Goal: Task Accomplishment & Management: Use online tool/utility

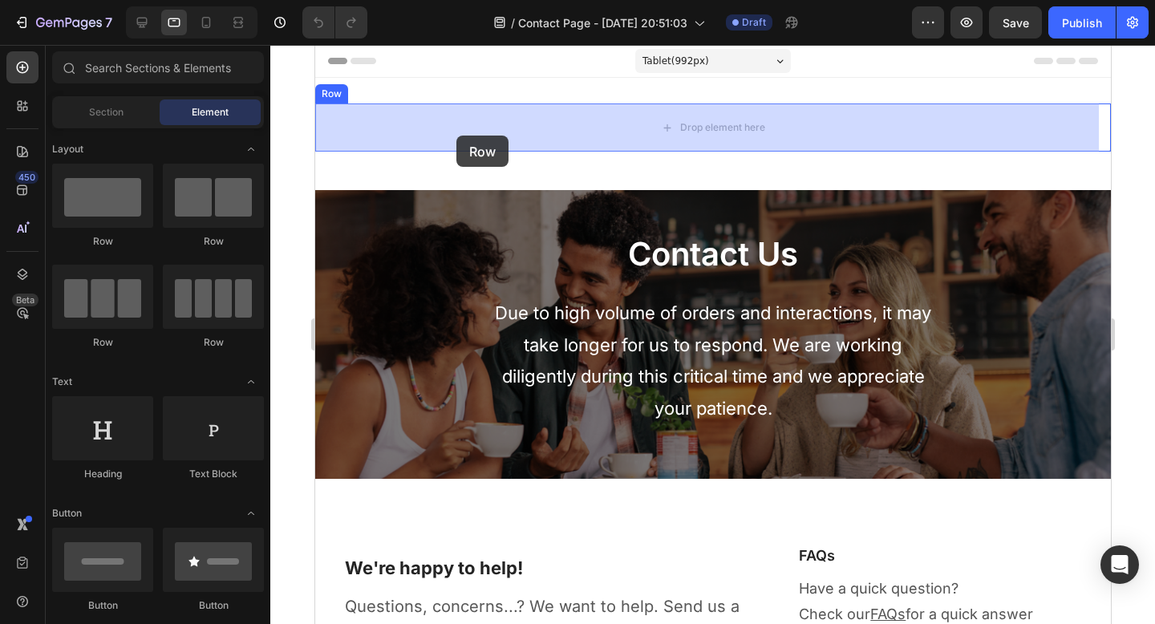
drag, startPoint x: 530, startPoint y: 348, endPoint x: 456, endPoint y: 135, distance: 226.1
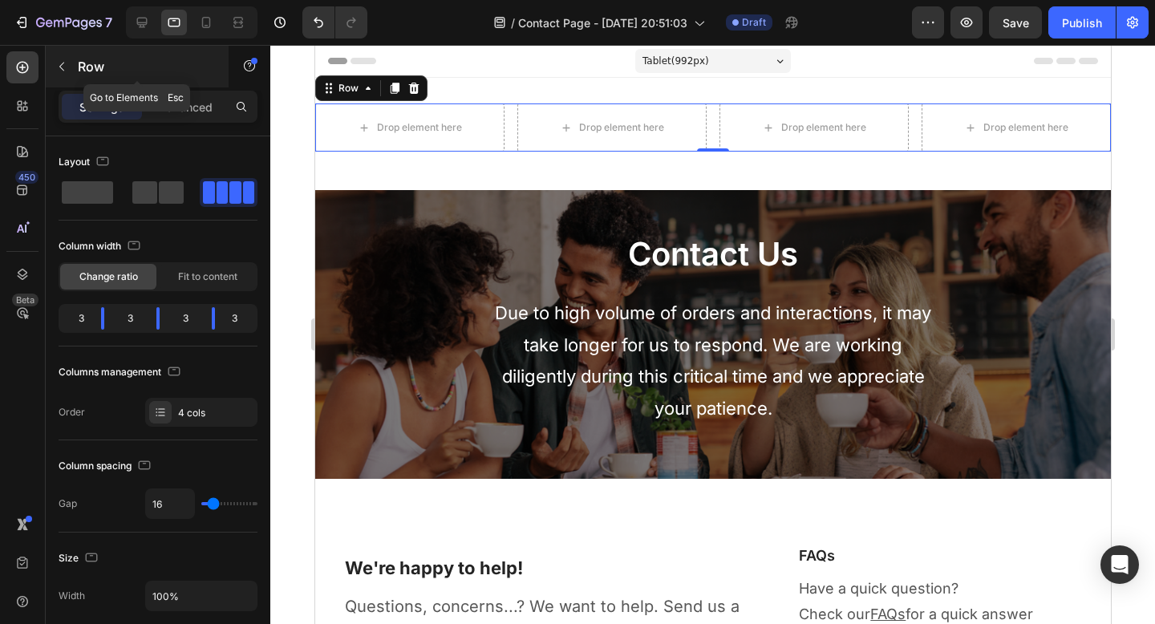
click at [56, 71] on icon "button" at bounding box center [61, 66] width 13 height 13
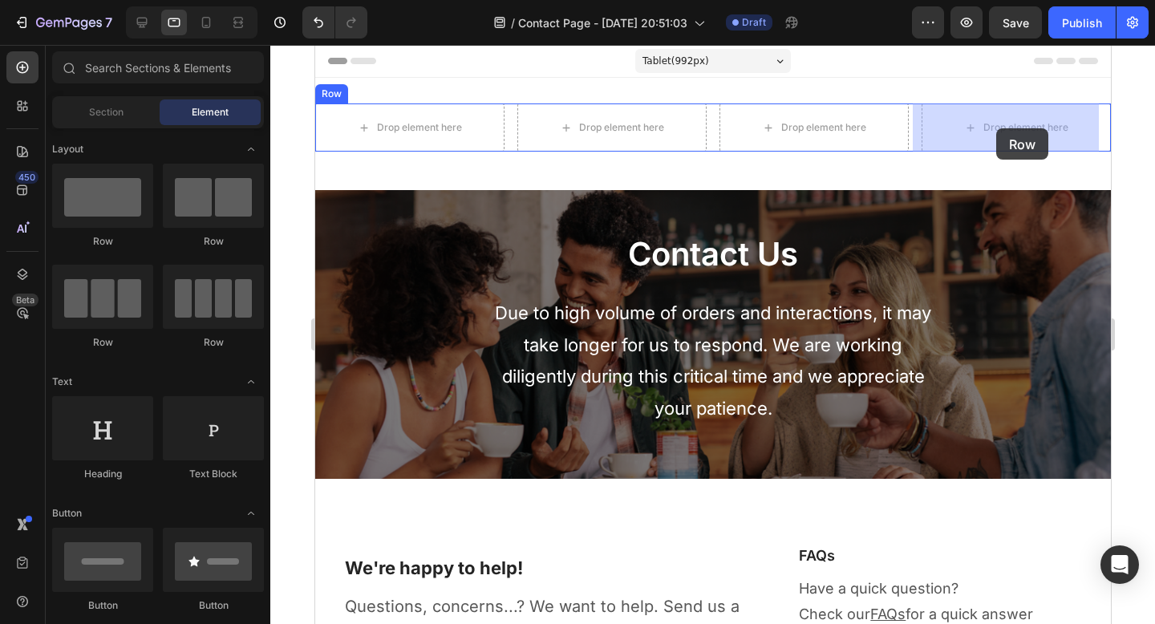
drag, startPoint x: 523, startPoint y: 347, endPoint x: 996, endPoint y: 128, distance: 520.5
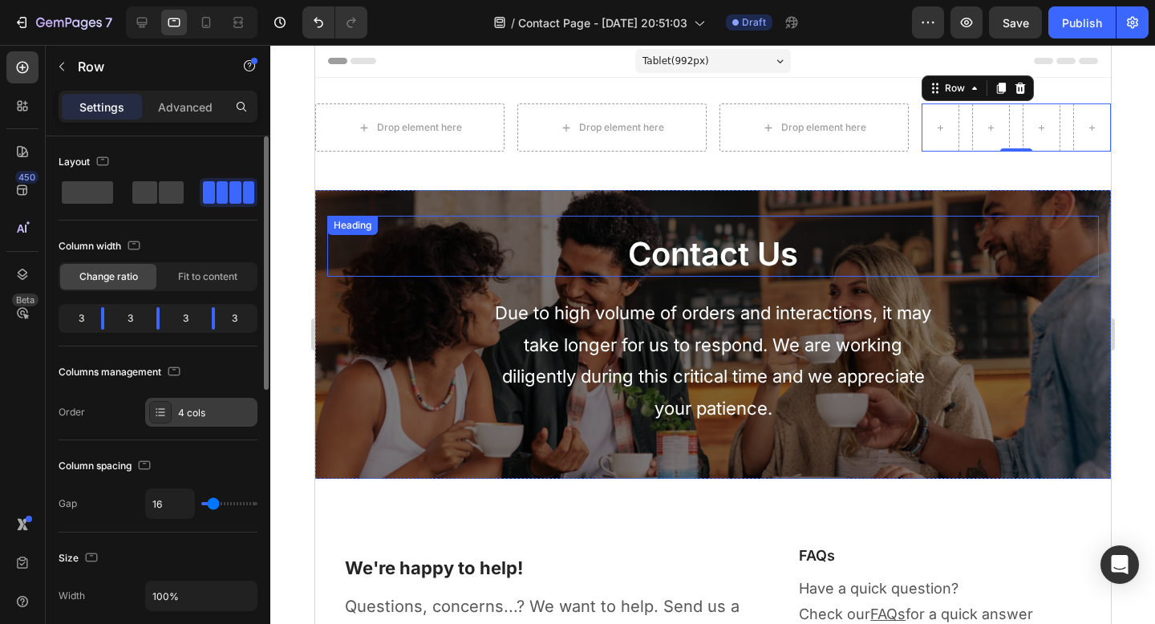
click at [189, 418] on div "4 cols" at bounding box center [215, 413] width 75 height 14
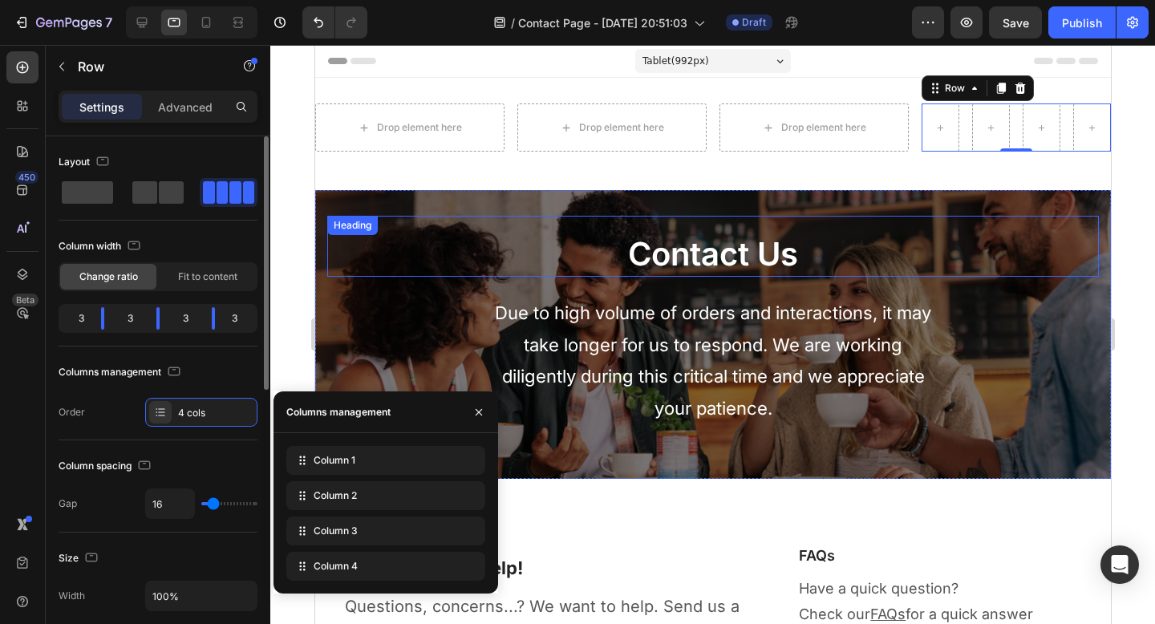
click at [225, 363] on div "Columns management" at bounding box center [158, 372] width 199 height 26
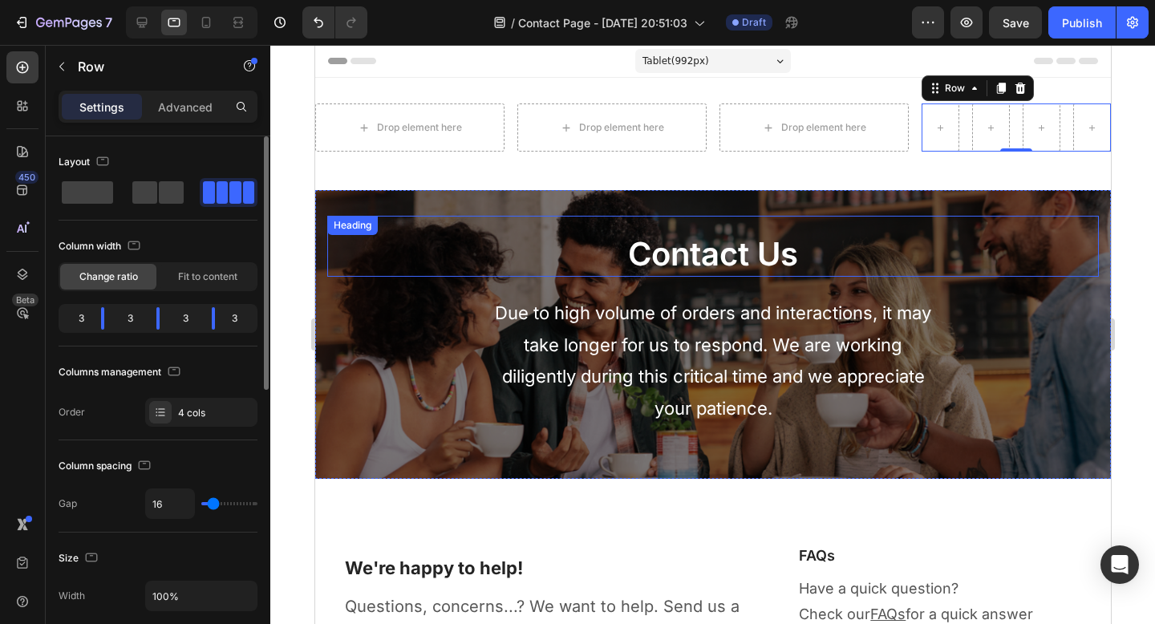
click at [224, 193] on span at bounding box center [223, 192] width 12 height 22
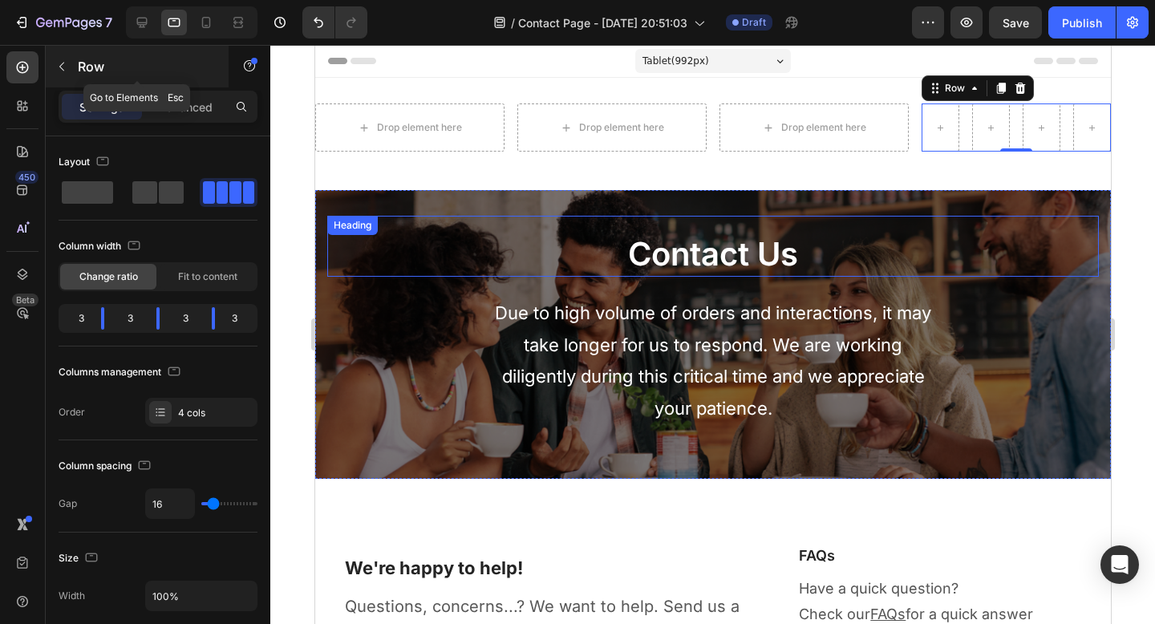
click at [63, 67] on icon "button" at bounding box center [61, 66] width 13 height 13
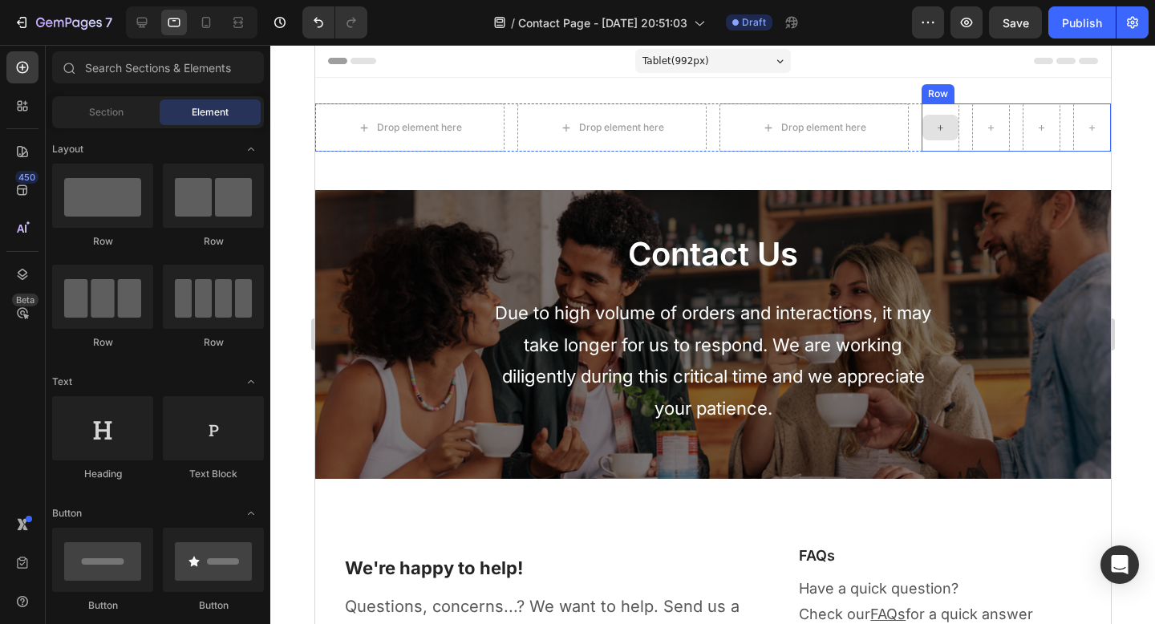
click at [927, 118] on div at bounding box center [940, 128] width 36 height 26
click at [382, 132] on div "Drop element here" at bounding box center [418, 127] width 85 height 13
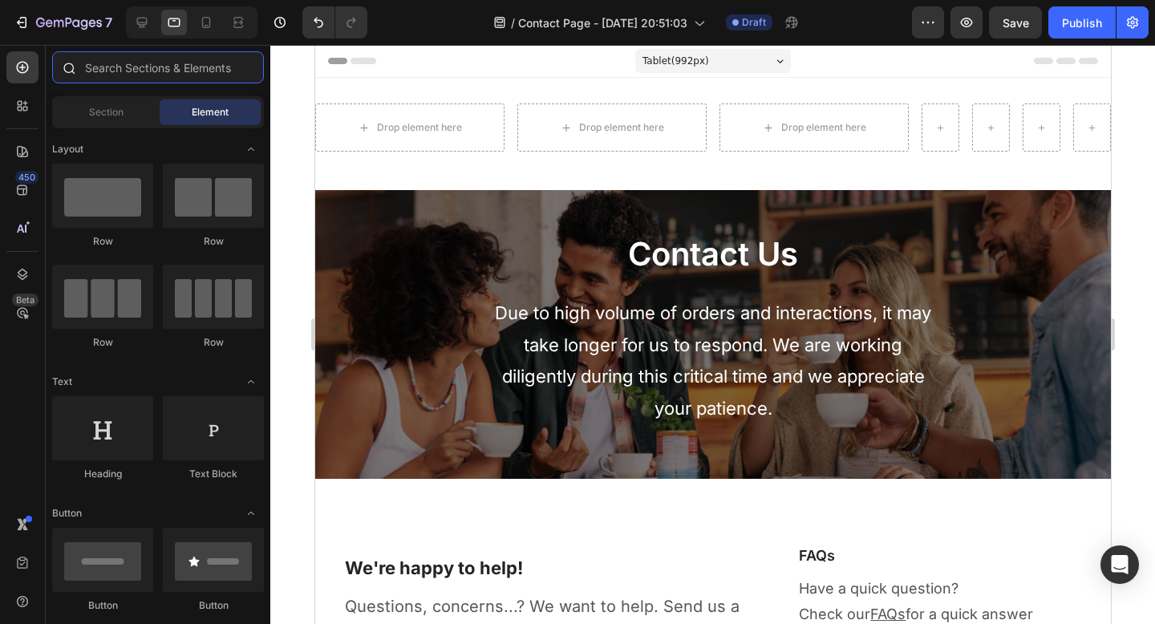
click at [213, 79] on input "text" at bounding box center [158, 67] width 212 height 32
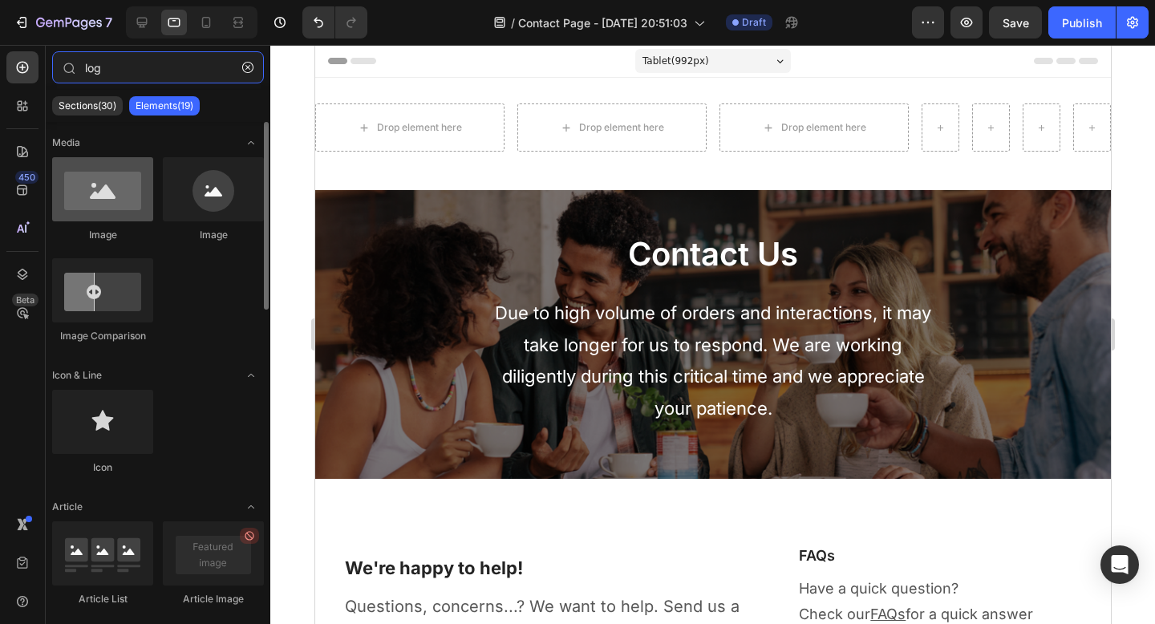
type input "log"
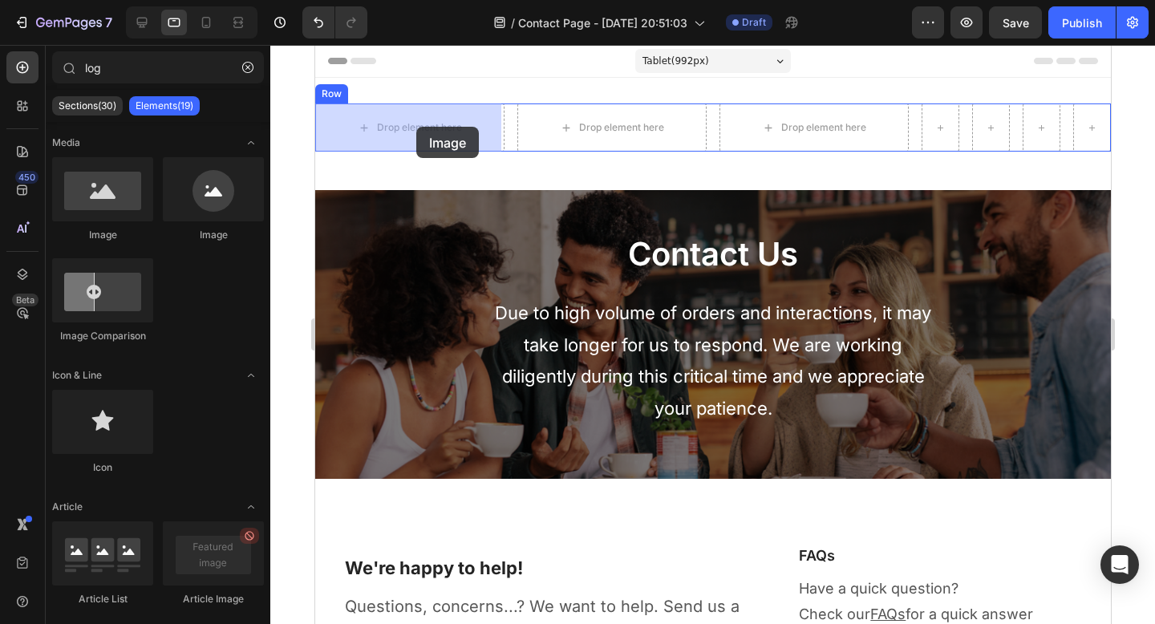
drag, startPoint x: 437, startPoint y: 255, endPoint x: 416, endPoint y: 127, distance: 130.2
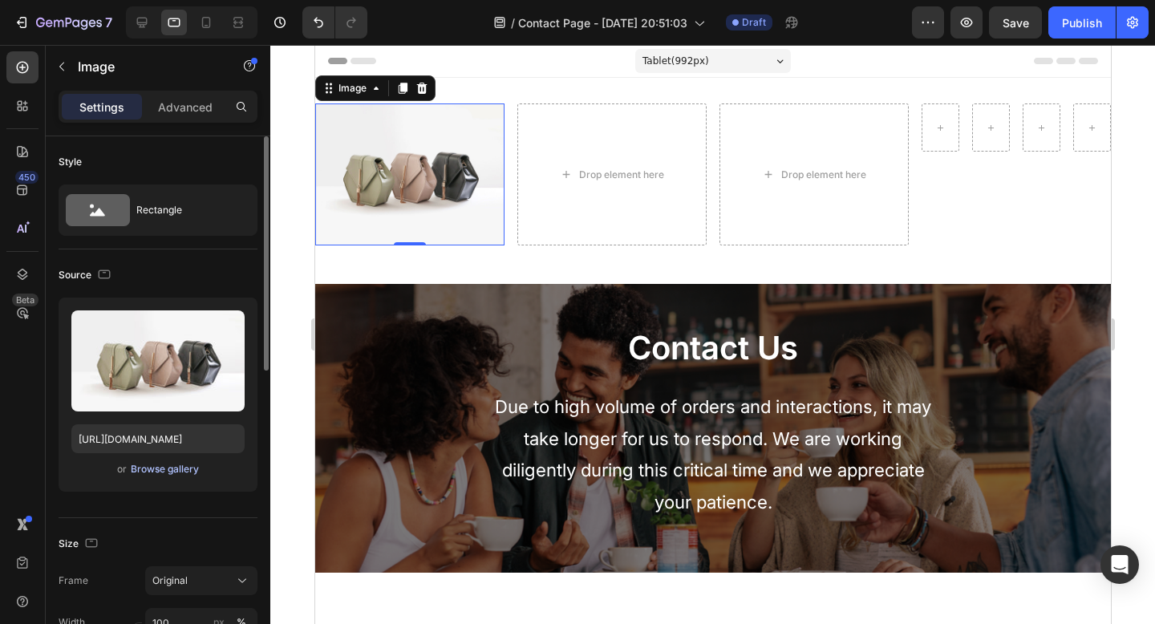
click at [171, 473] on div "Browse gallery" at bounding box center [165, 469] width 68 height 14
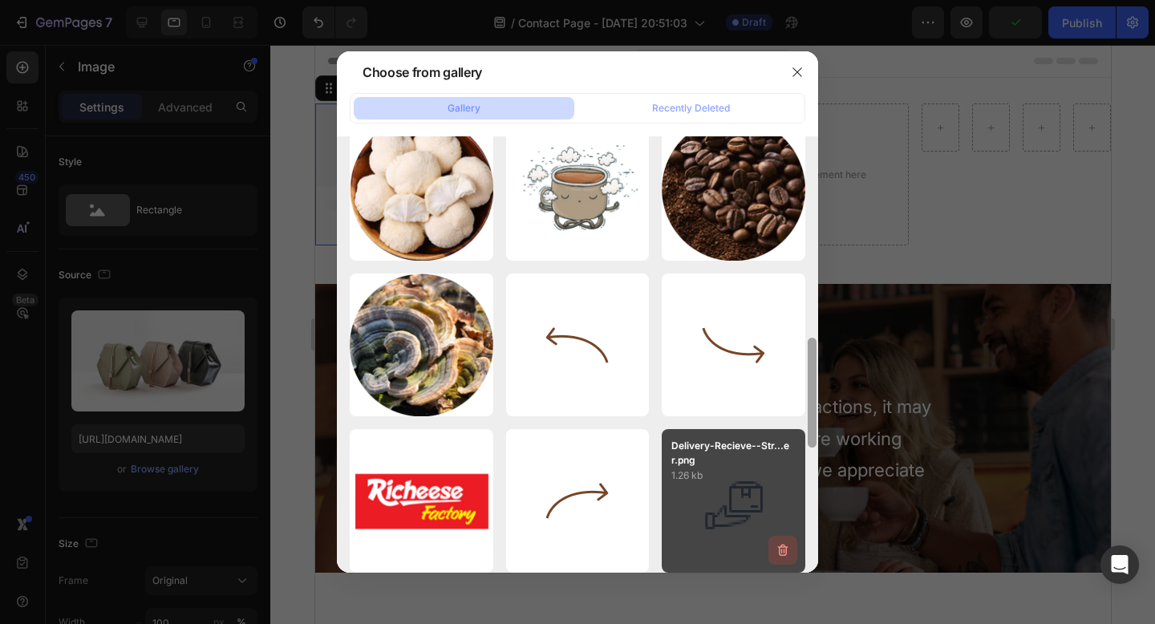
scroll to position [815, 0]
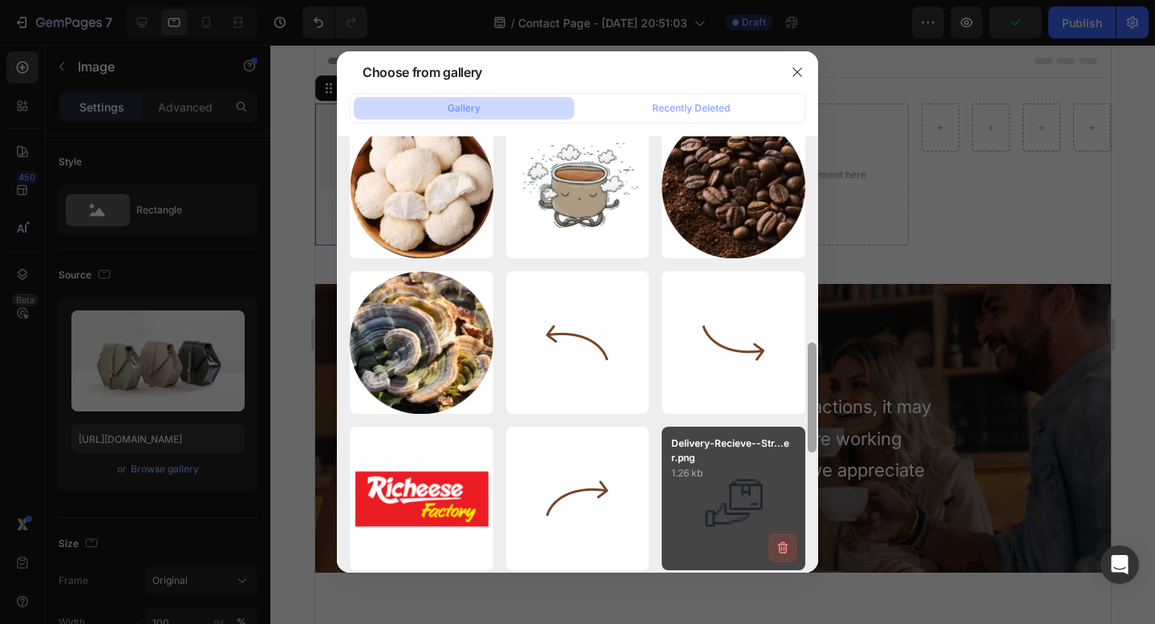
drag, startPoint x: 811, startPoint y: 177, endPoint x: 788, endPoint y: 554, distance: 377.0
click at [788, 554] on div "image 11.png 3.39 kb HB.png 1114.89 kb HB-mb.png 197.52 kb image 12.png 2.67 kb…" at bounding box center [577, 354] width 481 height 437
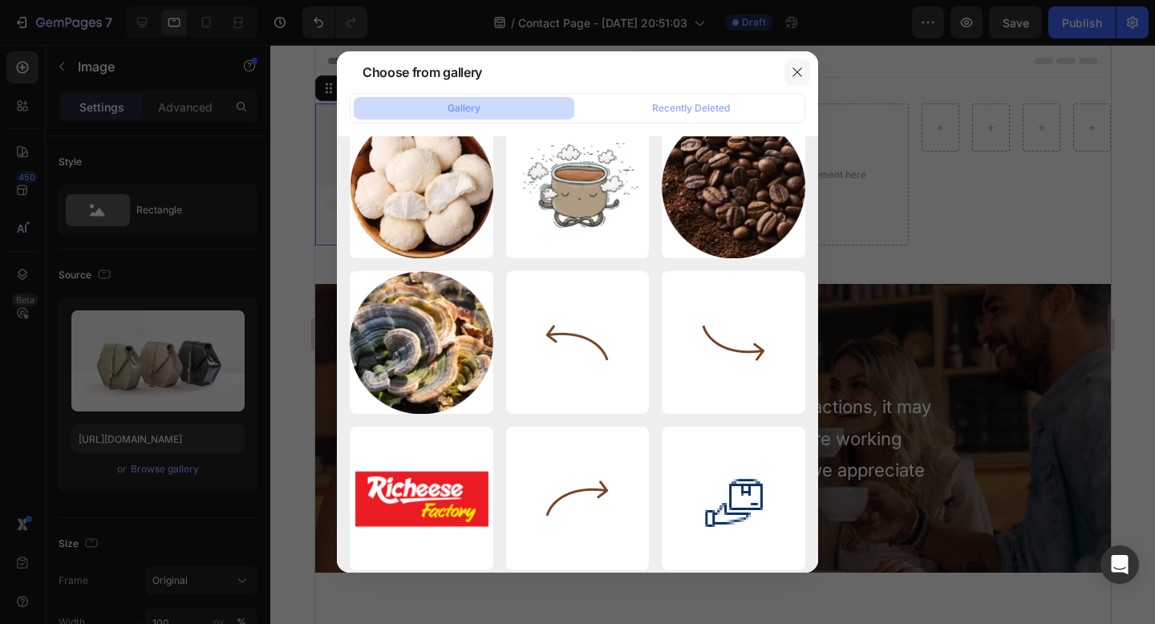
click at [793, 77] on icon "button" at bounding box center [797, 72] width 13 height 13
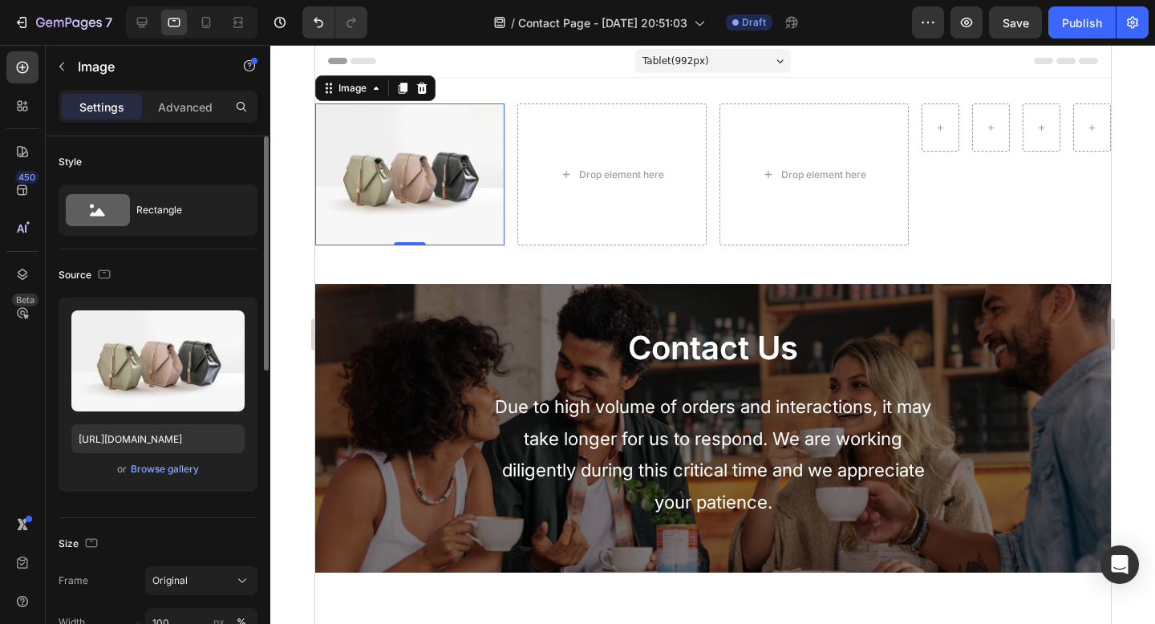
click at [178, 480] on div "Upload Image [URL][DOMAIN_NAME] or Browse gallery" at bounding box center [158, 395] width 199 height 194
click at [178, 477] on button "Browse gallery" at bounding box center [165, 469] width 70 height 16
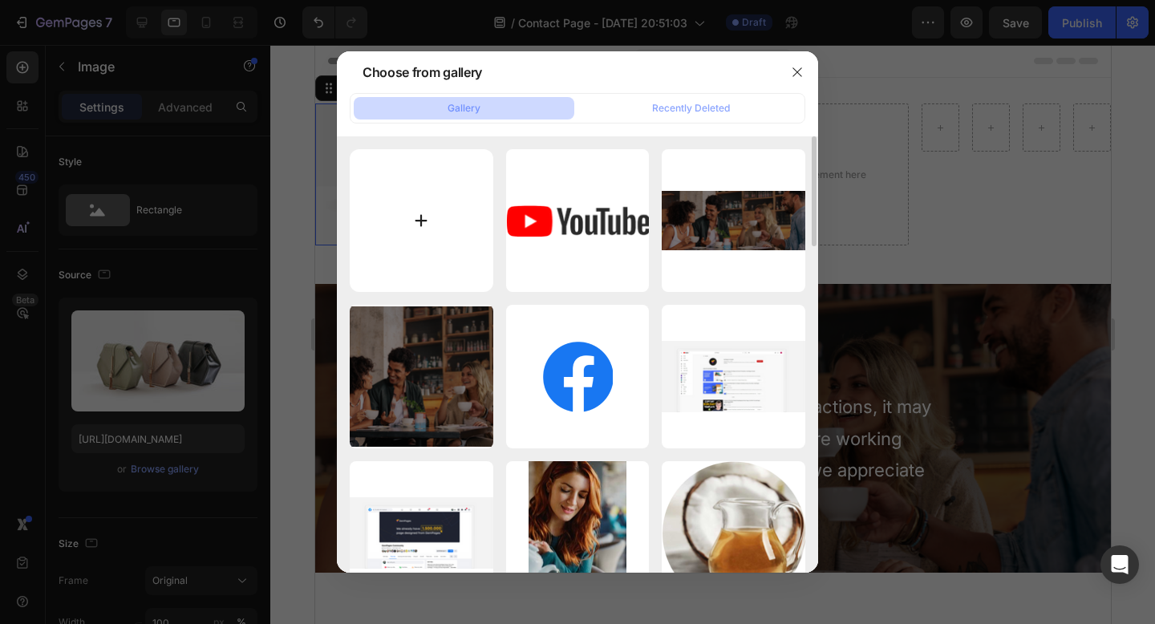
click at [416, 219] on input "file" at bounding box center [422, 221] width 144 height 144
type input "C:\fakepath\Untitled design (1).png"
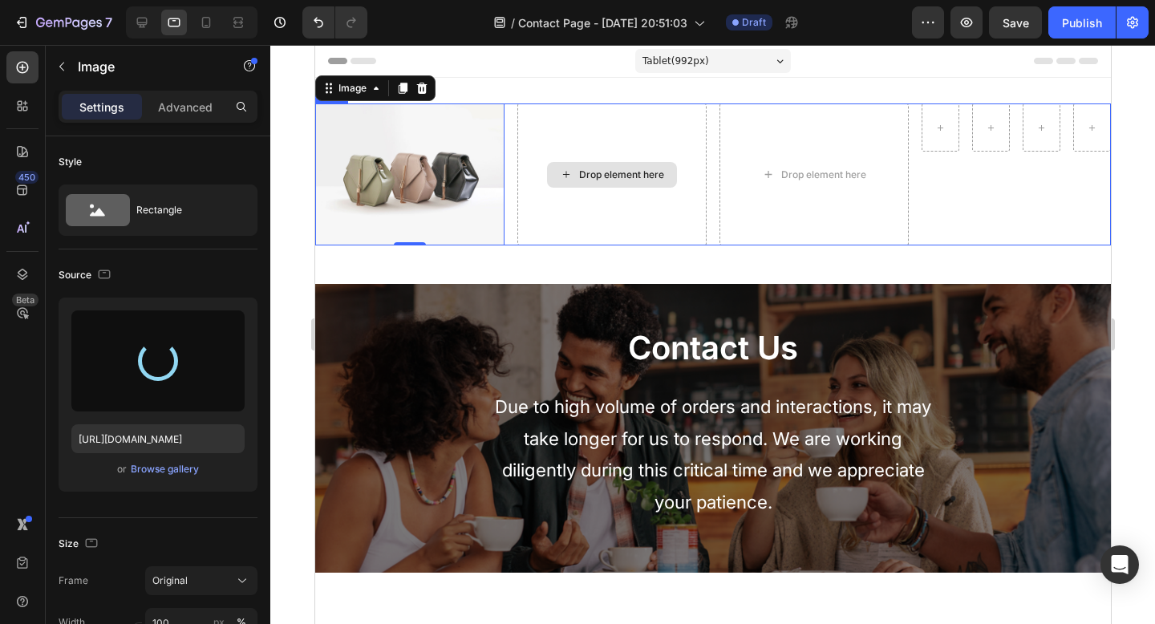
type input "[URL][DOMAIN_NAME]"
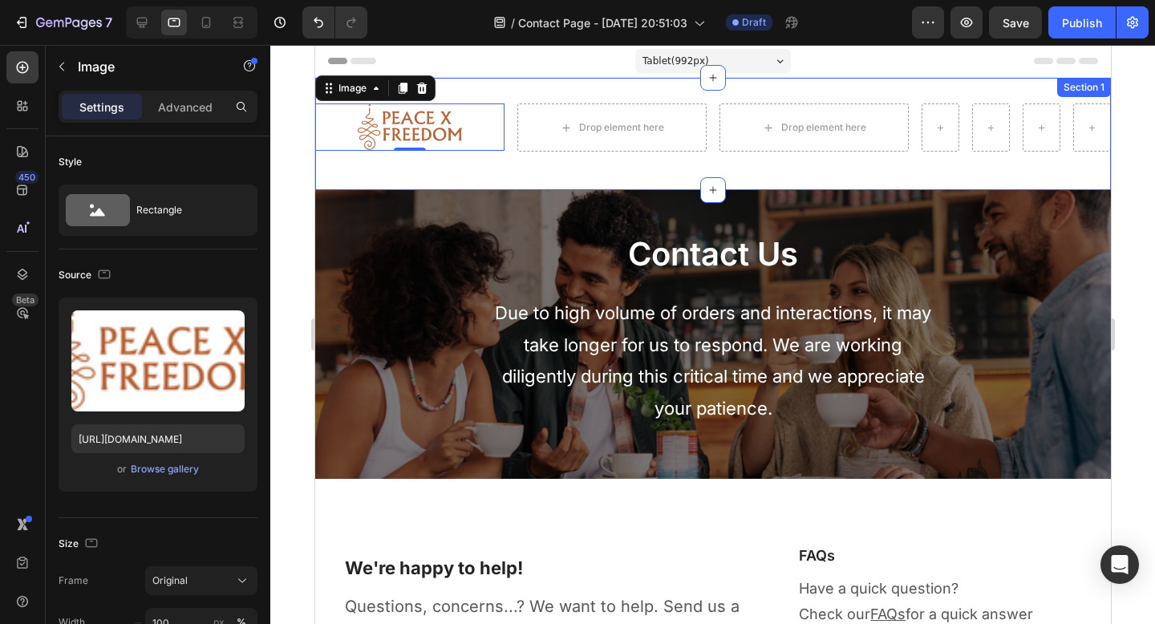
click at [617, 171] on div "Image 0 Drop element here Drop element here Row Row Row Section 1" at bounding box center [712, 134] width 796 height 112
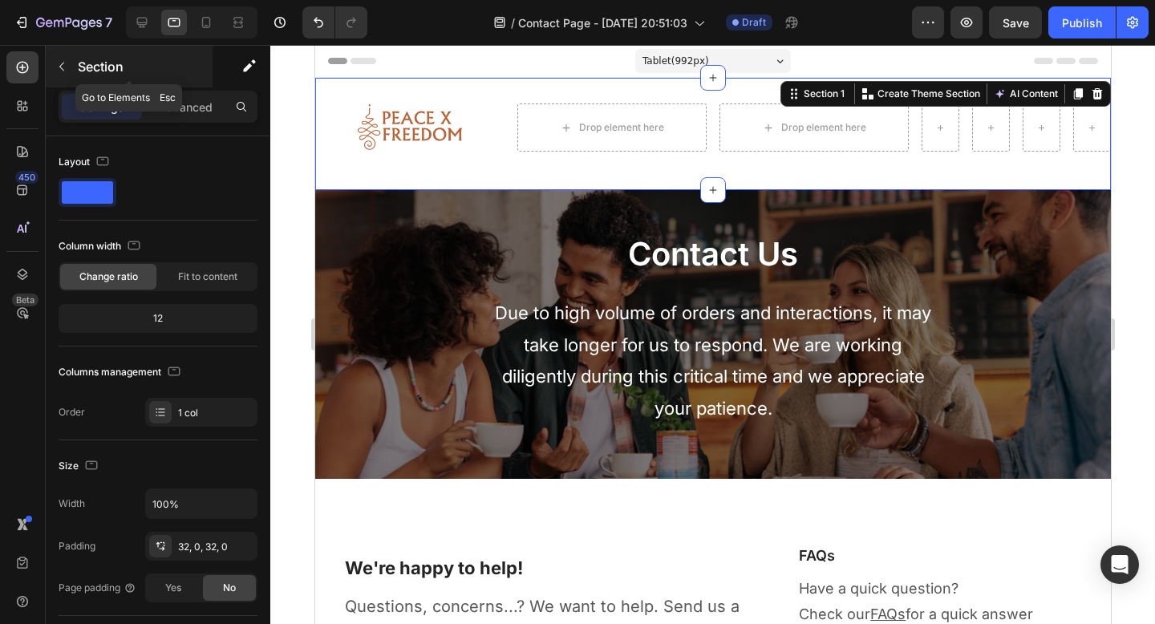
click at [67, 73] on button "button" at bounding box center [62, 67] width 26 height 26
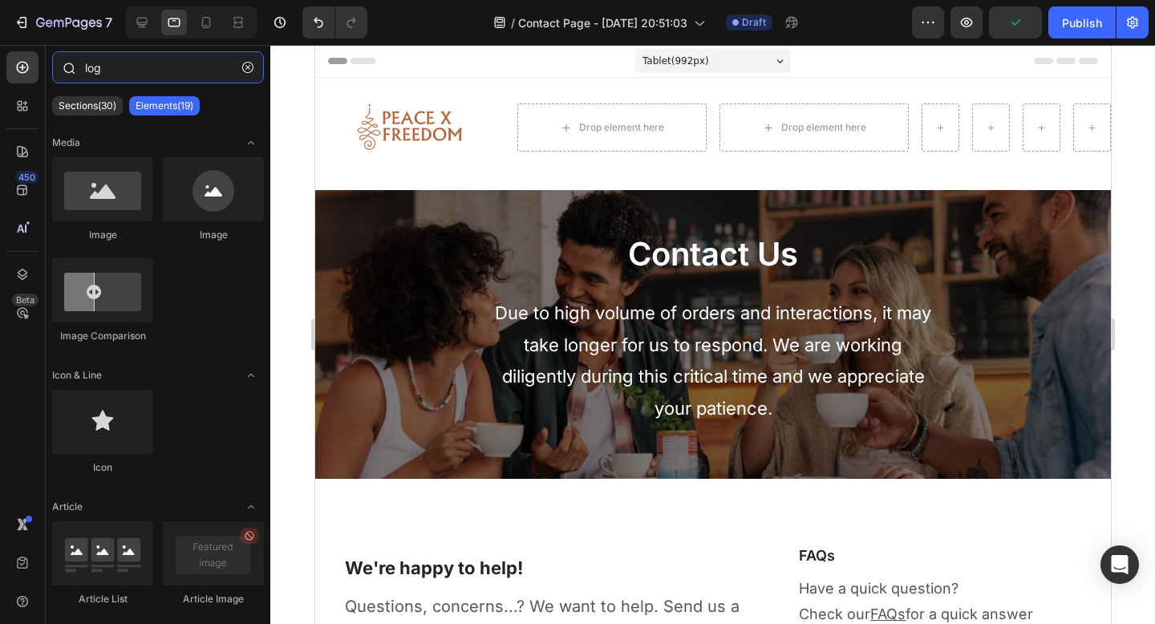
click at [98, 71] on input "log" at bounding box center [158, 67] width 212 height 32
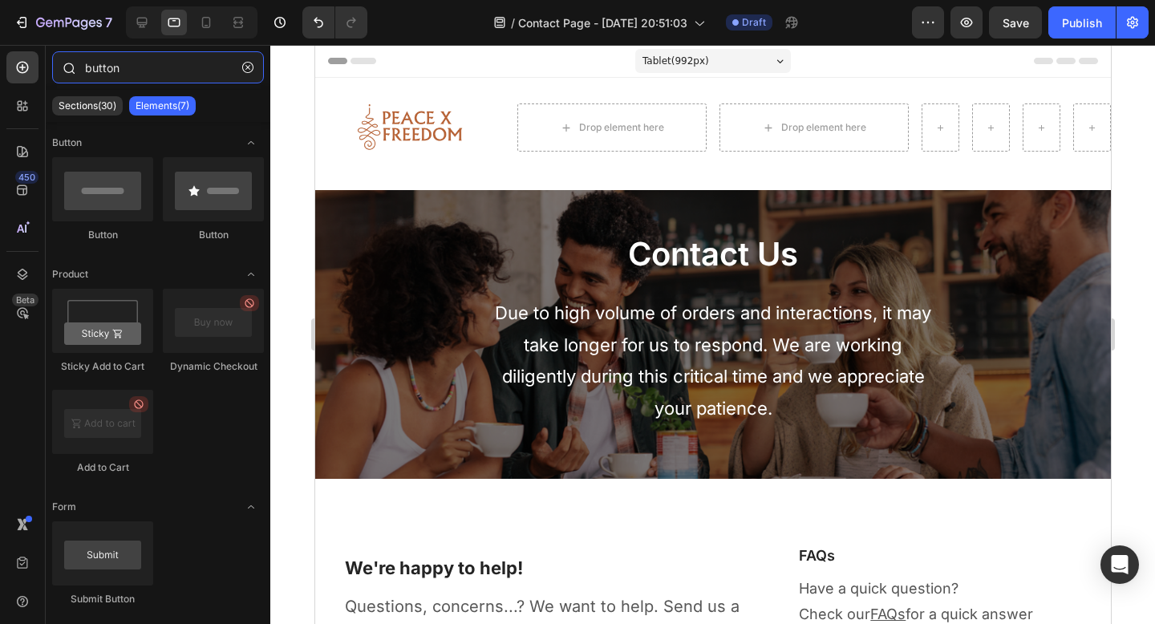
click at [167, 66] on input "button" at bounding box center [158, 67] width 212 height 32
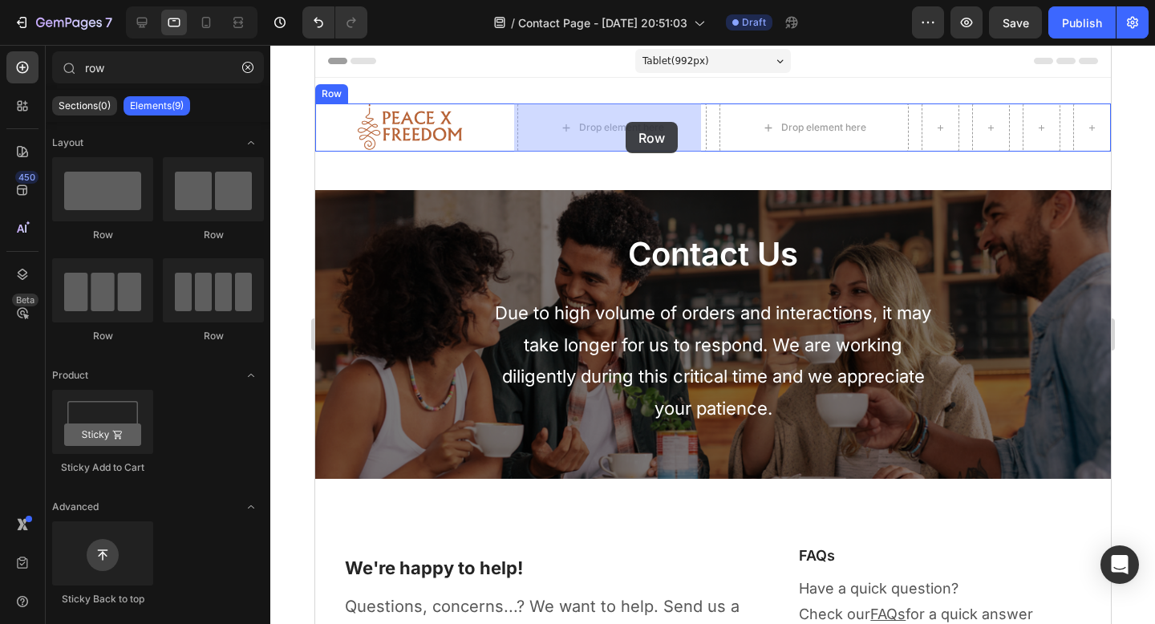
drag, startPoint x: 441, startPoint y: 348, endPoint x: 625, endPoint y: 121, distance: 292.0
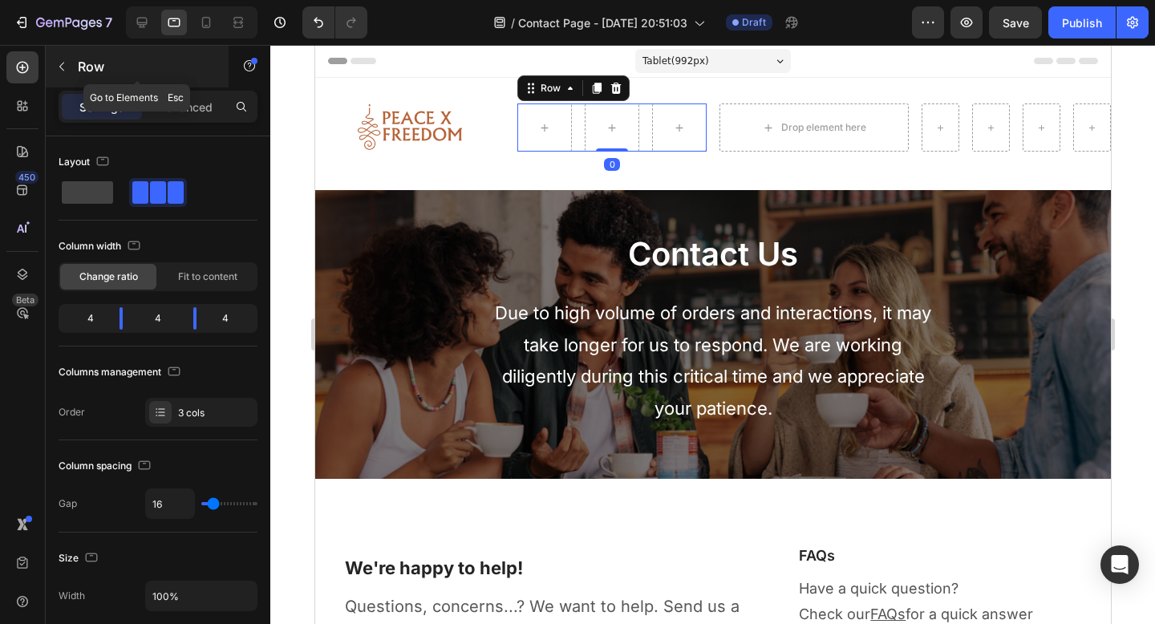
click at [58, 62] on icon "button" at bounding box center [61, 66] width 13 height 13
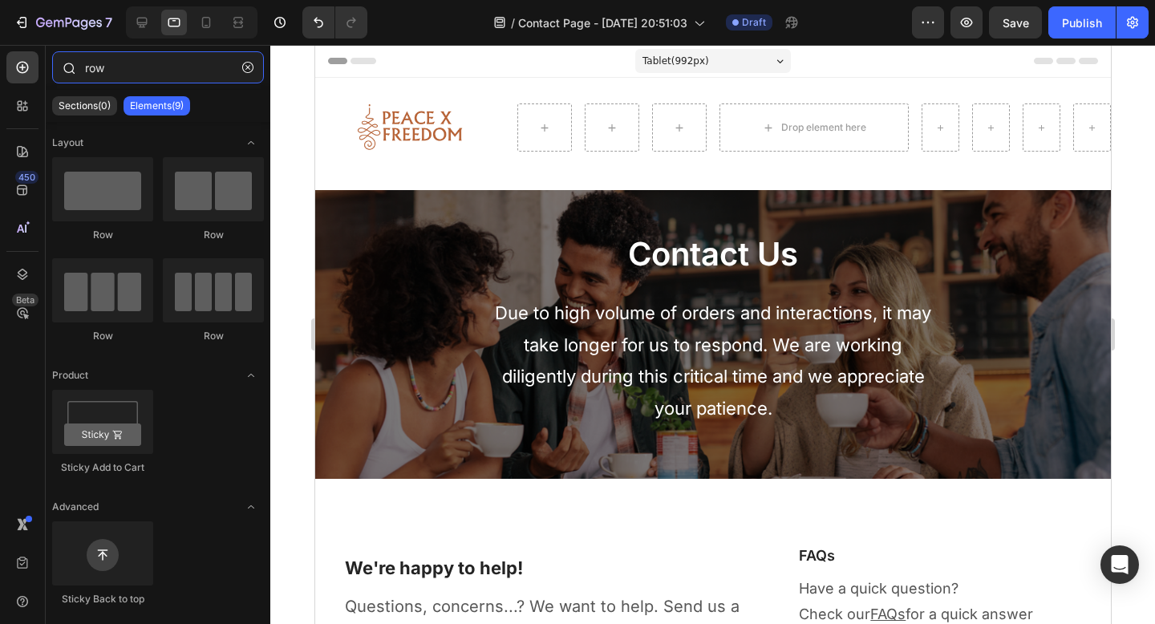
click at [144, 64] on input "row" at bounding box center [158, 67] width 212 height 32
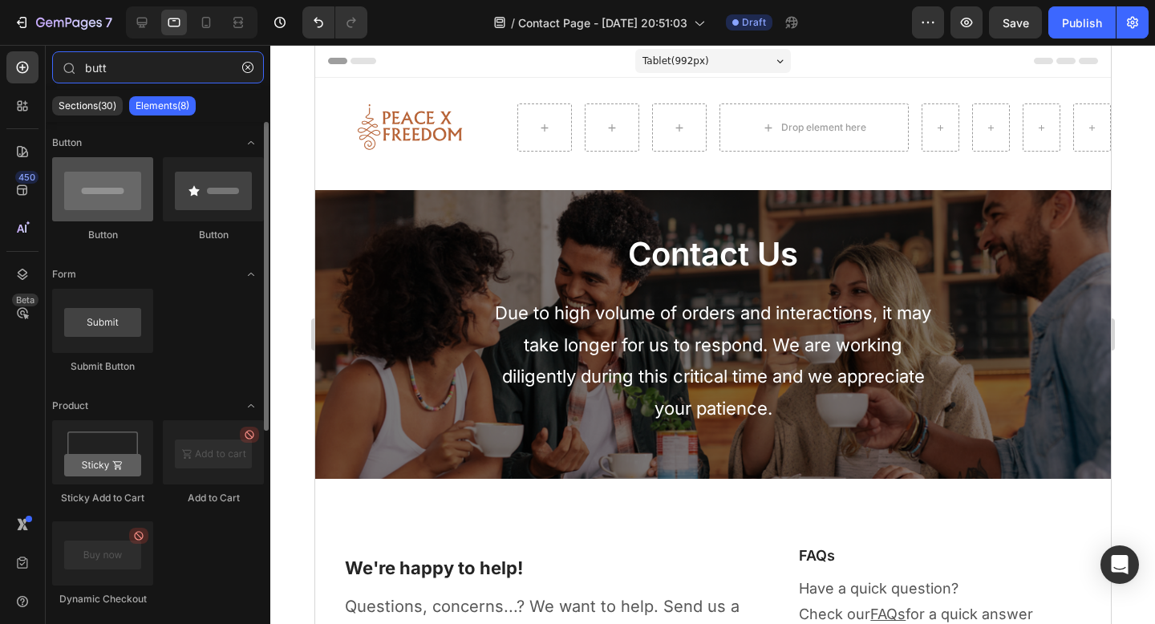
type input "butt"
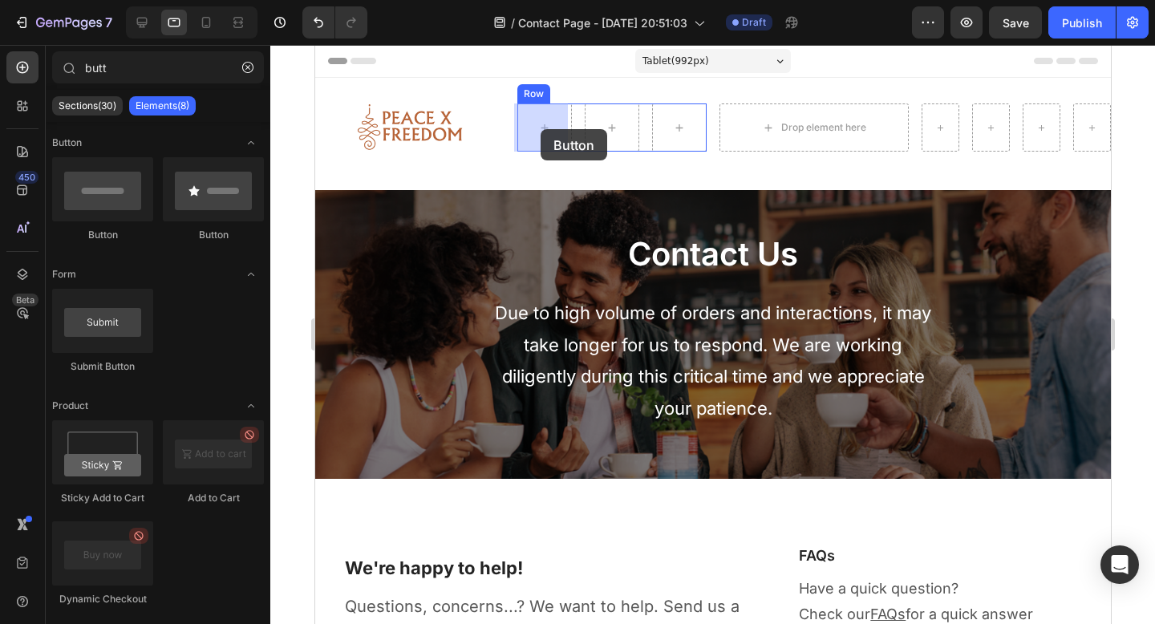
drag, startPoint x: 436, startPoint y: 239, endPoint x: 539, endPoint y: 129, distance: 151.0
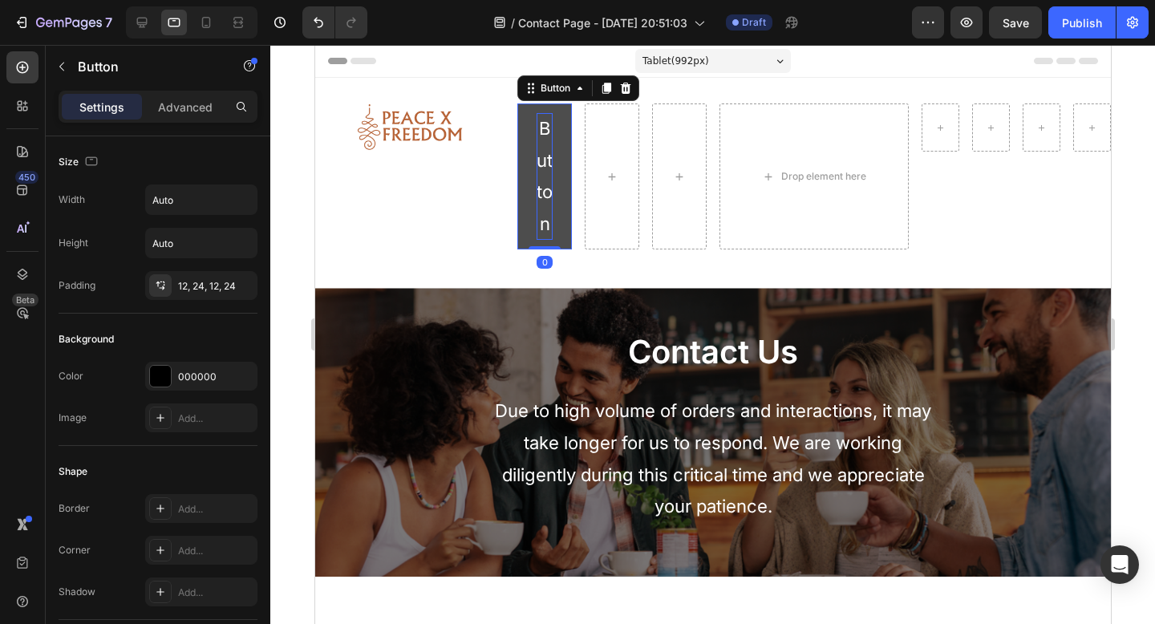
click at [541, 171] on p "Button" at bounding box center [544, 176] width 16 height 127
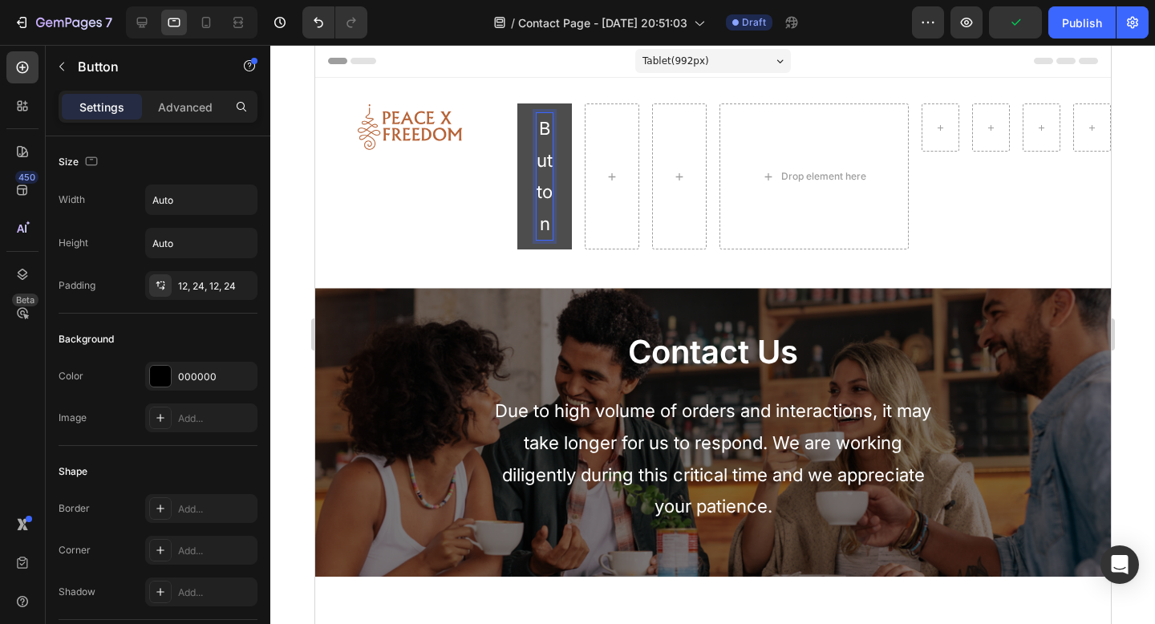
click at [541, 171] on p "Button" at bounding box center [544, 176] width 16 height 127
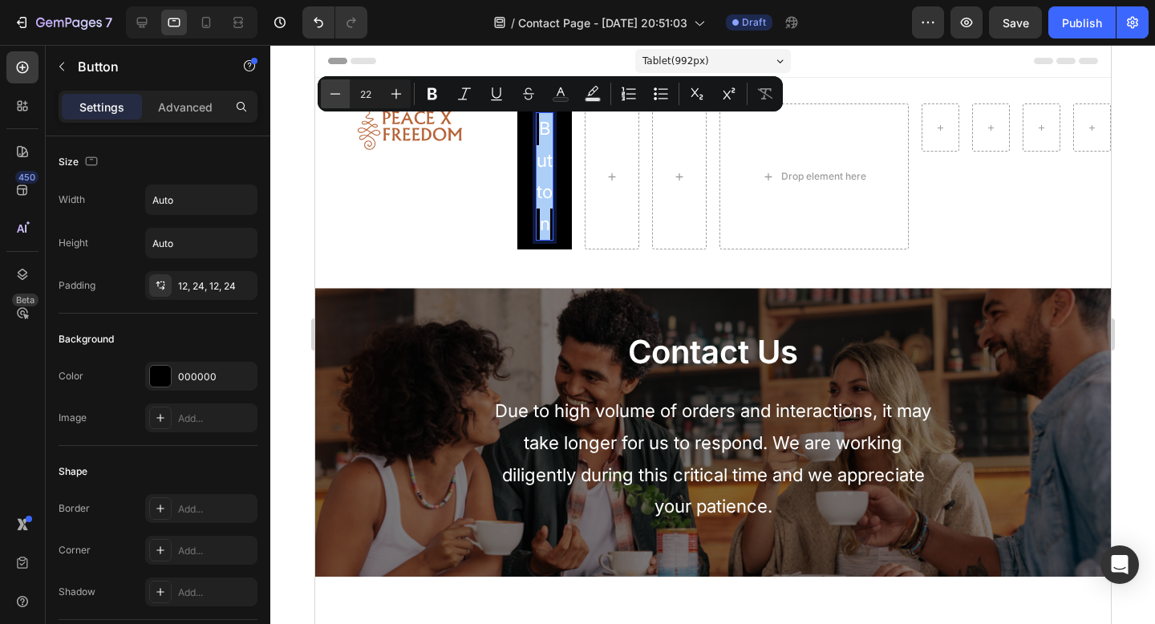
click at [346, 86] on button "Minus" at bounding box center [335, 93] width 29 height 29
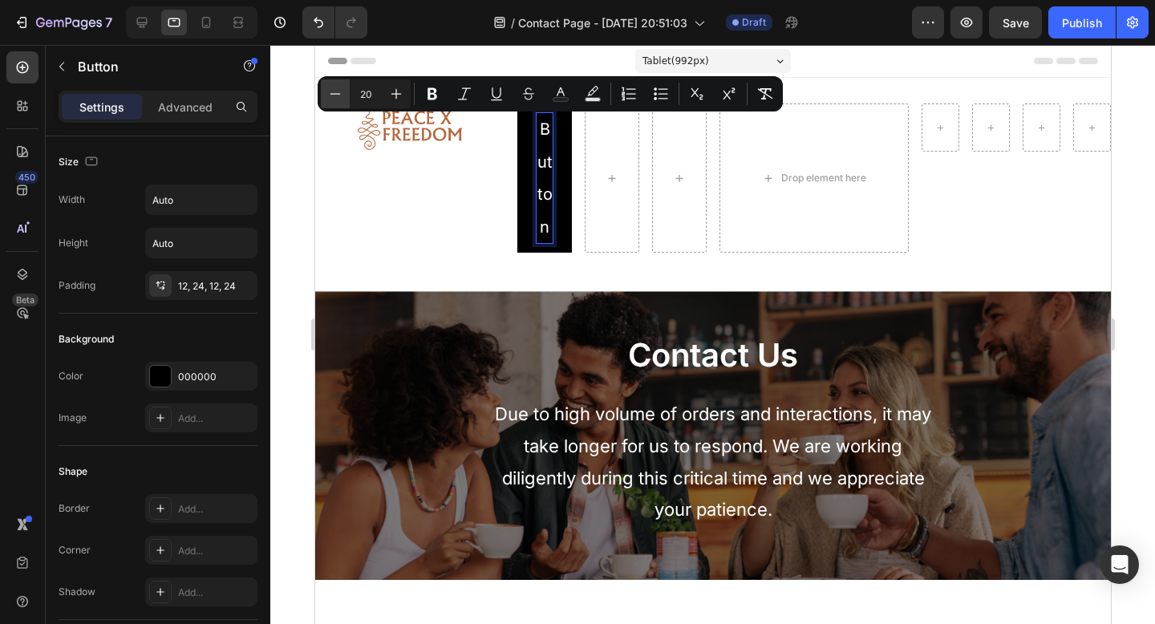
click at [346, 86] on button "Minus" at bounding box center [335, 93] width 29 height 29
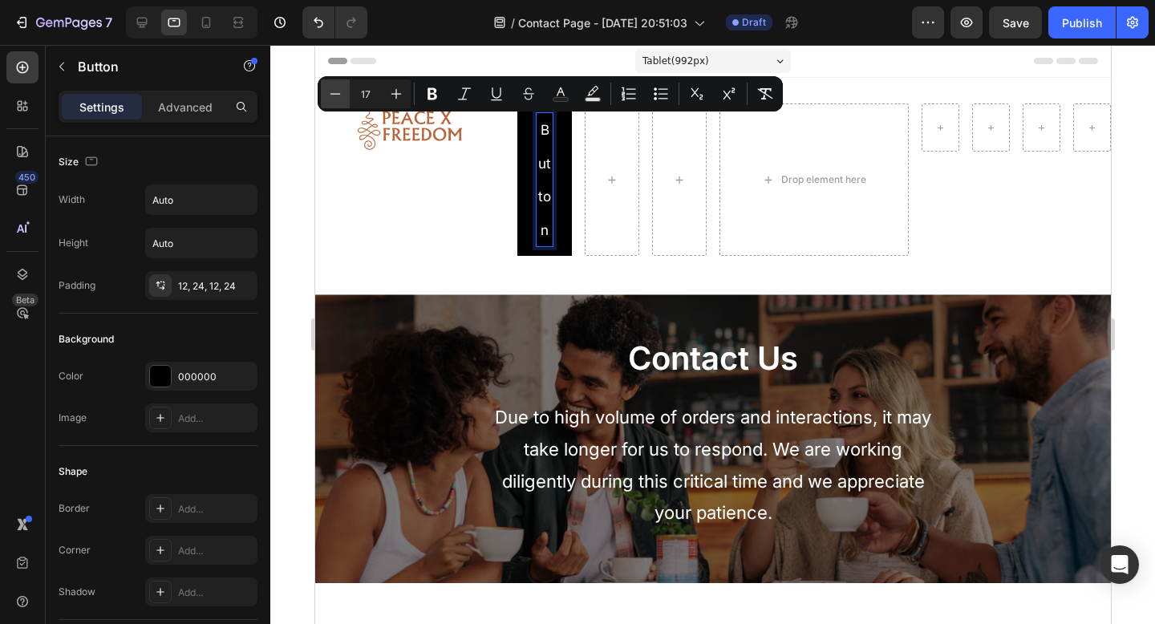
click at [346, 86] on button "Minus" at bounding box center [335, 93] width 29 height 29
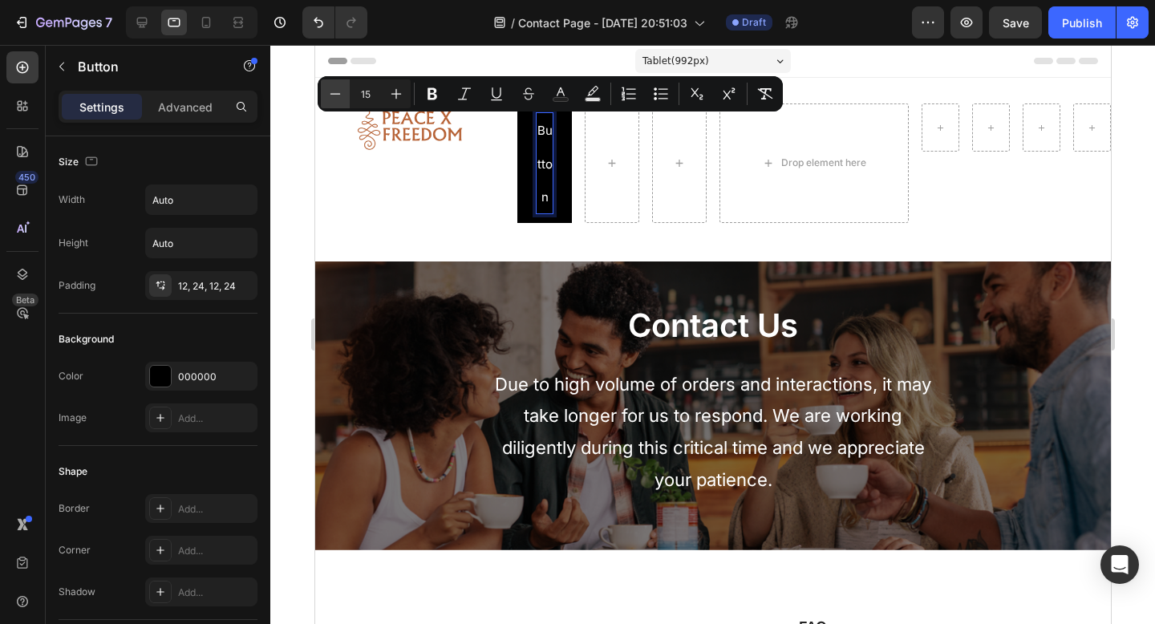
click at [346, 86] on button "Minus" at bounding box center [335, 93] width 29 height 29
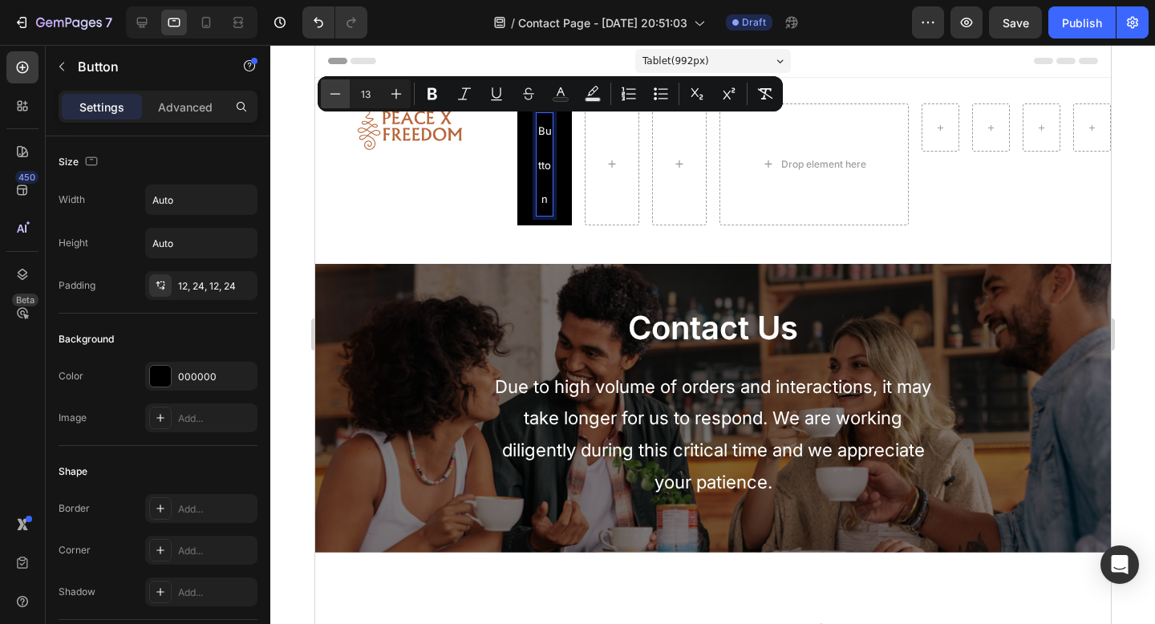
click at [346, 86] on button "Minus" at bounding box center [335, 93] width 29 height 29
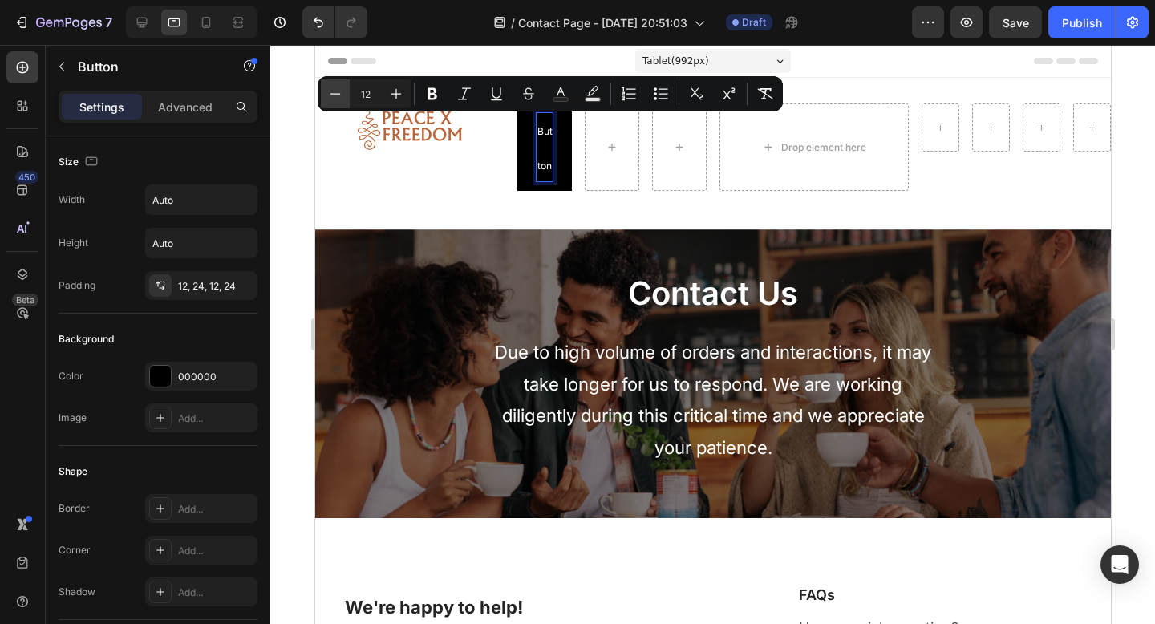
click at [346, 86] on button "Minus" at bounding box center [335, 93] width 29 height 29
type input "11"
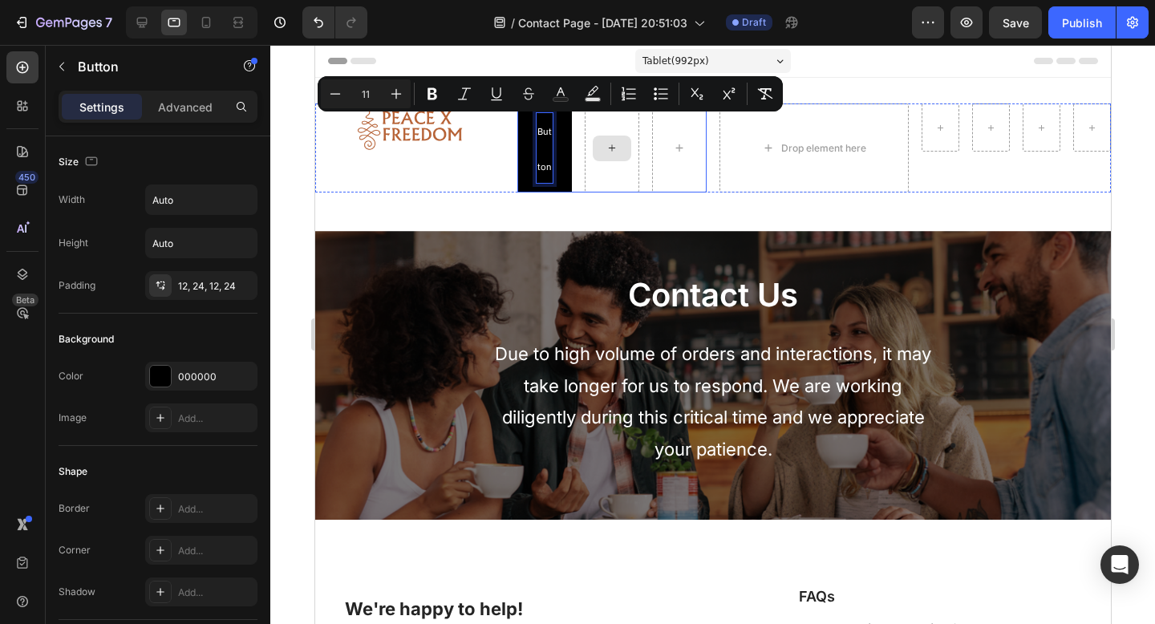
click at [598, 150] on div at bounding box center [611, 149] width 39 height 26
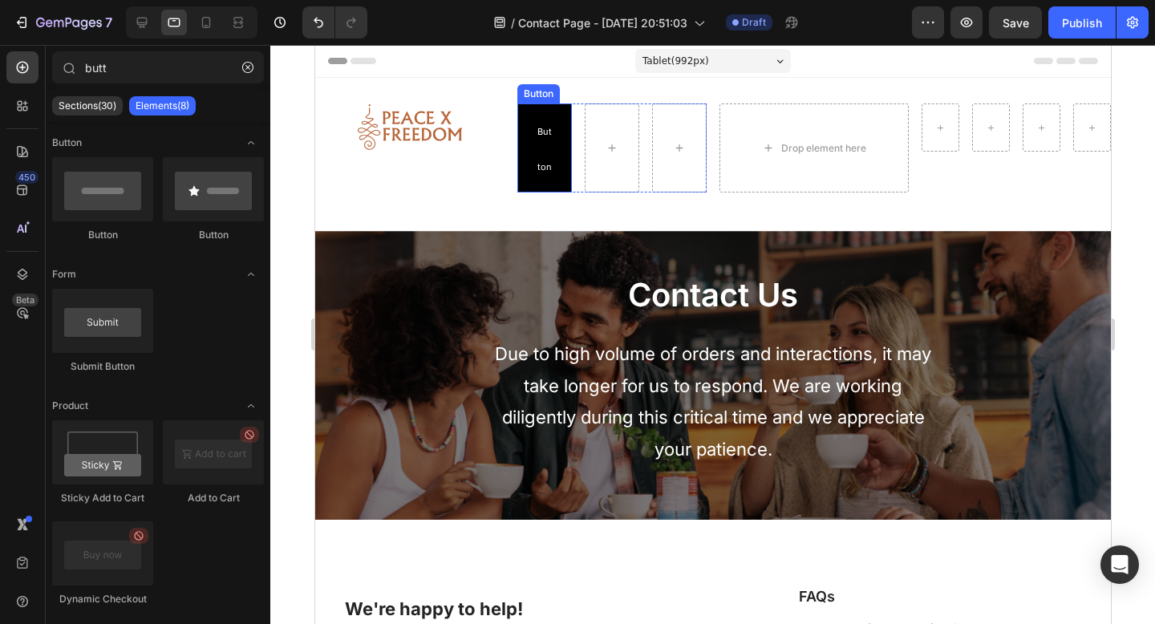
click at [525, 94] on div "Button" at bounding box center [538, 94] width 36 height 14
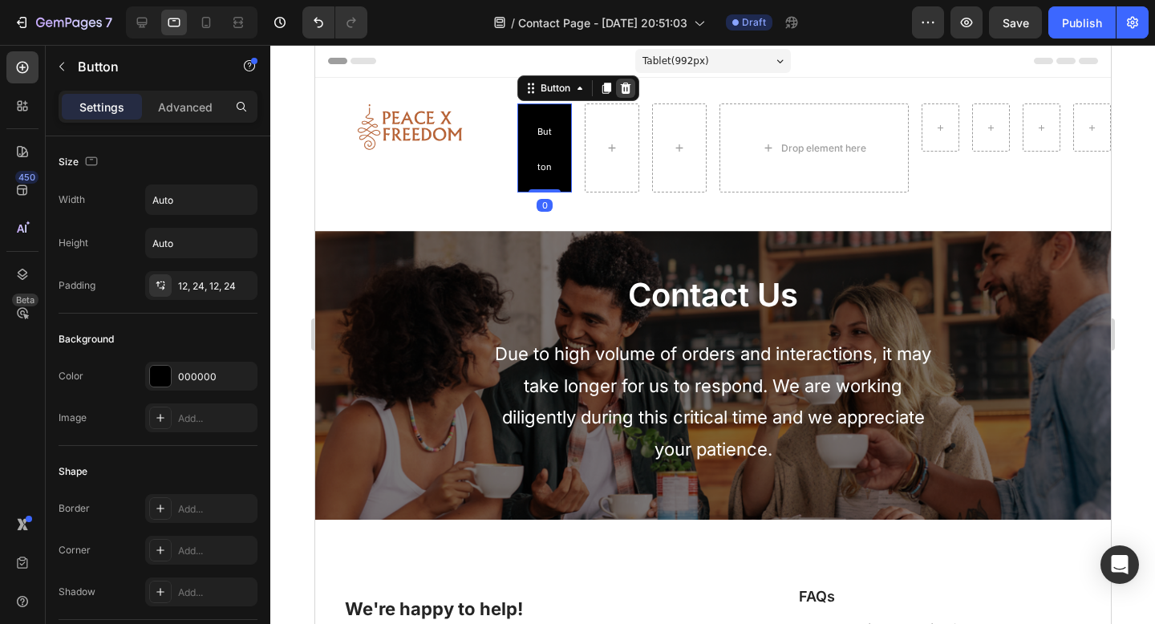
click at [621, 93] on icon at bounding box center [625, 88] width 10 height 11
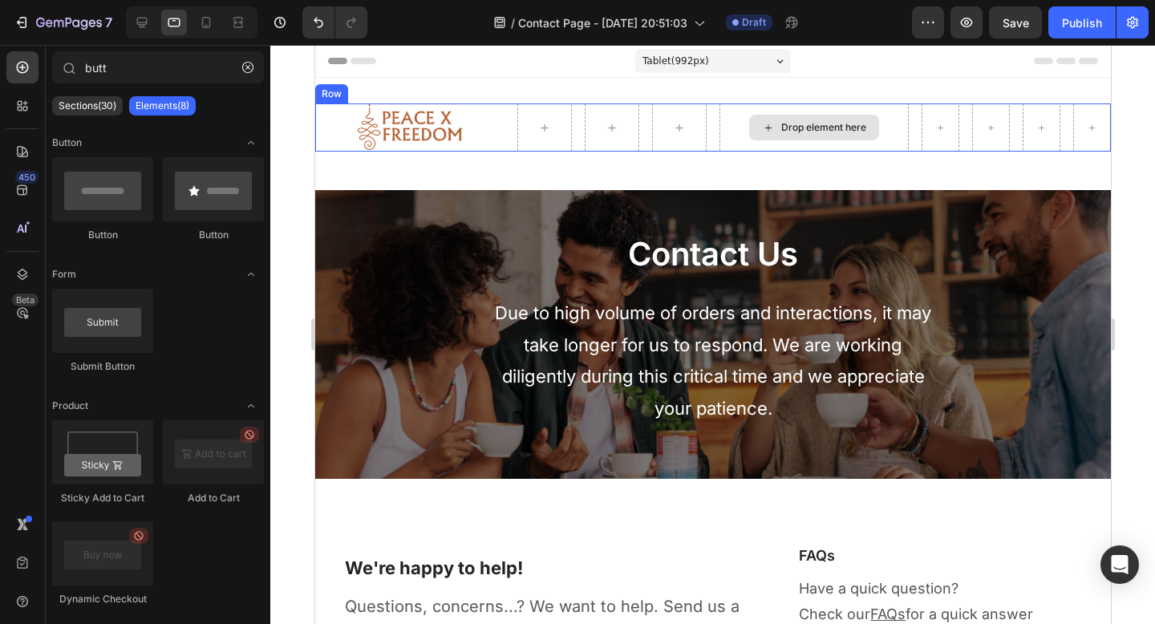
click at [735, 116] on div "Drop element here" at bounding box center [813, 127] width 189 height 48
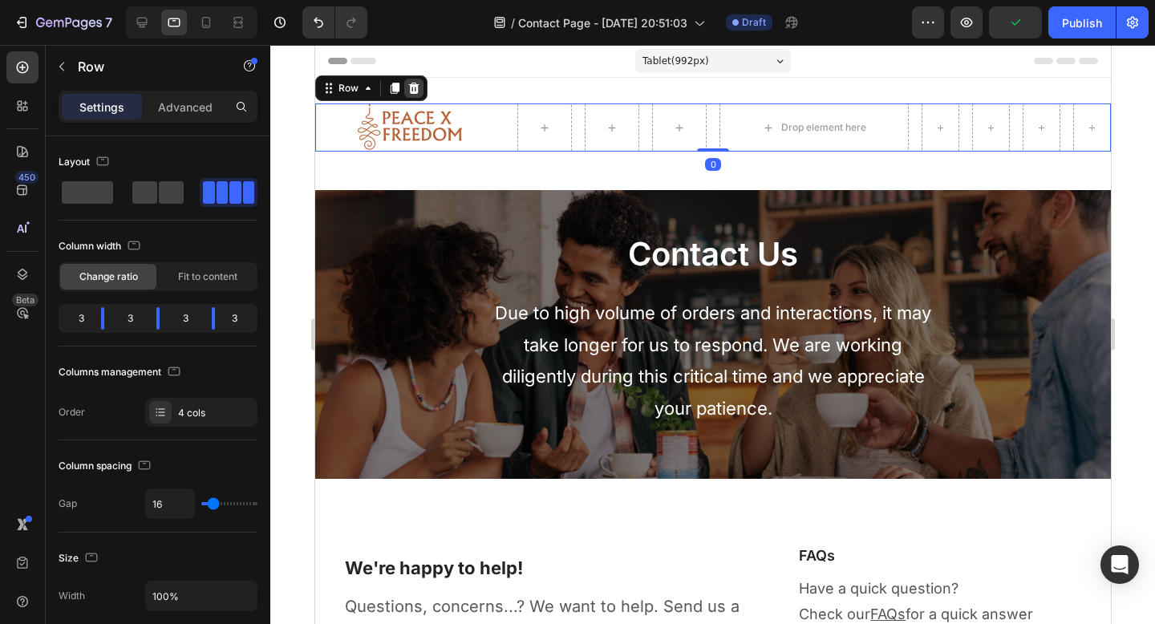
click at [420, 87] on div at bounding box center [413, 88] width 19 height 19
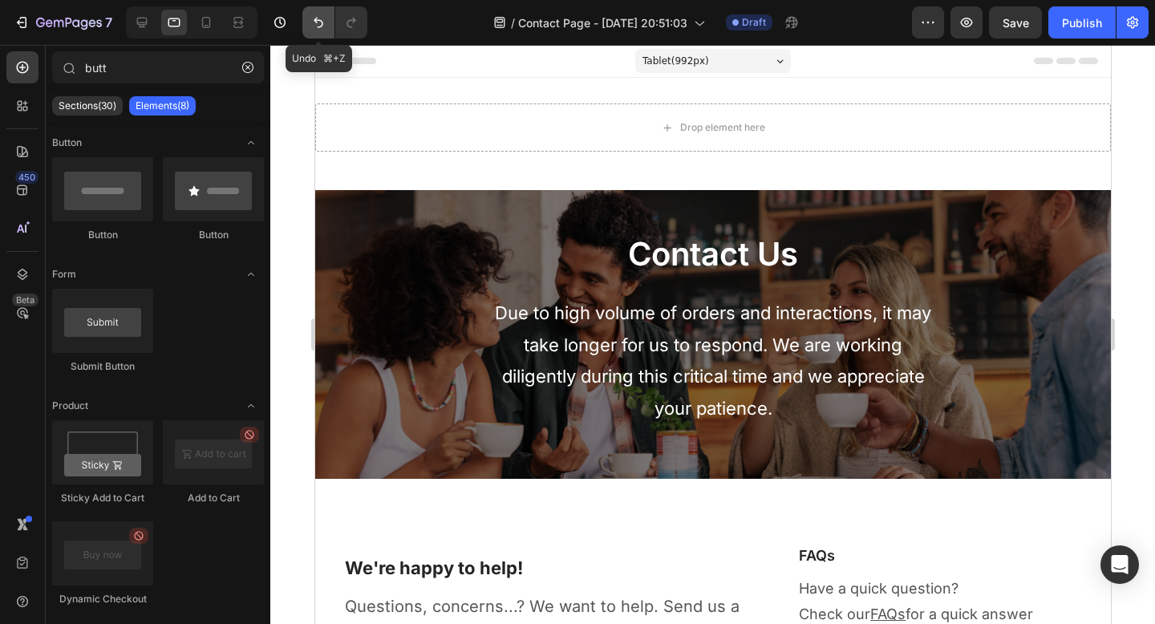
click at [307, 21] on button "Undo/Redo" at bounding box center [318, 22] width 32 height 32
click at [315, 19] on icon "Undo/Redo" at bounding box center [319, 23] width 10 height 10
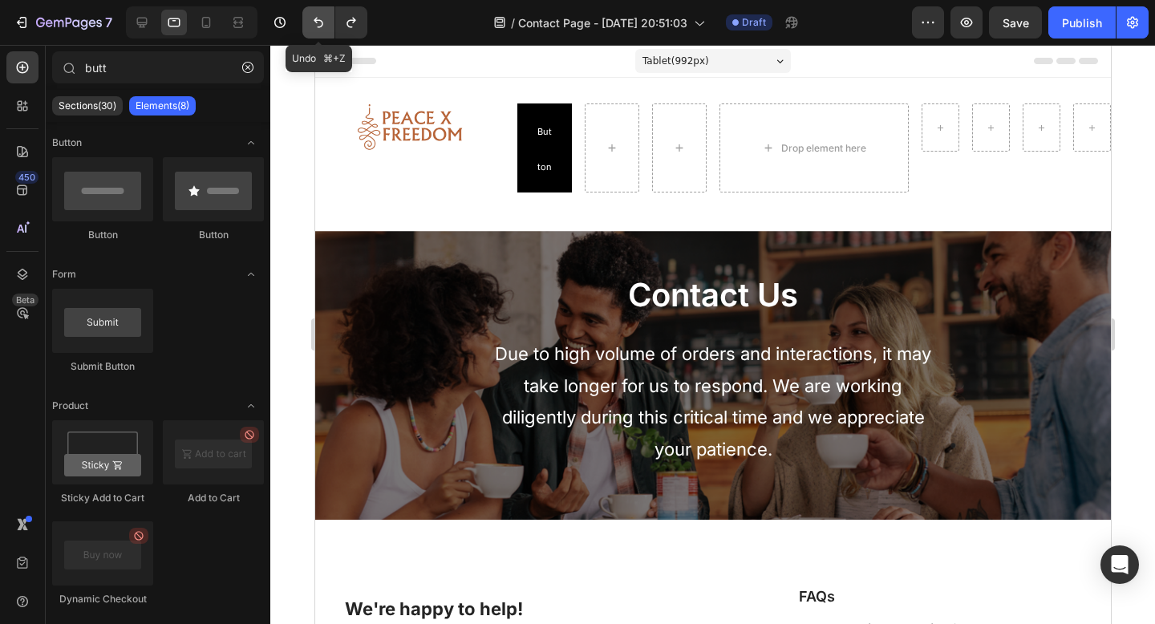
click at [315, 19] on icon "Undo/Redo" at bounding box center [319, 23] width 10 height 10
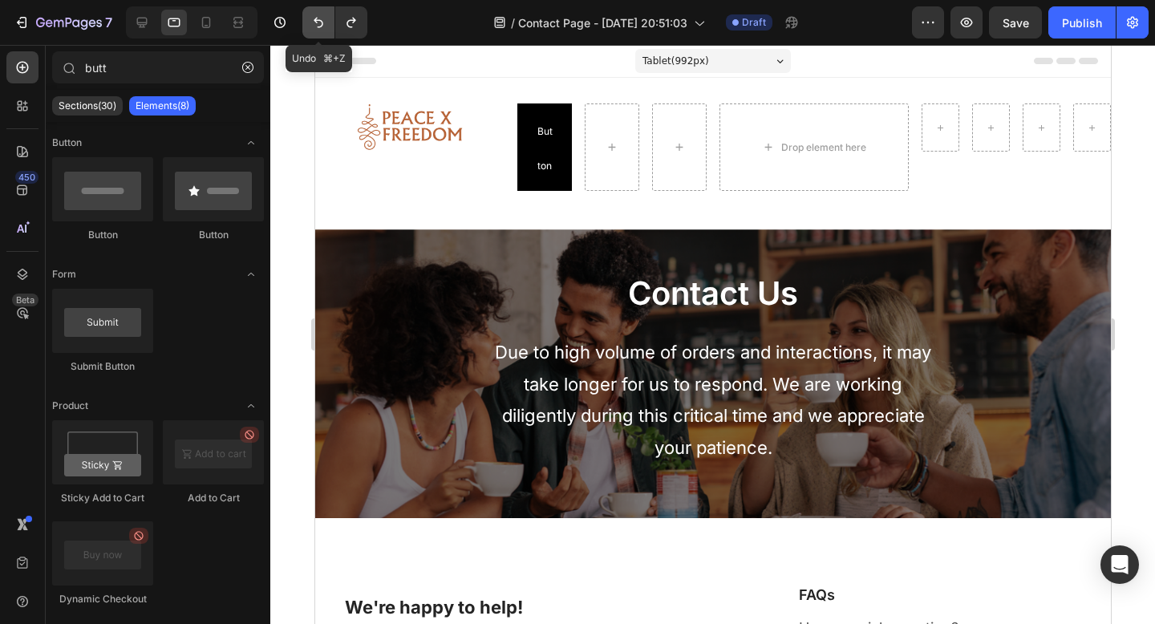
click at [315, 19] on icon "Undo/Redo" at bounding box center [319, 23] width 10 height 10
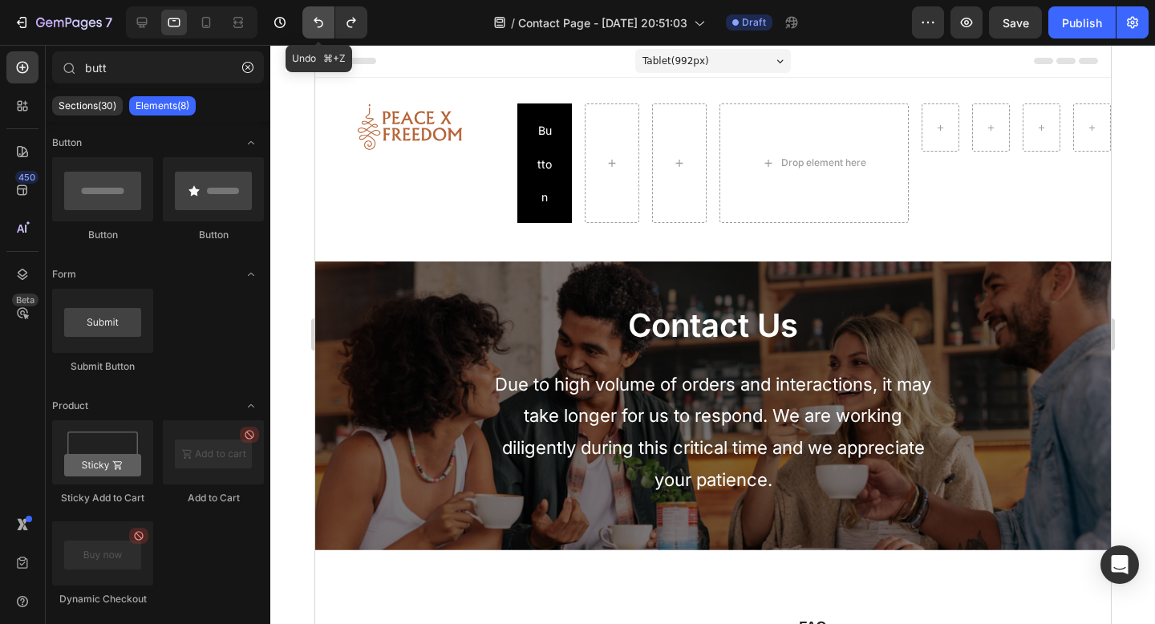
click at [315, 19] on icon "Undo/Redo" at bounding box center [319, 23] width 10 height 10
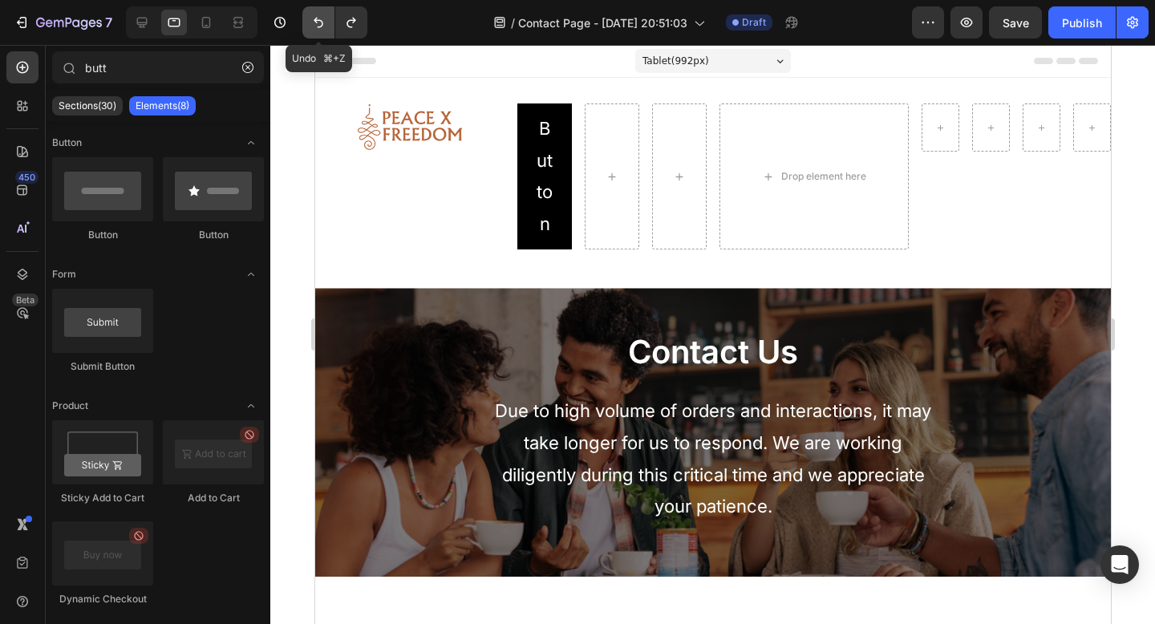
click at [315, 19] on icon "Undo/Redo" at bounding box center [319, 23] width 10 height 10
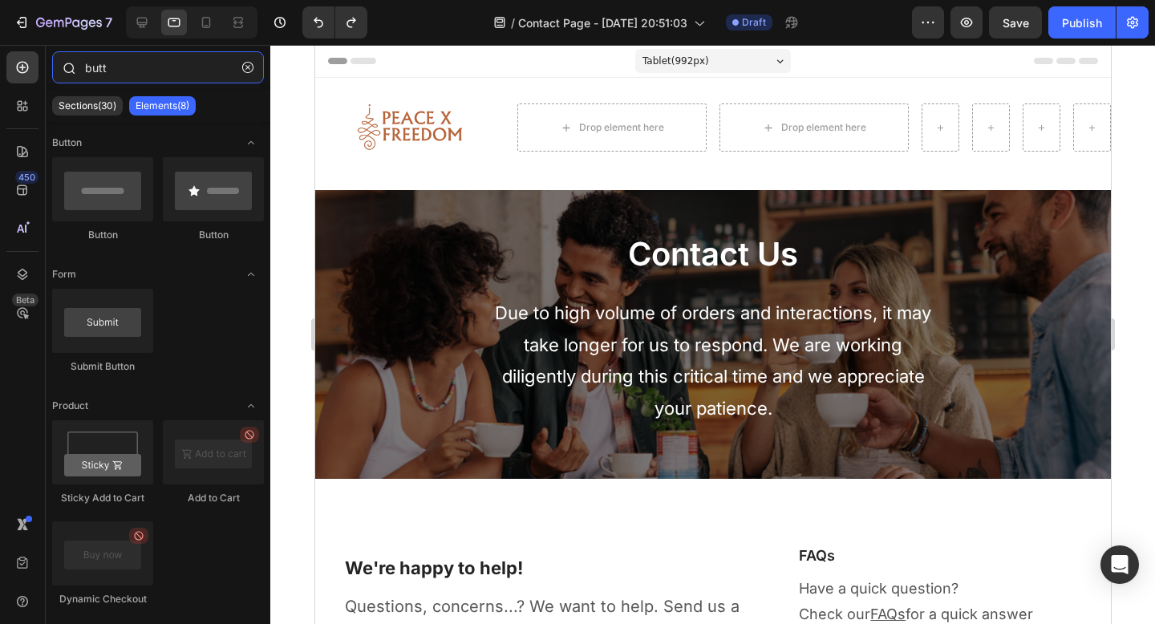
click at [176, 79] on input "butt" at bounding box center [158, 67] width 212 height 32
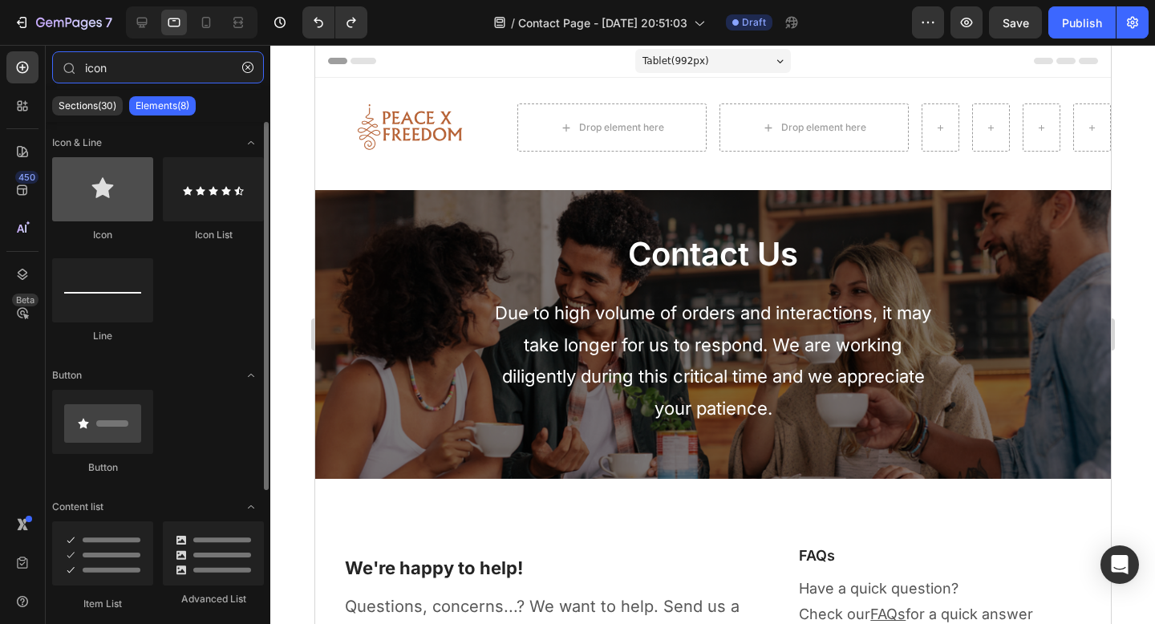
type input "icon"
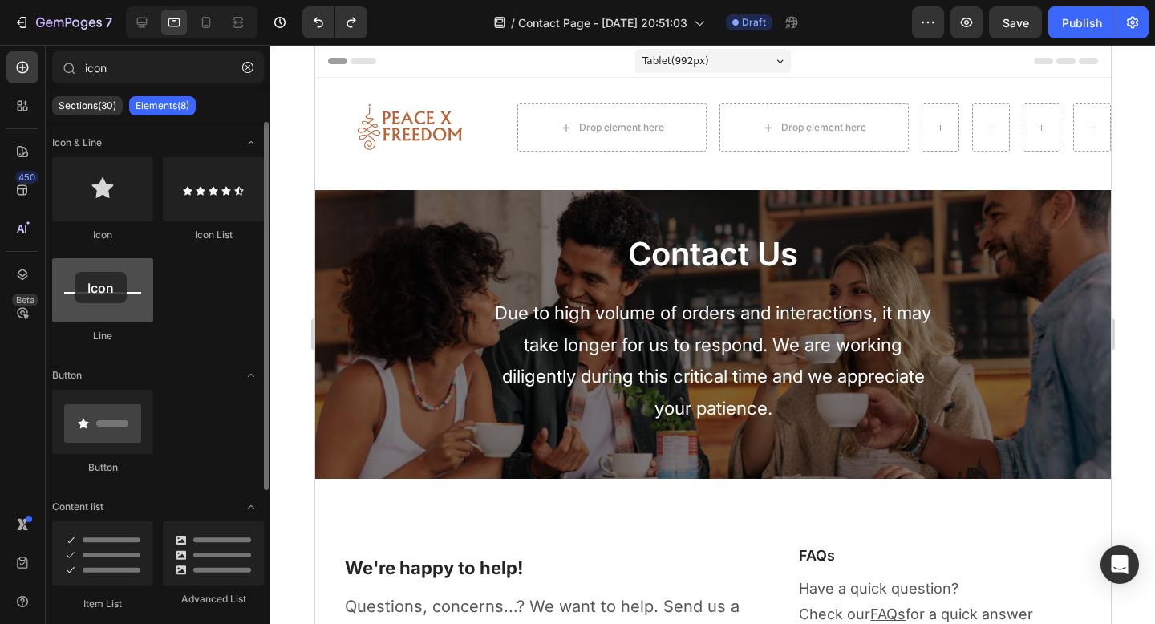
drag, startPoint x: 112, startPoint y: 195, endPoint x: 71, endPoint y: 272, distance: 87.2
click at [71, 272] on div "Icon Icon List Line" at bounding box center [158, 257] width 212 height 201
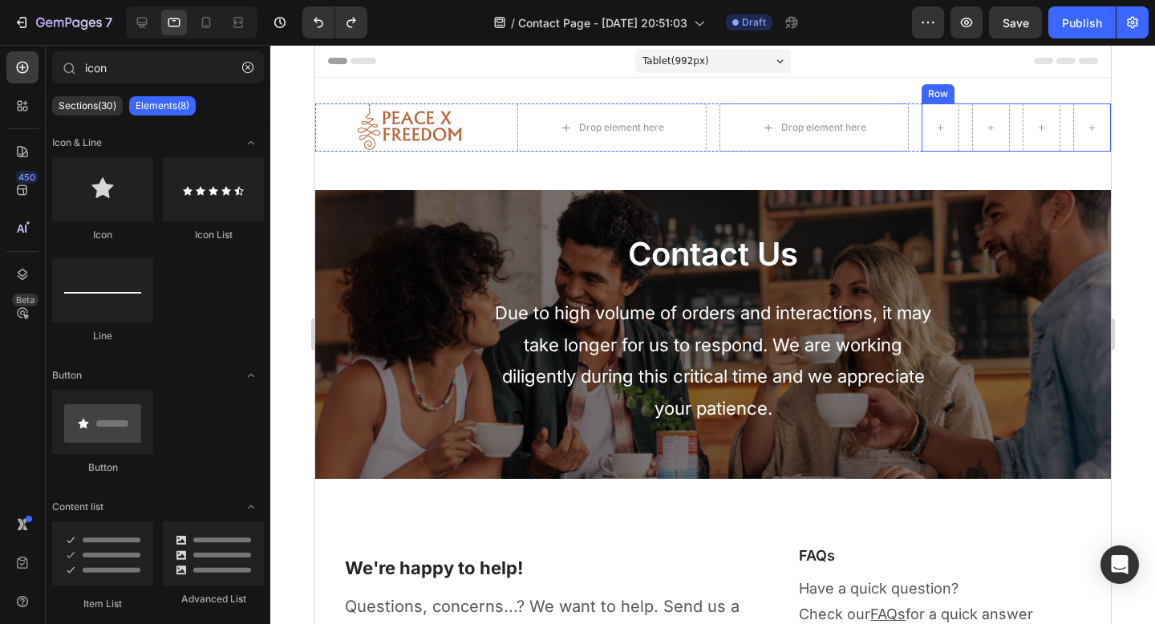
click at [928, 96] on div "Row" at bounding box center [937, 94] width 26 height 14
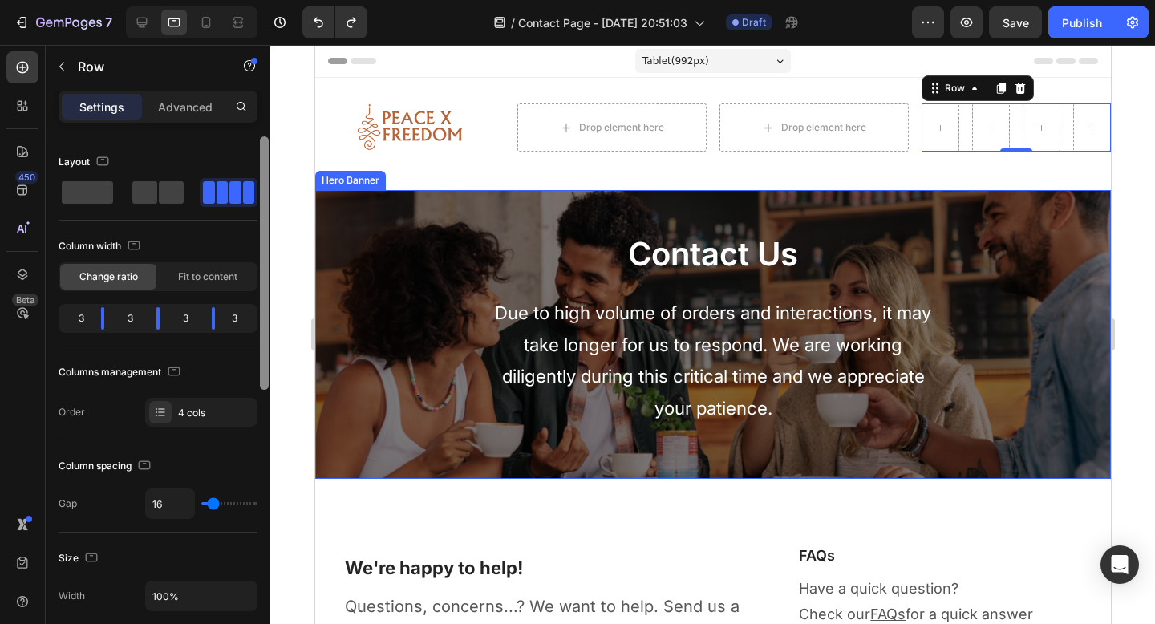
drag, startPoint x: 263, startPoint y: 243, endPoint x: 255, endPoint y: 160, distance: 83.8
click at [255, 160] on div "Layout Column width Change ratio Fit to content 3 3 3 3 Columns management Orde…" at bounding box center [158, 402] width 225 height 533
click at [230, 192] on span at bounding box center [235, 192] width 12 height 22
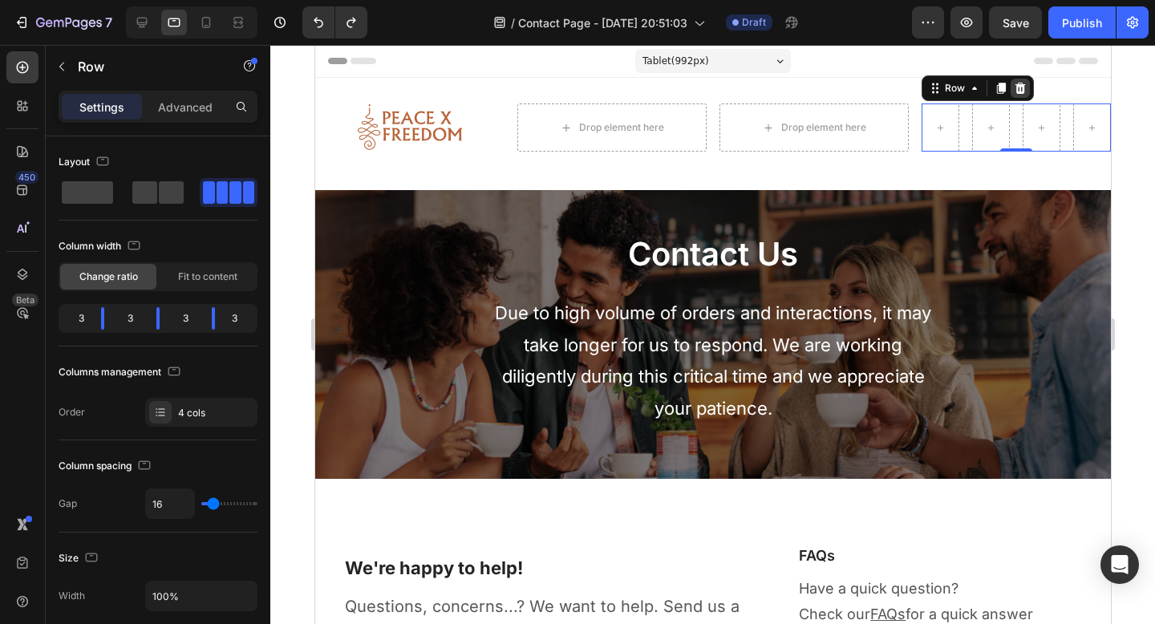
click at [1015, 89] on icon at bounding box center [1020, 88] width 10 height 11
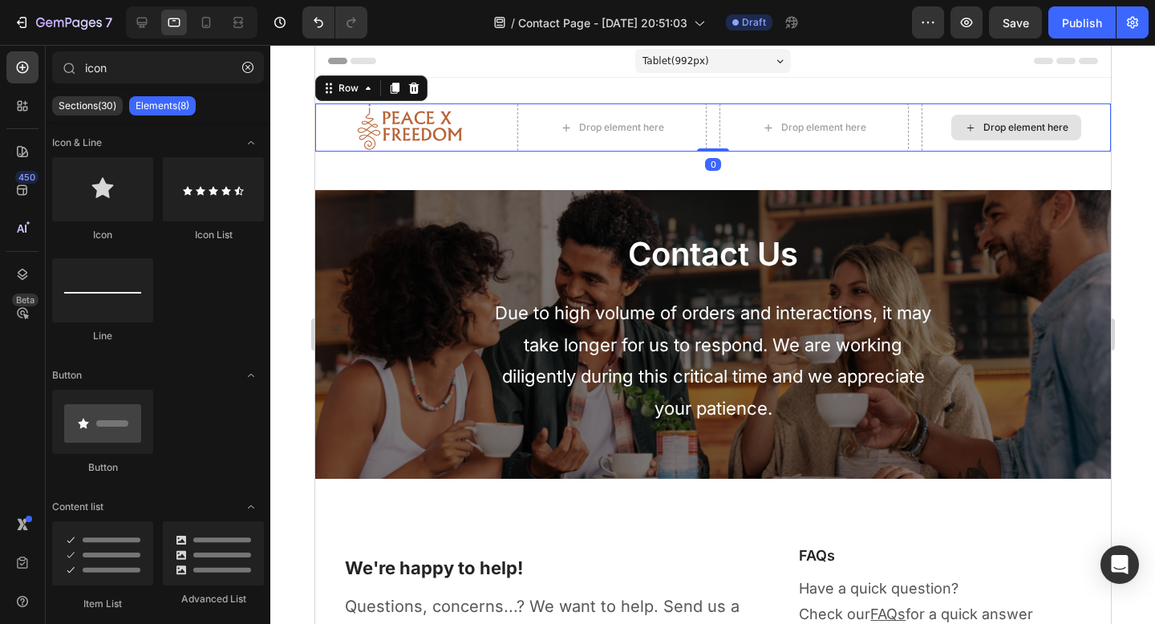
click at [973, 108] on div "Drop element here" at bounding box center [1015, 127] width 189 height 48
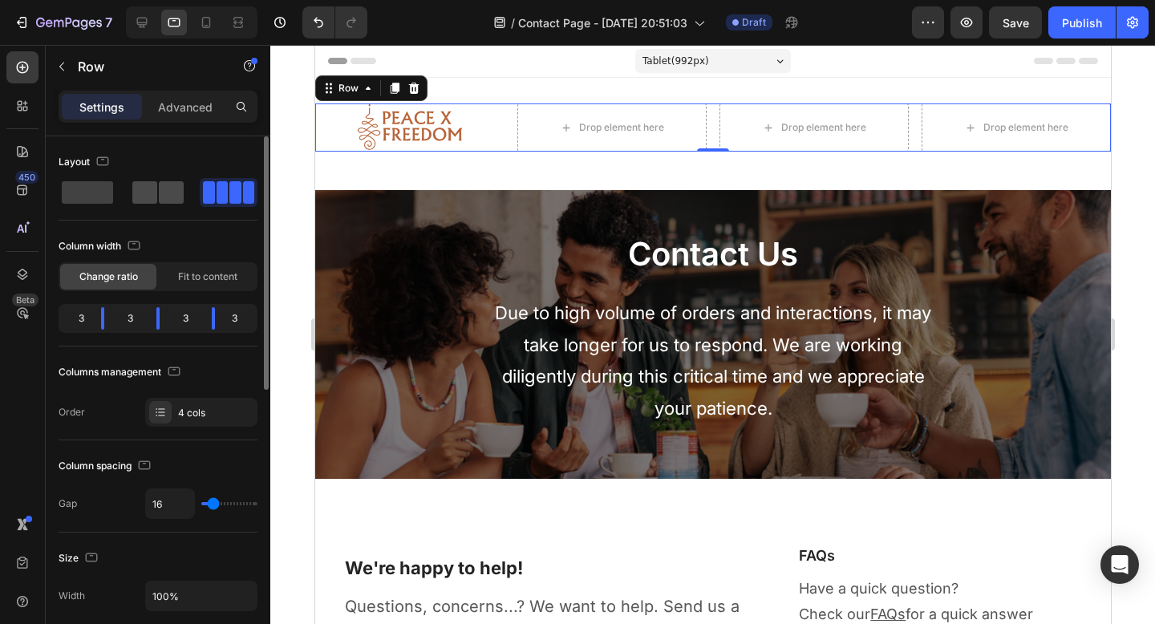
click at [167, 199] on span at bounding box center [171, 192] width 25 height 22
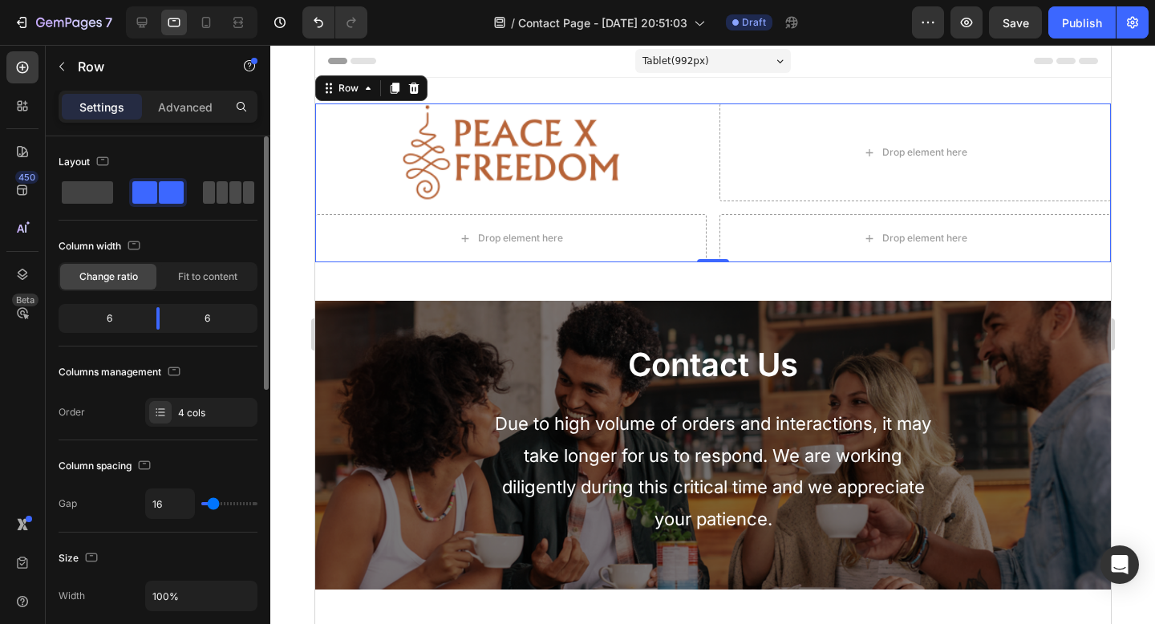
click at [237, 192] on span at bounding box center [235, 192] width 12 height 22
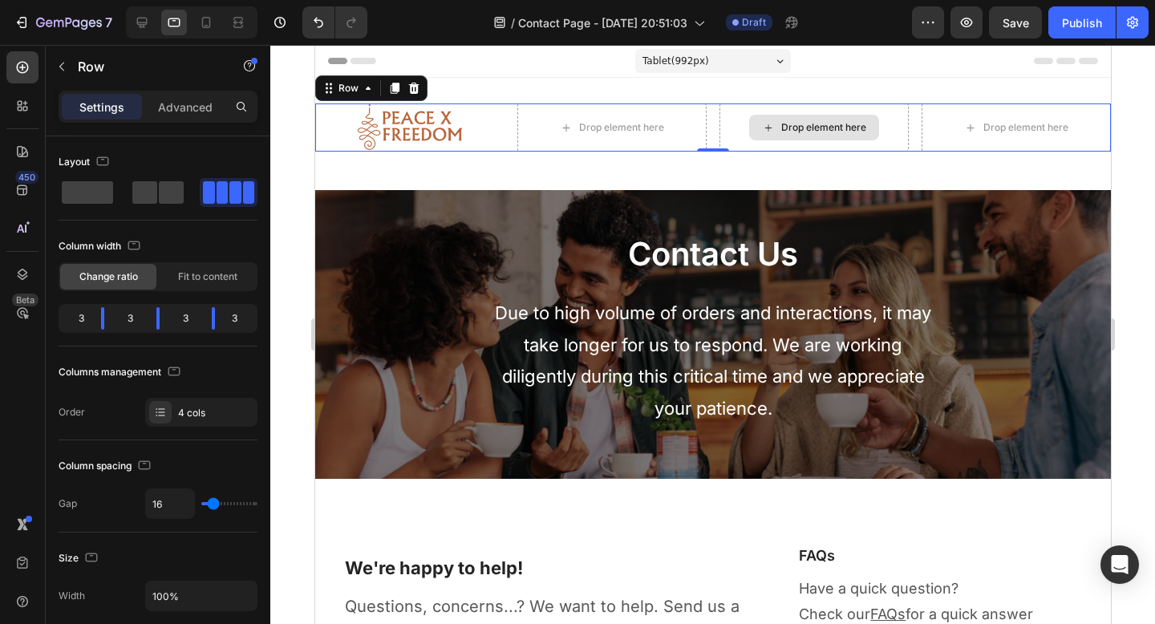
click at [720, 117] on div "Drop element here" at bounding box center [813, 127] width 189 height 48
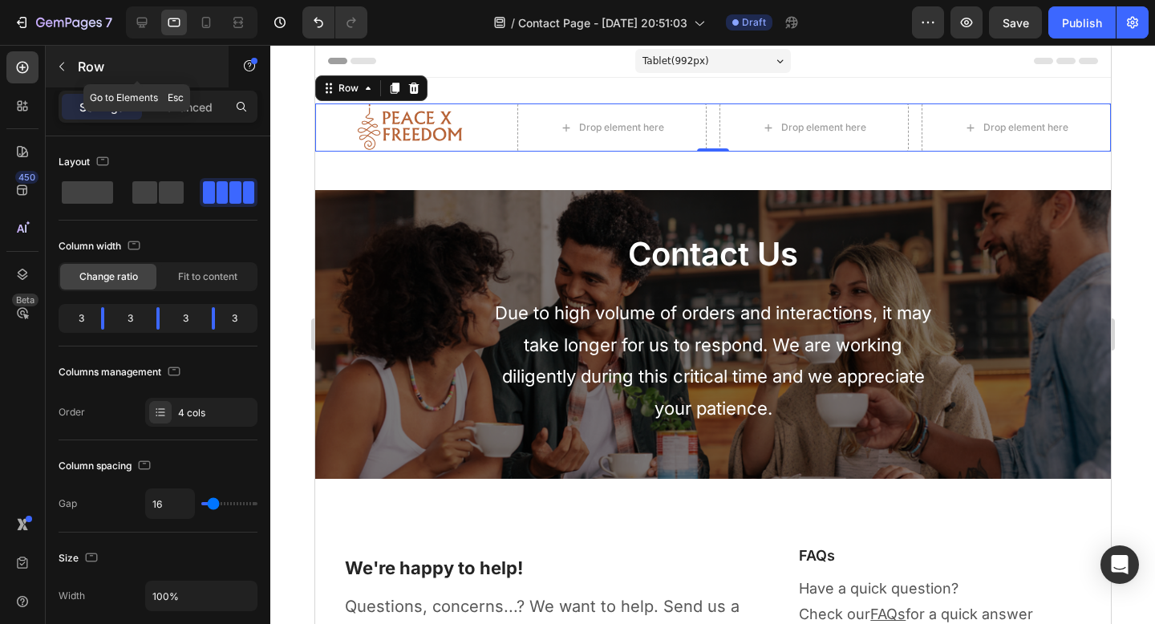
click at [63, 76] on button "button" at bounding box center [62, 67] width 26 height 26
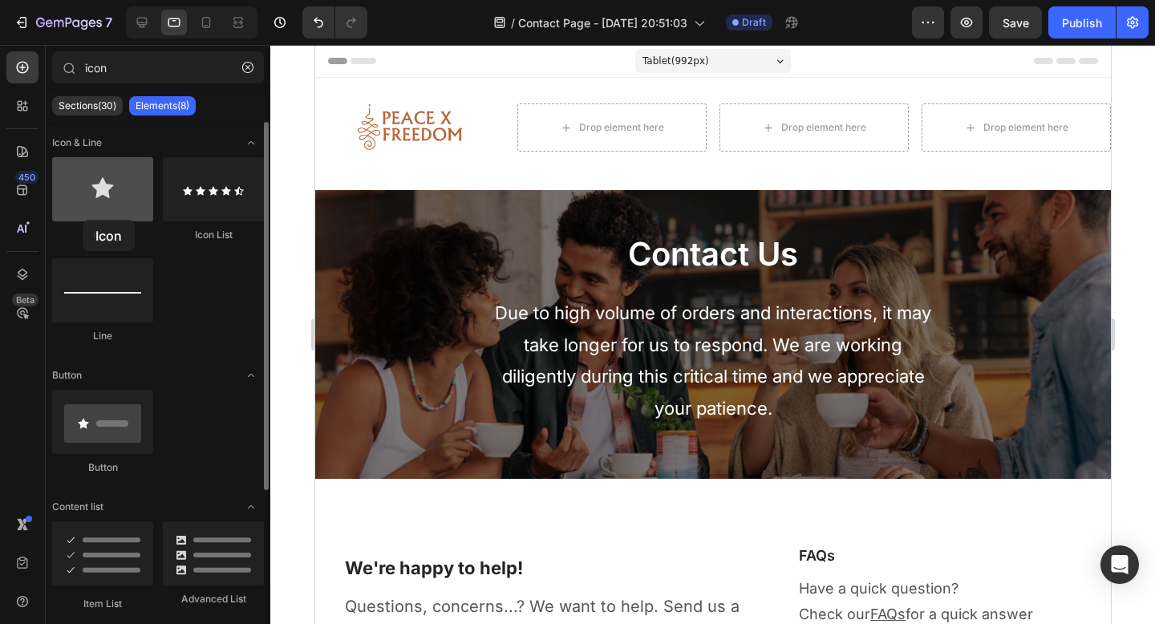
drag, startPoint x: 131, startPoint y: 204, endPoint x: 83, endPoint y: 220, distance: 50.7
click at [83, 220] on div at bounding box center [102, 189] width 101 height 64
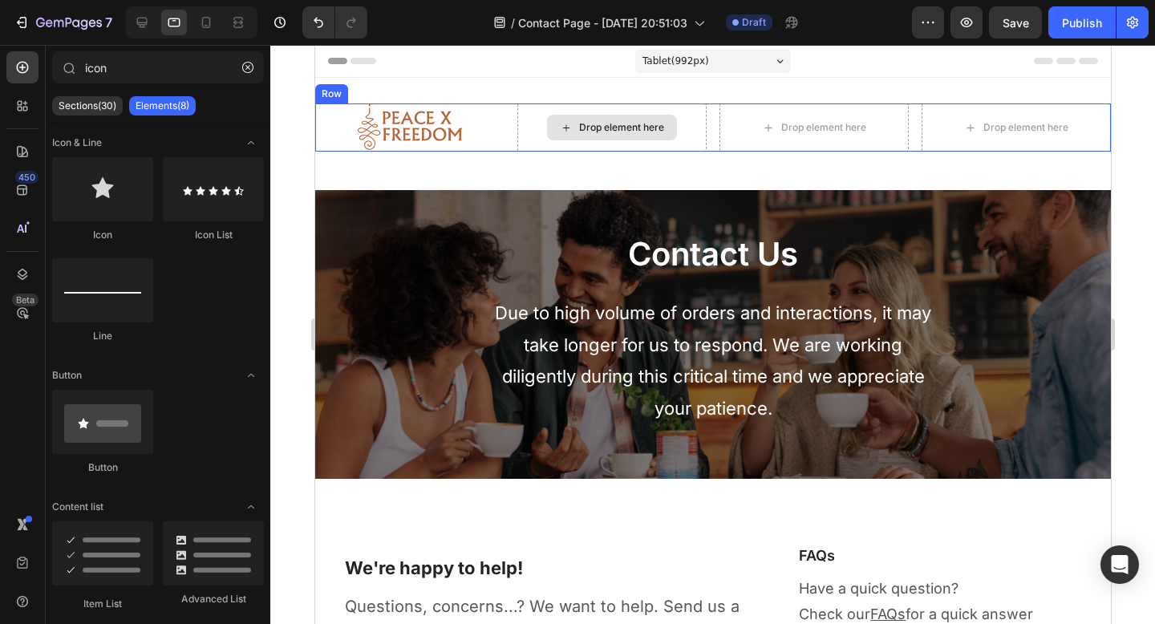
click at [589, 120] on div "Drop element here" at bounding box center [611, 128] width 130 height 26
click at [565, 113] on div "Drop element here" at bounding box center [611, 127] width 189 height 48
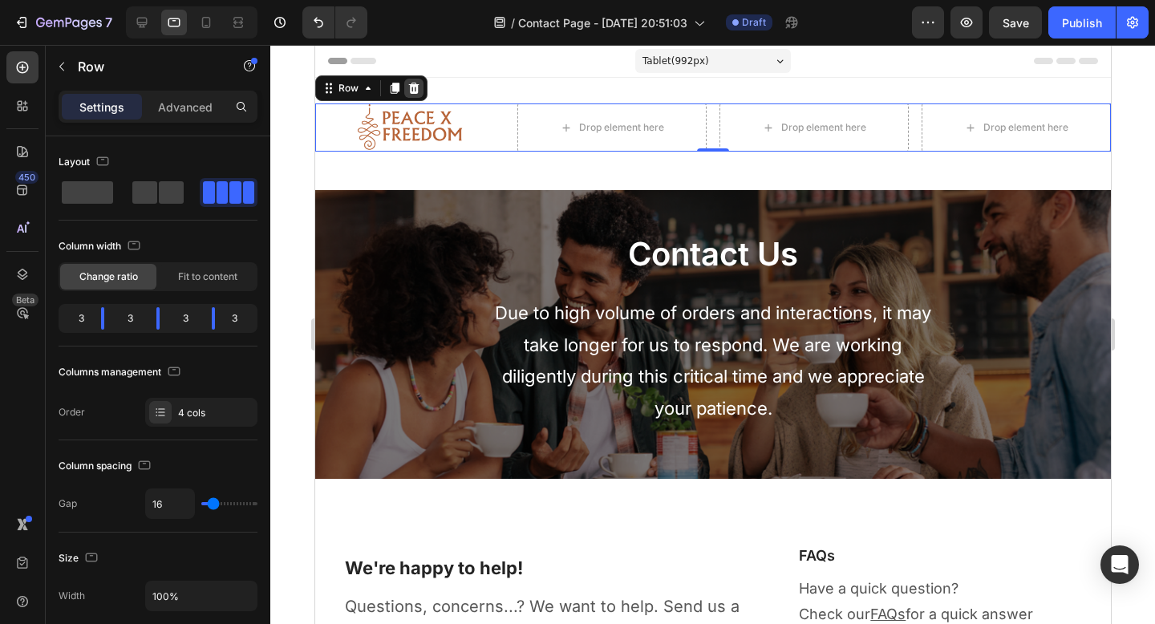
click at [416, 91] on icon at bounding box center [413, 88] width 13 height 13
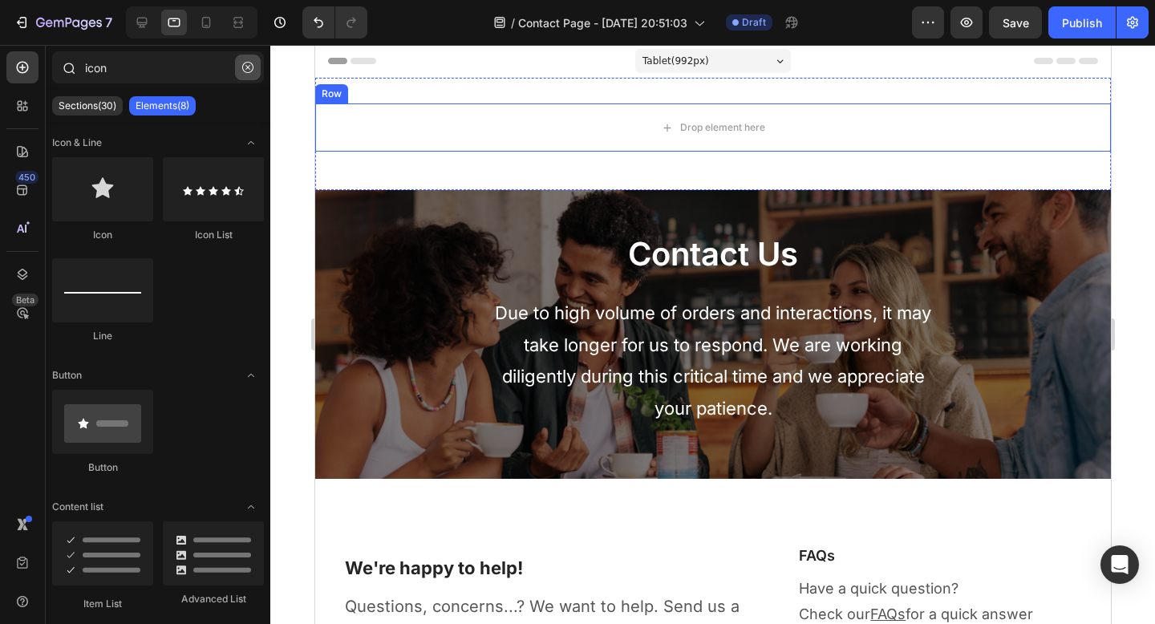
click at [243, 71] on icon "button" at bounding box center [247, 67] width 11 height 11
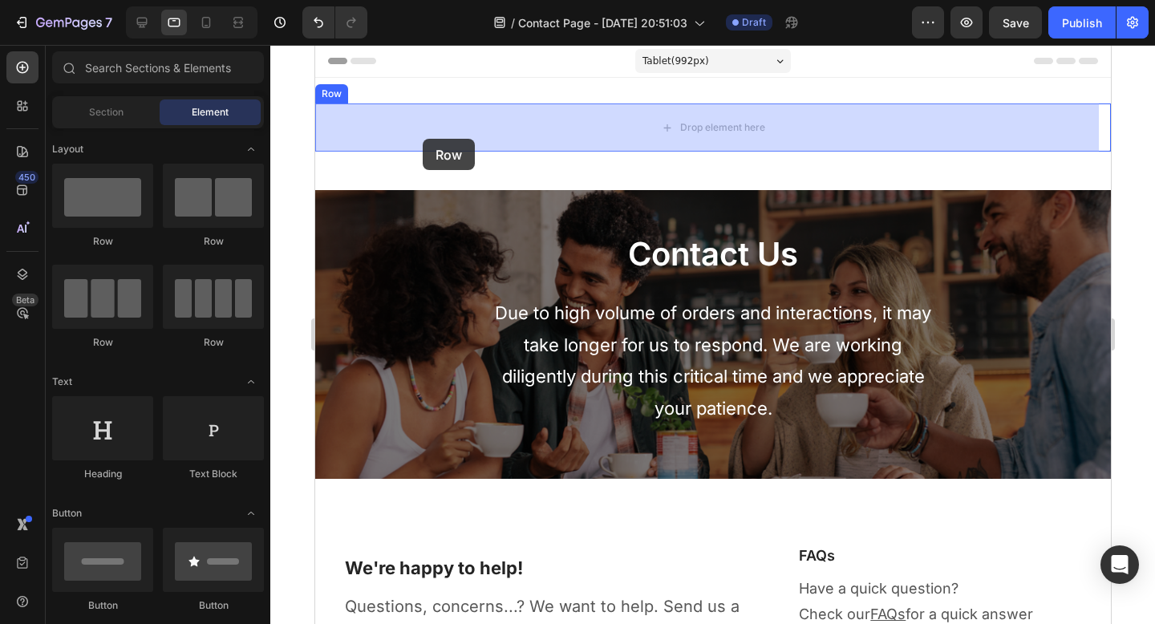
drag, startPoint x: 412, startPoint y: 353, endPoint x: 422, endPoint y: 139, distance: 214.4
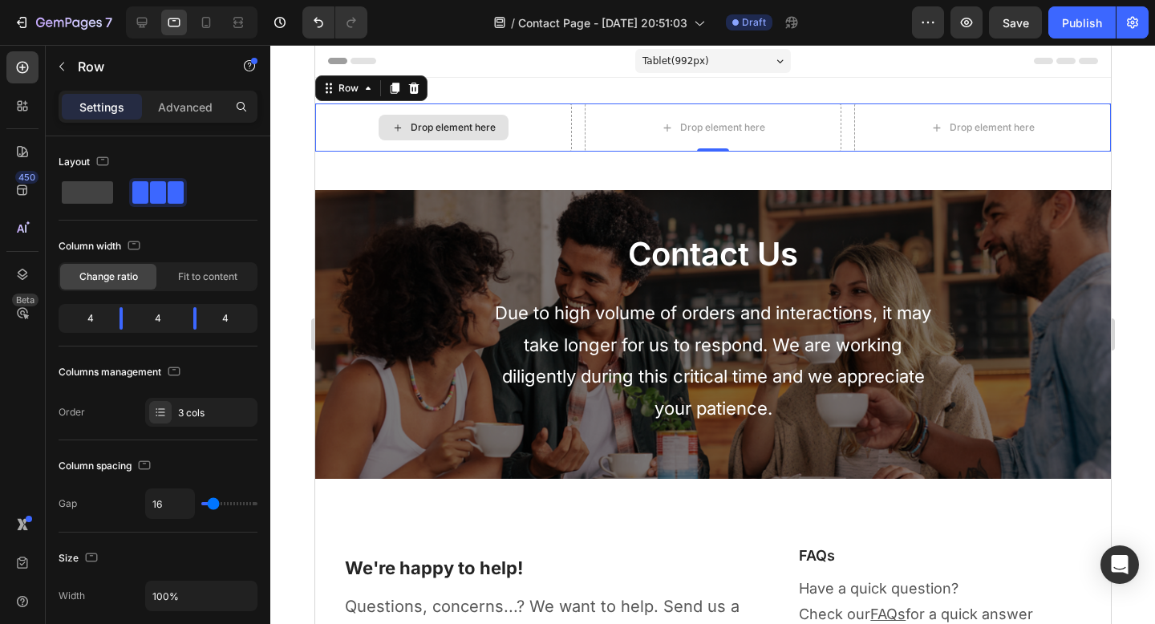
click at [420, 137] on div "Drop element here" at bounding box center [443, 128] width 130 height 26
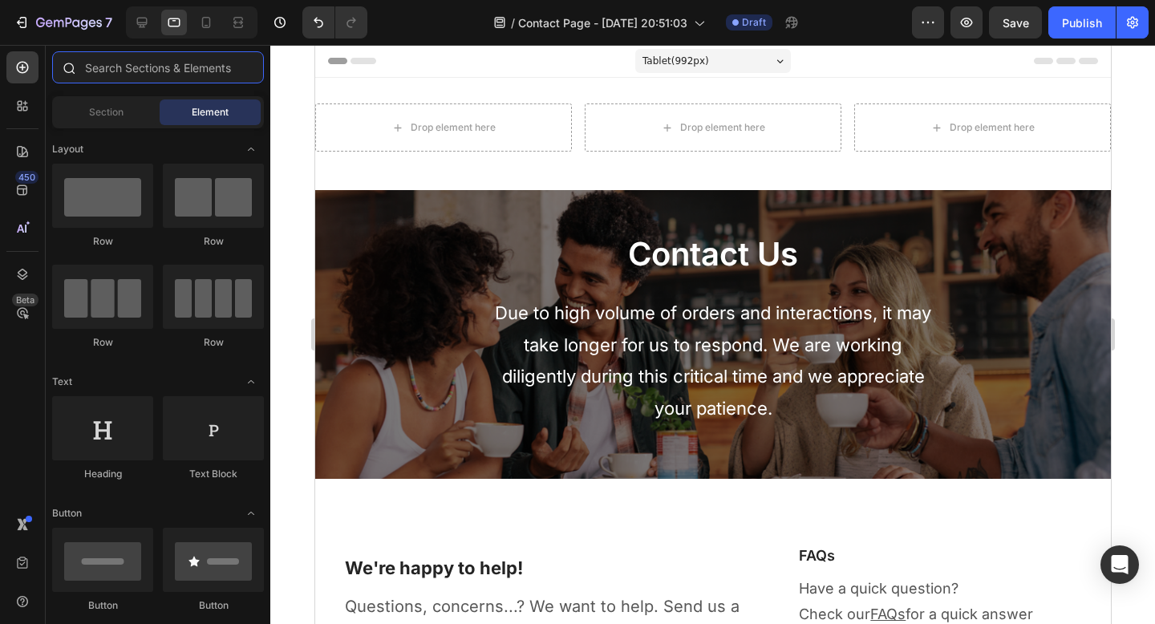
click at [170, 72] on input "text" at bounding box center [158, 67] width 212 height 32
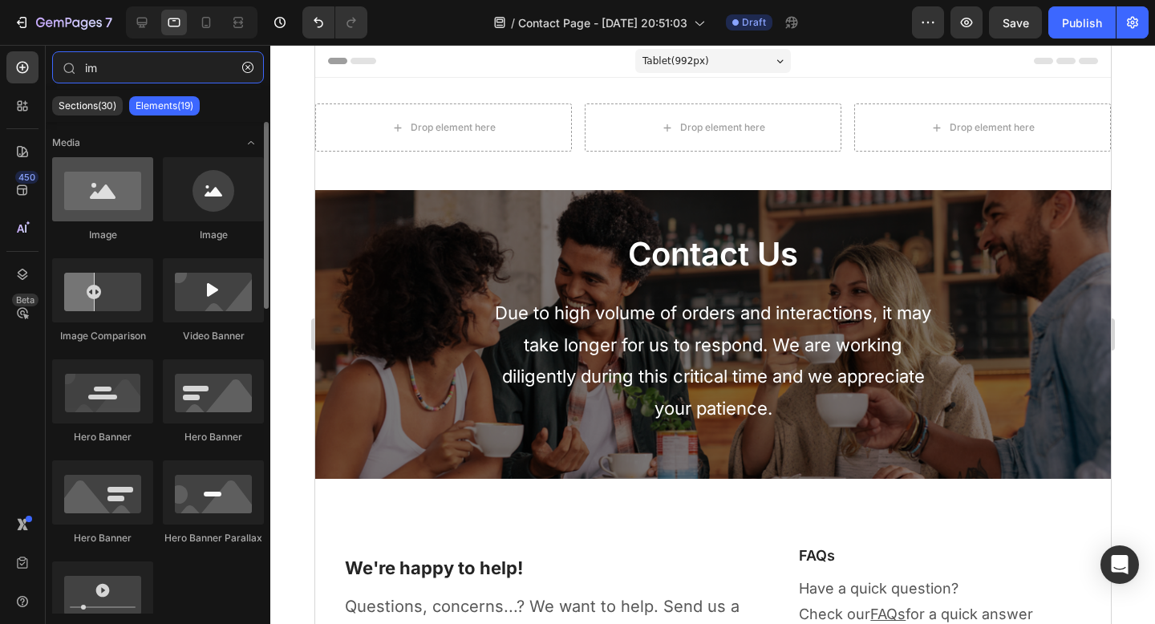
type input "im"
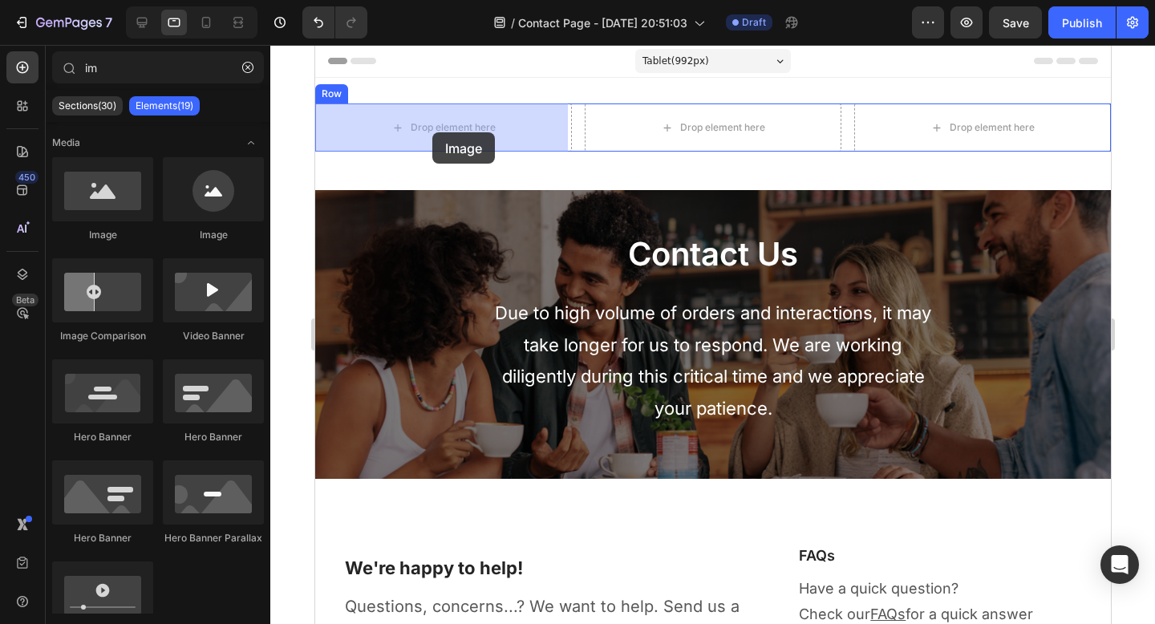
drag, startPoint x: 442, startPoint y: 235, endPoint x: 432, endPoint y: 132, distance: 103.2
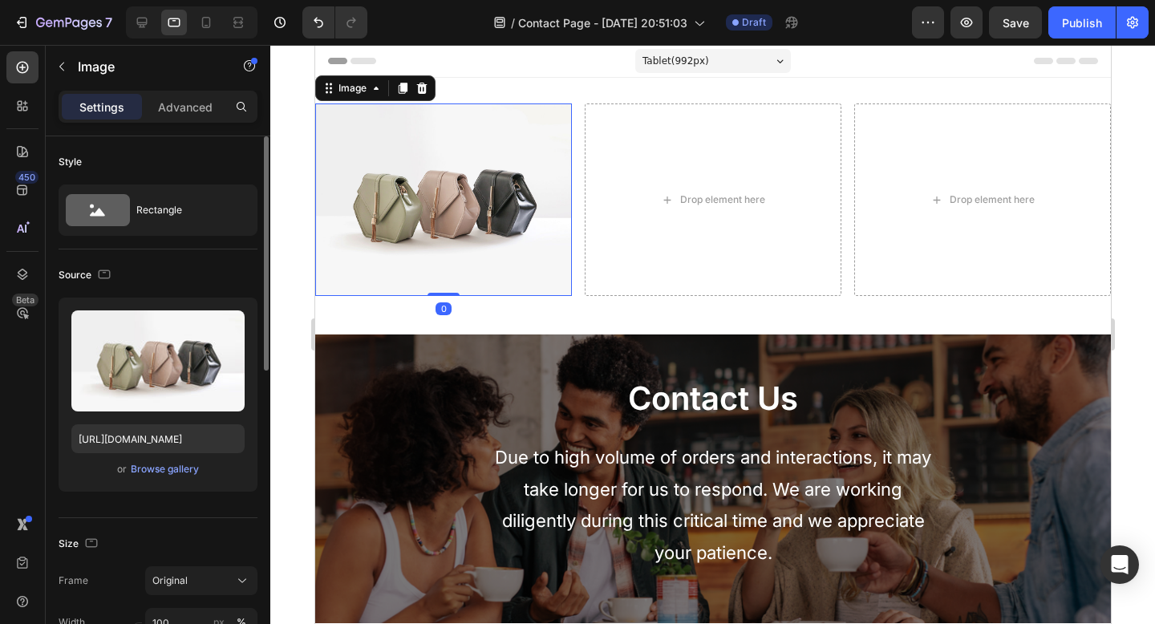
click at [152, 477] on div "or Browse gallery" at bounding box center [157, 469] width 173 height 19
click at [152, 471] on div "Browse gallery" at bounding box center [165, 469] width 68 height 14
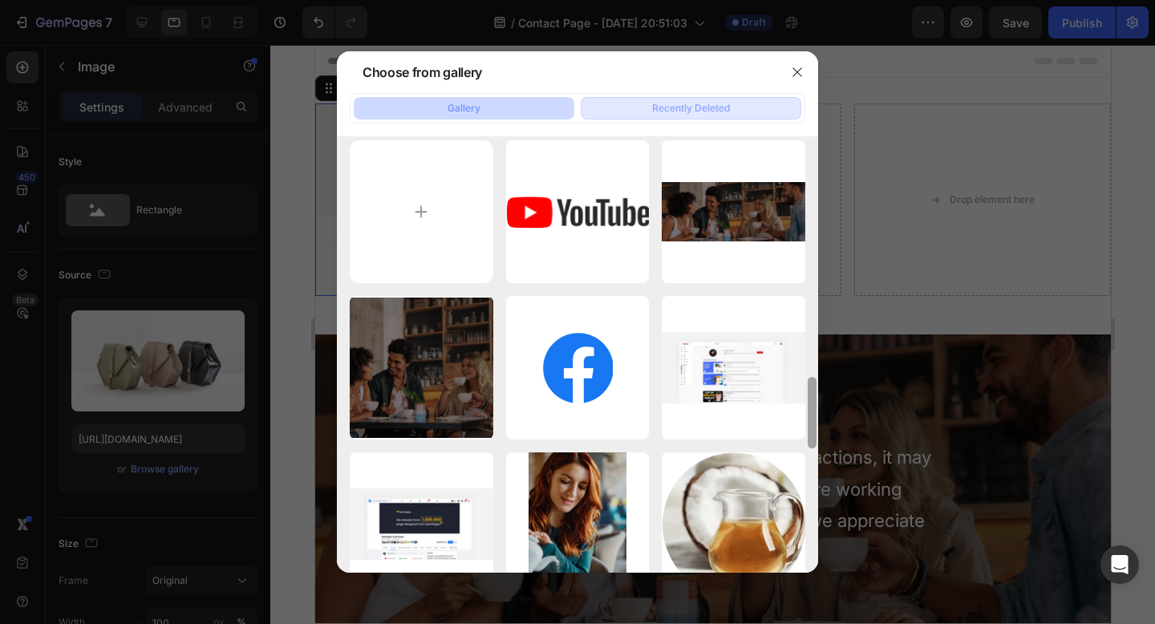
scroll to position [0, 0]
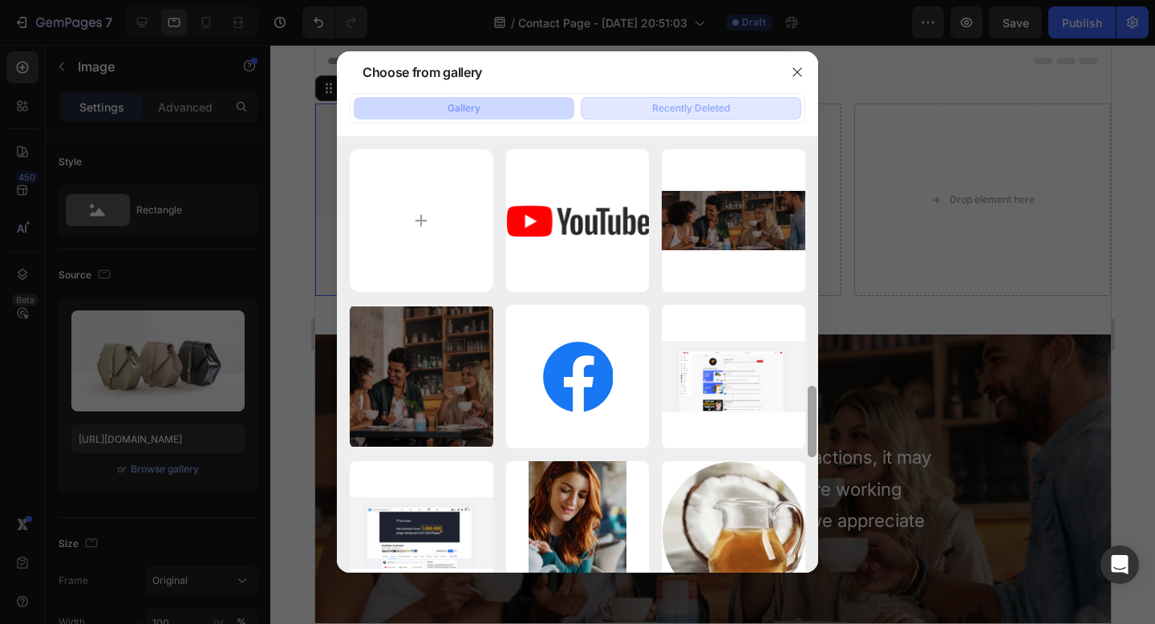
drag, startPoint x: 809, startPoint y: 176, endPoint x: 711, endPoint y: 103, distance: 122.3
click at [711, 105] on div "Gallery Recently Deleted image 11.png 3.39 kb HB.png 1114.89 kb HB-mb.png 197.5…" at bounding box center [577, 333] width 481 height 481
click at [408, 237] on input "file" at bounding box center [422, 221] width 144 height 144
type input "C:\fakepath\Untitled design (1).png"
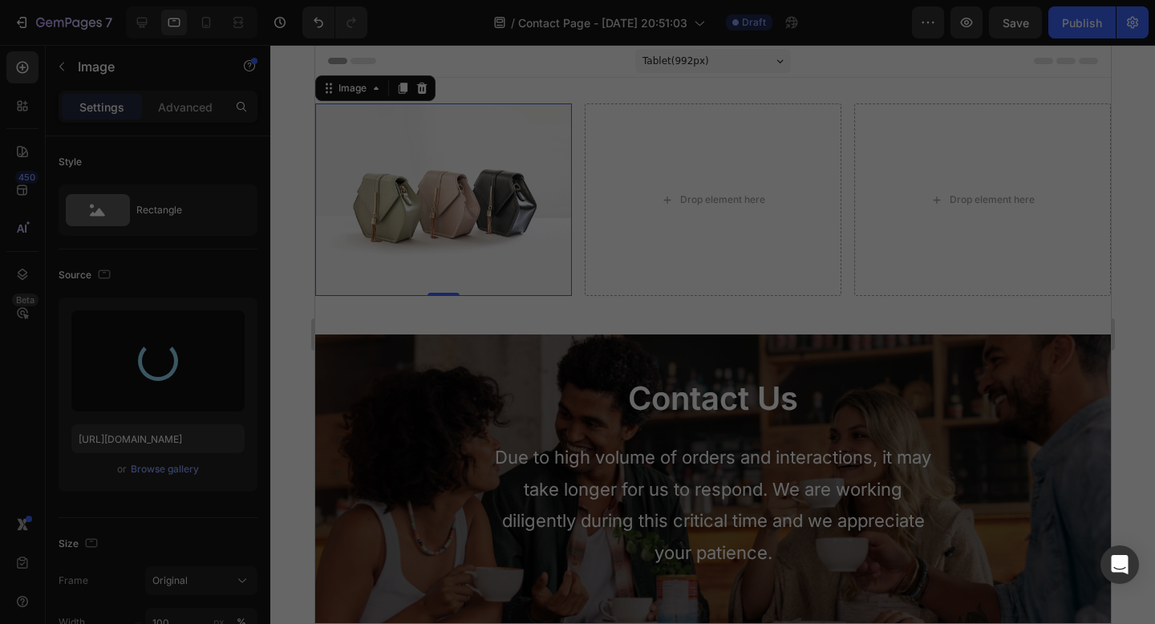
type input "[URL][DOMAIN_NAME]"
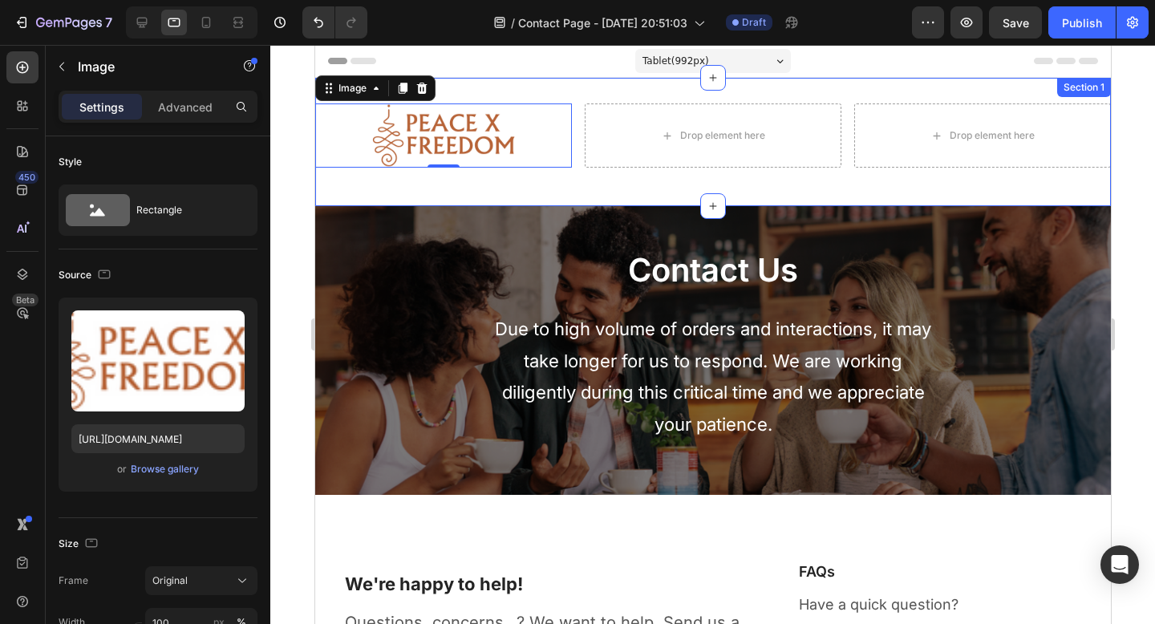
click at [806, 195] on div "Image 0 Drop element here Drop element here Row Row Section 1" at bounding box center [712, 142] width 796 height 128
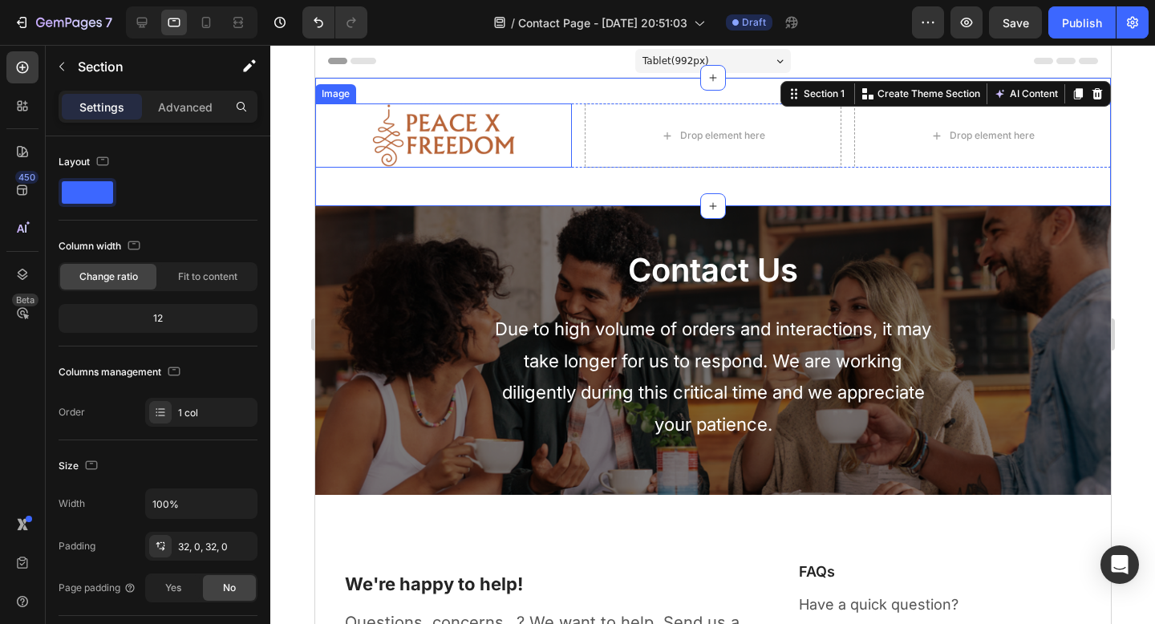
click at [493, 140] on img at bounding box center [442, 135] width 257 height 64
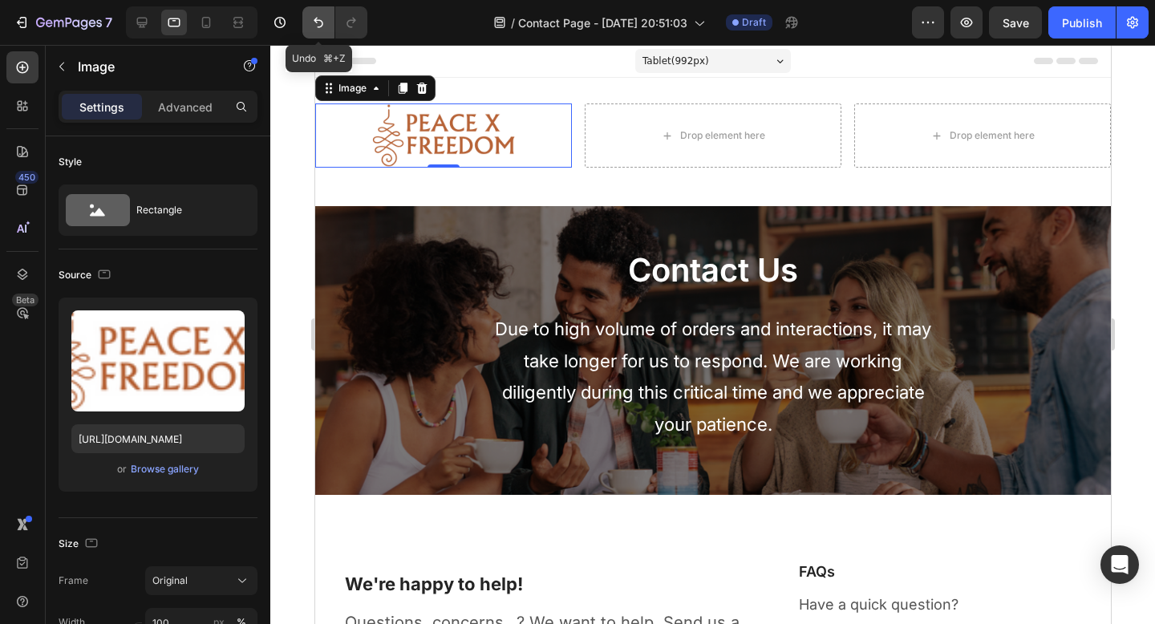
click at [318, 20] on icon "Undo/Redo" at bounding box center [319, 23] width 10 height 10
type input "[URL][DOMAIN_NAME]"
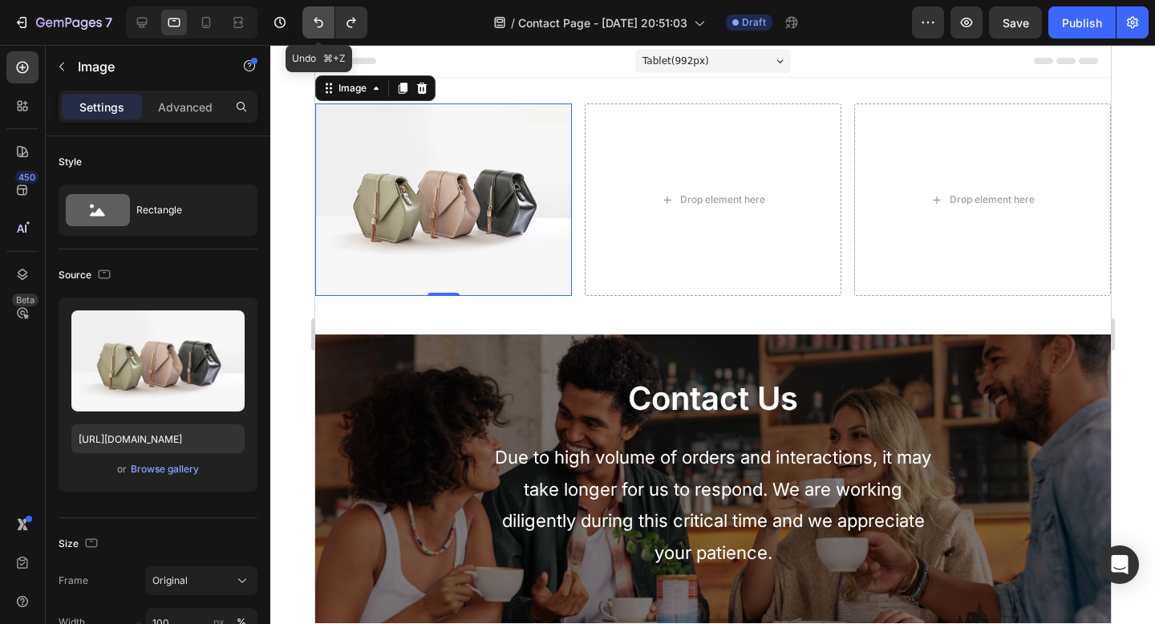
click at [318, 20] on icon "Undo/Redo" at bounding box center [319, 23] width 10 height 10
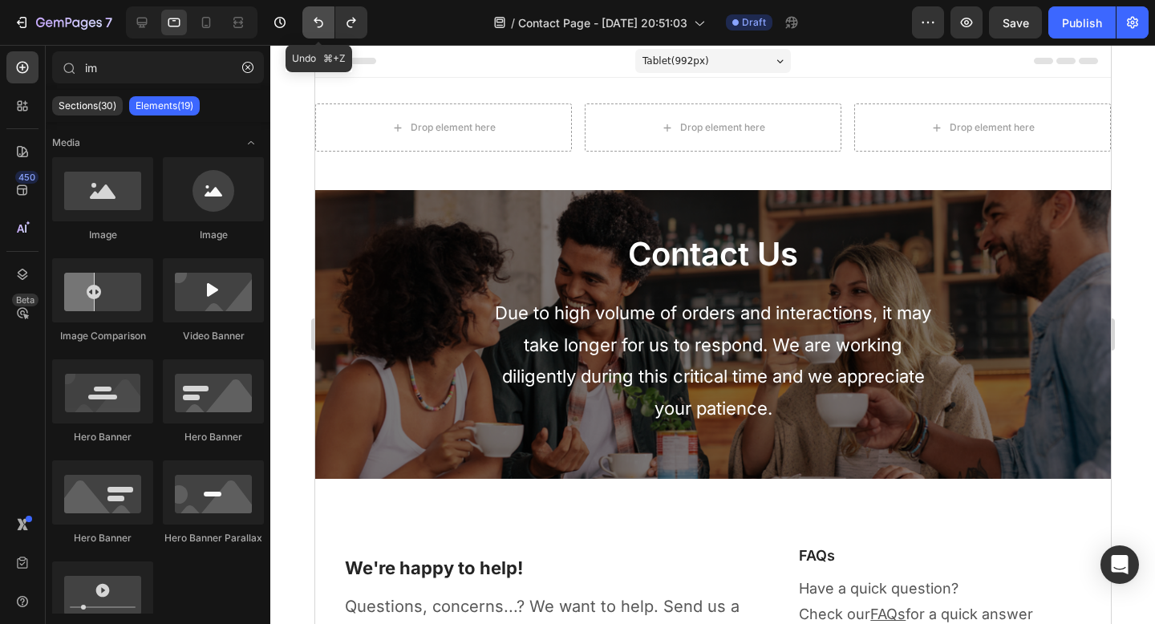
click at [318, 20] on icon "Undo/Redo" at bounding box center [319, 23] width 10 height 10
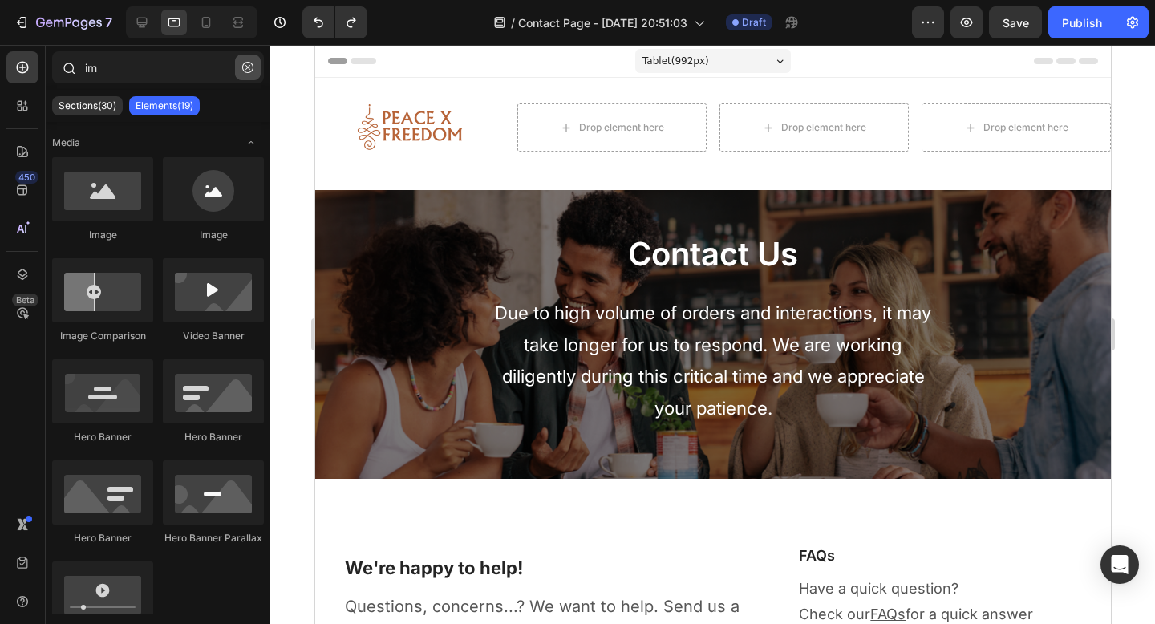
click at [249, 67] on icon "button" at bounding box center [247, 67] width 11 height 11
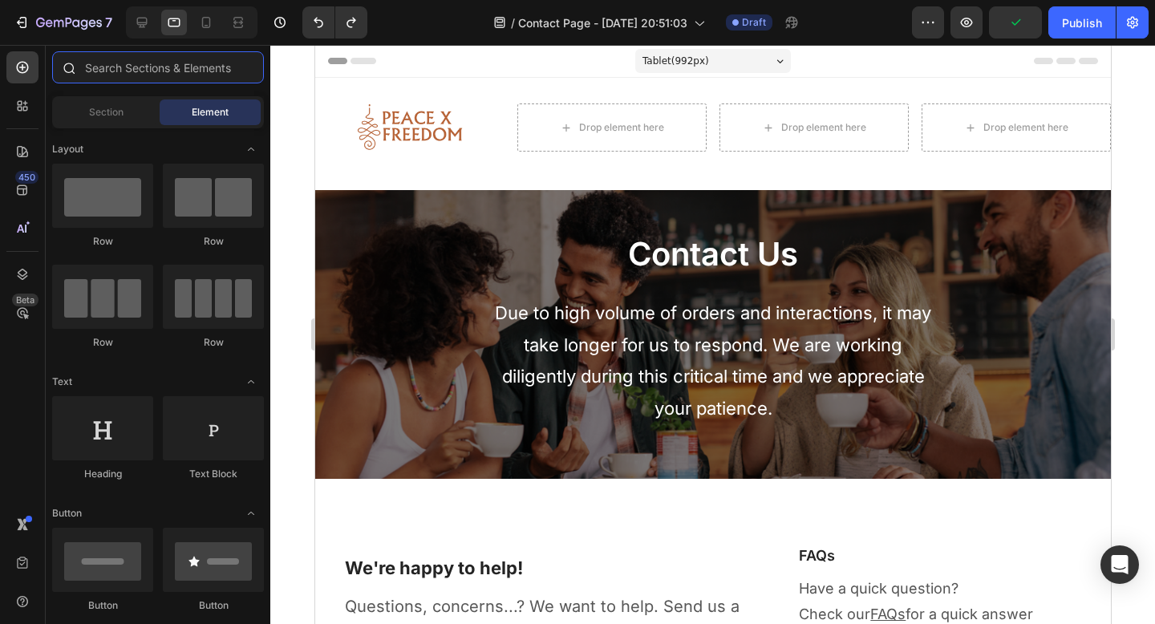
click at [209, 72] on input "text" at bounding box center [158, 67] width 212 height 32
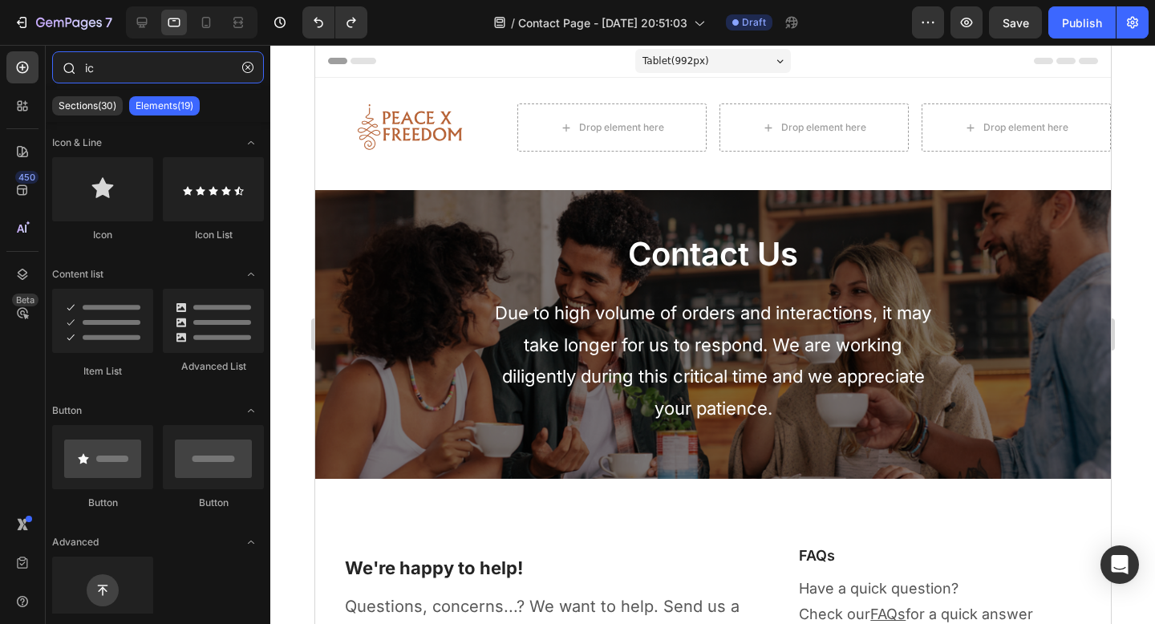
type input "i"
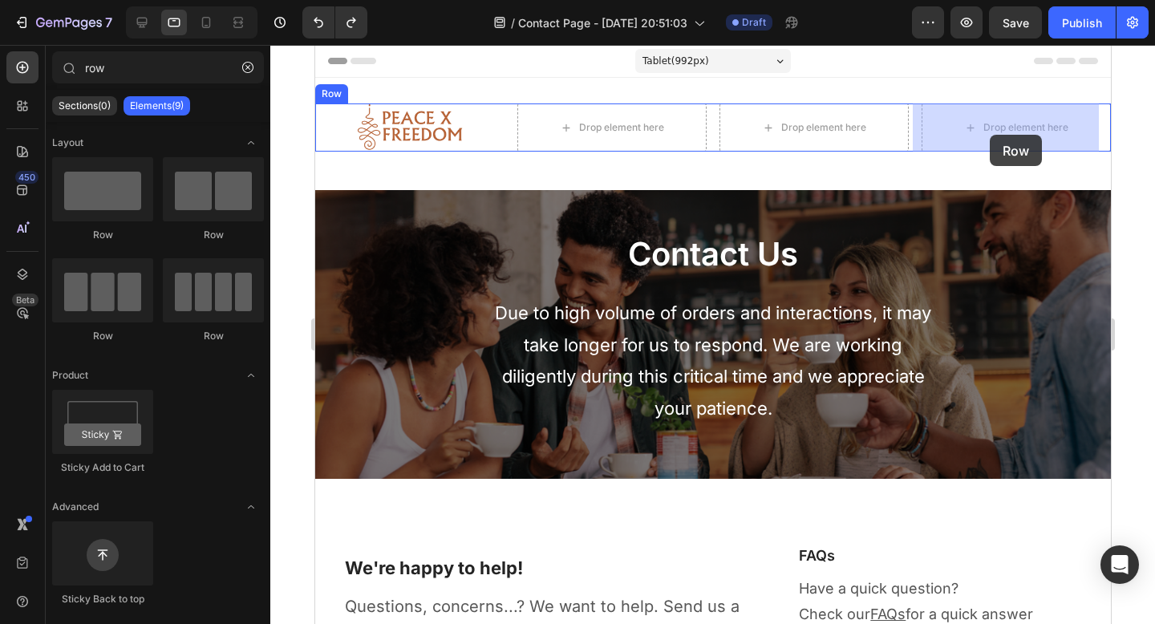
drag, startPoint x: 519, startPoint y: 354, endPoint x: 989, endPoint y: 132, distance: 519.6
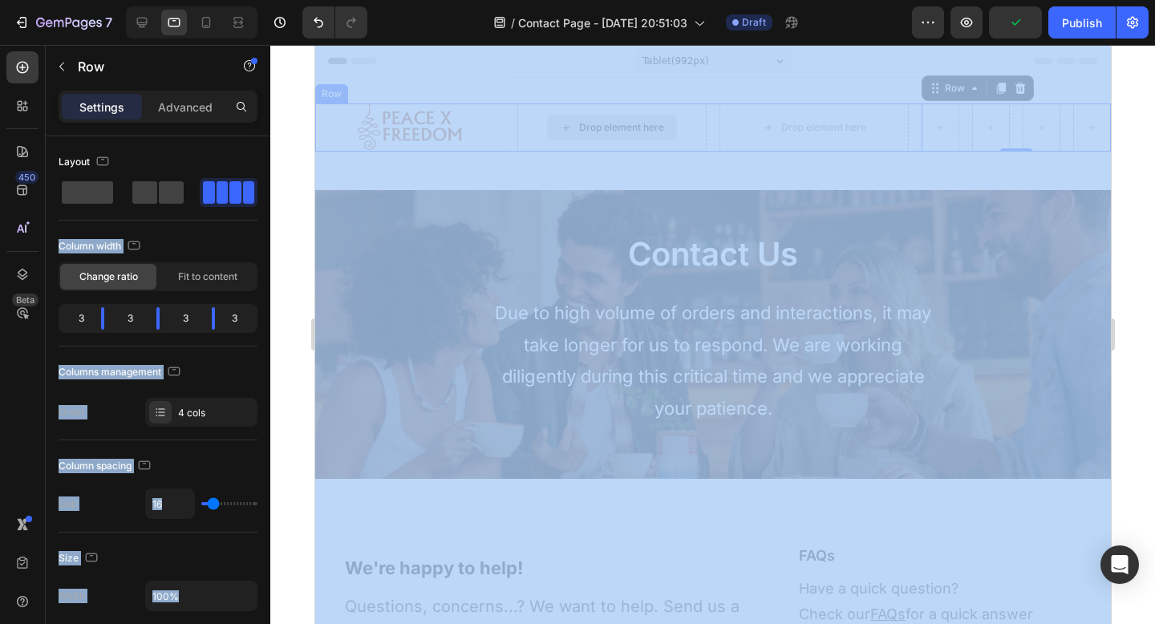
drag, startPoint x: 477, startPoint y: 230, endPoint x: 552, endPoint y: 125, distance: 128.9
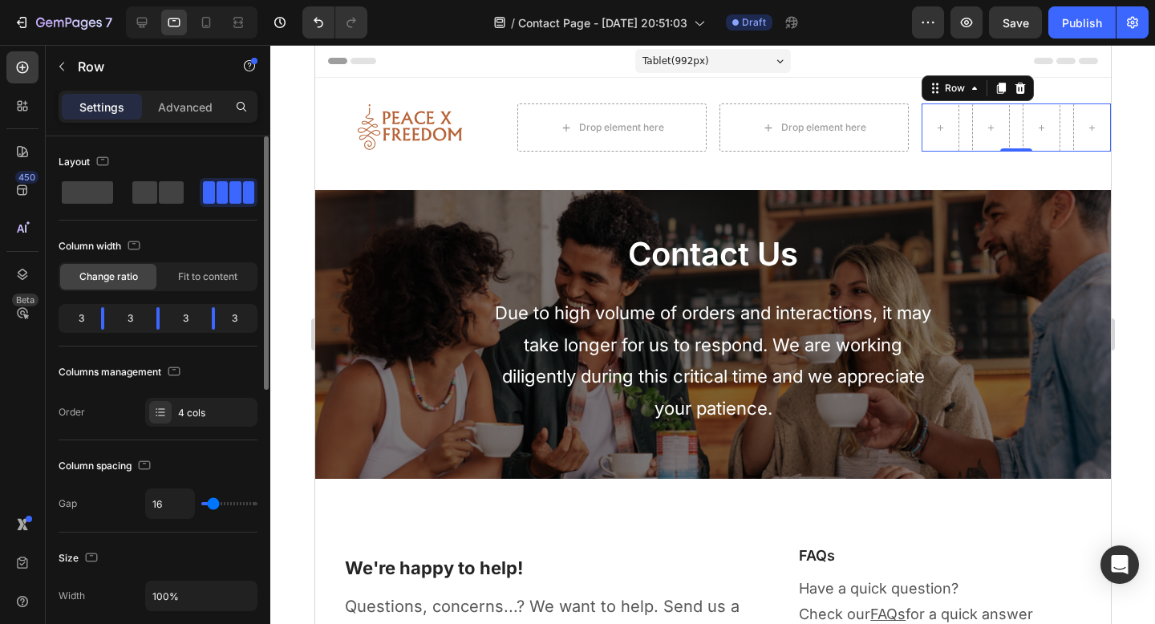
click at [166, 165] on div "Layout" at bounding box center [158, 162] width 199 height 26
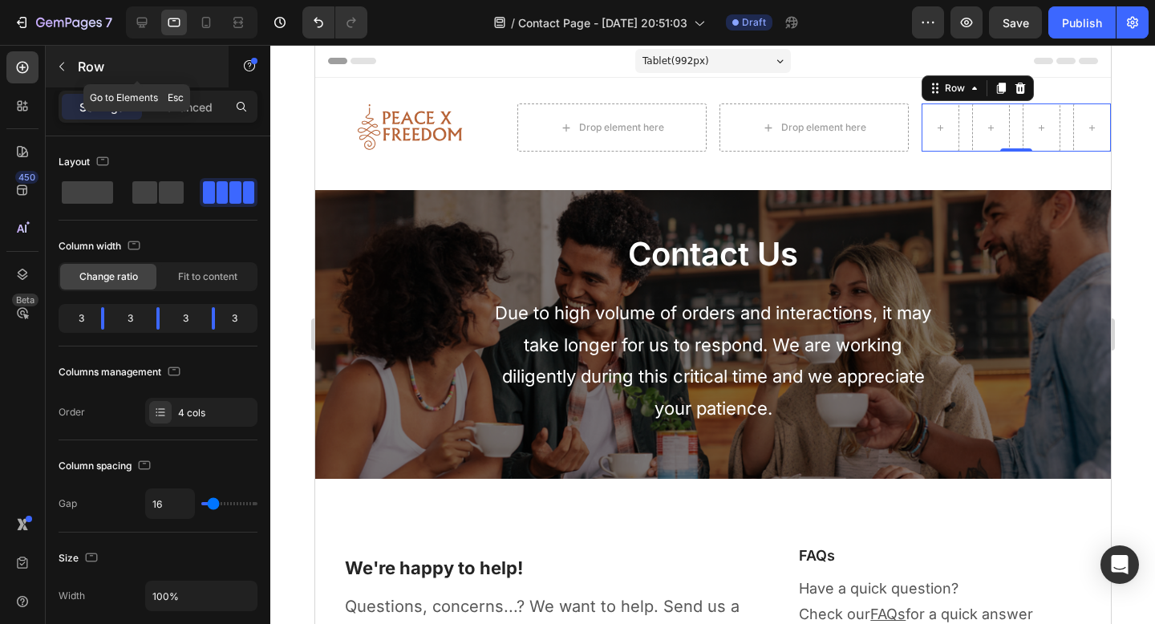
click at [63, 67] on icon "button" at bounding box center [61, 66] width 13 height 13
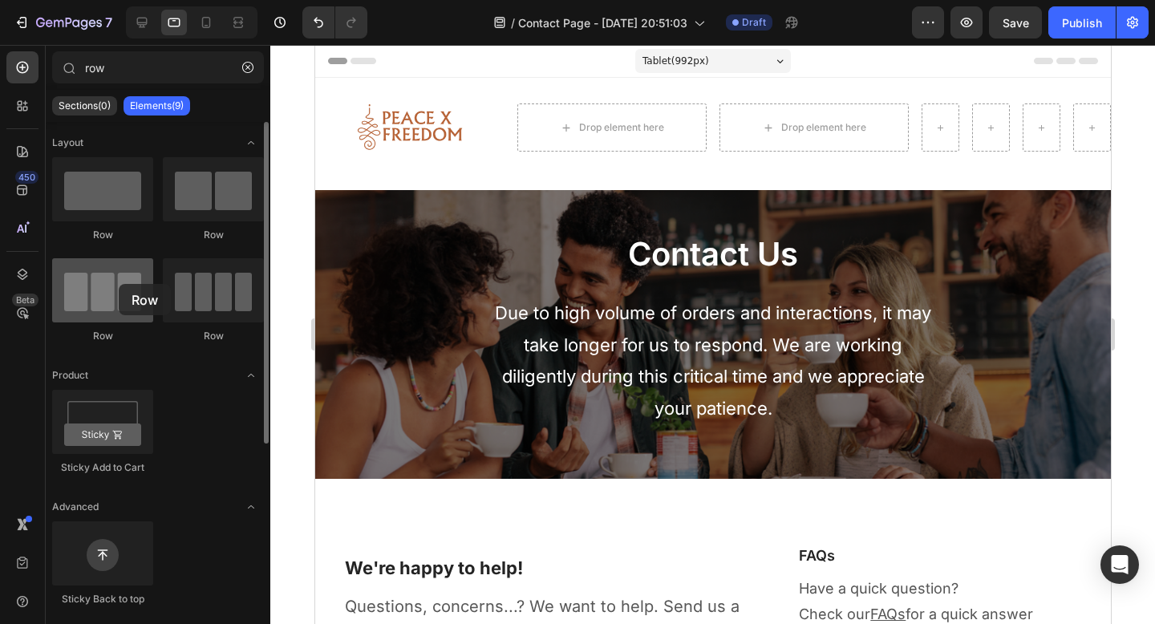
click at [119, 284] on div at bounding box center [102, 290] width 101 height 64
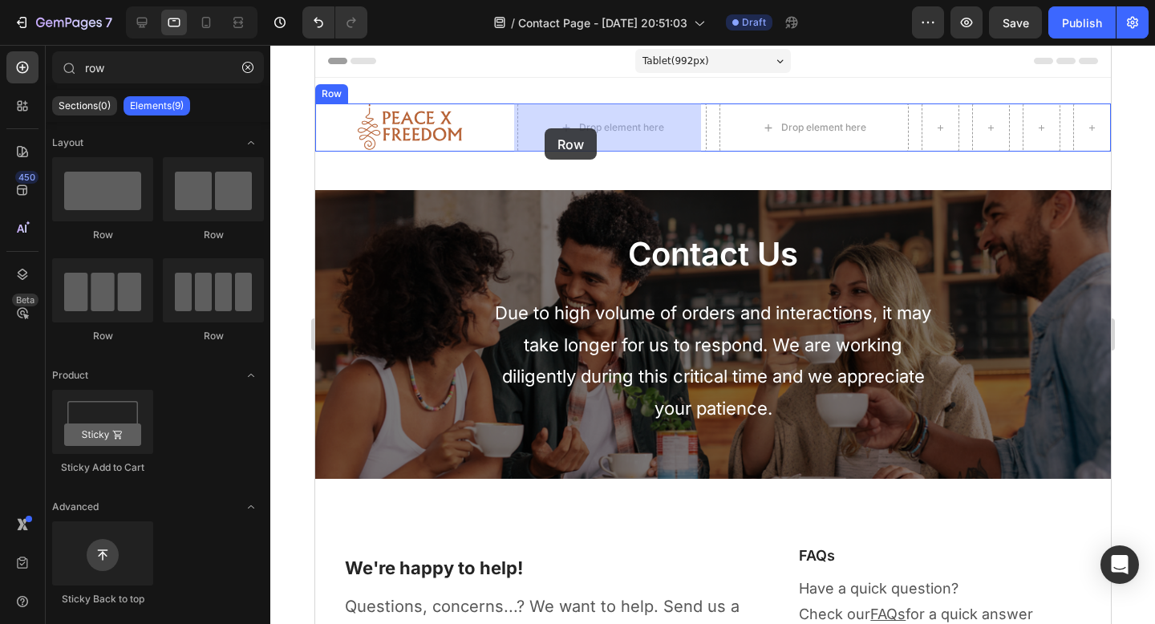
drag, startPoint x: 528, startPoint y: 254, endPoint x: 544, endPoint y: 128, distance: 126.2
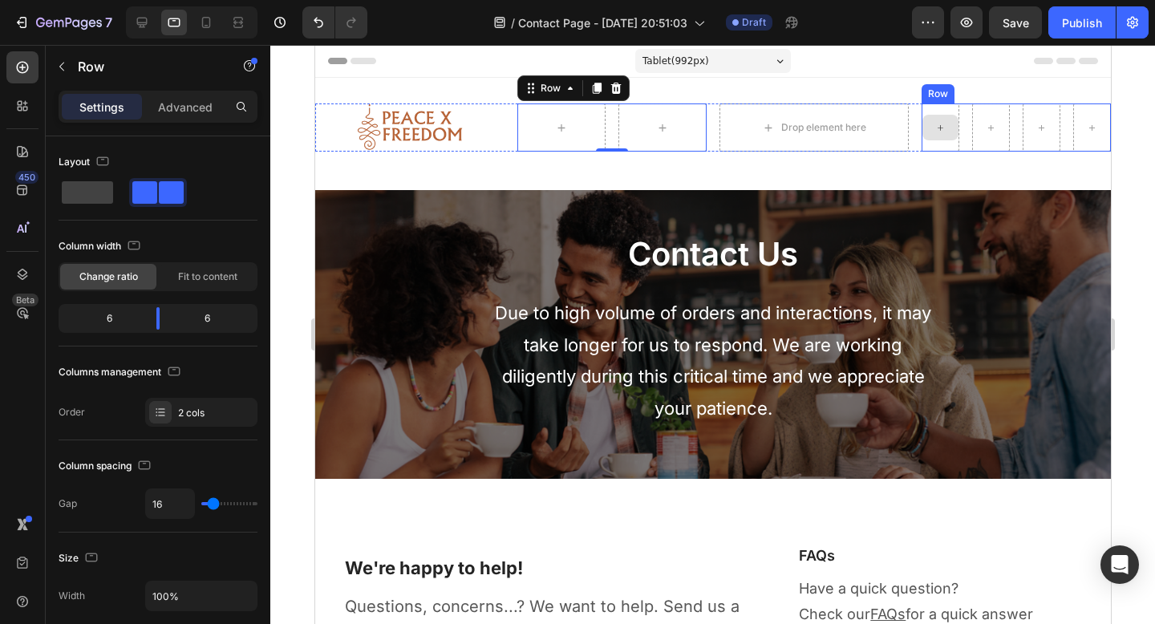
click at [935, 131] on icon at bounding box center [940, 128] width 10 height 14
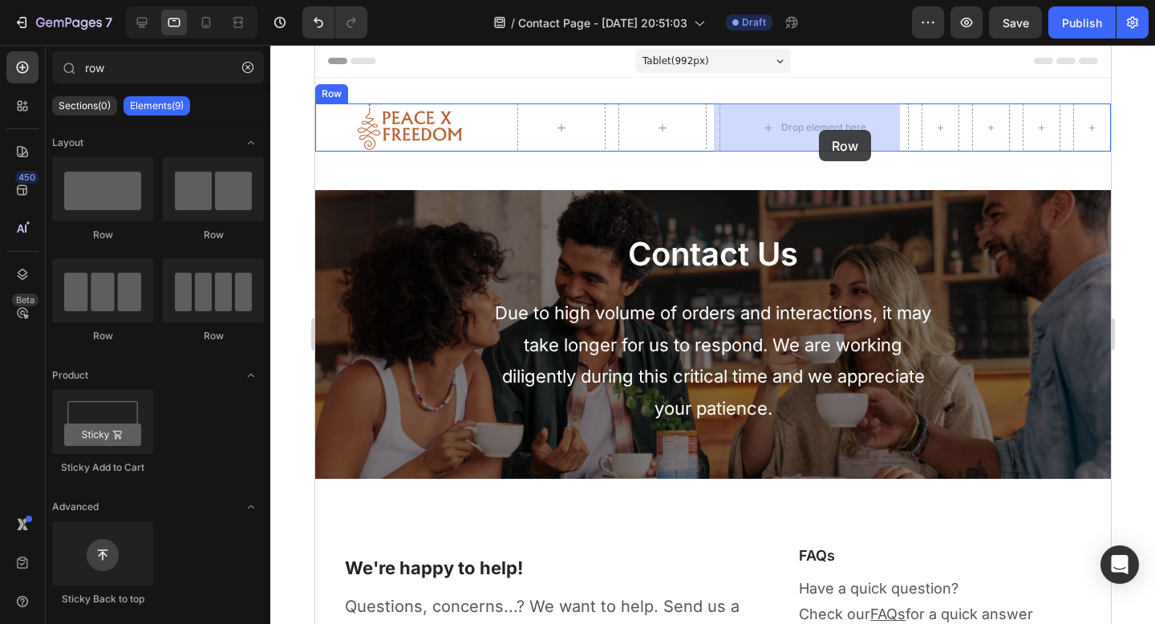
drag, startPoint x: 415, startPoint y: 238, endPoint x: 818, endPoint y: 130, distance: 417.8
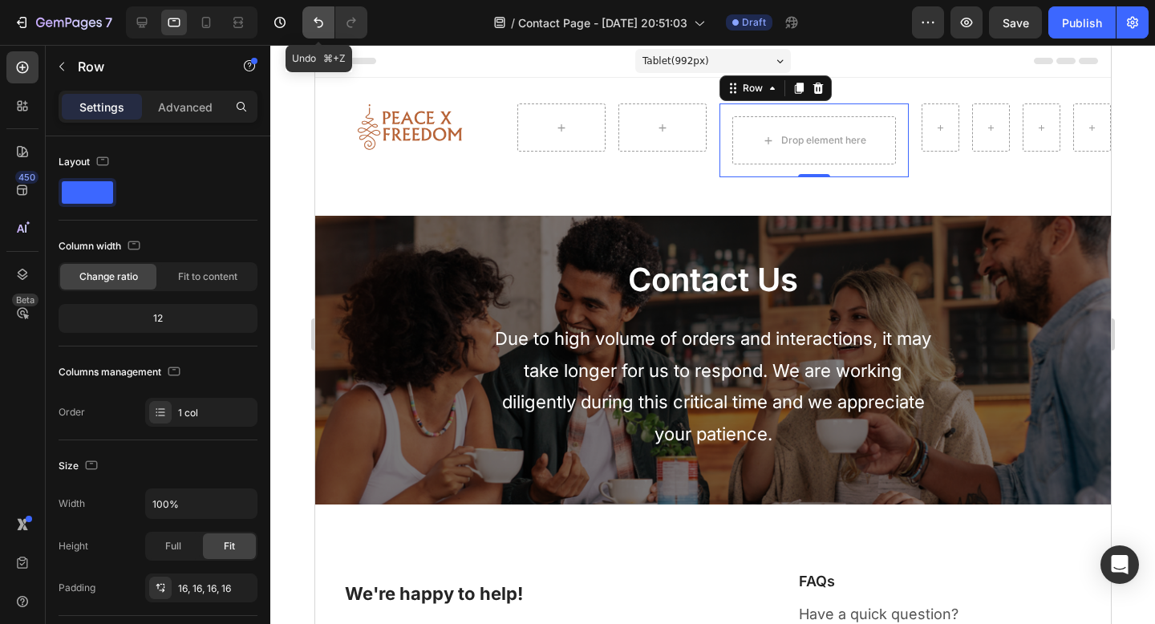
click at [318, 18] on icon "Undo/Redo" at bounding box center [318, 22] width 16 height 16
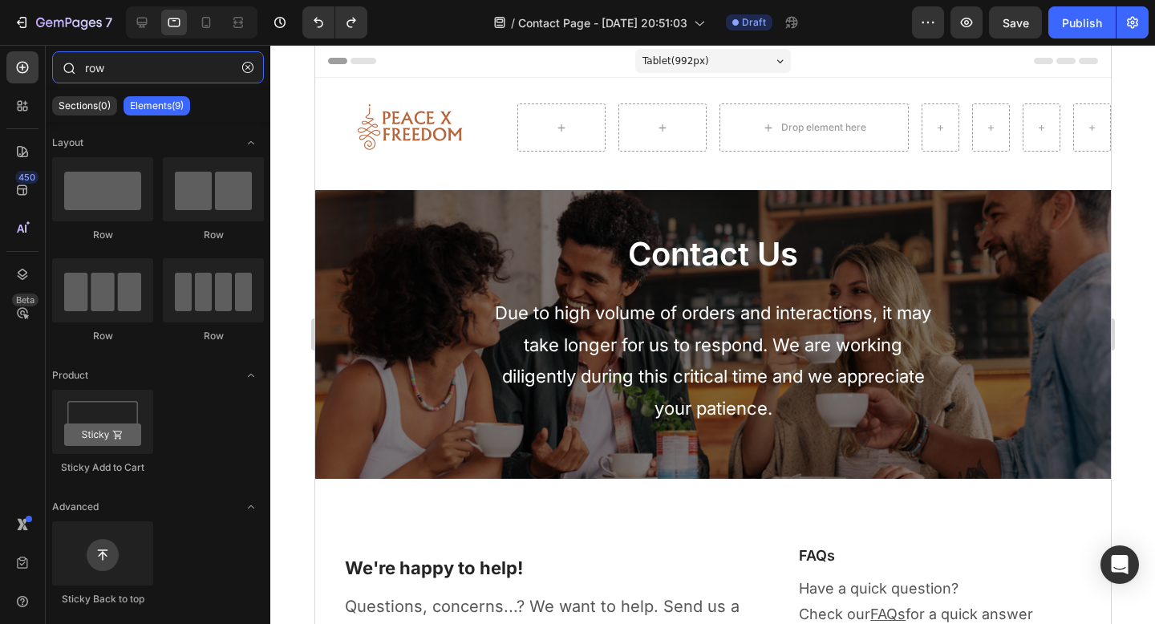
click at [178, 76] on input "row" at bounding box center [158, 67] width 212 height 32
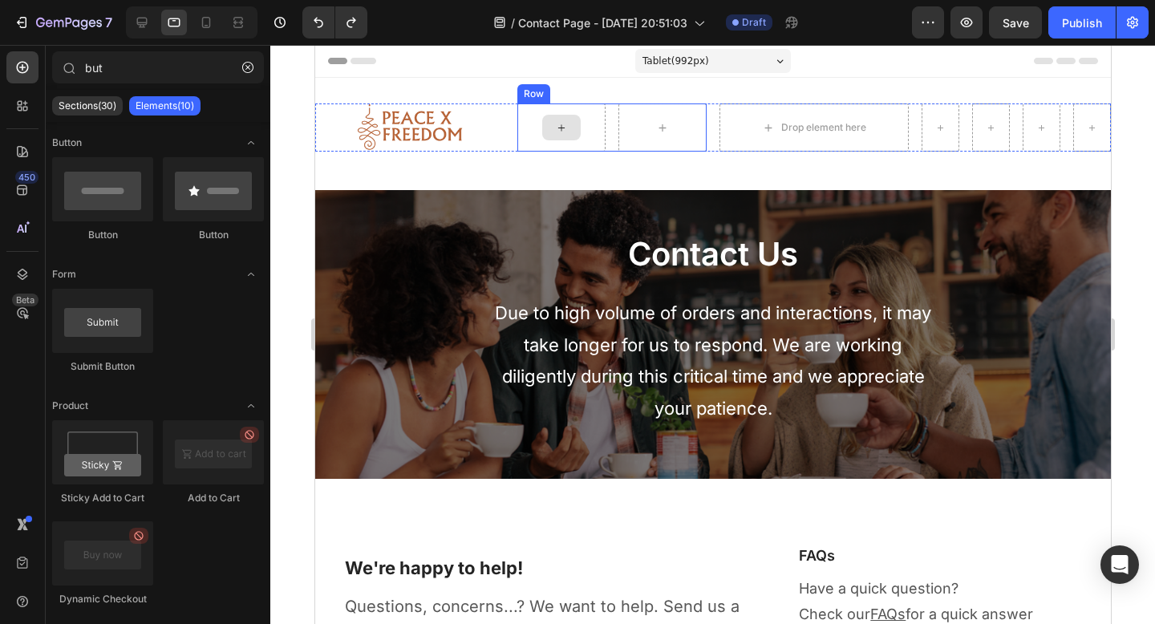
click at [542, 119] on div at bounding box center [561, 128] width 39 height 26
click at [565, 130] on div at bounding box center [561, 128] width 39 height 26
click at [533, 96] on div "Row" at bounding box center [533, 94] width 26 height 14
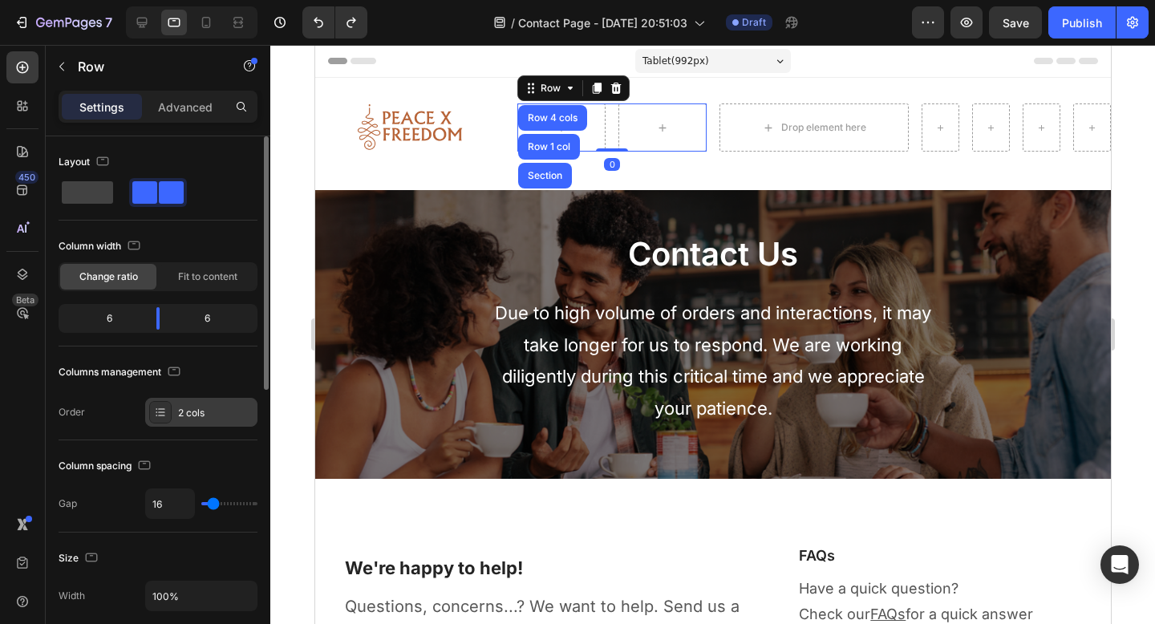
click at [206, 408] on div "2 cols" at bounding box center [215, 413] width 75 height 14
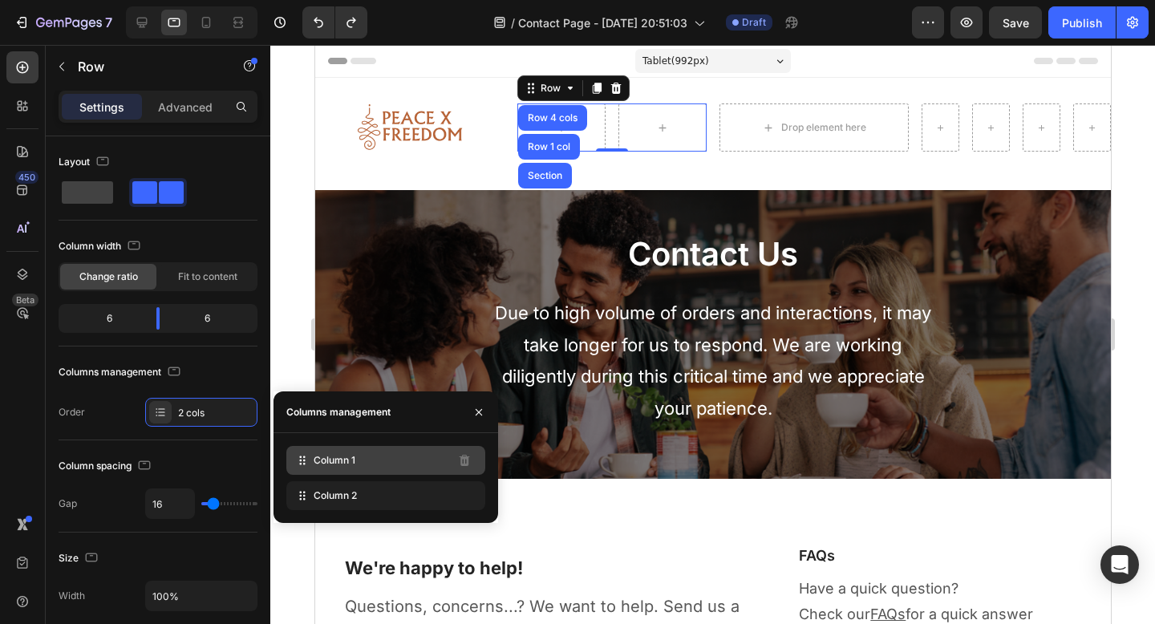
click at [329, 466] on span "Column 1" at bounding box center [335, 460] width 42 height 14
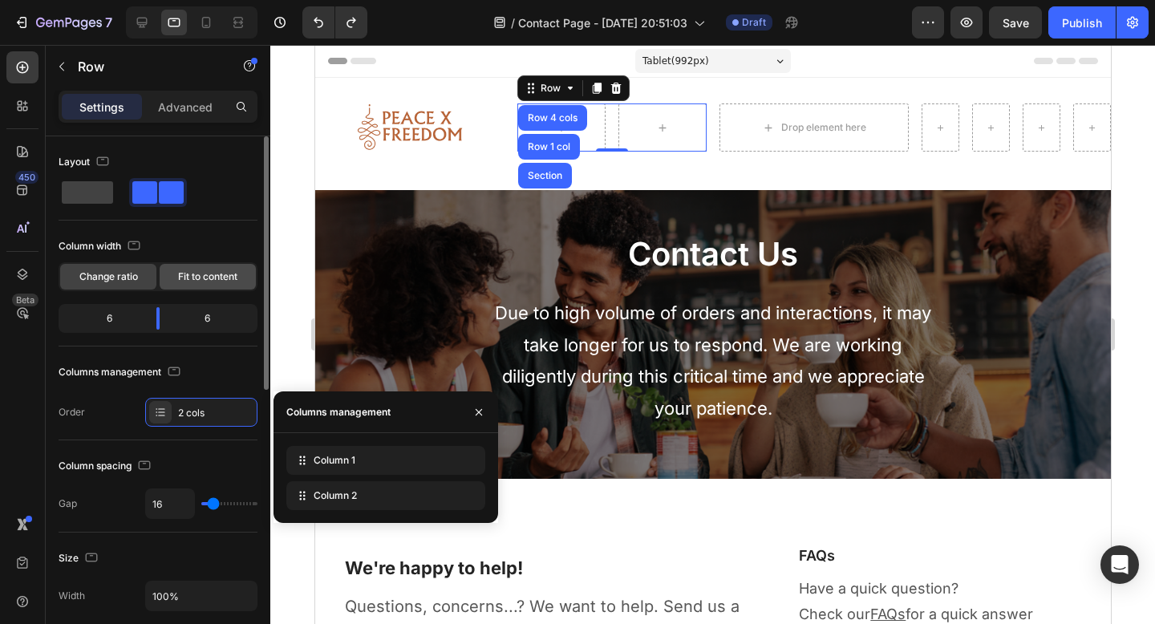
click at [213, 282] on span "Fit to content" at bounding box center [207, 277] width 59 height 14
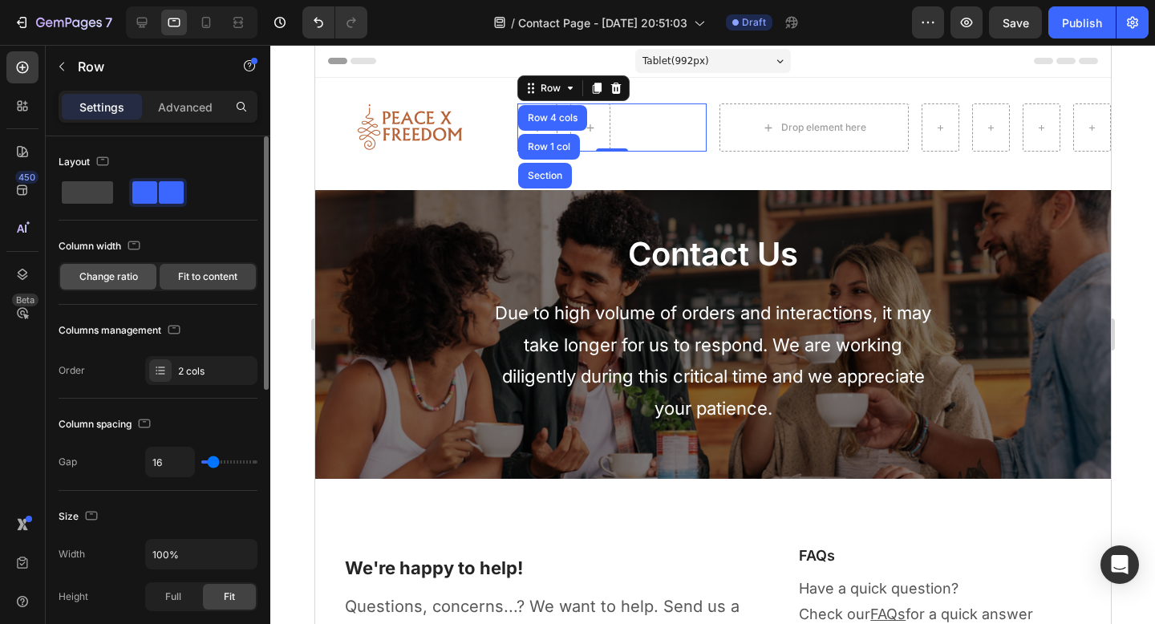
click at [139, 278] on div "Change ratio" at bounding box center [108, 277] width 96 height 26
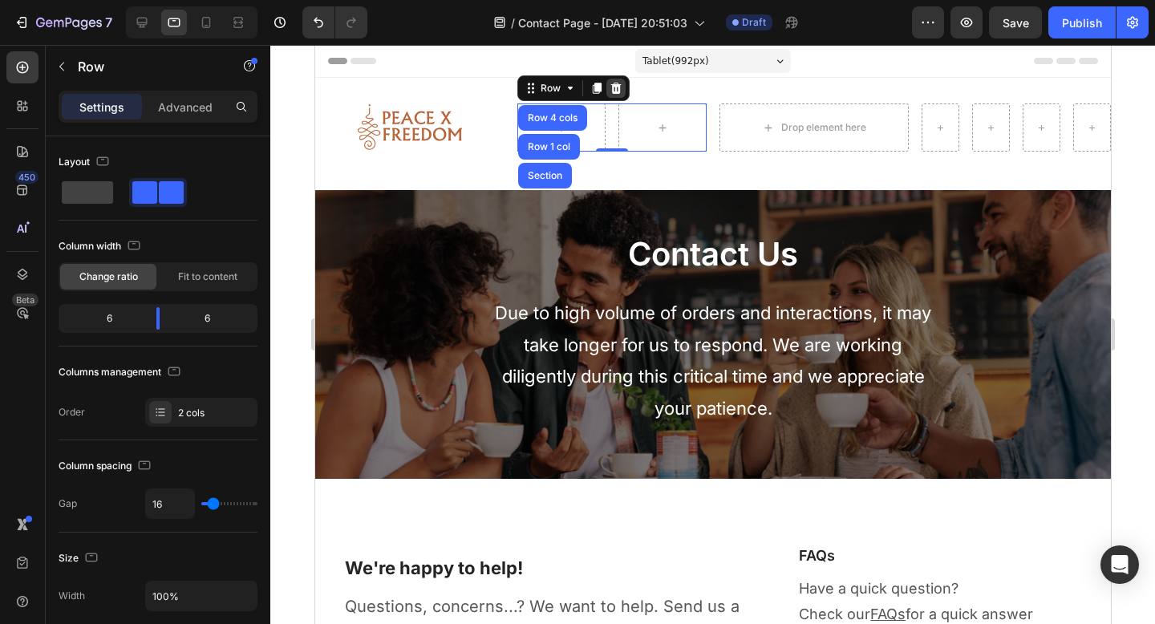
click at [614, 86] on icon at bounding box center [615, 88] width 10 height 11
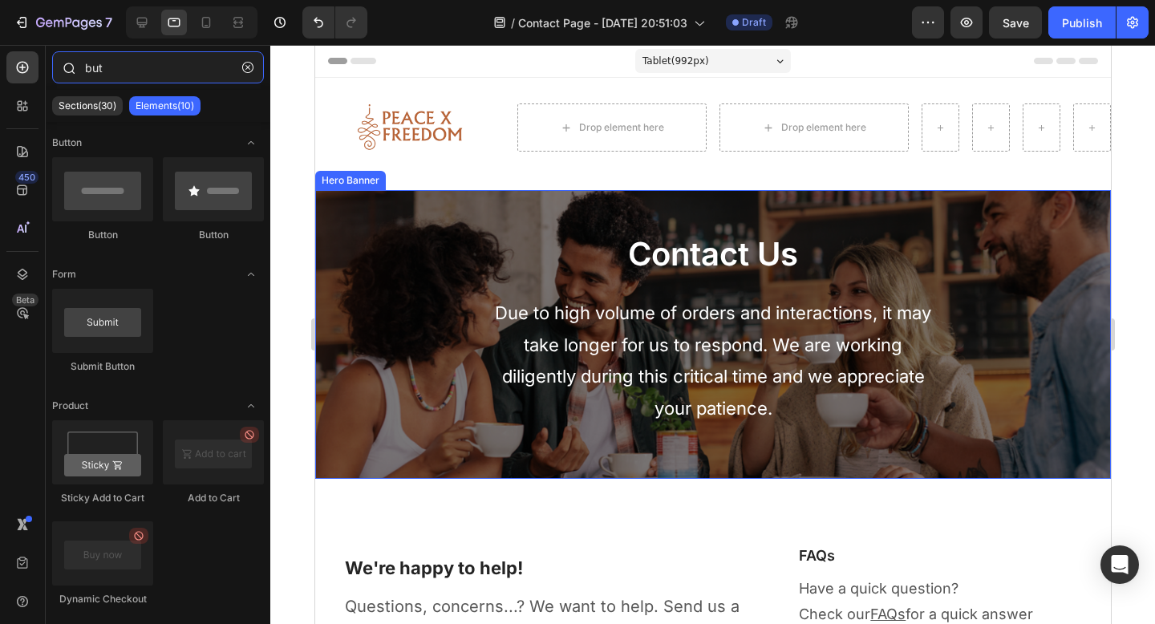
click at [151, 72] on input "but" at bounding box center [158, 67] width 212 height 32
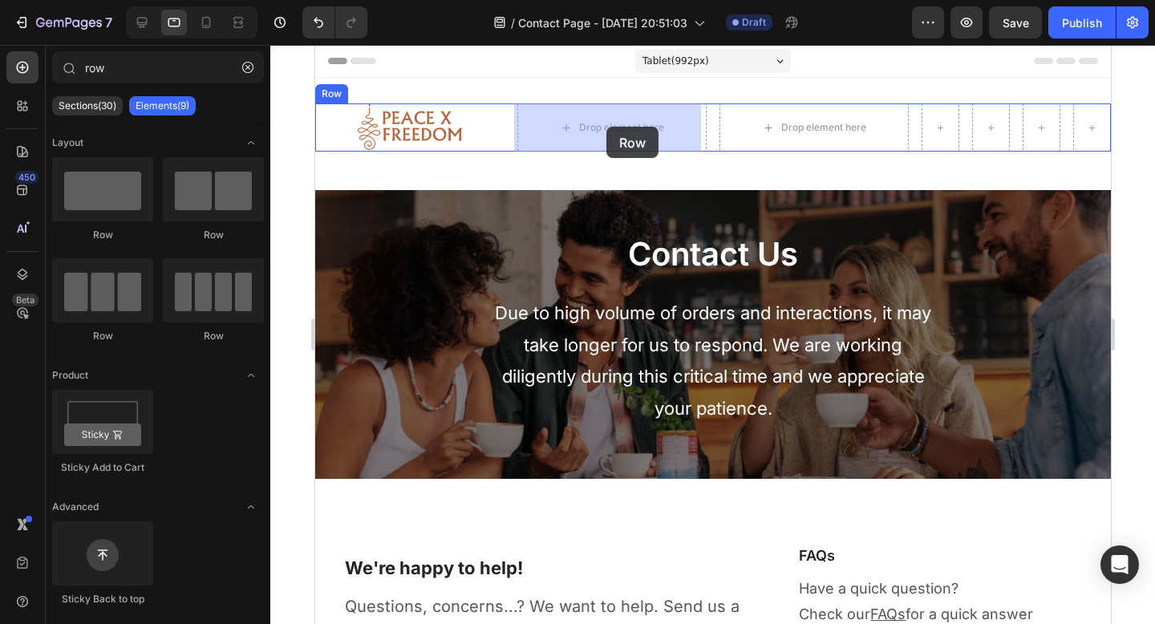
drag, startPoint x: 420, startPoint y: 328, endPoint x: 606, endPoint y: 127, distance: 274.2
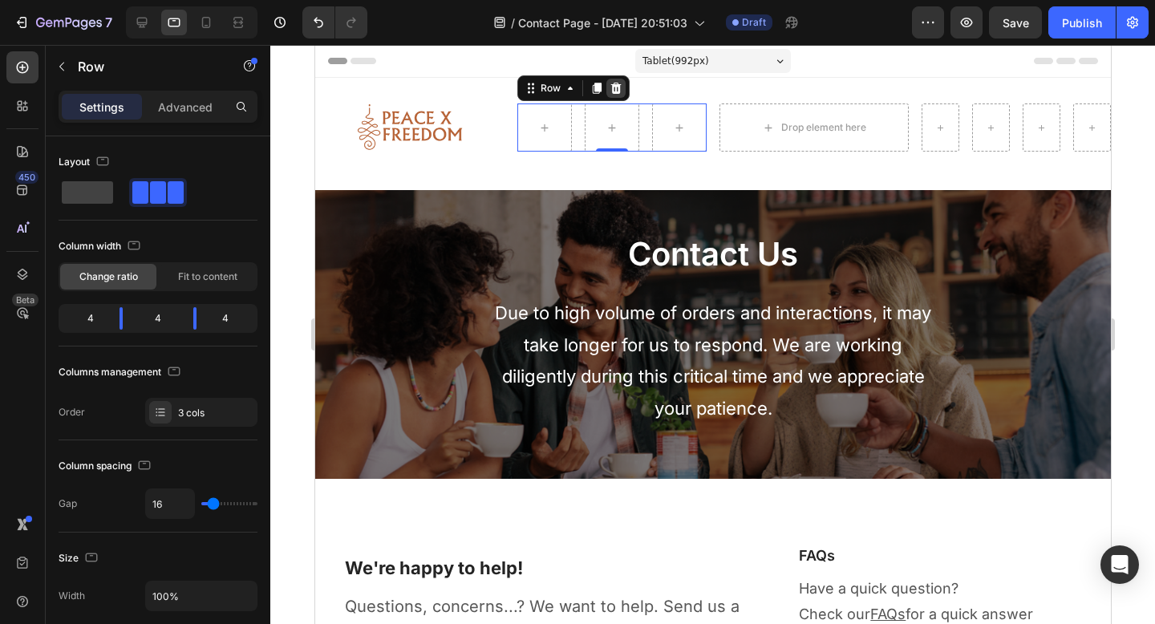
click at [617, 87] on icon at bounding box center [615, 88] width 13 height 13
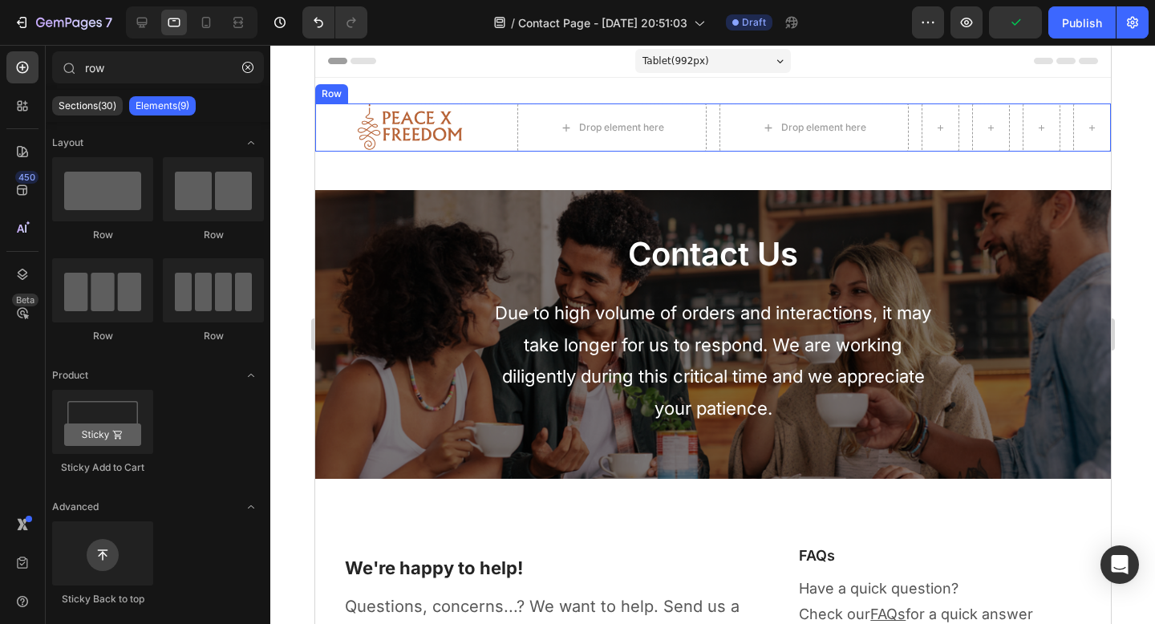
click at [507, 125] on div "Image Drop element here Drop element here [GEOGRAPHIC_DATA]" at bounding box center [712, 127] width 796 height 48
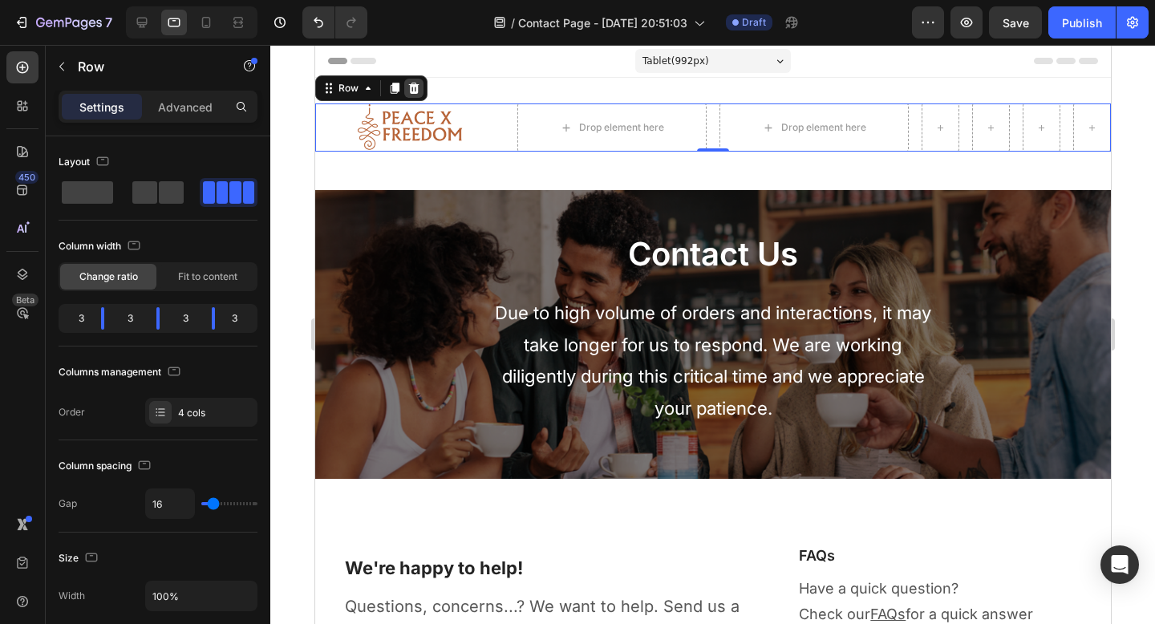
click at [416, 91] on icon at bounding box center [413, 88] width 10 height 11
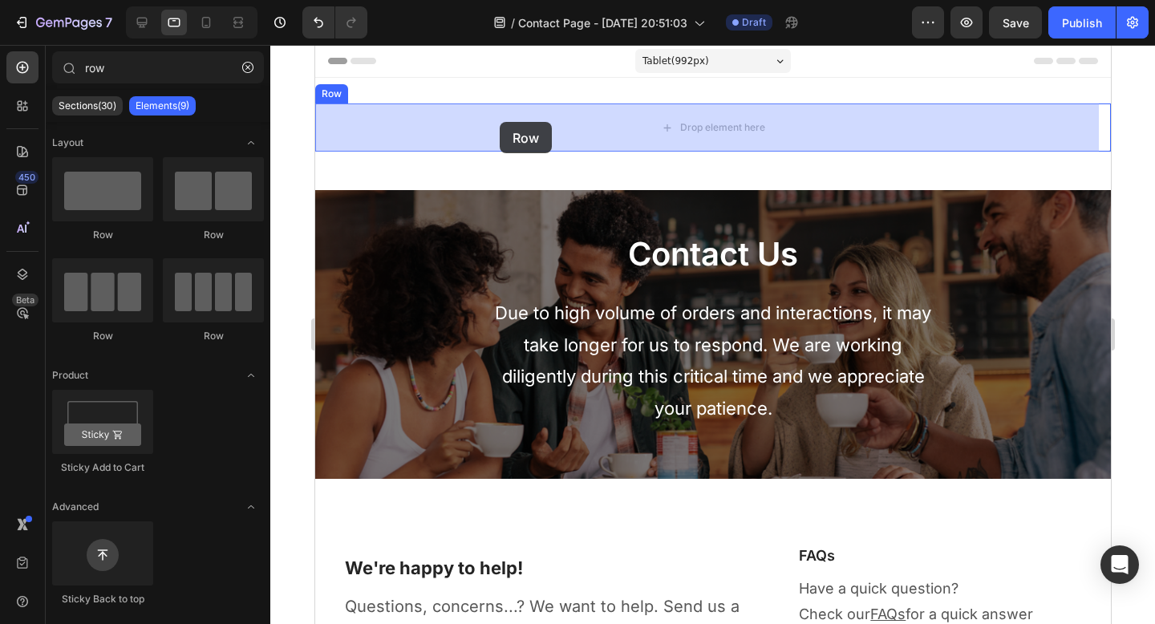
drag, startPoint x: 447, startPoint y: 342, endPoint x: 499, endPoint y: 120, distance: 227.5
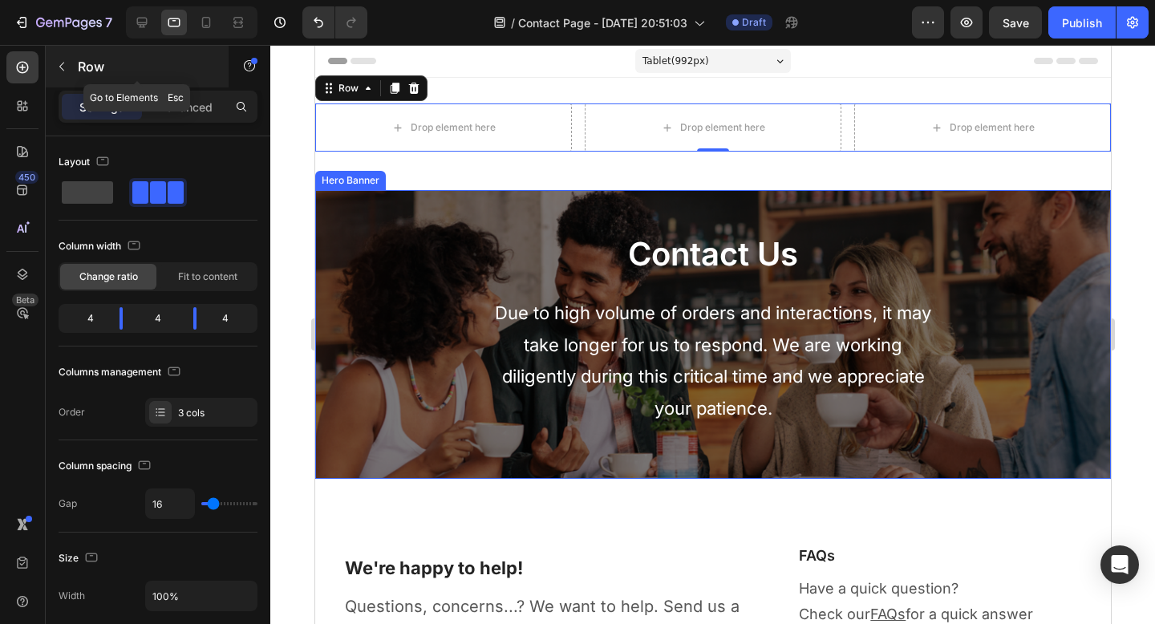
click at [62, 70] on icon "button" at bounding box center [61, 66] width 13 height 13
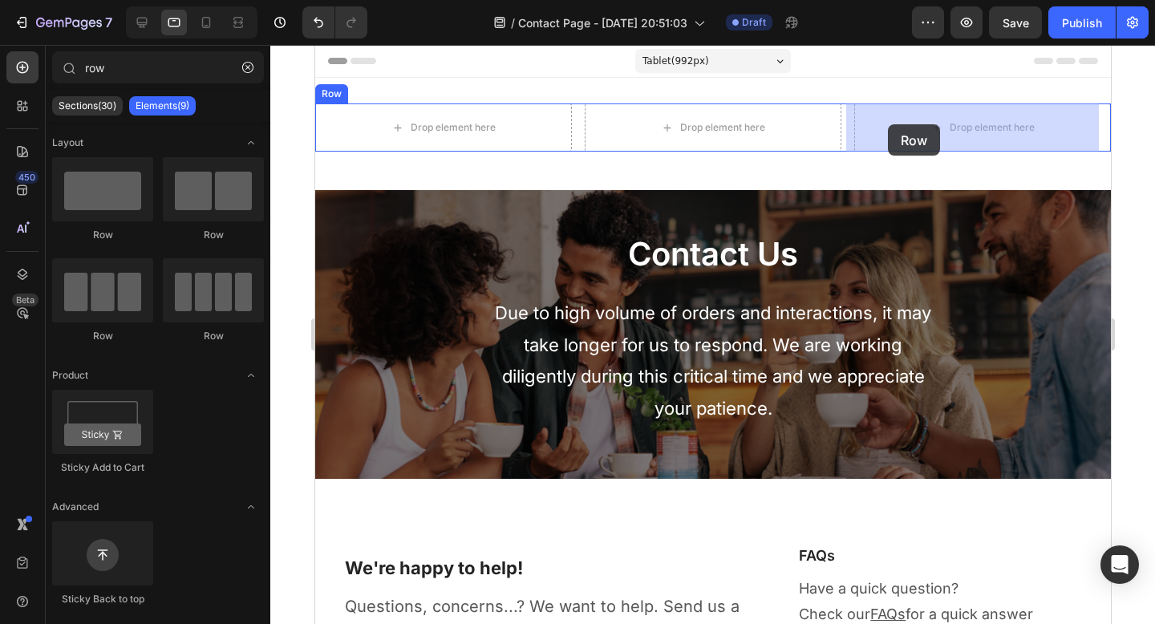
drag, startPoint x: 533, startPoint y: 331, endPoint x: 887, endPoint y: 124, distance: 409.9
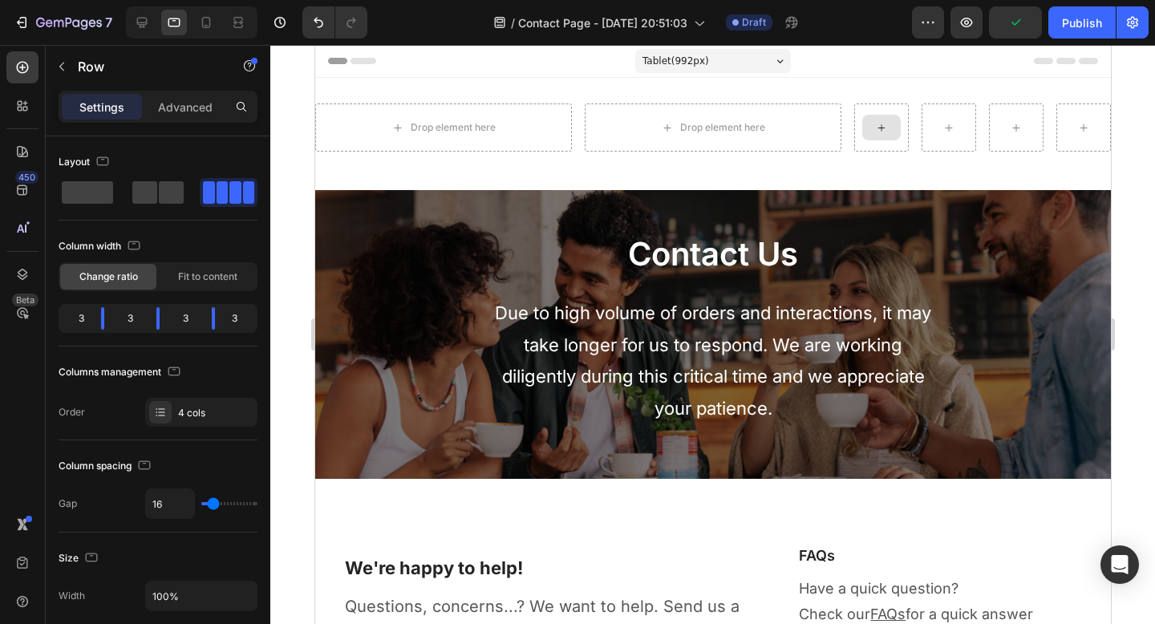
click at [876, 127] on icon at bounding box center [880, 128] width 13 height 14
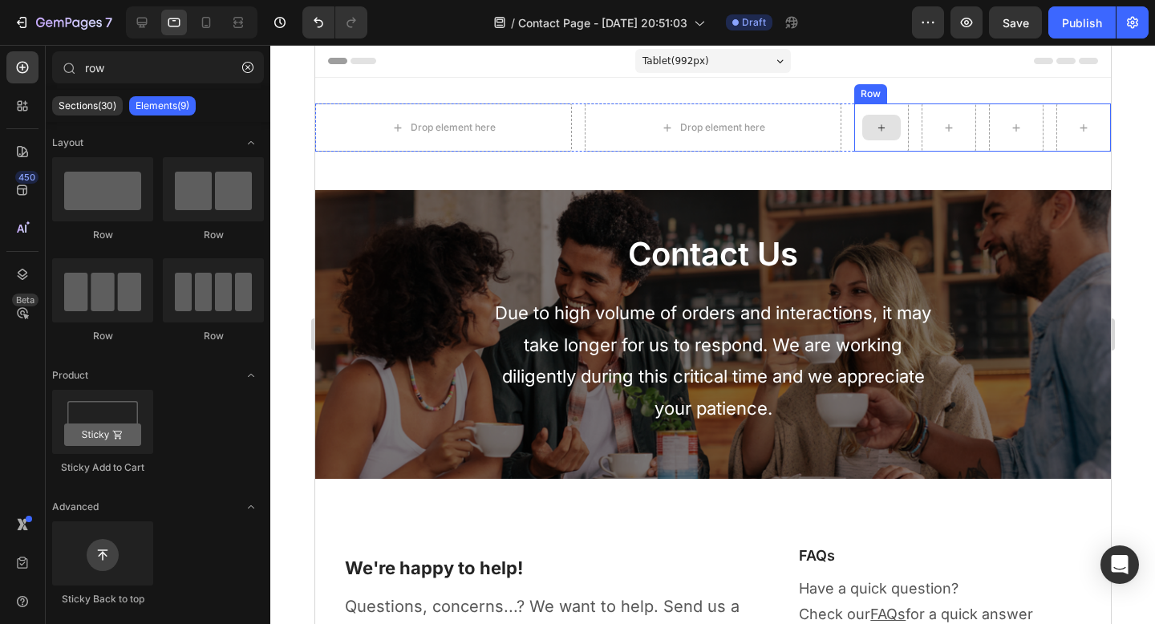
click at [870, 109] on div at bounding box center [881, 127] width 55 height 48
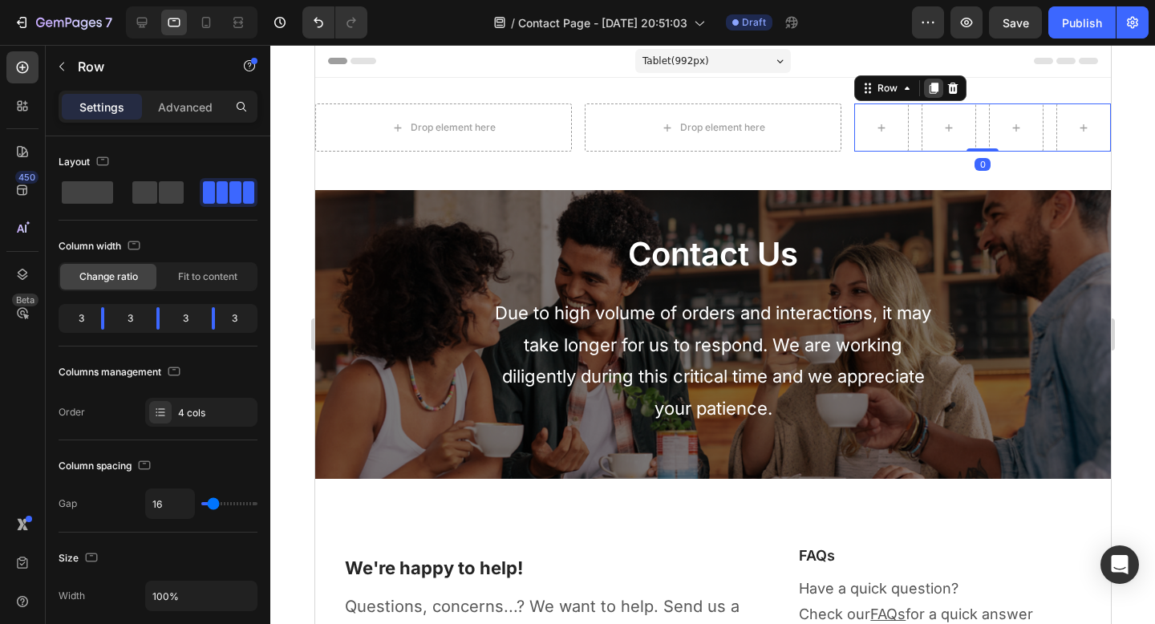
click at [929, 91] on icon at bounding box center [933, 88] width 9 height 11
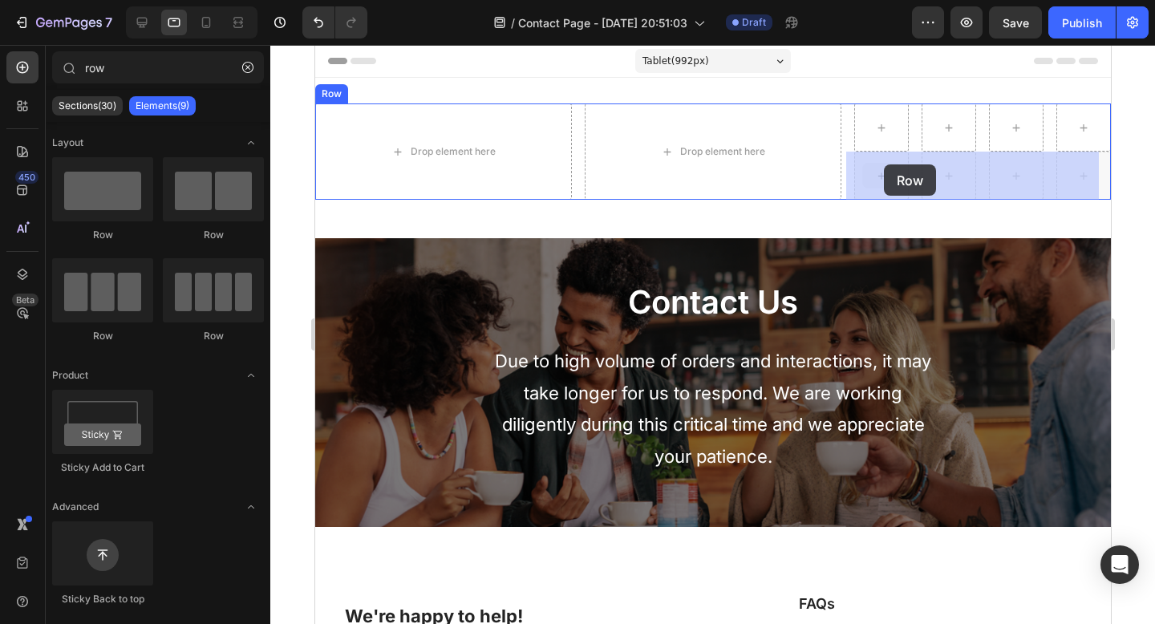
drag, startPoint x: 880, startPoint y: 175, endPoint x: 883, endPoint y: 164, distance: 10.9
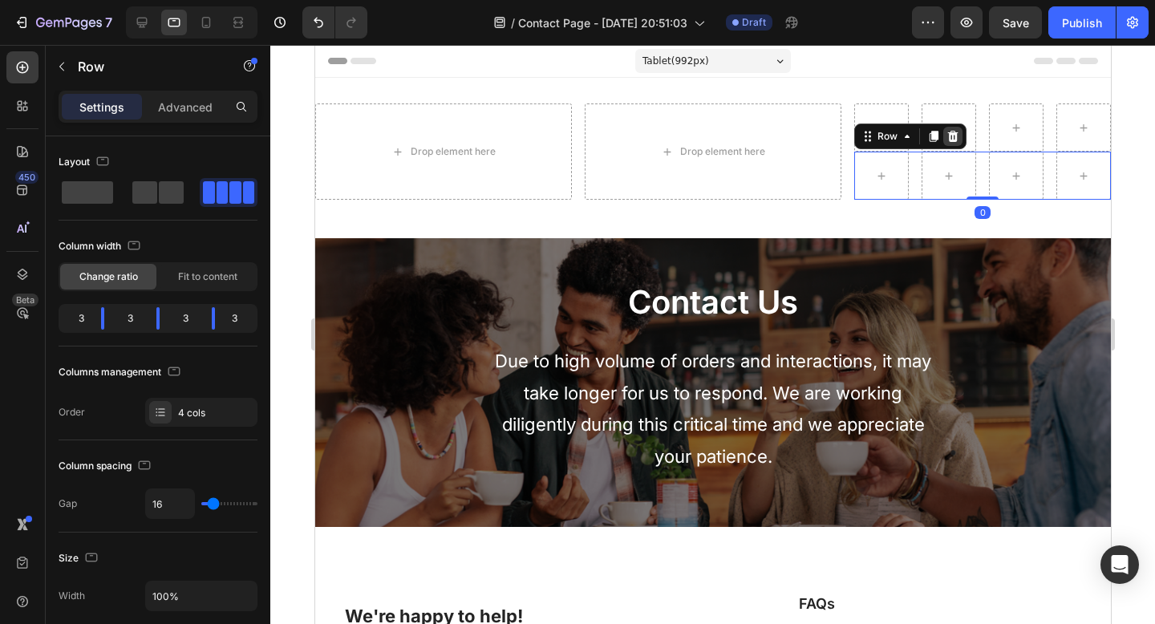
click at [947, 140] on icon at bounding box center [952, 136] width 10 height 11
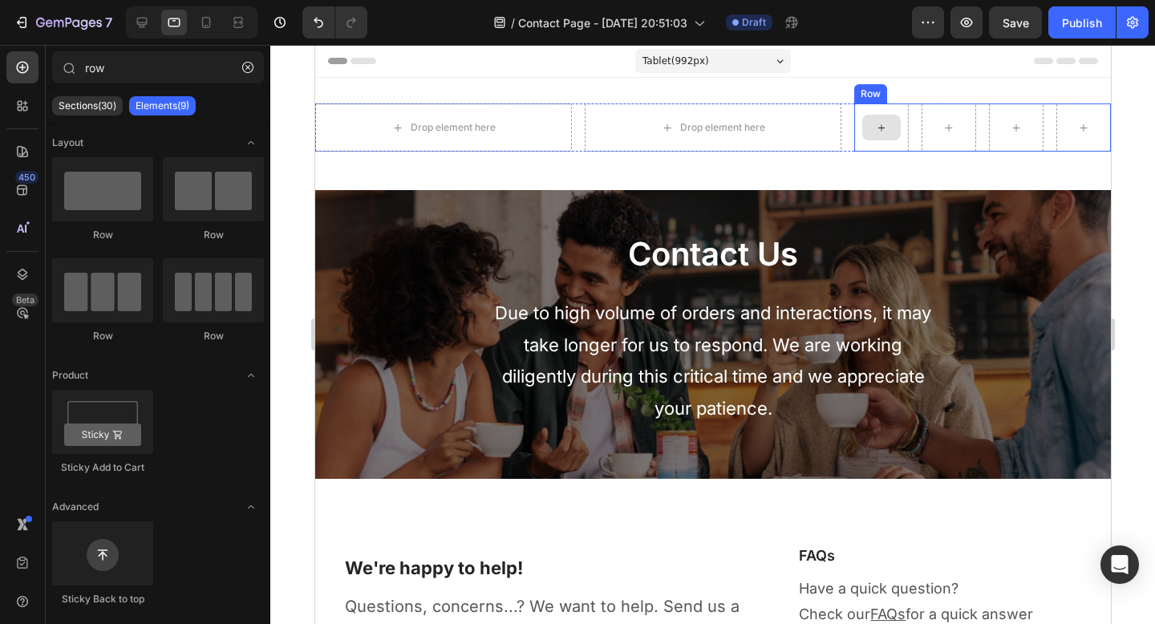
click at [859, 113] on div at bounding box center [881, 127] width 55 height 48
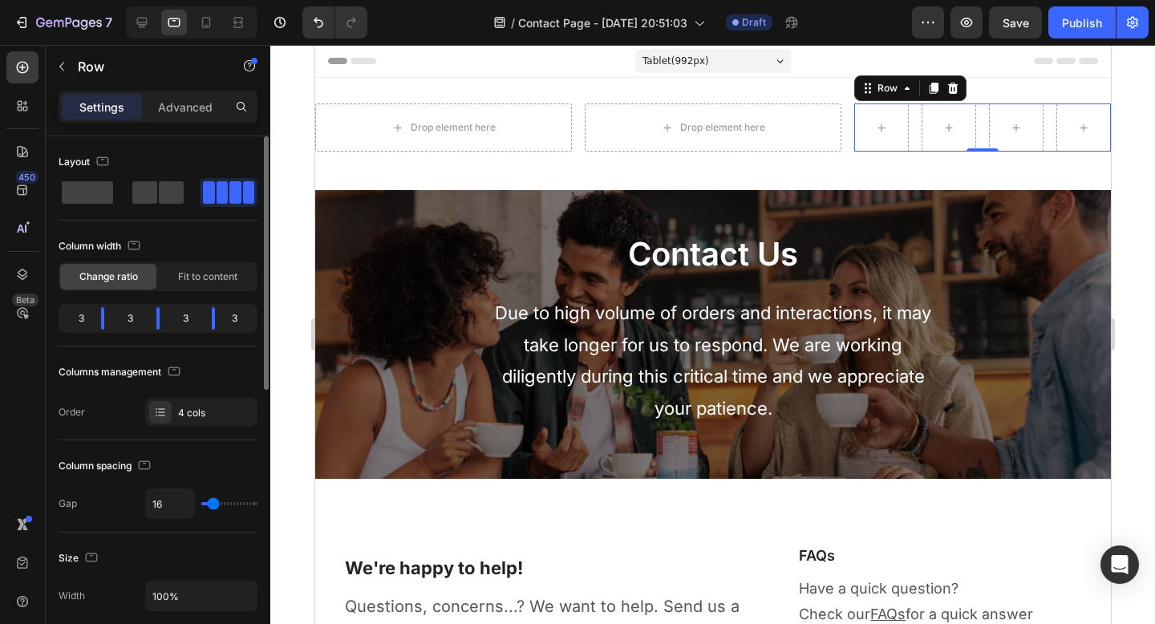
click at [191, 318] on div "3" at bounding box center [185, 318] width 26 height 22
click at [178, 322] on div "3" at bounding box center [185, 318] width 26 height 22
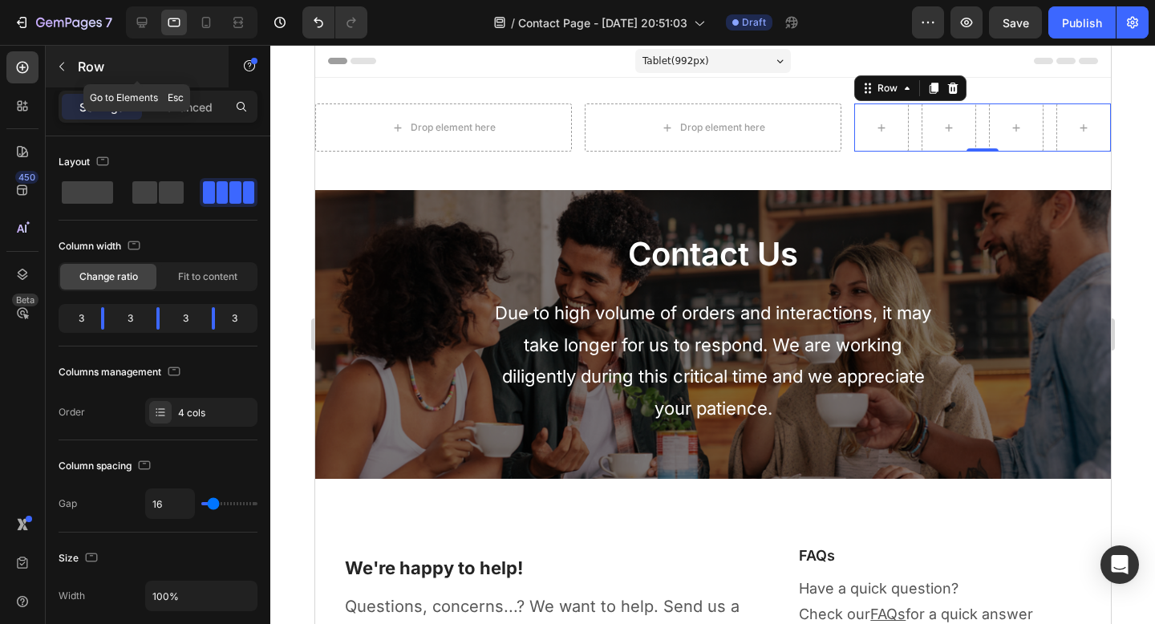
click at [59, 69] on icon "button" at bounding box center [61, 66] width 13 height 13
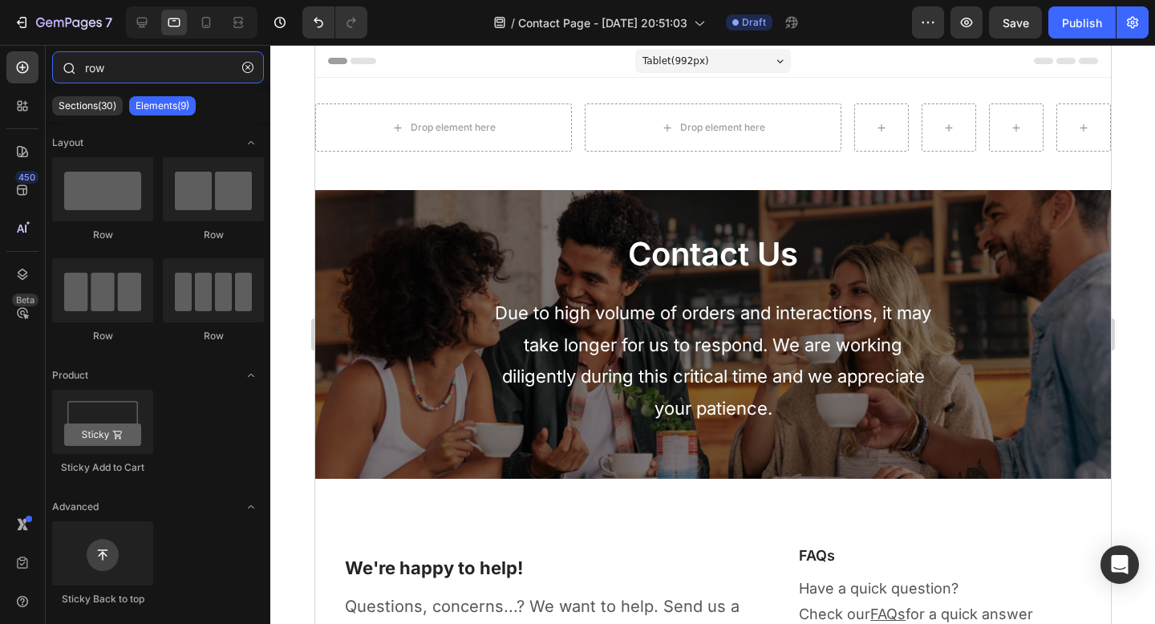
click at [178, 82] on input "row" at bounding box center [158, 67] width 212 height 32
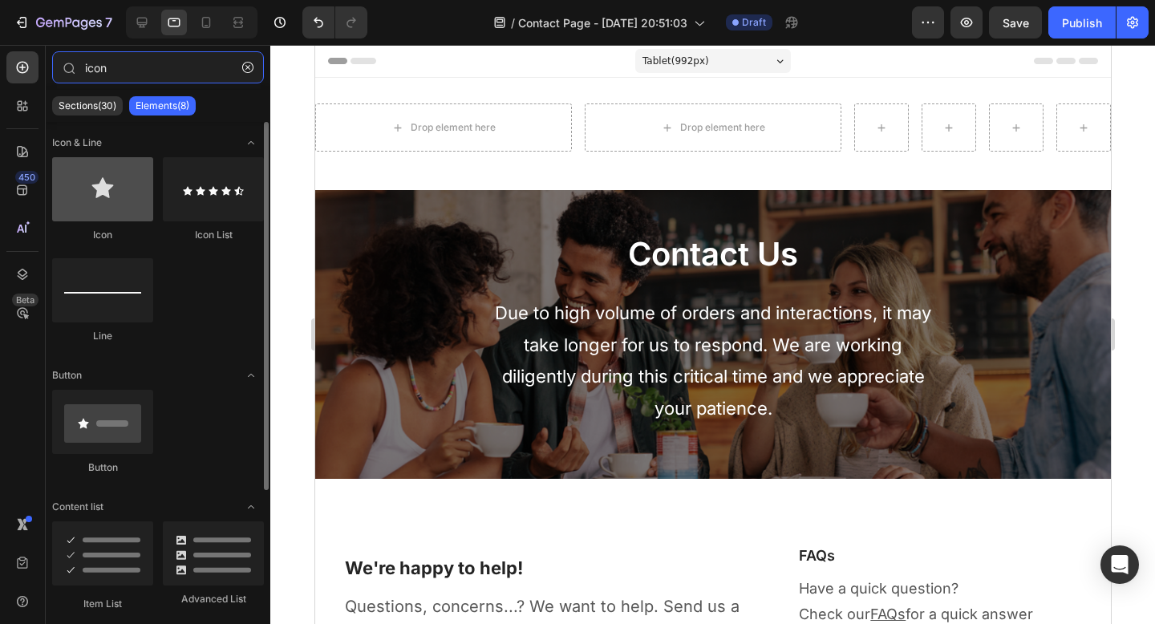
type input "icon"
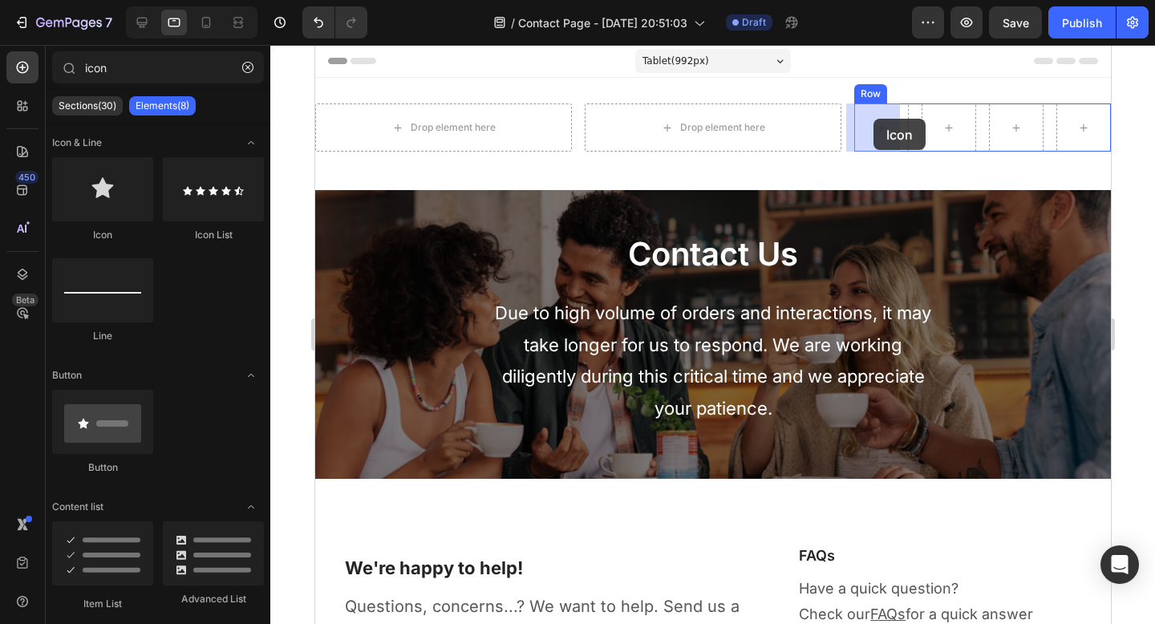
drag, startPoint x: 451, startPoint y: 229, endPoint x: 873, endPoint y: 119, distance: 436.1
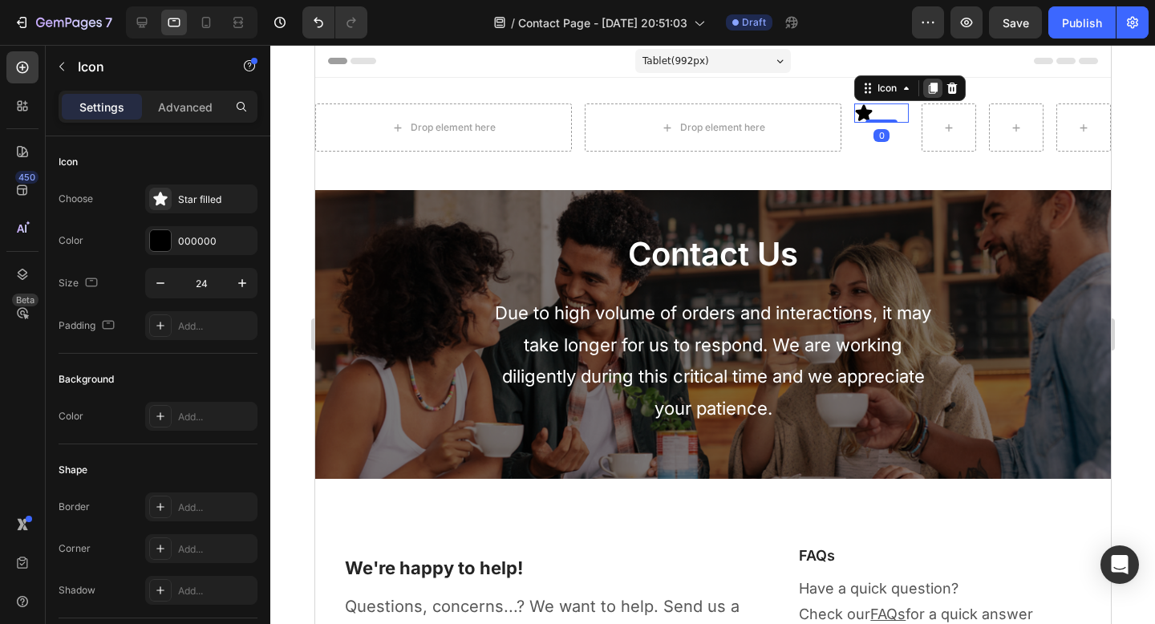
click at [928, 91] on icon at bounding box center [932, 88] width 9 height 11
click at [879, 131] on div "Icon" at bounding box center [881, 127] width 55 height 48
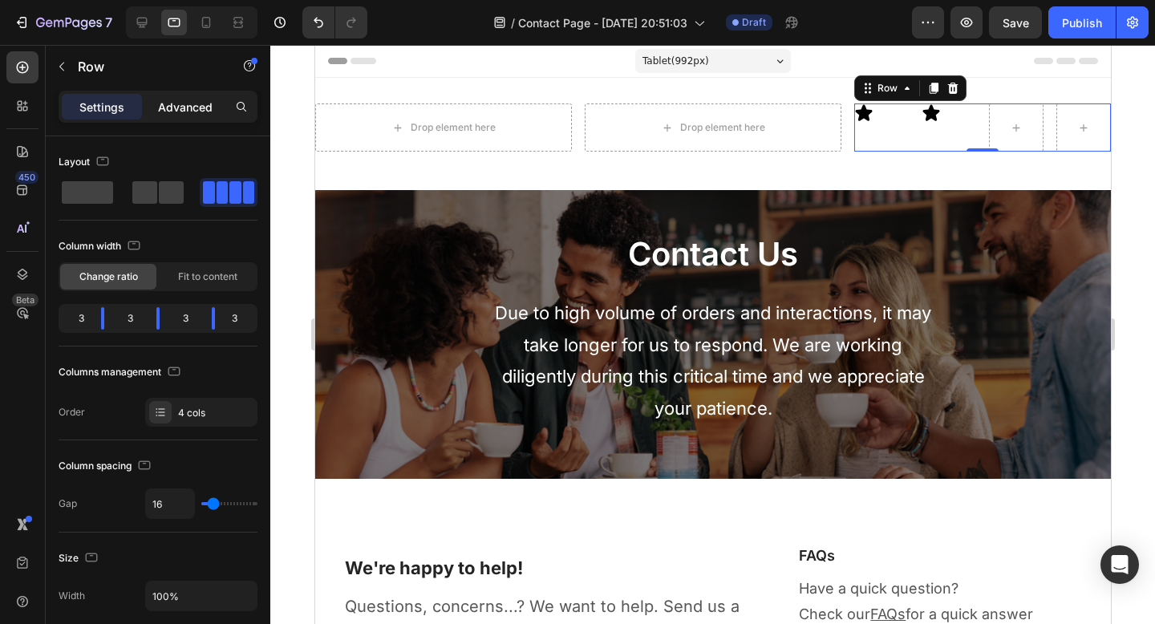
click at [189, 112] on p "Advanced" at bounding box center [185, 107] width 55 height 17
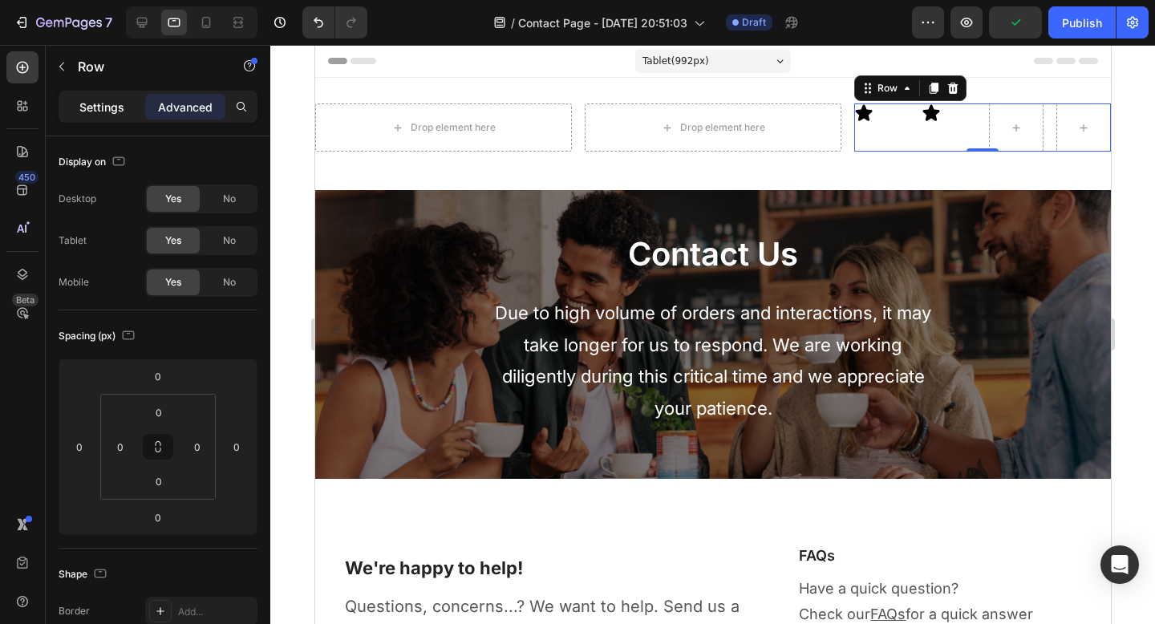
click at [116, 95] on div "Settings" at bounding box center [102, 107] width 80 height 26
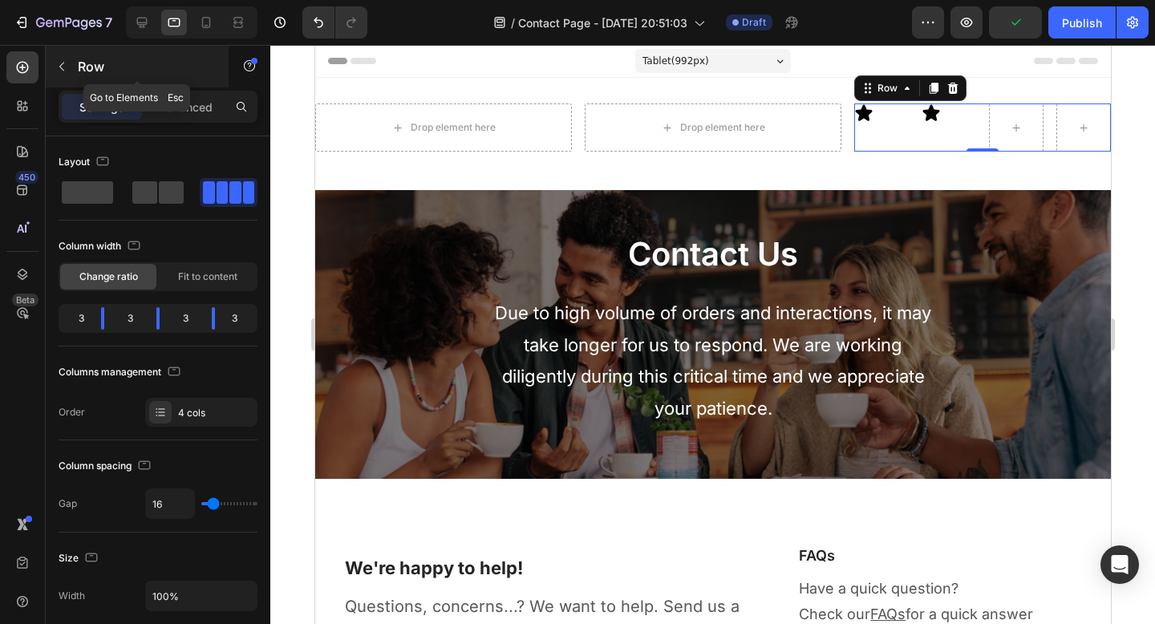
click at [83, 66] on p "Row" at bounding box center [146, 66] width 136 height 19
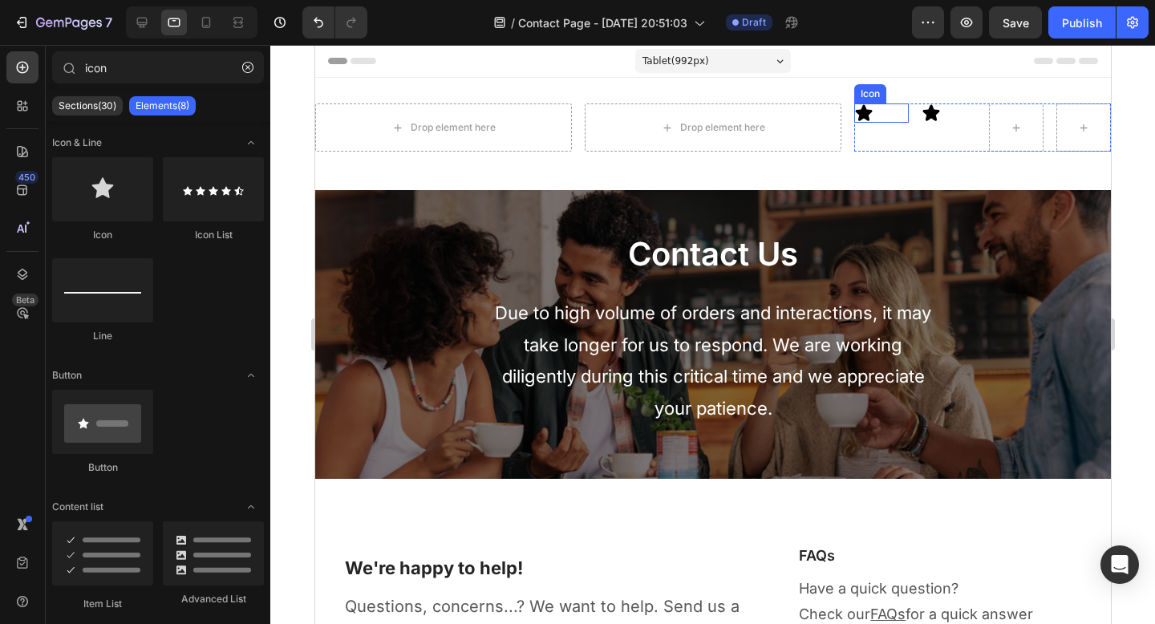
click at [883, 116] on div "Icon" at bounding box center [881, 112] width 55 height 19
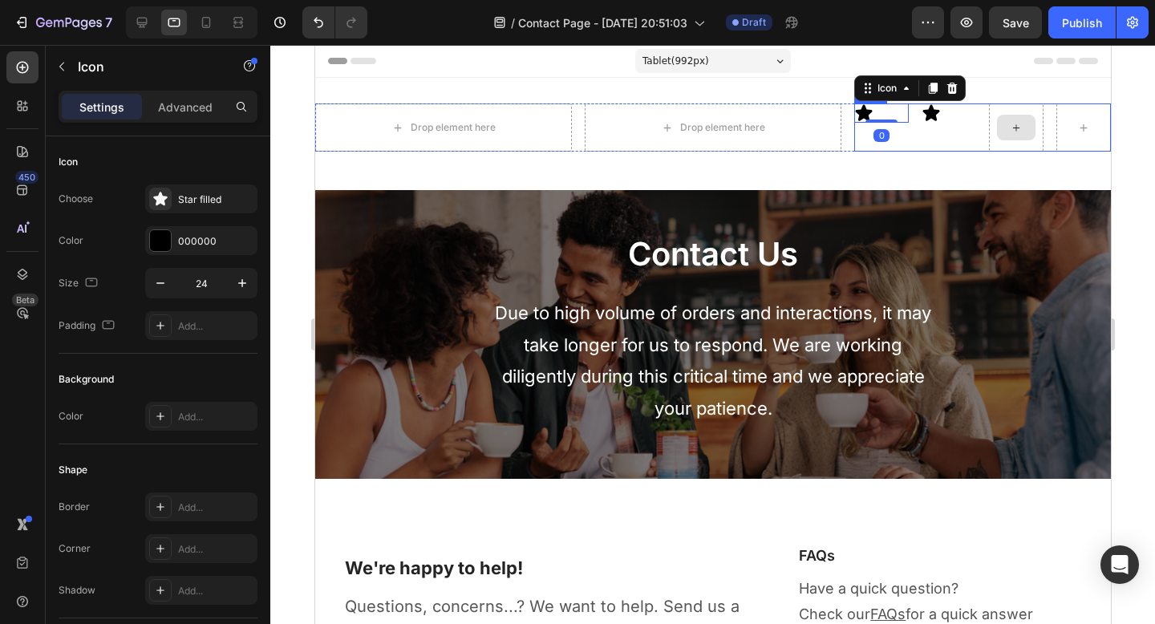
click at [990, 107] on div at bounding box center [1015, 127] width 55 height 48
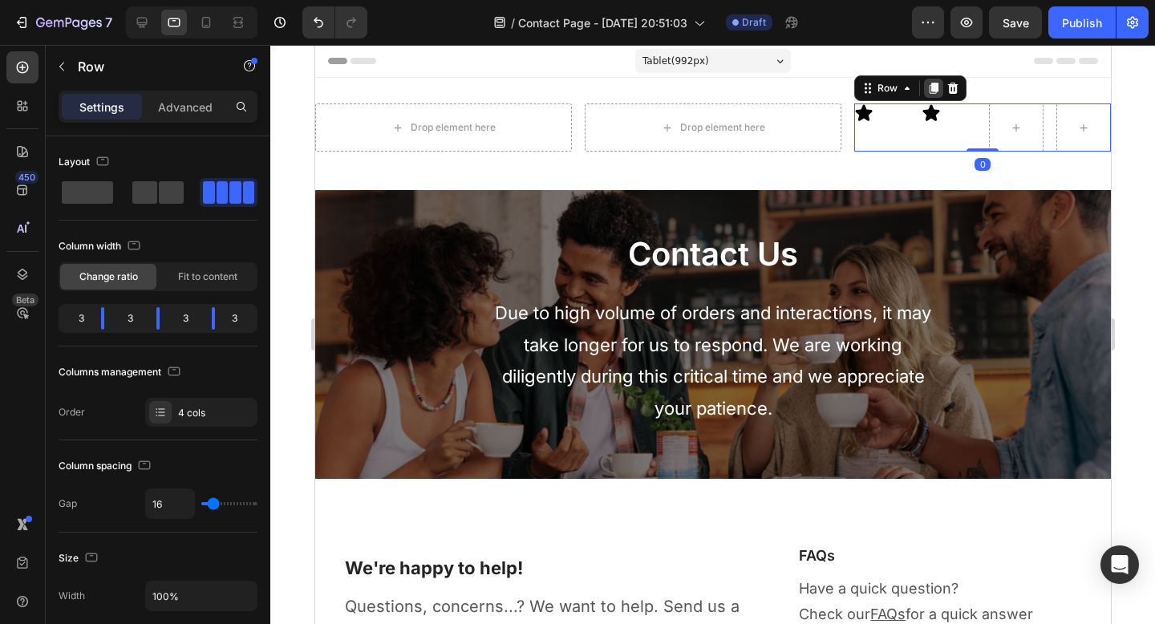
click at [923, 79] on div at bounding box center [932, 88] width 19 height 19
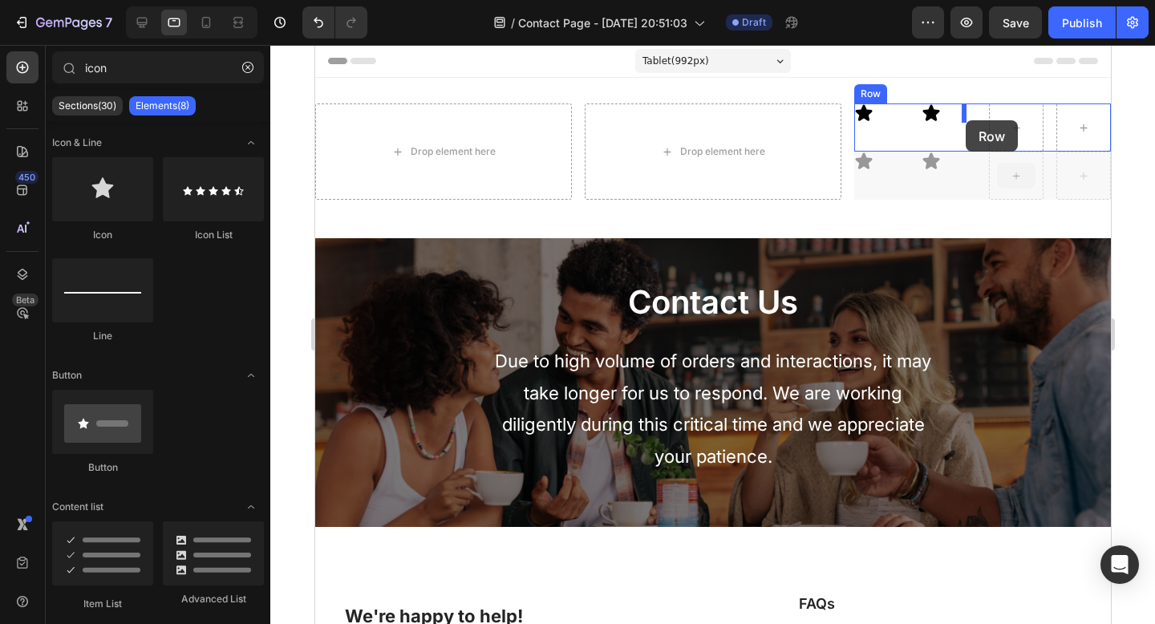
drag, startPoint x: 1000, startPoint y: 171, endPoint x: 965, endPoint y: 120, distance: 61.2
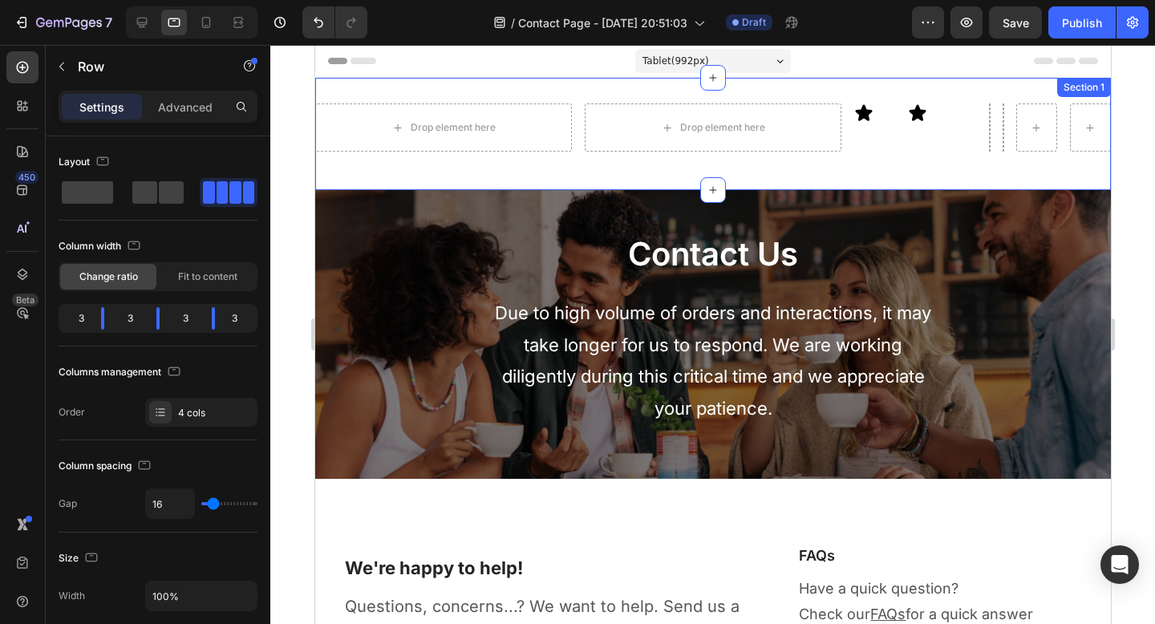
click at [978, 190] on div "Contact Us Heading Due to high volume of orders and interactions, it may take l…" at bounding box center [712, 411] width 796 height 443
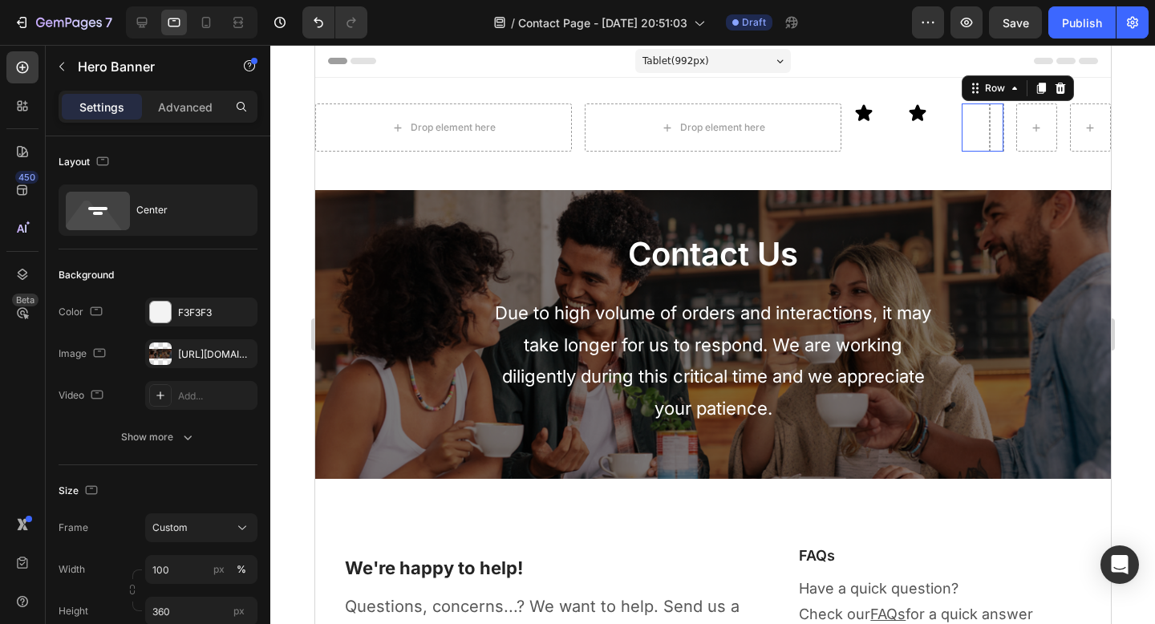
click at [990, 138] on div "Icon Icon Row 0" at bounding box center [981, 127] width 41 height 48
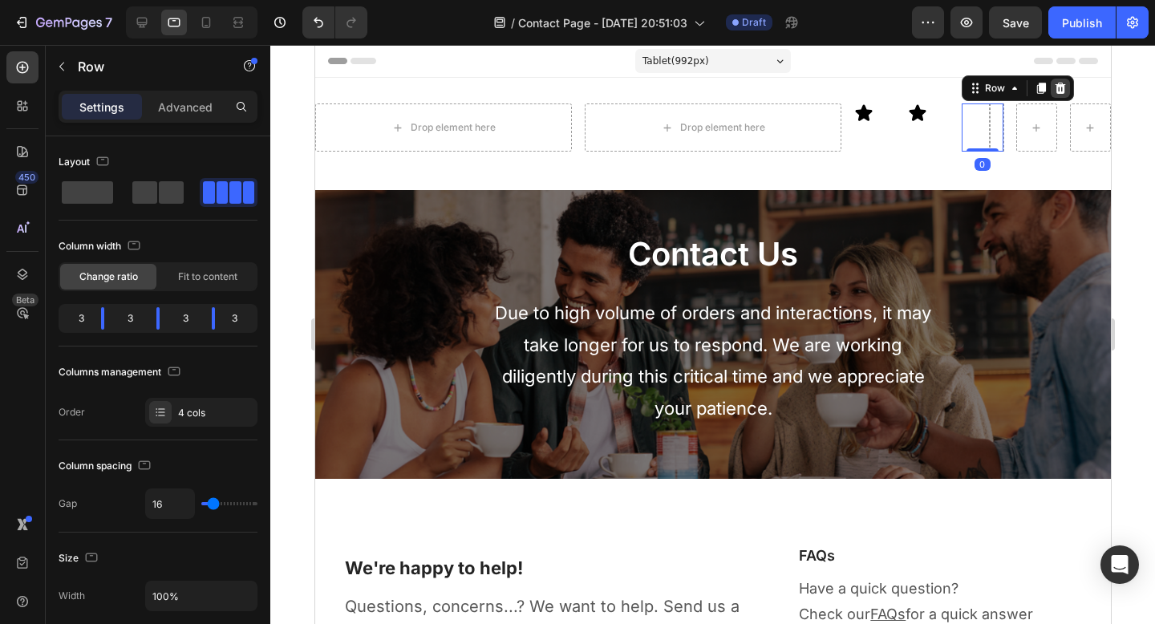
click at [1050, 97] on div at bounding box center [1059, 88] width 19 height 19
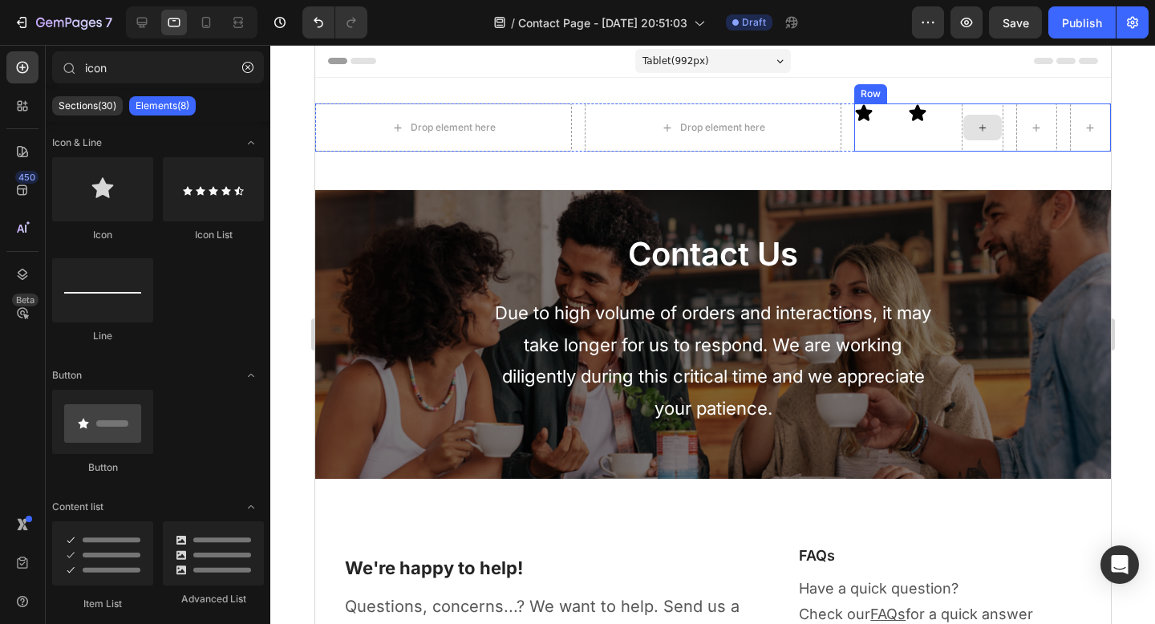
click at [976, 125] on icon at bounding box center [982, 128] width 13 height 14
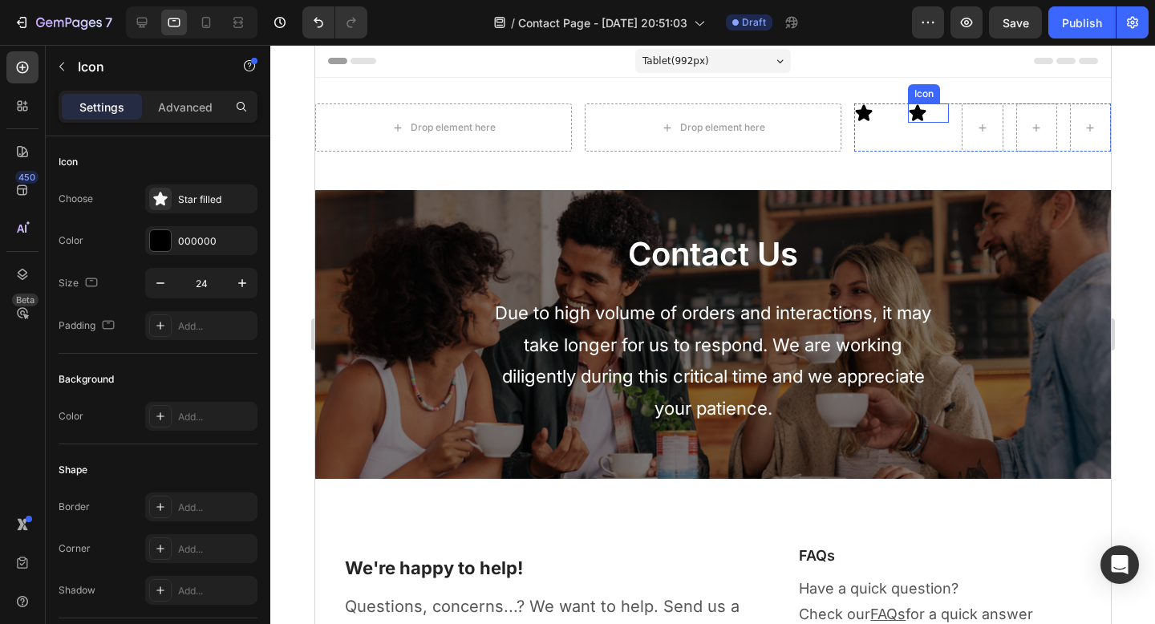
click at [913, 116] on icon at bounding box center [916, 112] width 19 height 19
click at [943, 87] on div "Icon" at bounding box center [940, 88] width 58 height 19
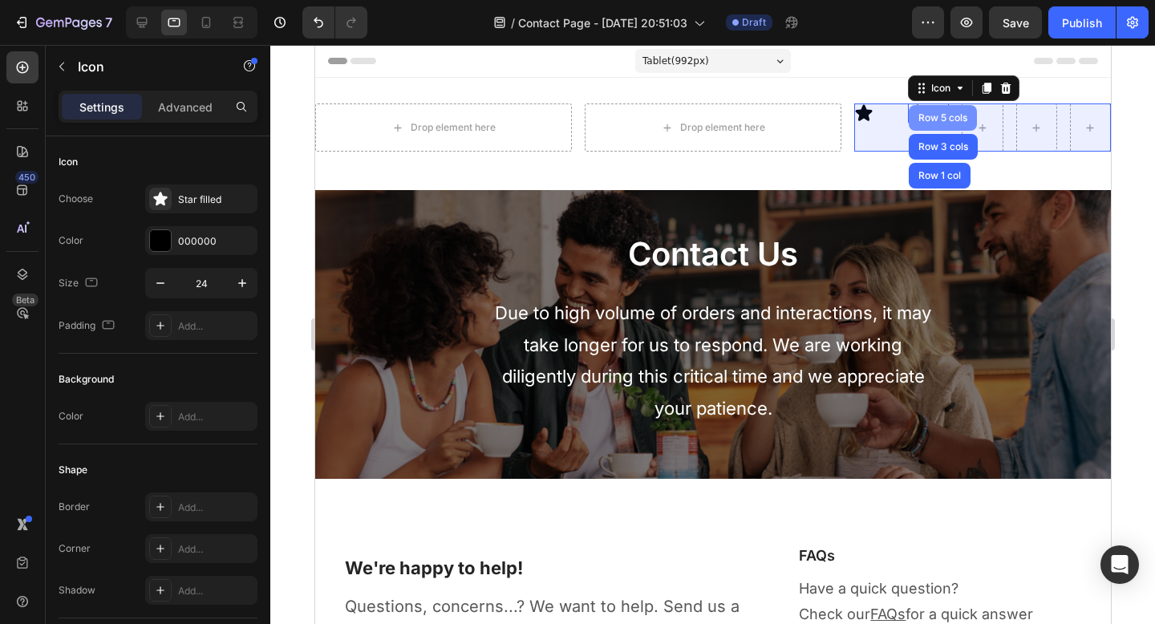
click at [915, 117] on div "Row 5 cols" at bounding box center [942, 118] width 55 height 10
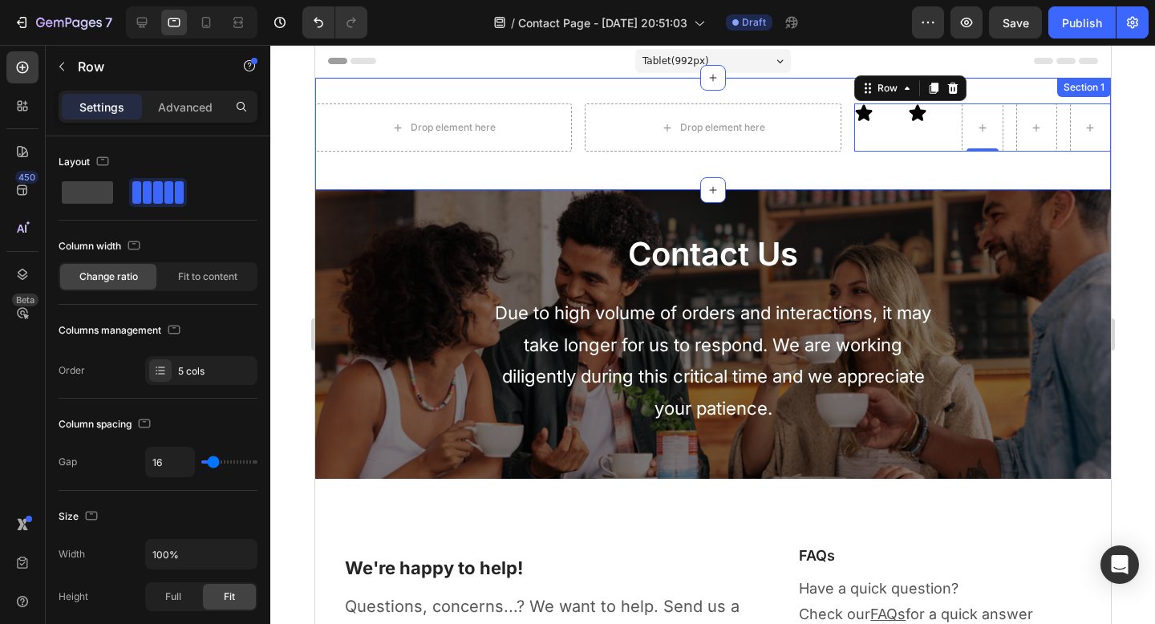
click at [790, 85] on div "Drop element here Drop element here Icon Icon Row 0 Row Row Section 1" at bounding box center [712, 134] width 796 height 112
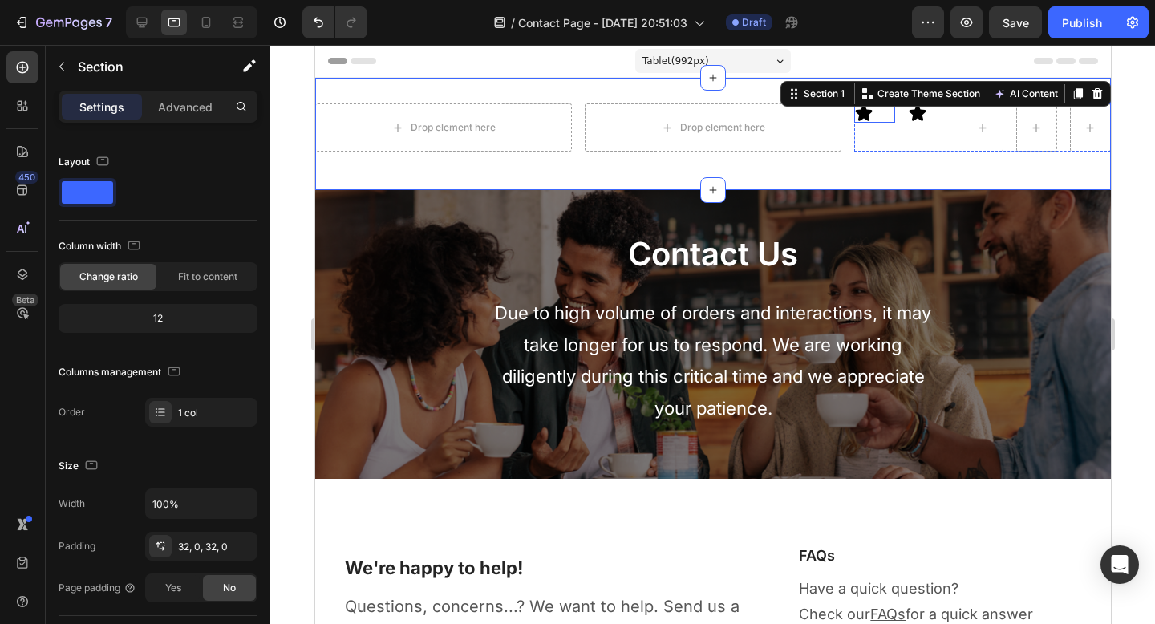
click at [859, 119] on div "Icon" at bounding box center [874, 112] width 41 height 19
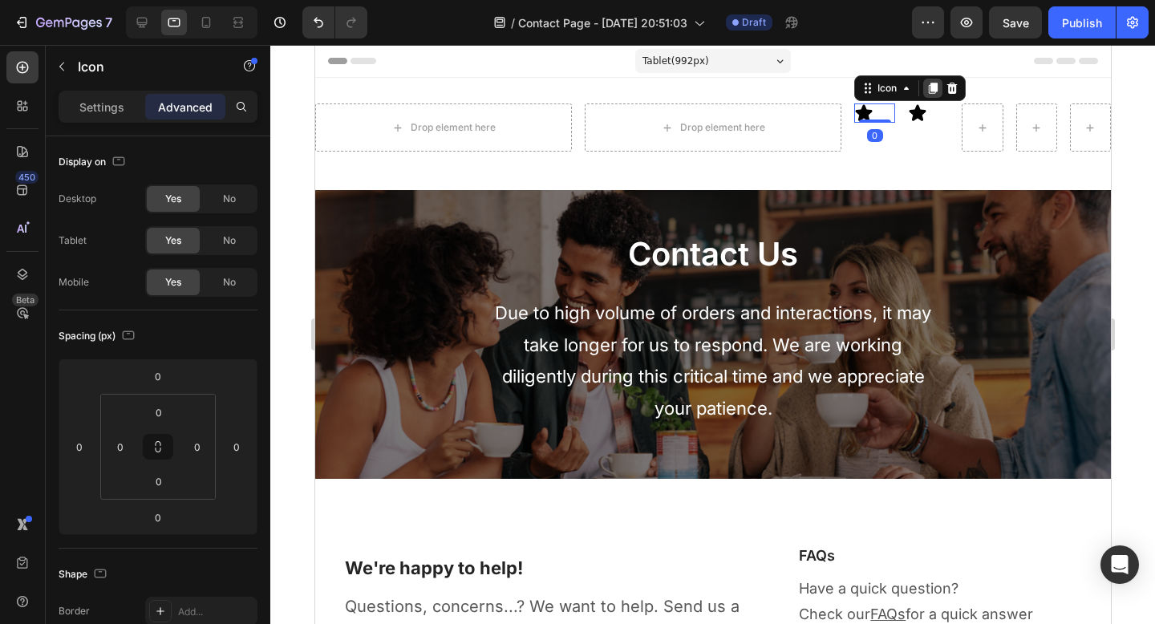
click at [928, 93] on icon at bounding box center [932, 88] width 9 height 11
click at [933, 107] on div at bounding box center [932, 107] width 19 height 19
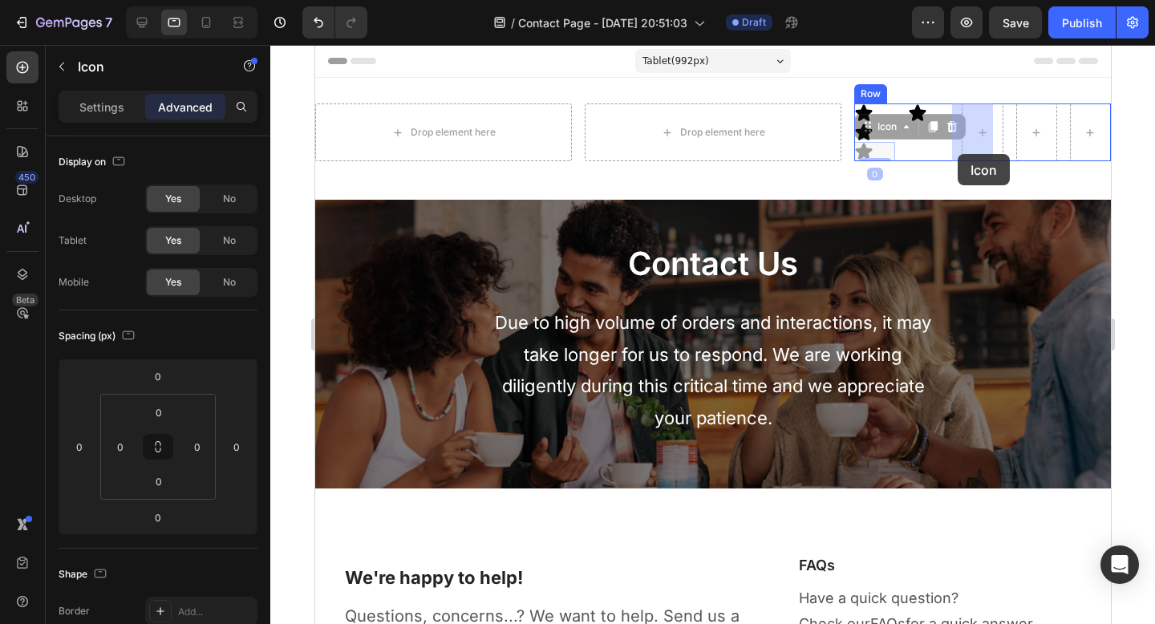
drag, startPoint x: 865, startPoint y: 155, endPoint x: 964, endPoint y: 150, distance: 99.6
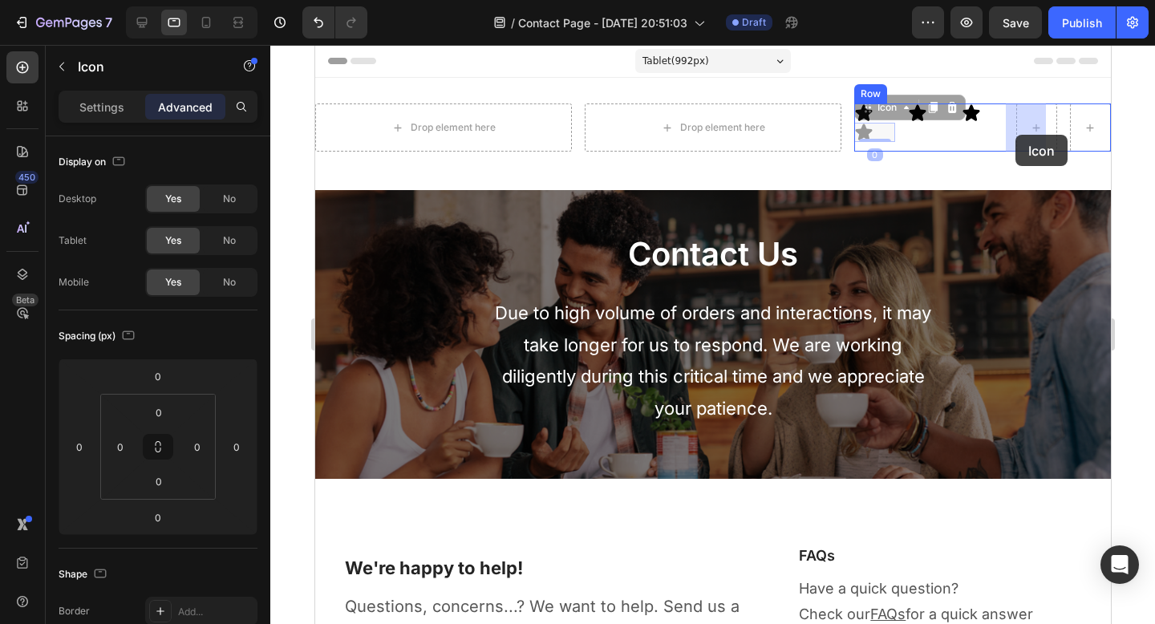
drag, startPoint x: 867, startPoint y: 134, endPoint x: 1009, endPoint y: 134, distance: 142.0
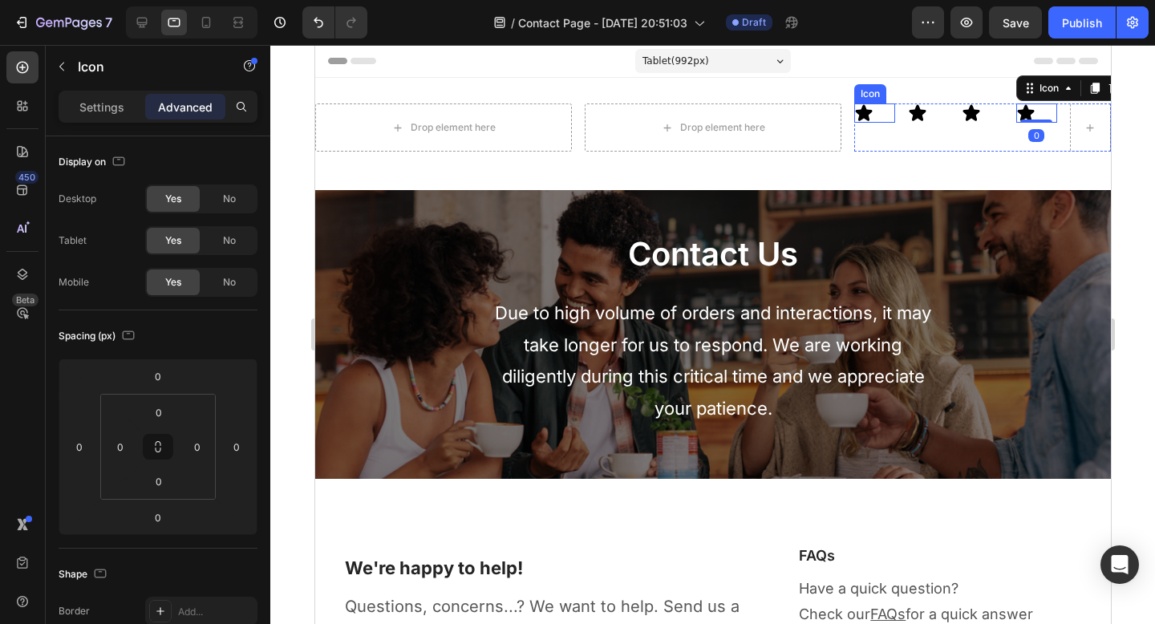
click at [860, 116] on icon at bounding box center [863, 113] width 17 height 16
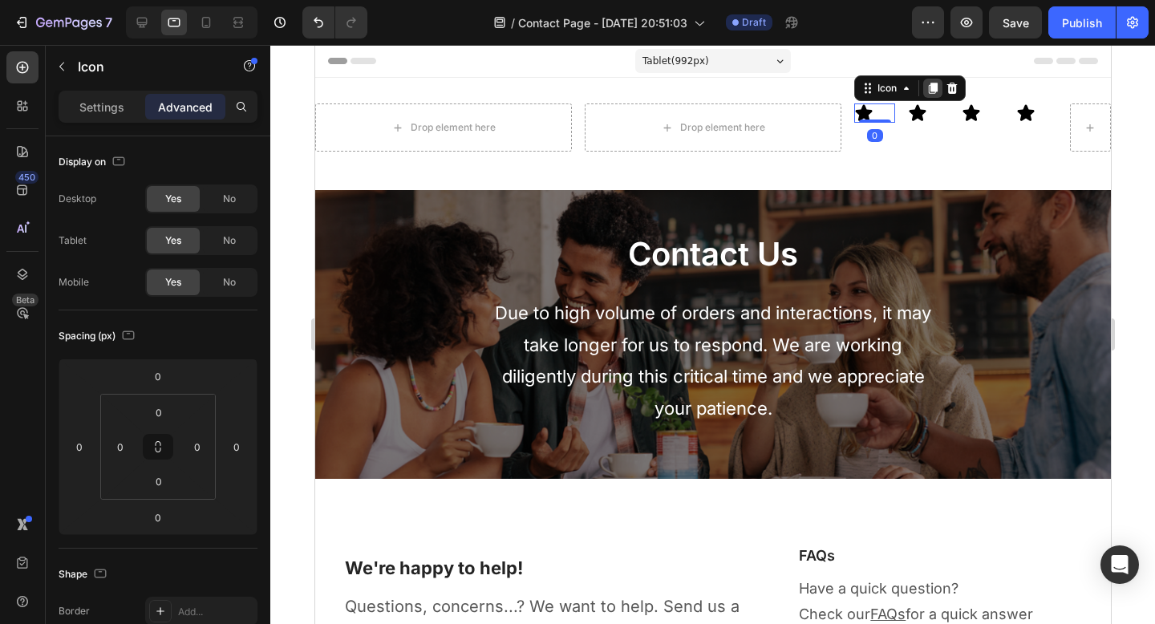
click at [926, 93] on icon at bounding box center [932, 88] width 13 height 13
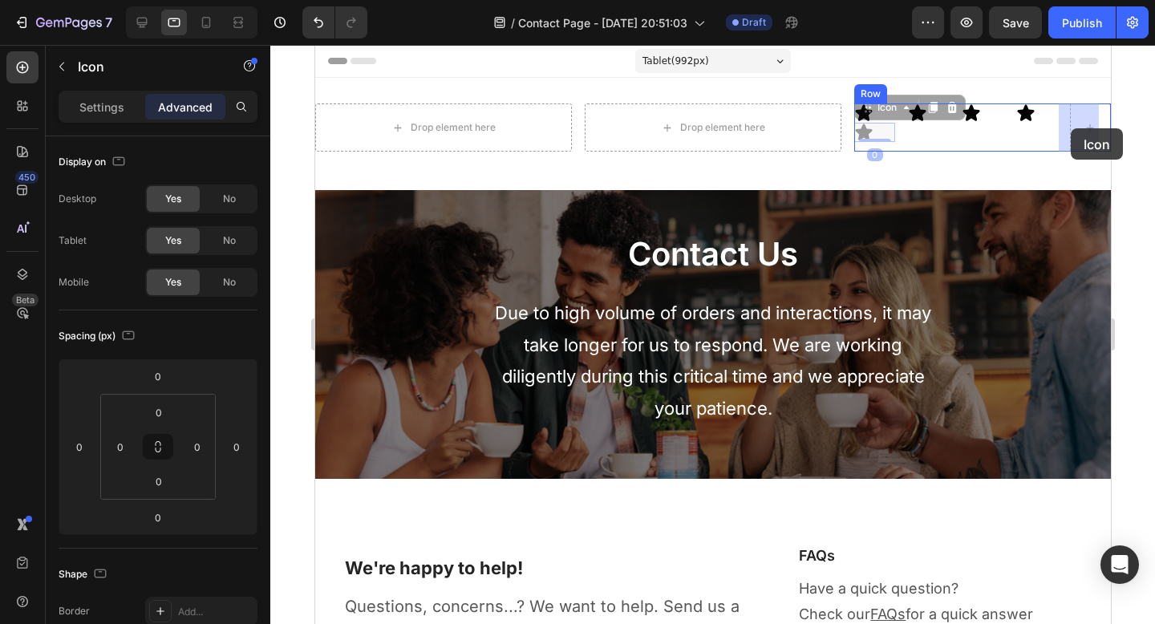
drag, startPoint x: 855, startPoint y: 132, endPoint x: 1070, endPoint y: 128, distance: 215.0
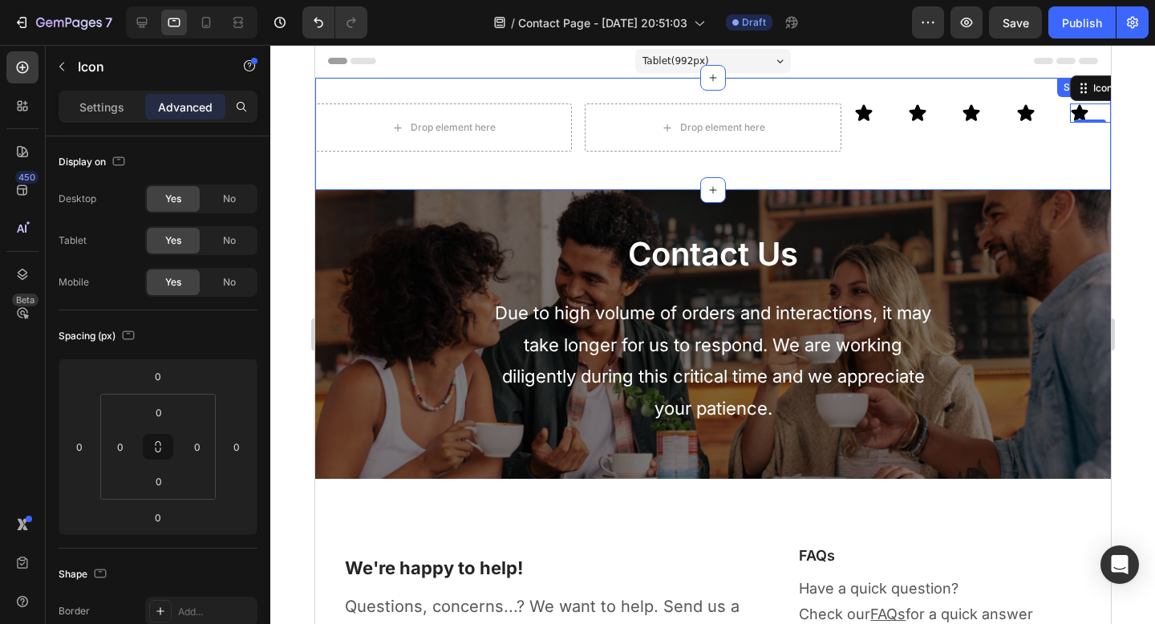
click at [340, 91] on div "Drop element here Drop element here Icon Icon Icon Icon Icon 0 Row Row Row Sect…" at bounding box center [712, 134] width 796 height 112
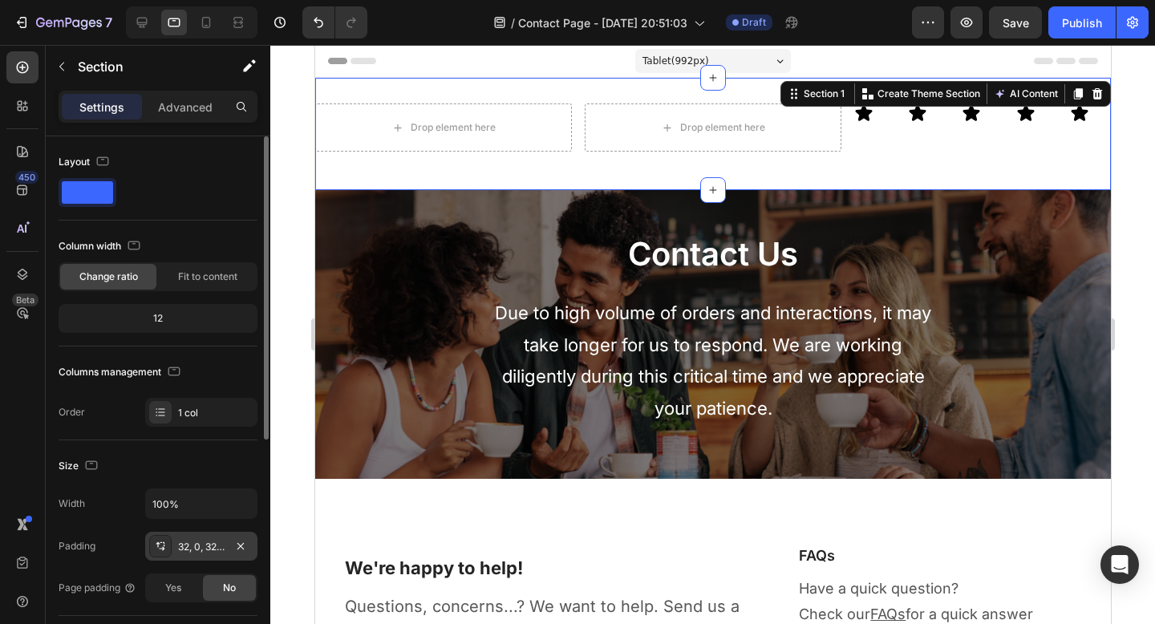
click at [212, 548] on div "32, 0, 32, 0" at bounding box center [201, 547] width 47 height 14
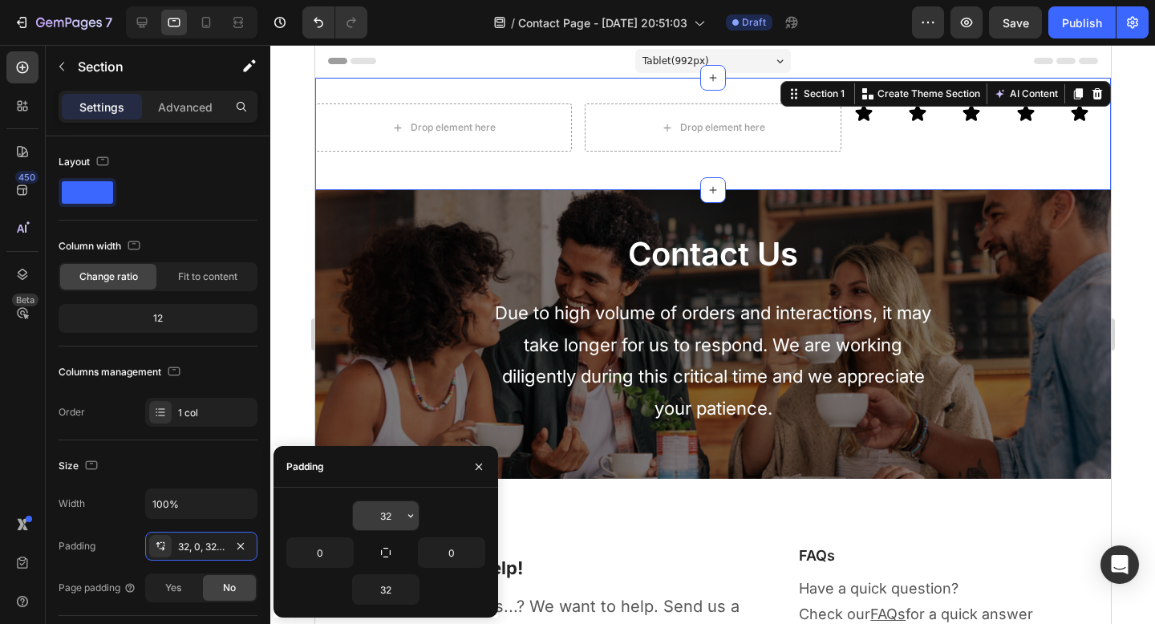
click at [385, 523] on input "32" at bounding box center [386, 515] width 66 height 29
type input "0"
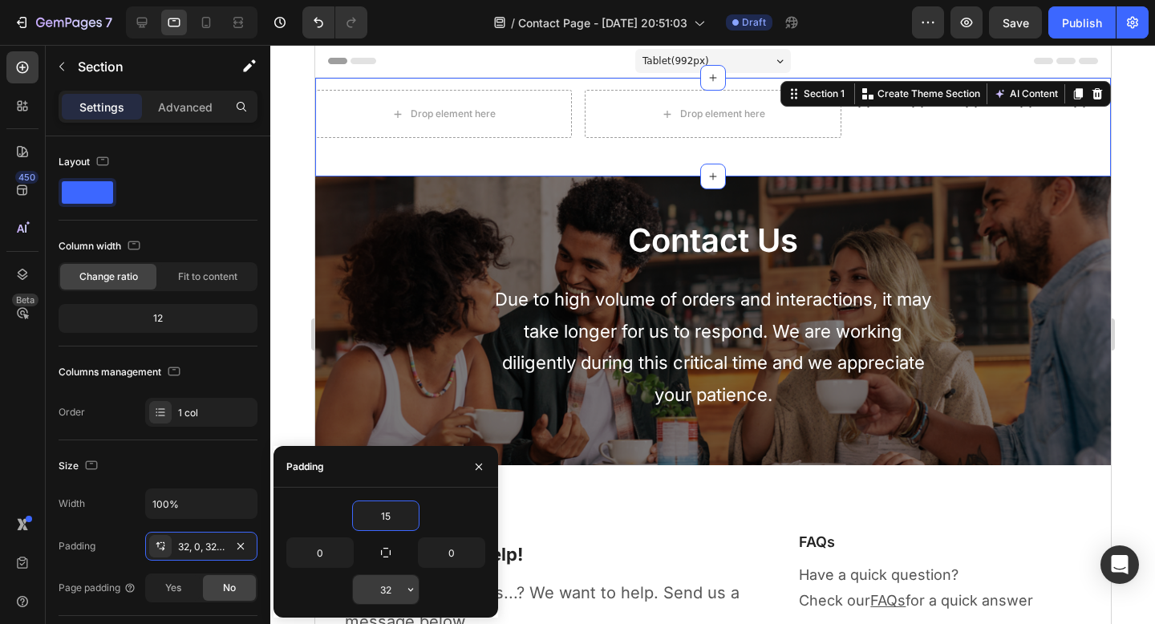
type input "15"
click at [390, 581] on input "32" at bounding box center [386, 589] width 66 height 29
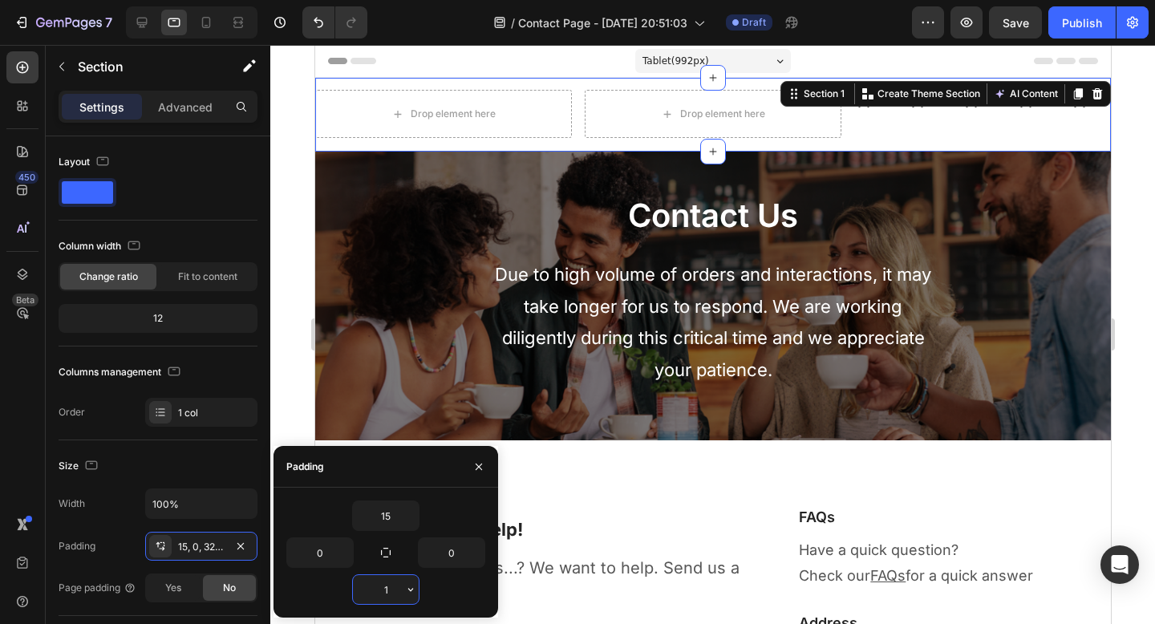
type input "10"
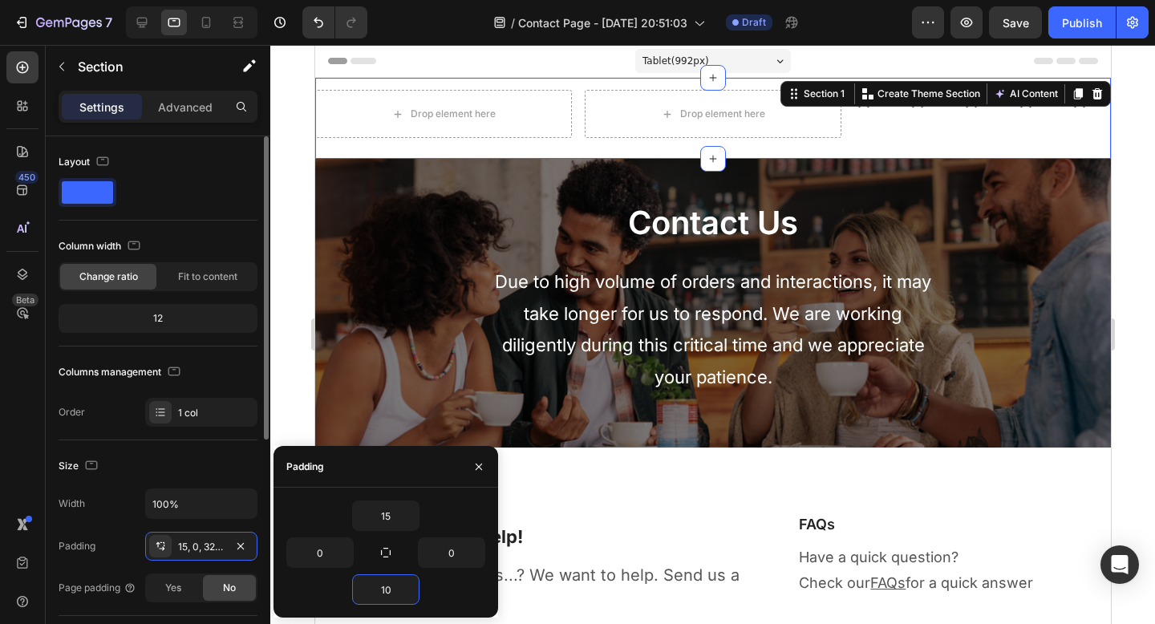
click at [199, 191] on div at bounding box center [158, 192] width 199 height 29
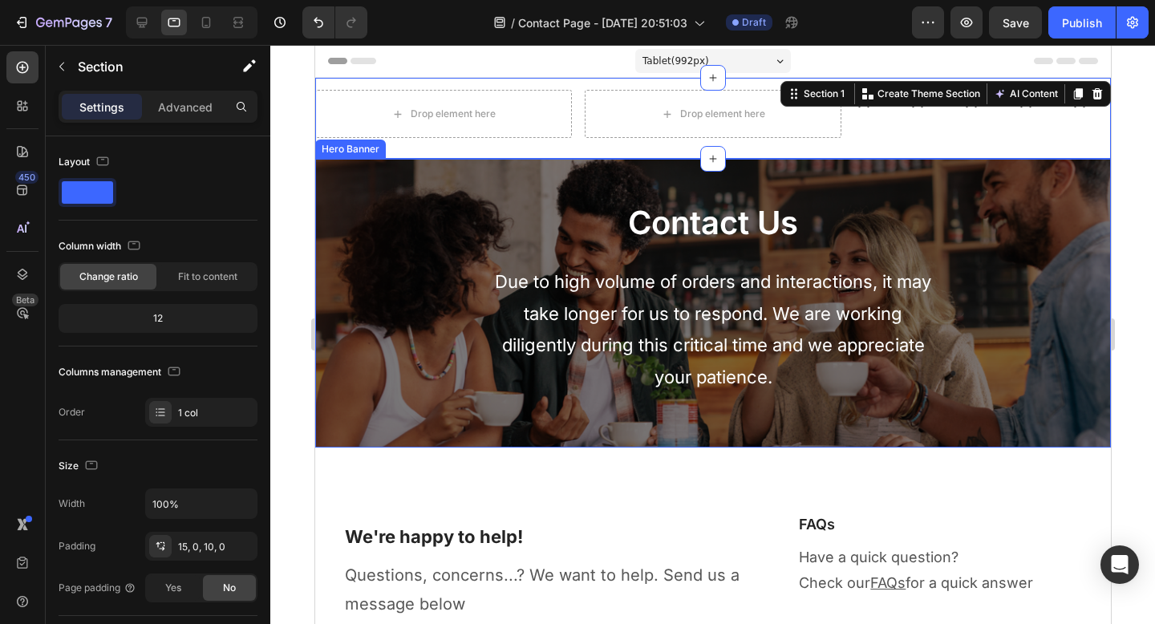
click at [841, 193] on div "Contact Us Heading" at bounding box center [713, 215] width 772 height 61
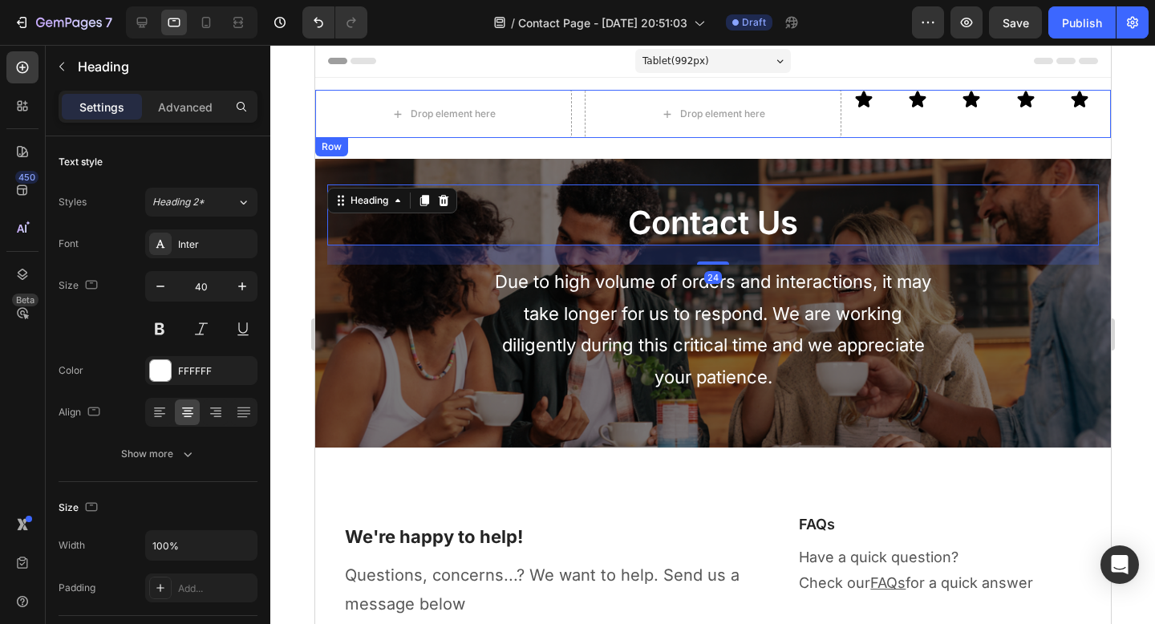
click at [921, 120] on div "Icon Icon Icon Icon Icon Row" at bounding box center [982, 114] width 257 height 48
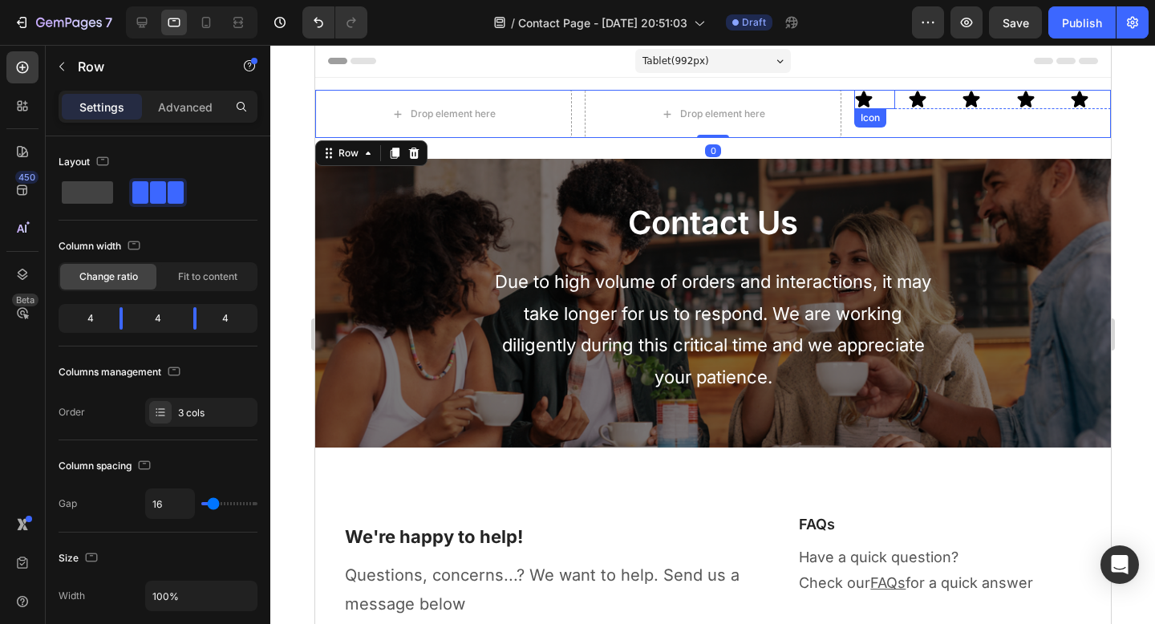
click at [856, 105] on icon at bounding box center [863, 99] width 19 height 19
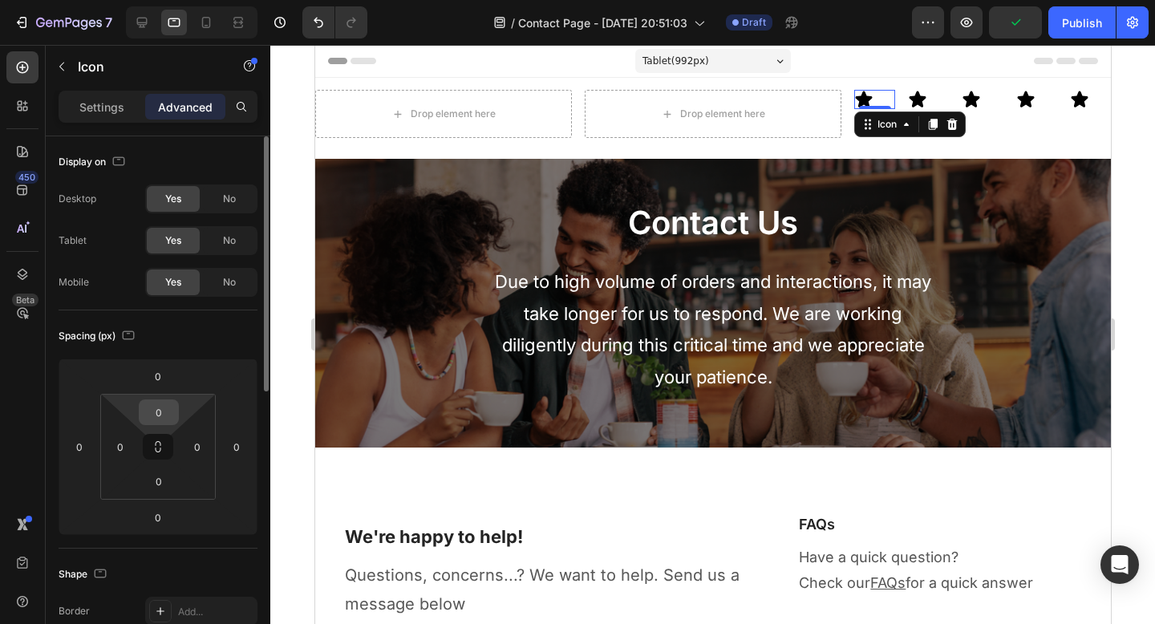
click at [160, 418] on input "0" at bounding box center [159, 412] width 32 height 24
type input "1"
click at [106, 116] on div "Settings" at bounding box center [102, 107] width 80 height 26
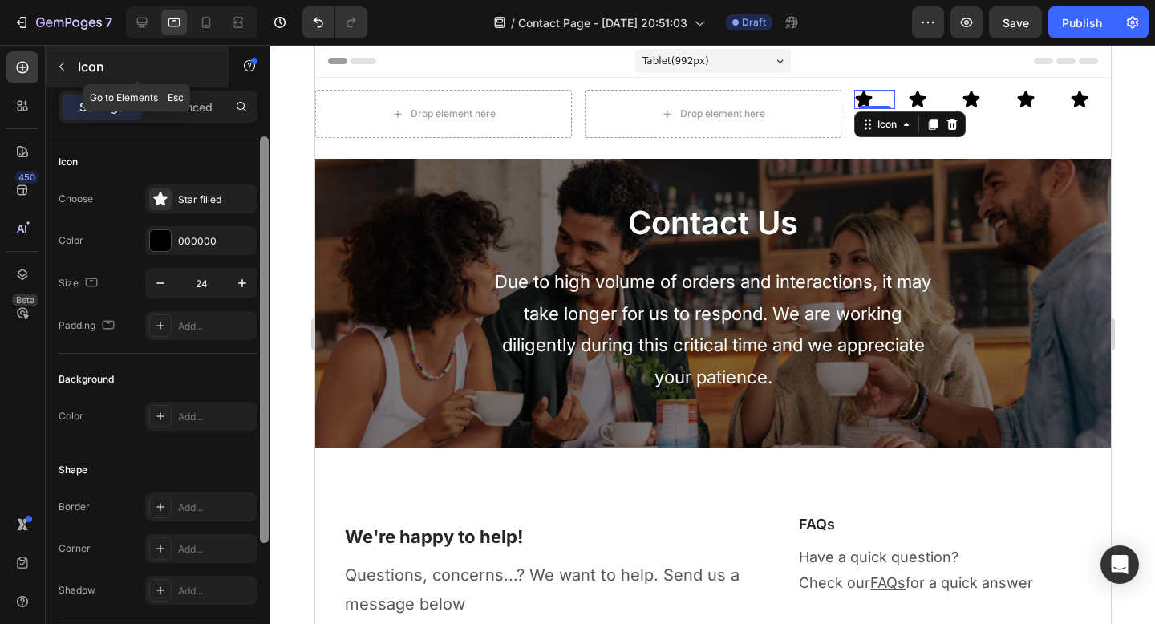
drag, startPoint x: 265, startPoint y: 260, endPoint x: 213, endPoint y: 72, distance: 194.8
click at [213, 72] on div "icon Sections(30) Elements(8) Icon & Line Icon Icon List Line Button Button Con…" at bounding box center [158, 334] width 225 height 579
click at [67, 68] on icon "button" at bounding box center [61, 66] width 13 height 13
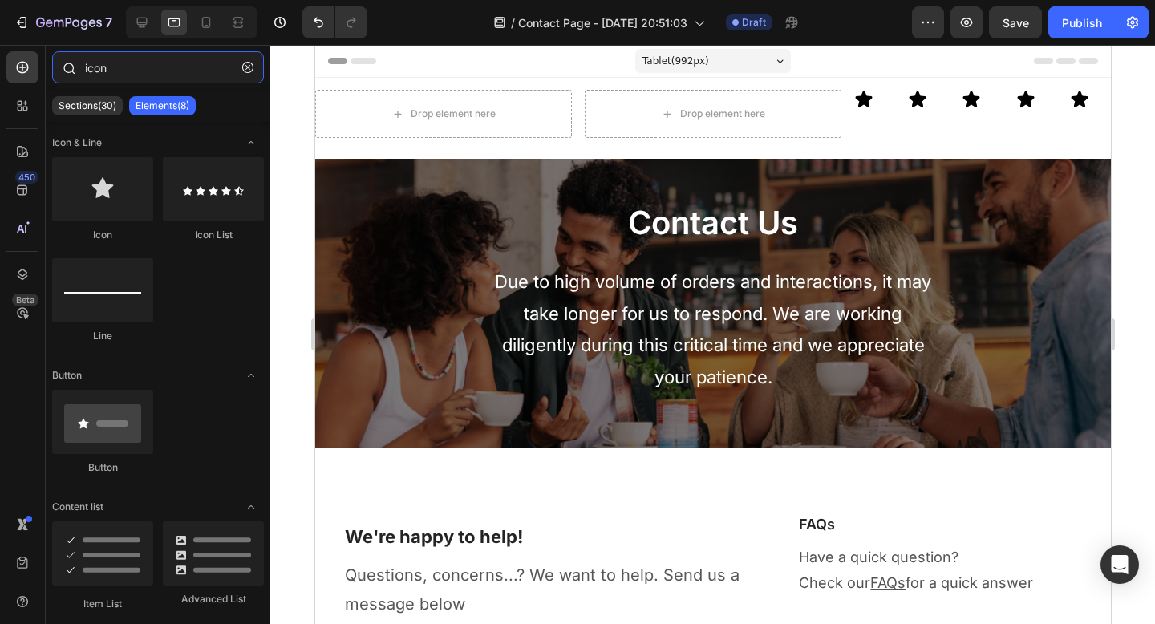
click at [116, 67] on input "icon" at bounding box center [158, 67] width 212 height 32
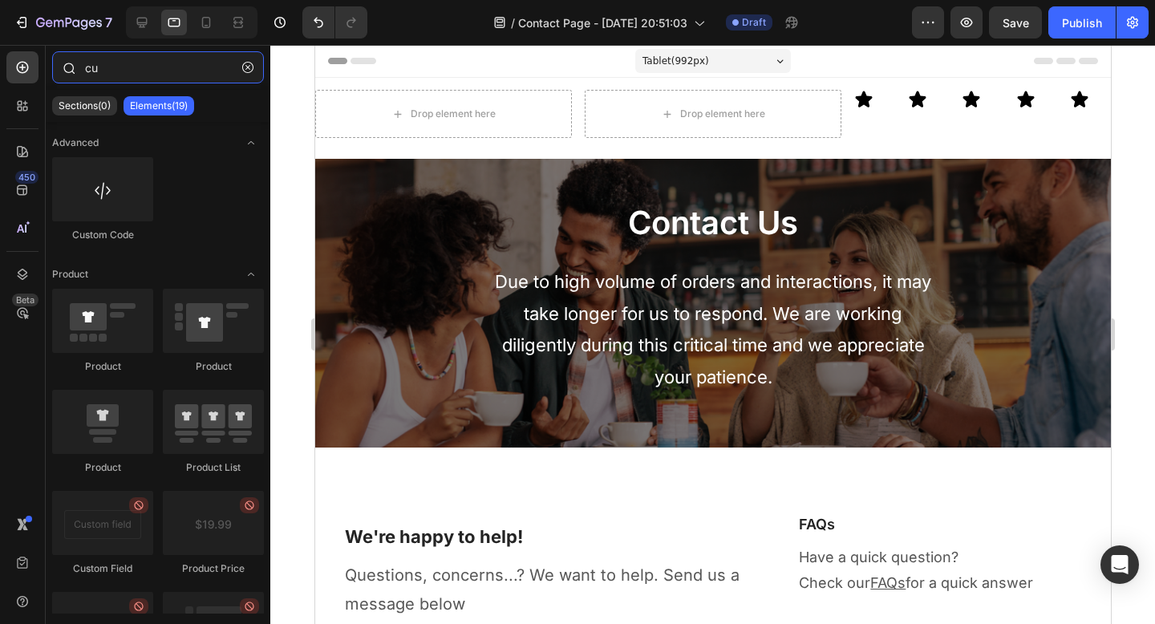
type input "c"
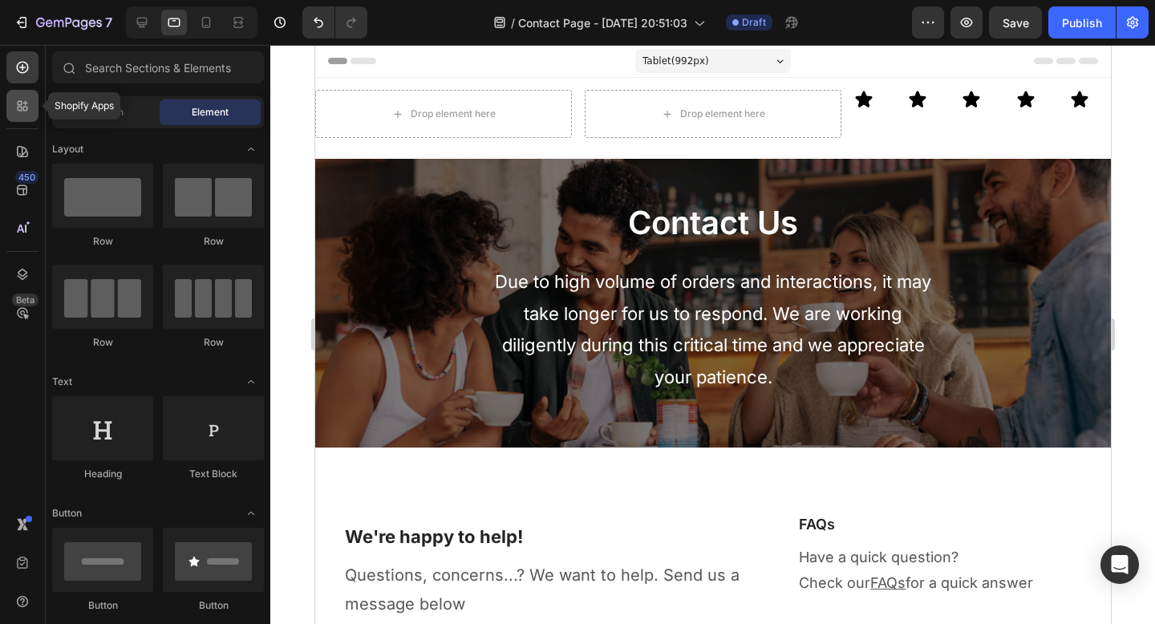
click at [19, 103] on icon at bounding box center [22, 106] width 16 height 16
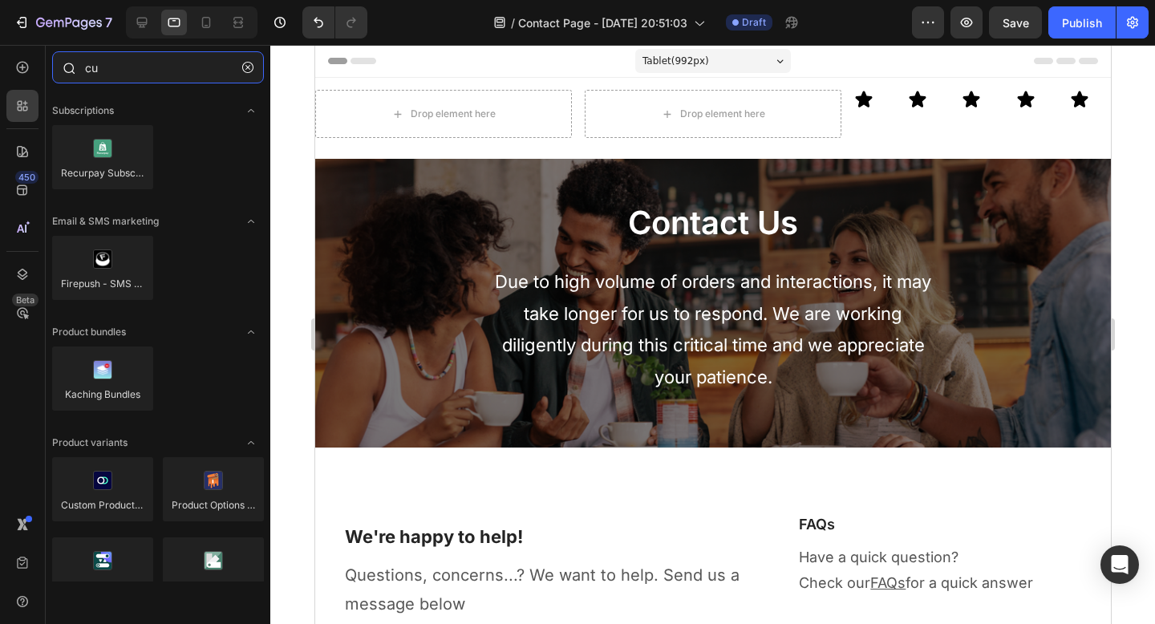
type input "c"
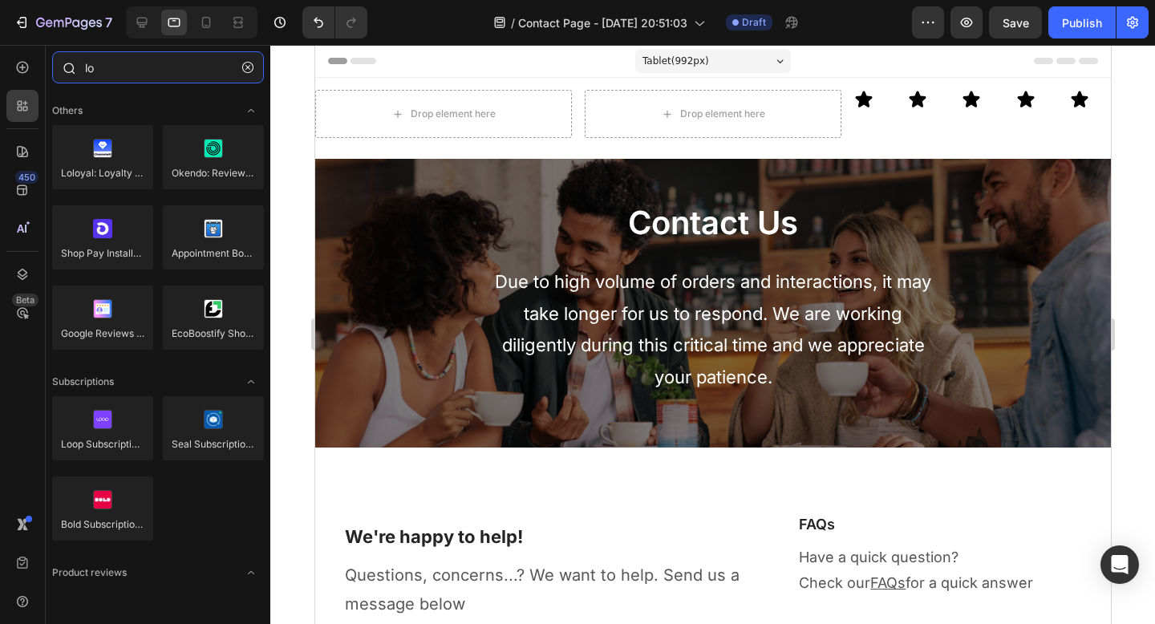
type input "l"
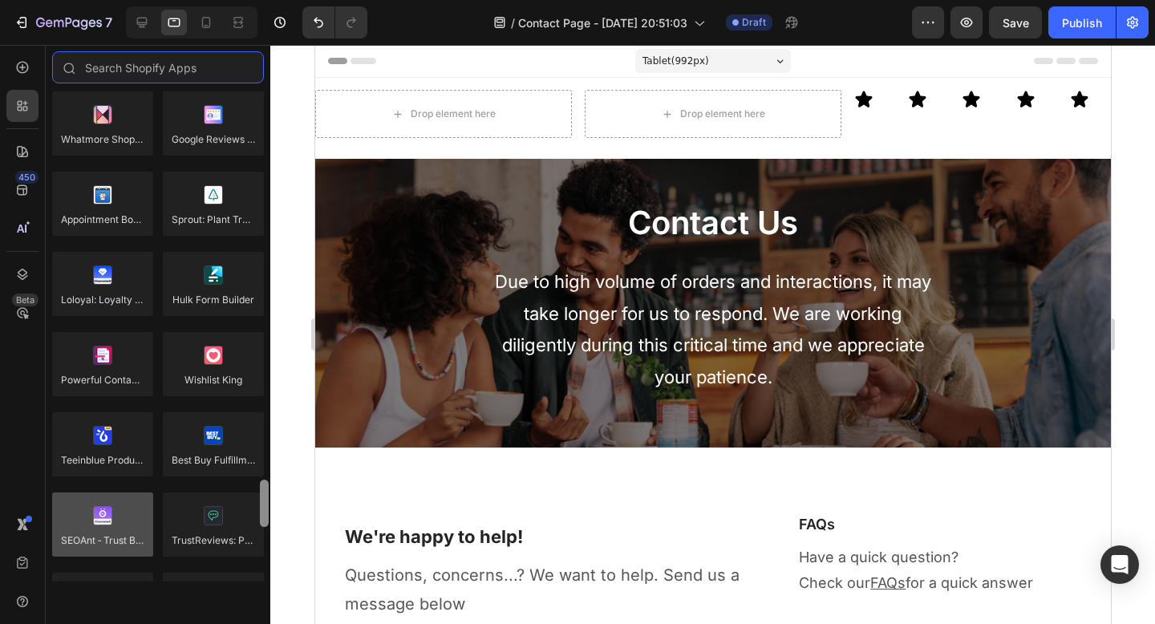
scroll to position [3927, 0]
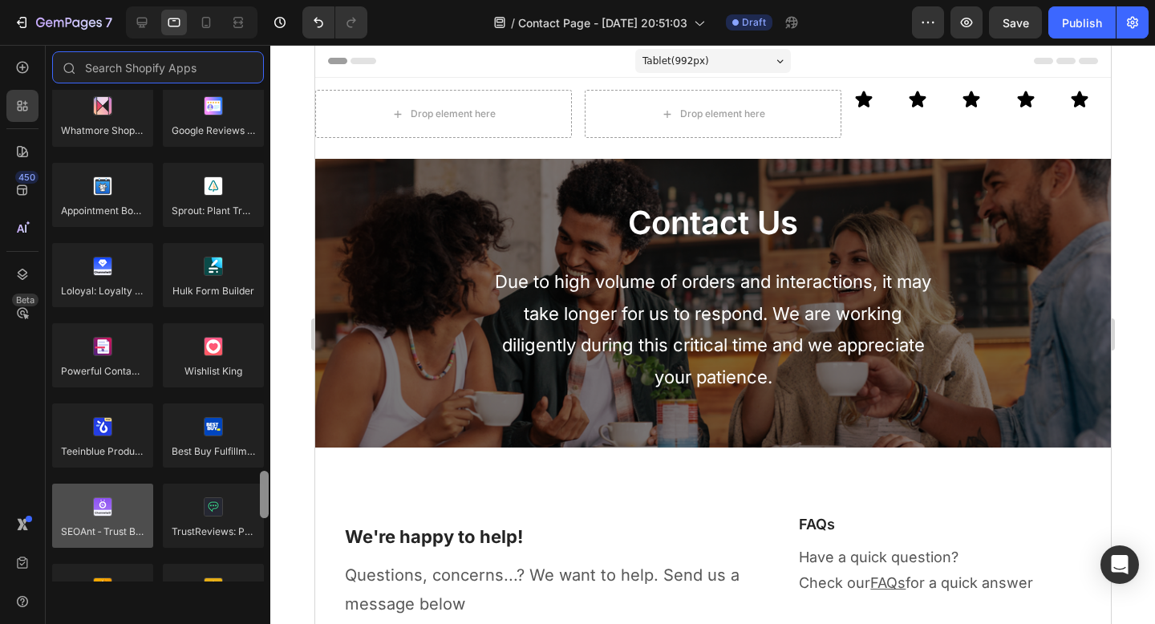
drag, startPoint x: 267, startPoint y: 125, endPoint x: 129, endPoint y: 506, distance: 405.3
click at [129, 506] on div "Product reviews Loox Fera Reviews [DOMAIN_NAME] LAI Product Reviews Opinew Rivy…" at bounding box center [158, 336] width 225 height 492
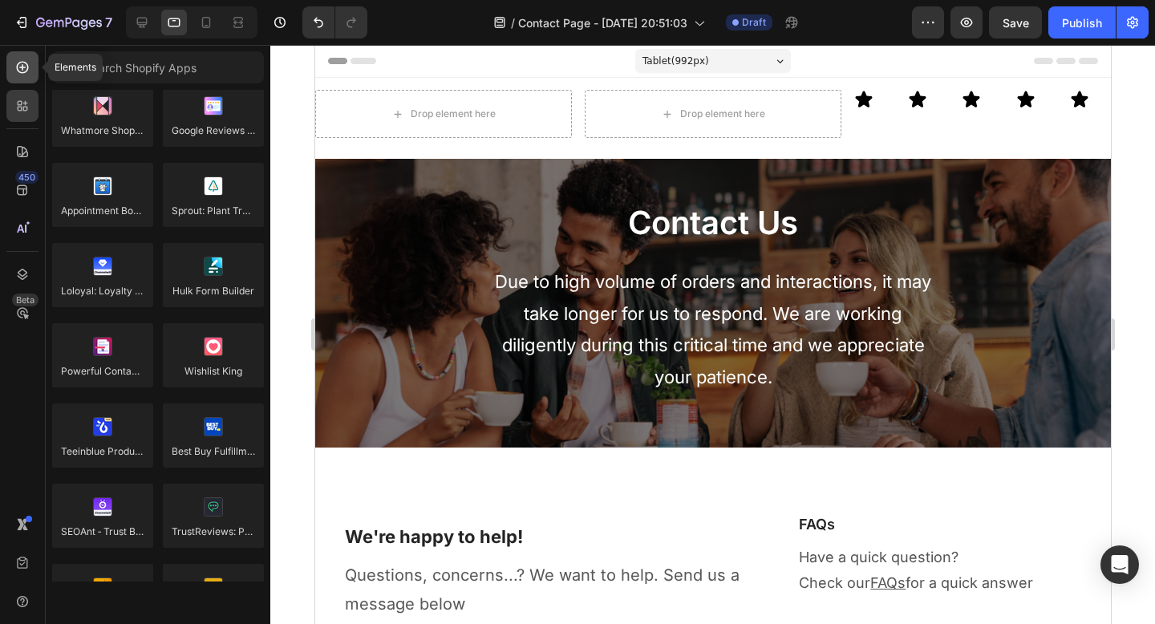
click at [24, 75] on icon at bounding box center [22, 67] width 16 height 16
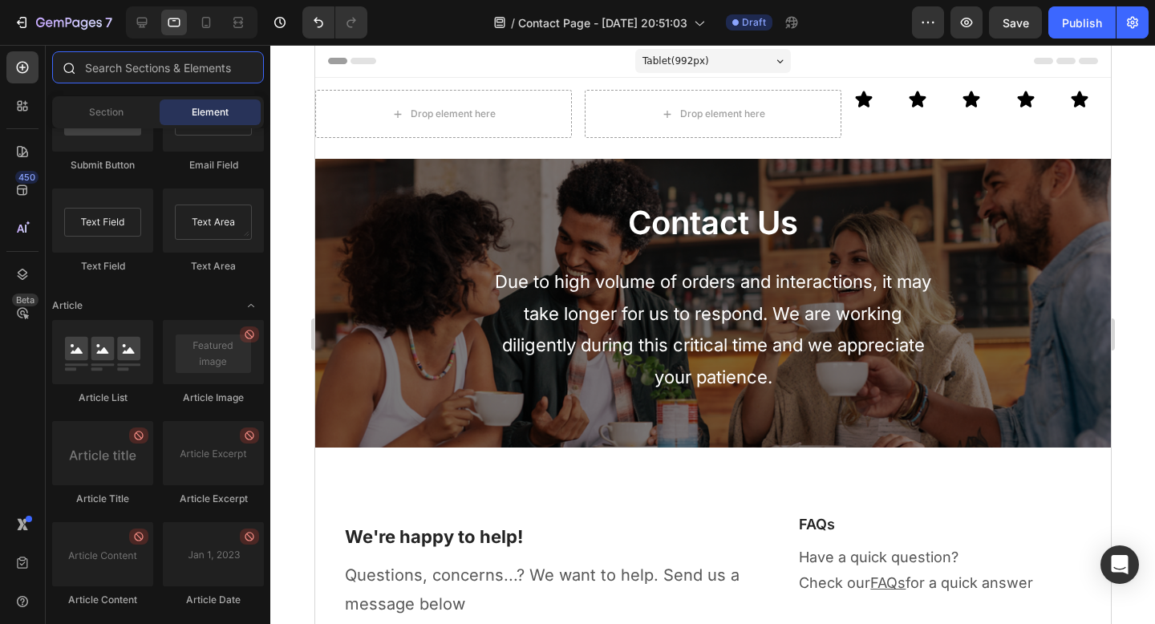
click at [129, 76] on input "text" at bounding box center [158, 67] width 212 height 32
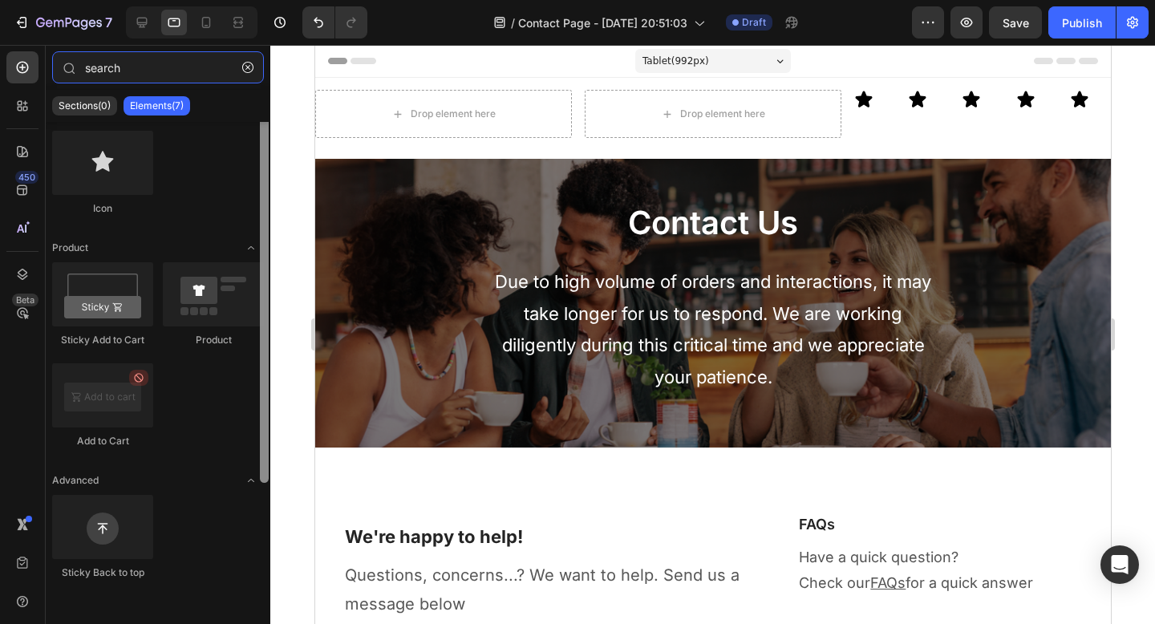
scroll to position [0, 0]
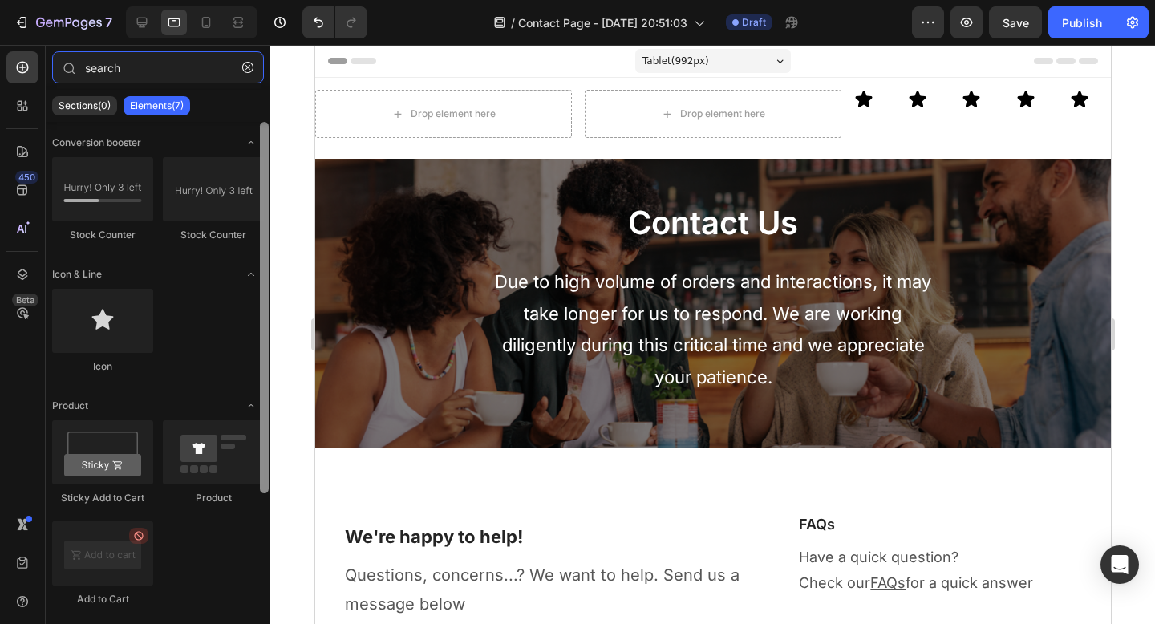
drag, startPoint x: 266, startPoint y: 160, endPoint x: 262, endPoint y: 34, distance: 125.2
click at [262, 0] on div "7 / Contact Page - [DATE] 20:51:03 Draft Preview Save Publish 450 Beta search S…" at bounding box center [577, 0] width 1155 height 0
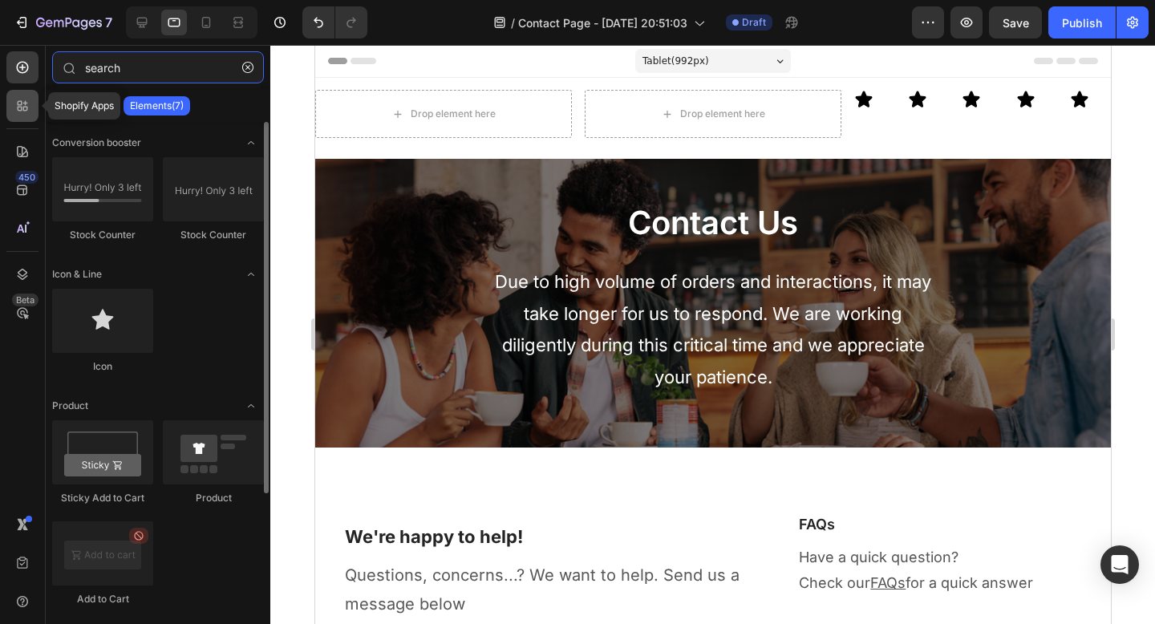
type input "search"
click at [30, 106] on icon at bounding box center [22, 106] width 16 height 16
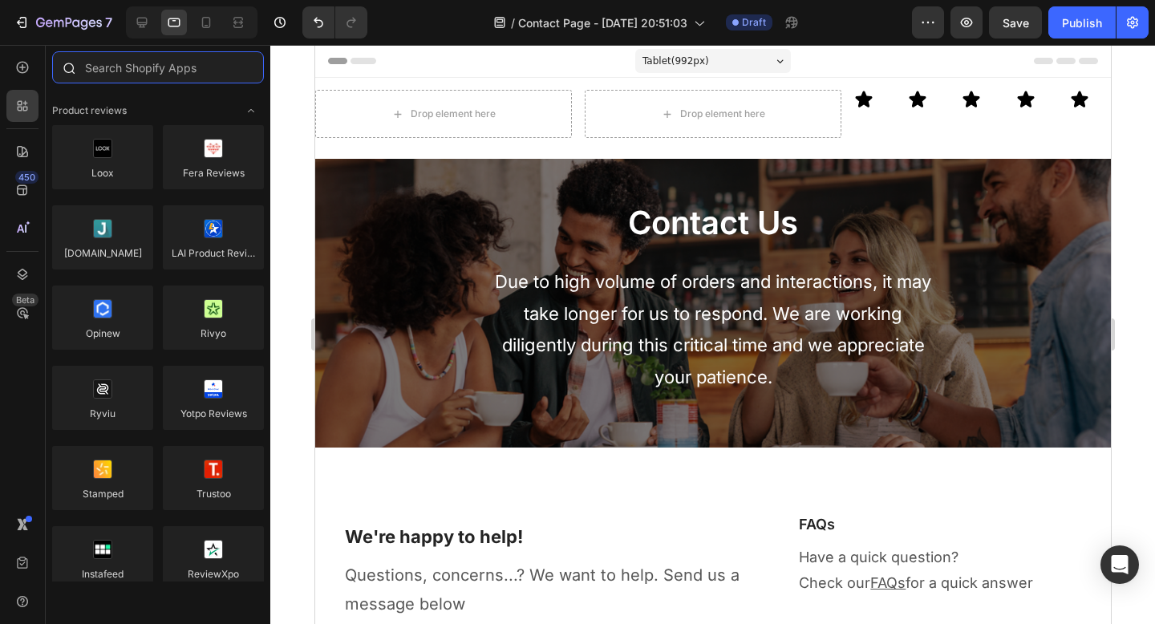
click at [120, 78] on input "text" at bounding box center [158, 67] width 212 height 32
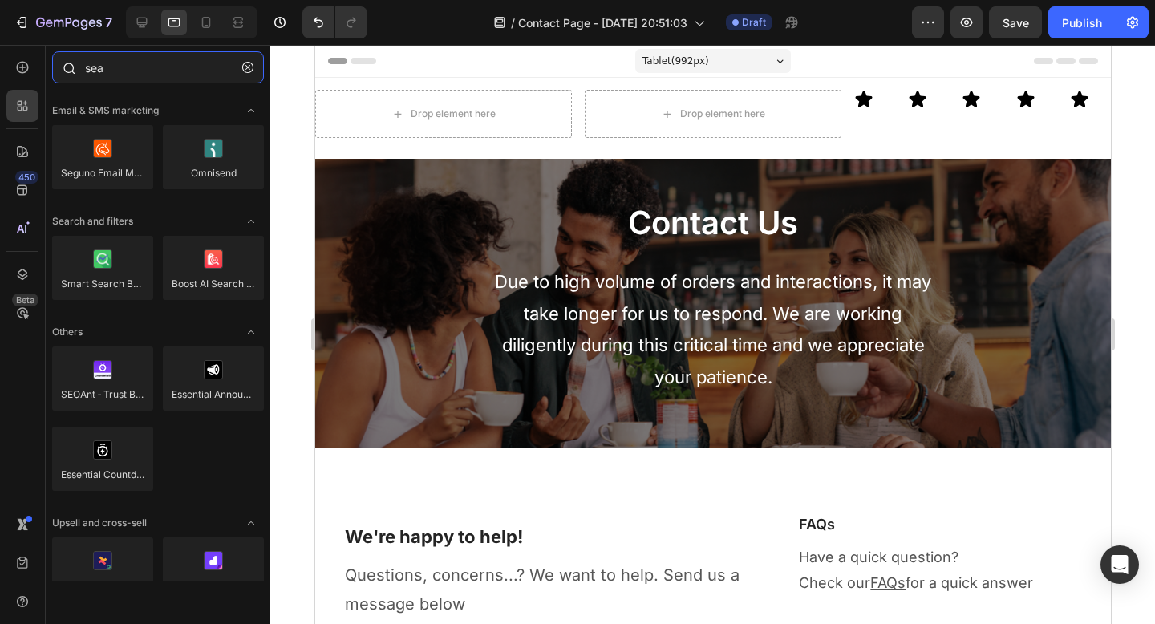
type input "sear"
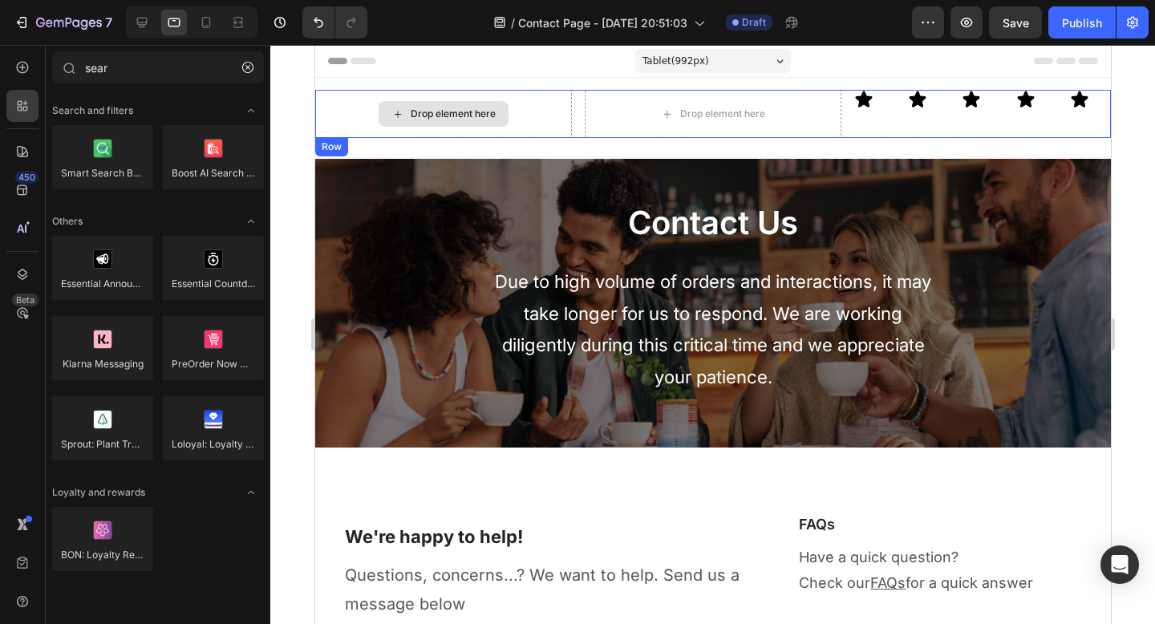
click at [327, 97] on div "Drop element here" at bounding box center [442, 114] width 257 height 48
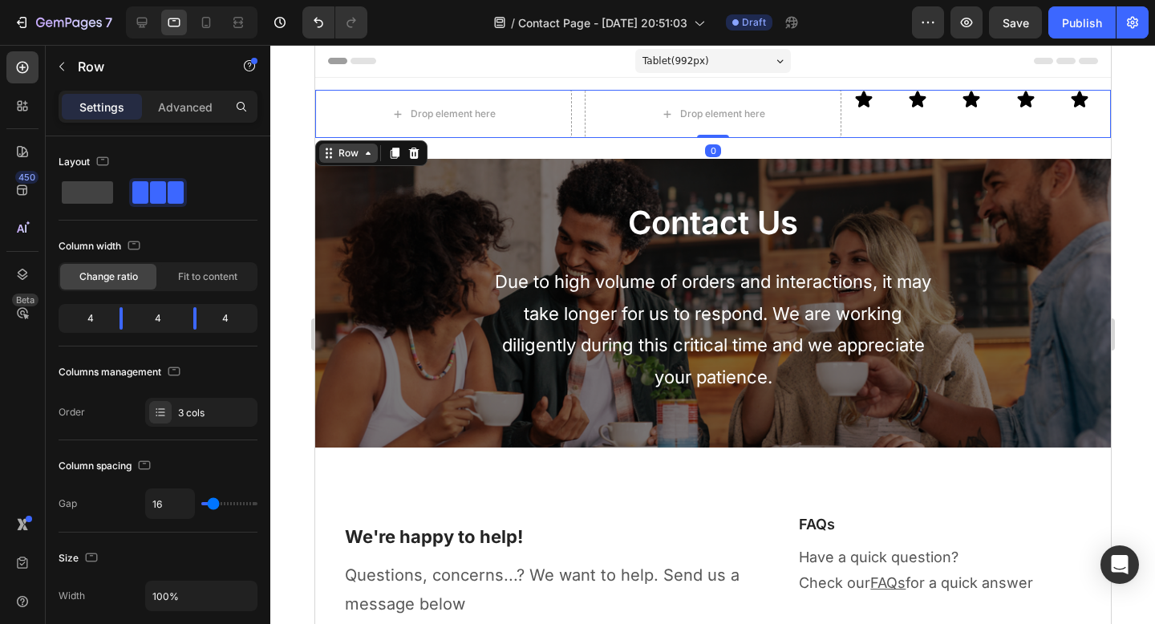
click at [348, 152] on div "Row" at bounding box center [348, 153] width 26 height 14
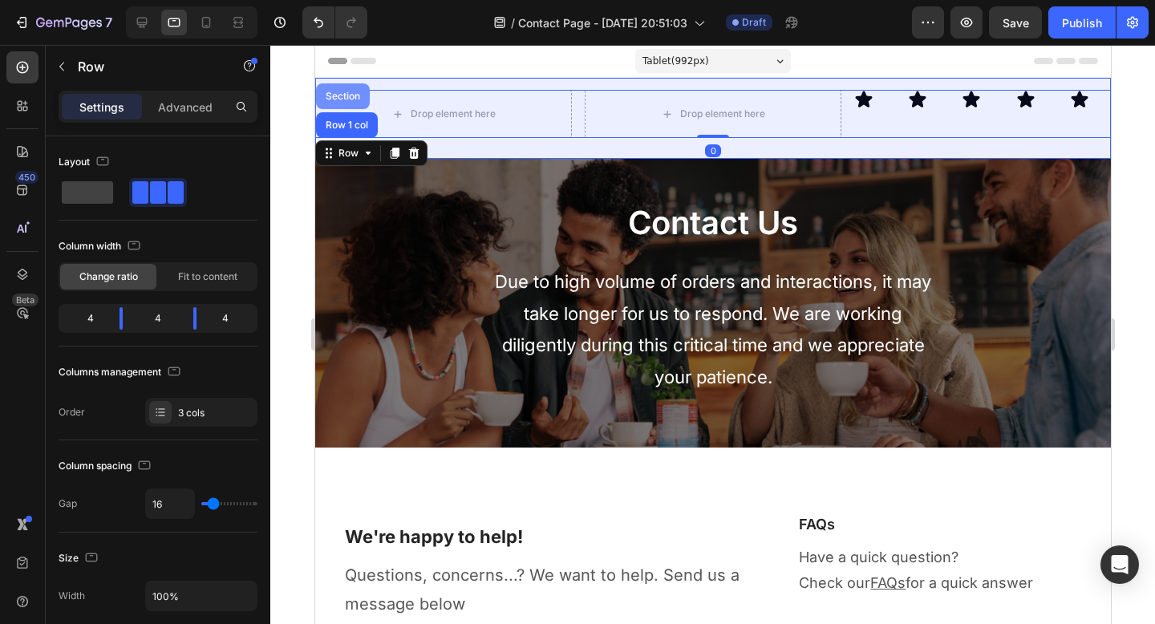
click at [348, 102] on div "Section" at bounding box center [342, 96] width 54 height 26
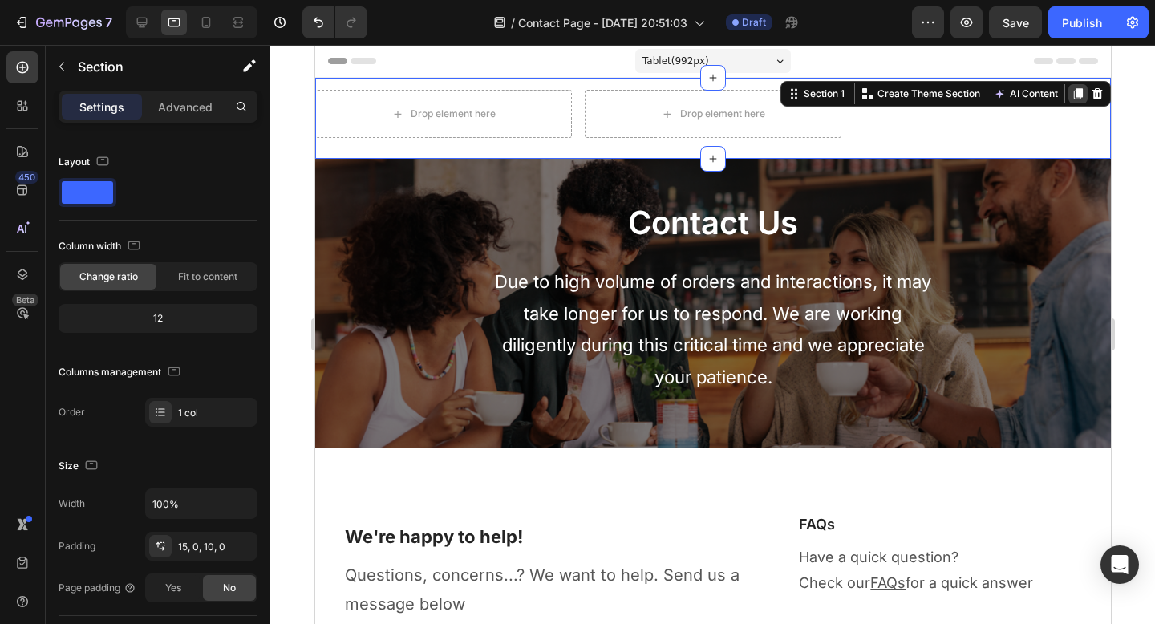
click at [1071, 94] on icon at bounding box center [1077, 93] width 13 height 13
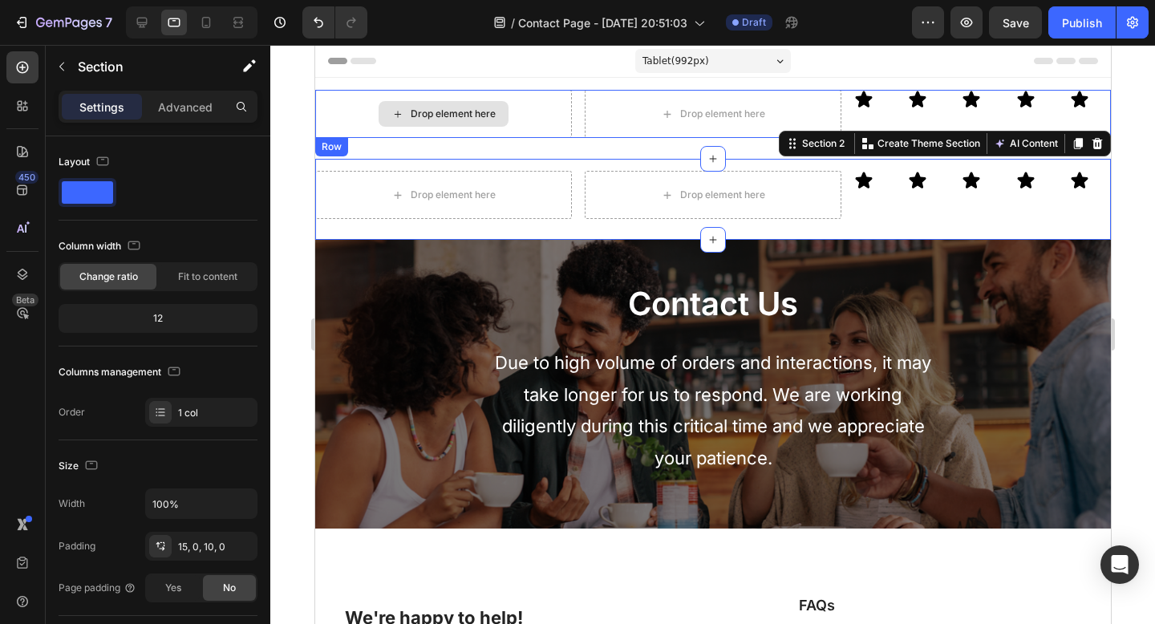
click at [357, 104] on div "Drop element here" at bounding box center [442, 114] width 257 height 48
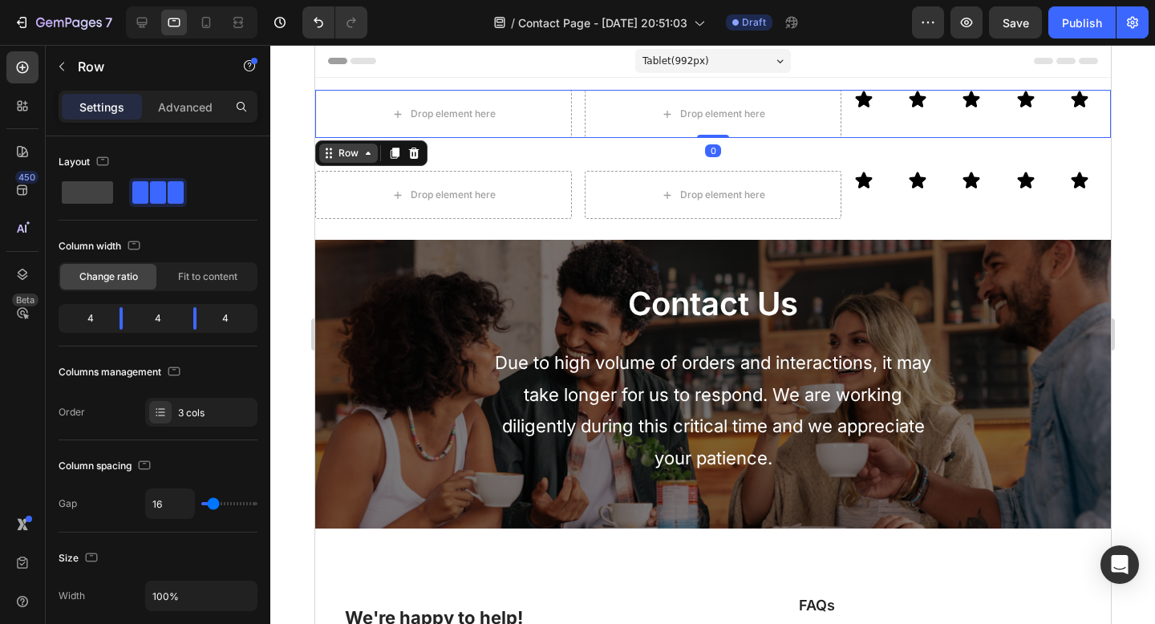
click at [354, 159] on div "Row" at bounding box center [348, 153] width 26 height 14
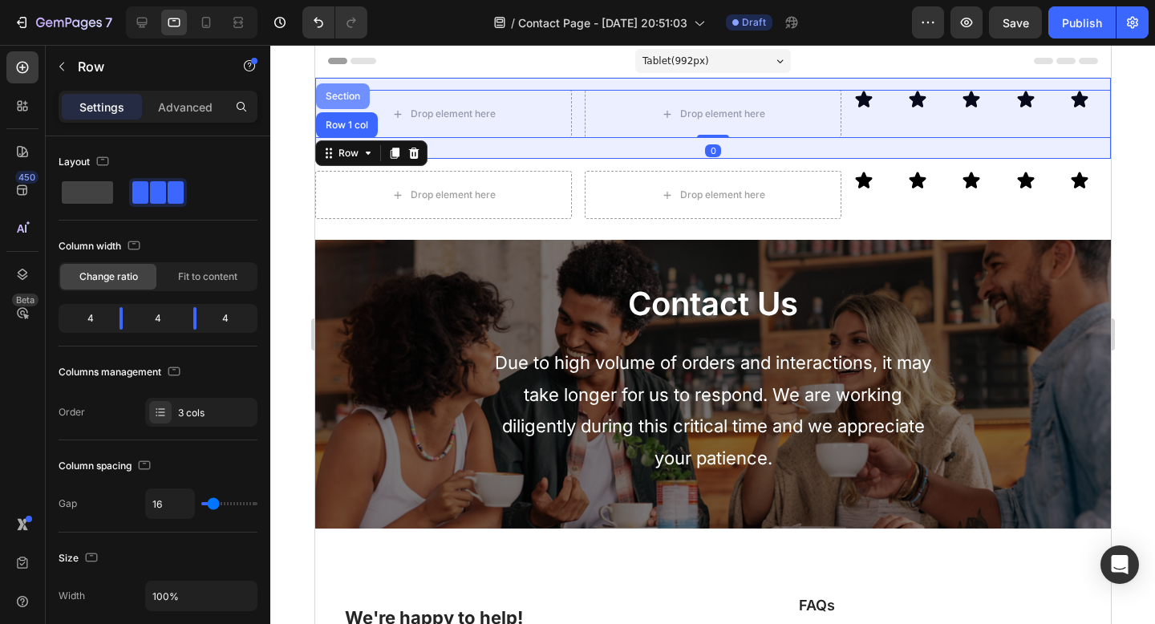
click at [345, 99] on div "Section" at bounding box center [342, 96] width 41 height 10
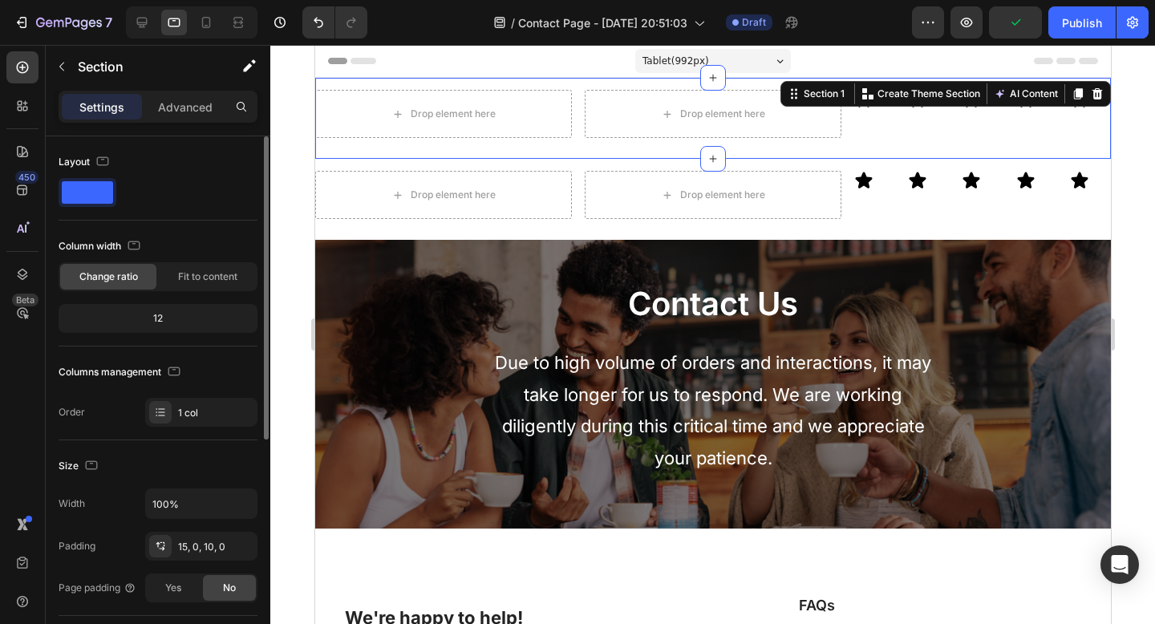
click at [187, 562] on div "Width 100% Padding 15, 0, 10, 0 Page padding Yes No" at bounding box center [158, 546] width 199 height 114
click at [185, 553] on div "15, 0, 10, 0" at bounding box center [201, 547] width 47 height 14
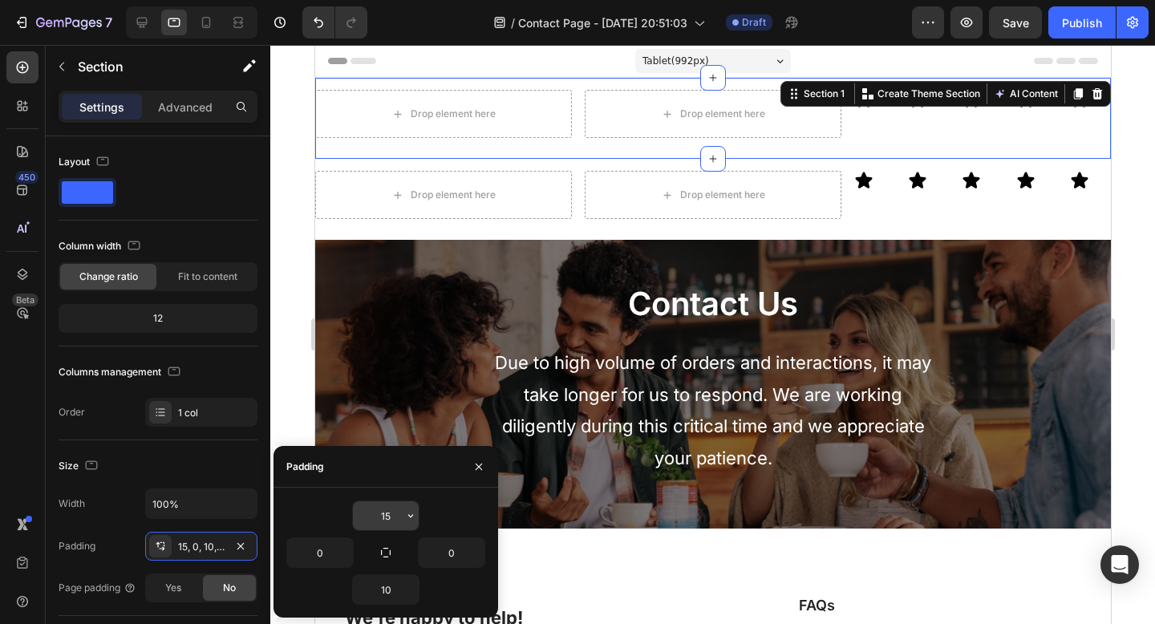
click at [386, 515] on input "15" at bounding box center [386, 515] width 66 height 29
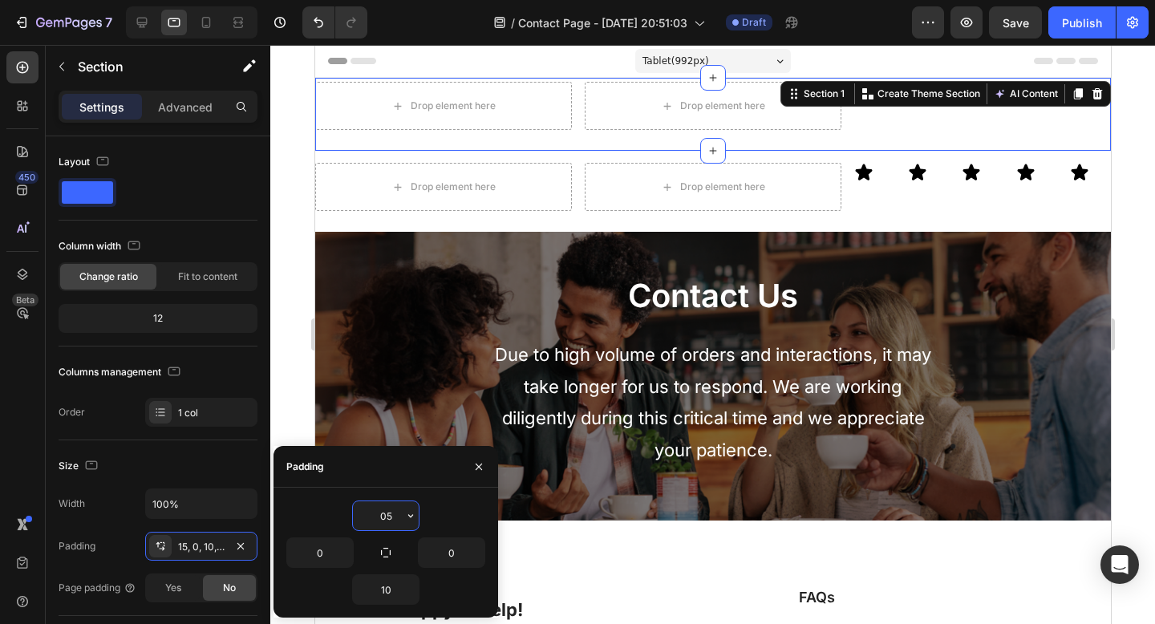
click at [390, 517] on input "05" at bounding box center [386, 515] width 66 height 29
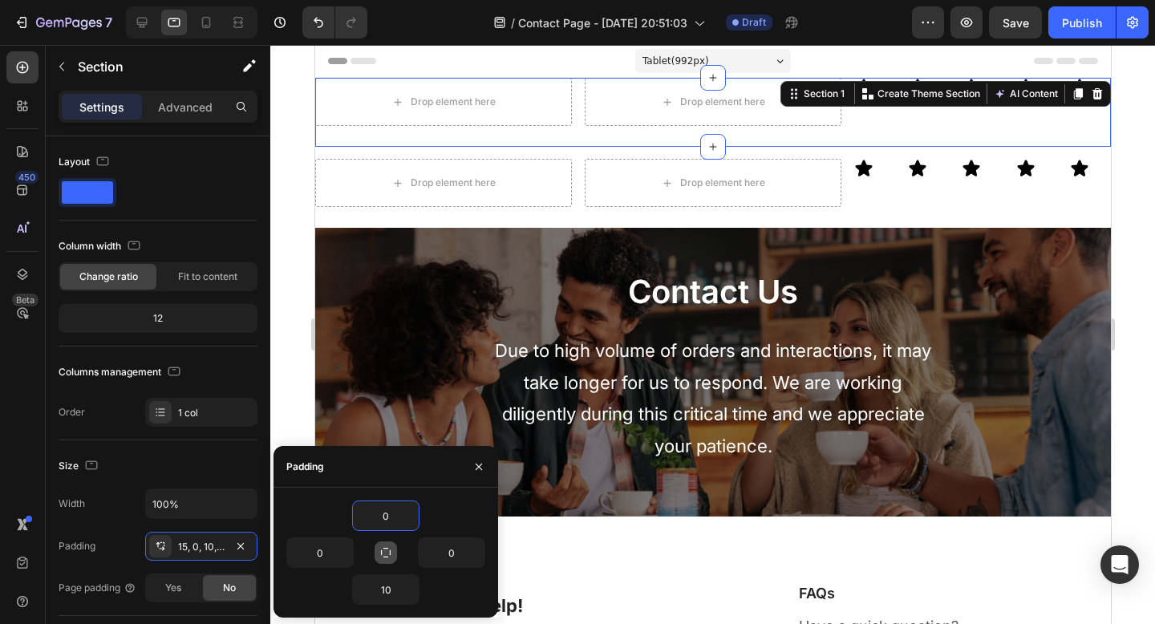
type input "0"
click at [387, 558] on icon "button" at bounding box center [385, 552] width 13 height 13
type input "0"
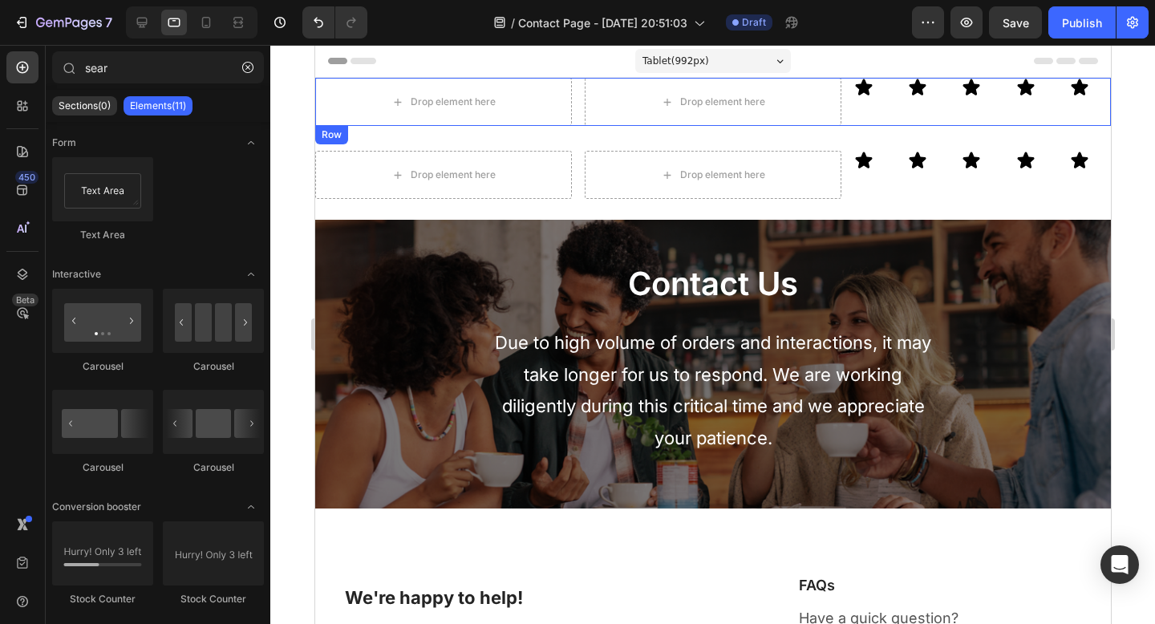
scroll to position [1, 0]
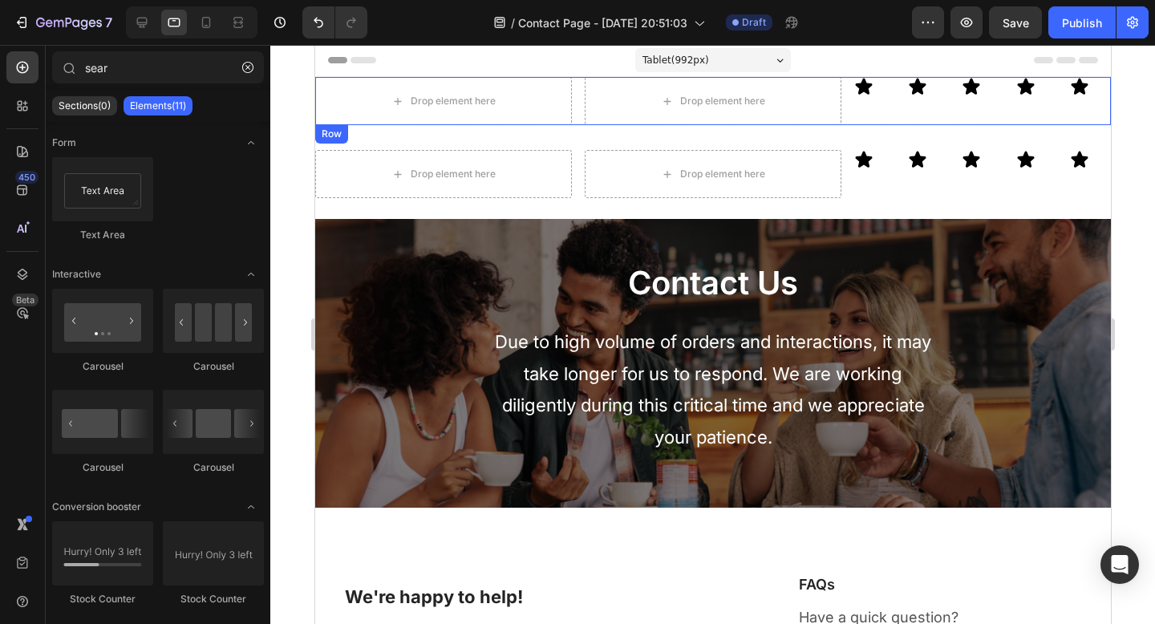
click at [889, 112] on div "Icon Icon Icon Icon Icon Row" at bounding box center [982, 101] width 257 height 48
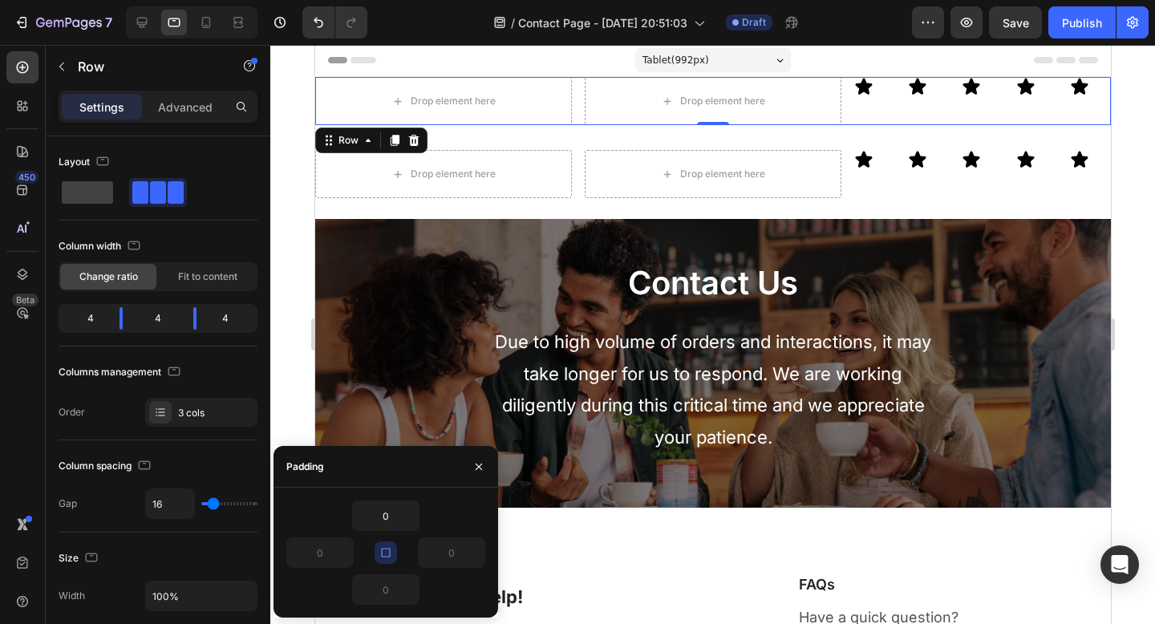
click at [175, 120] on div "Settings Advanced" at bounding box center [158, 107] width 199 height 32
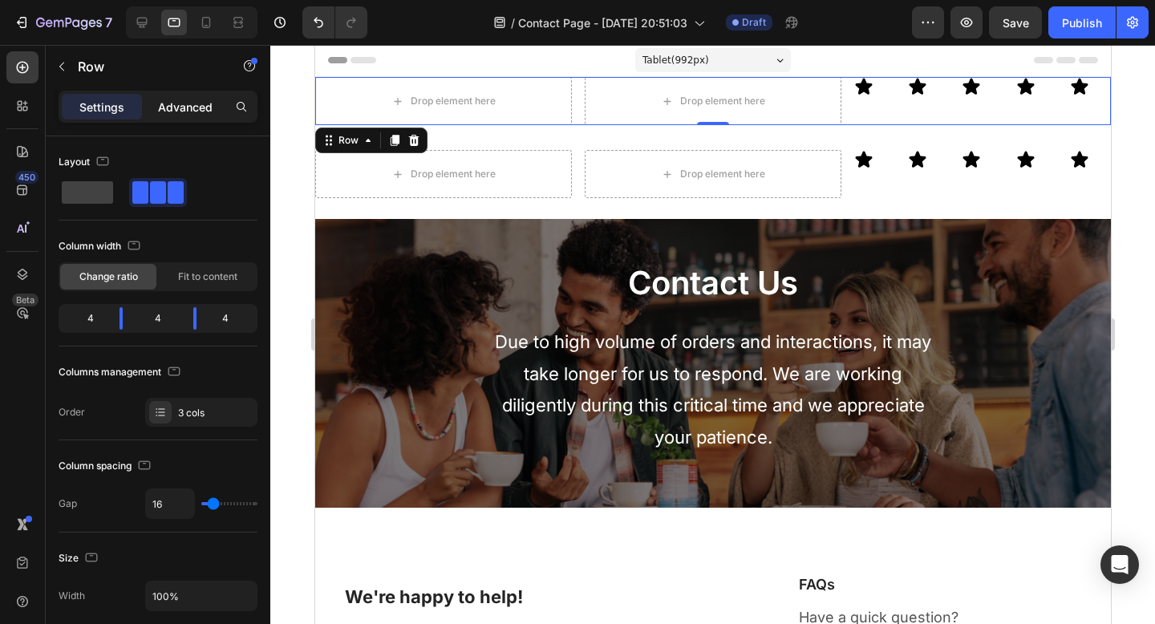
click at [186, 105] on p "Advanced" at bounding box center [185, 107] width 55 height 17
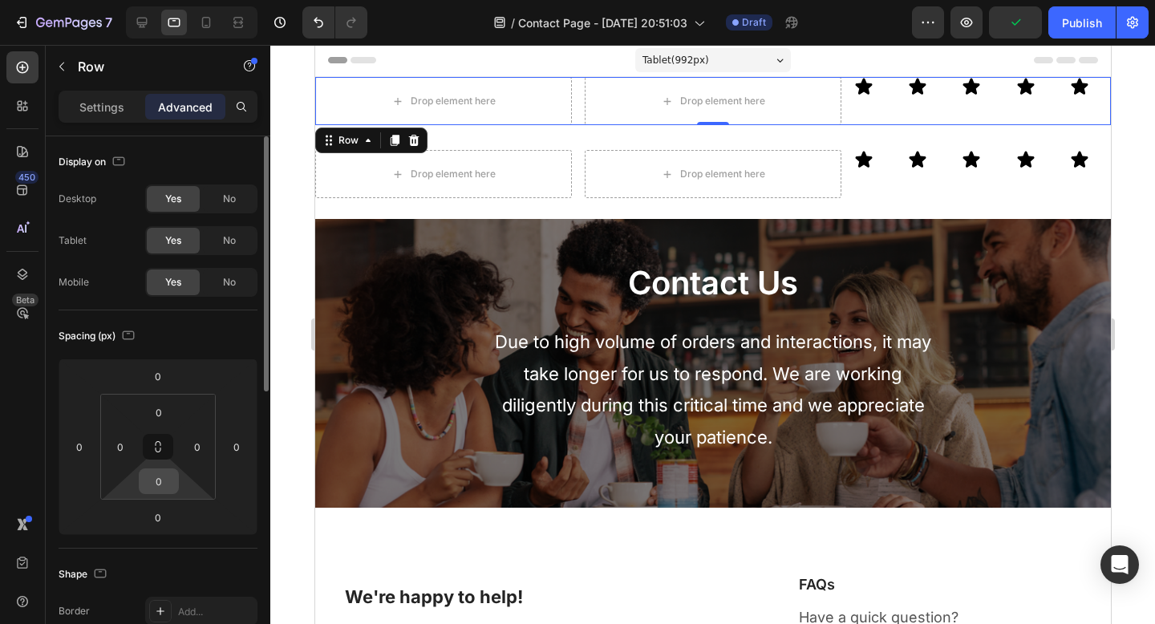
click at [160, 487] on input "0" at bounding box center [159, 481] width 32 height 24
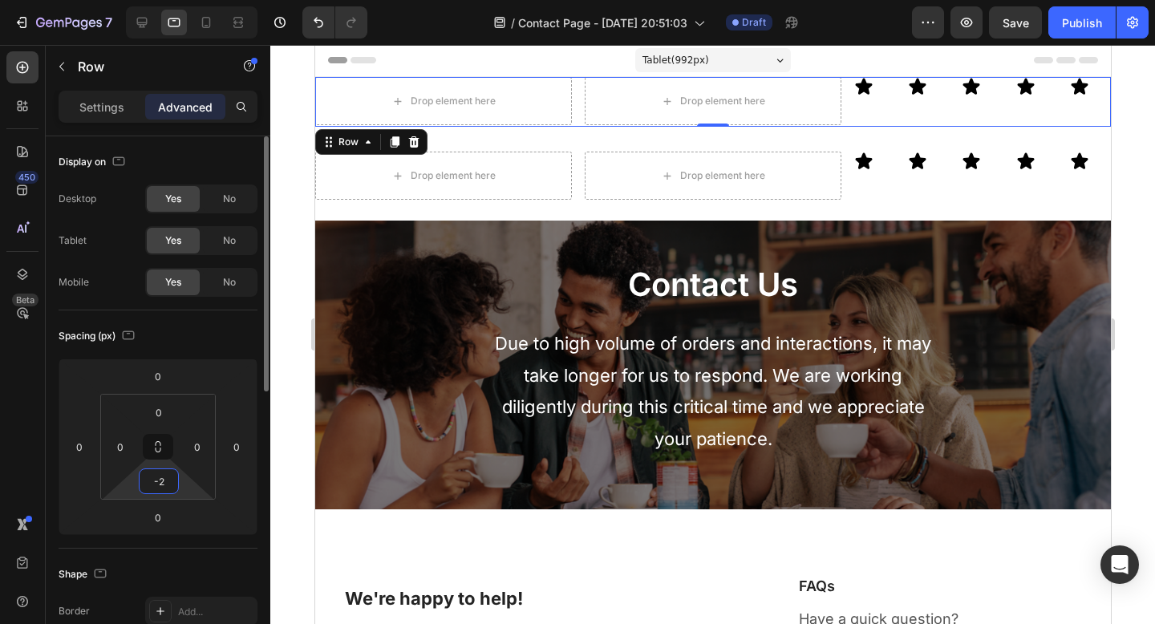
type input "-"
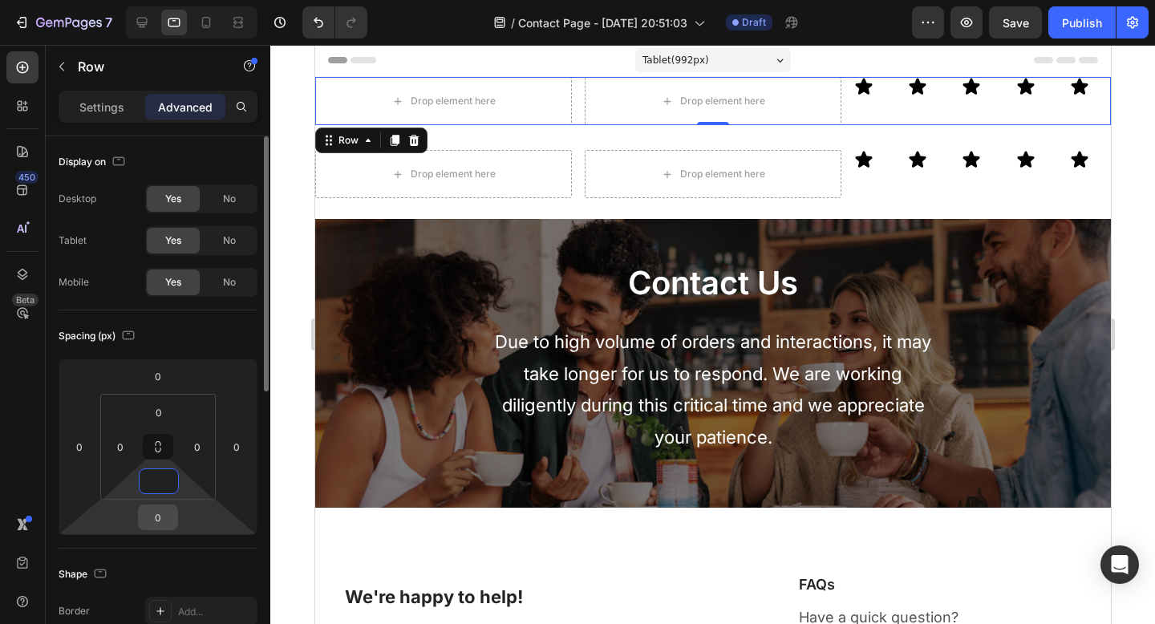
click at [164, 525] on input "0" at bounding box center [158, 517] width 32 height 24
type input "0"
click at [164, 525] on input "0" at bounding box center [158, 517] width 32 height 24
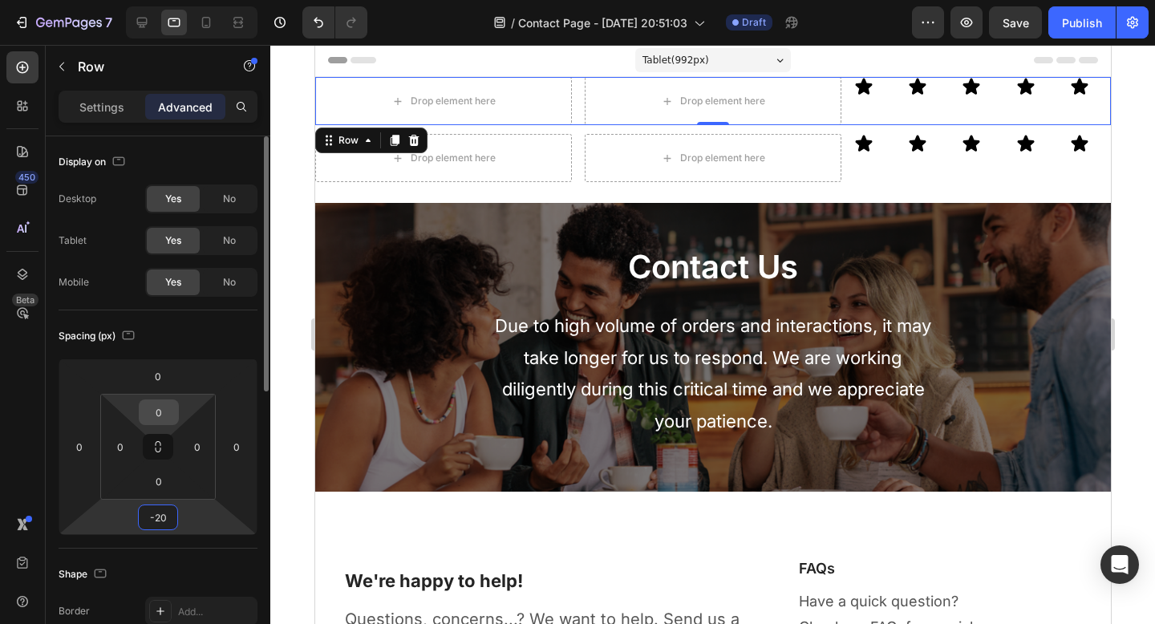
type input "-20"
click at [160, 419] on input "0" at bounding box center [159, 412] width 32 height 24
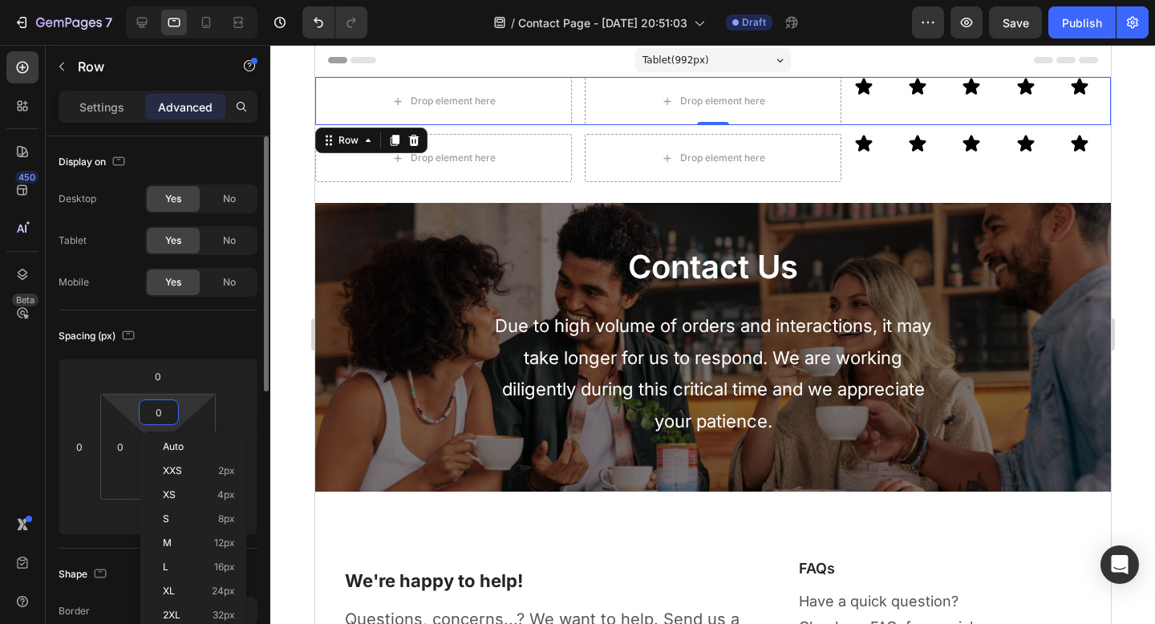
click at [160, 419] on input "0" at bounding box center [159, 412] width 32 height 24
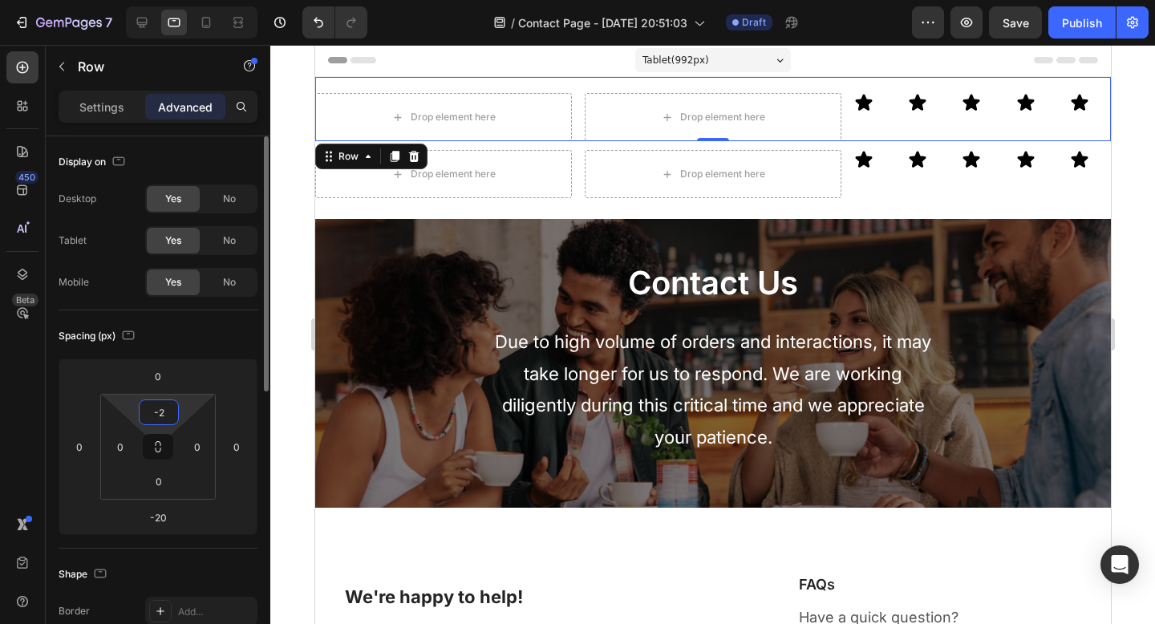
type input "-"
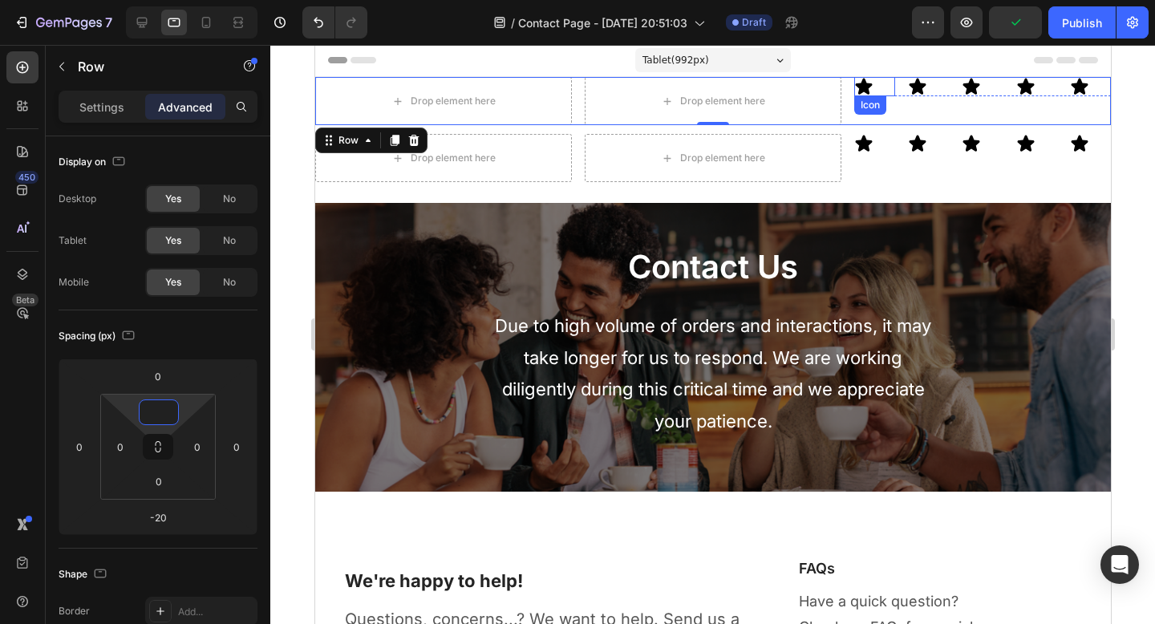
click at [858, 87] on icon at bounding box center [863, 87] width 17 height 16
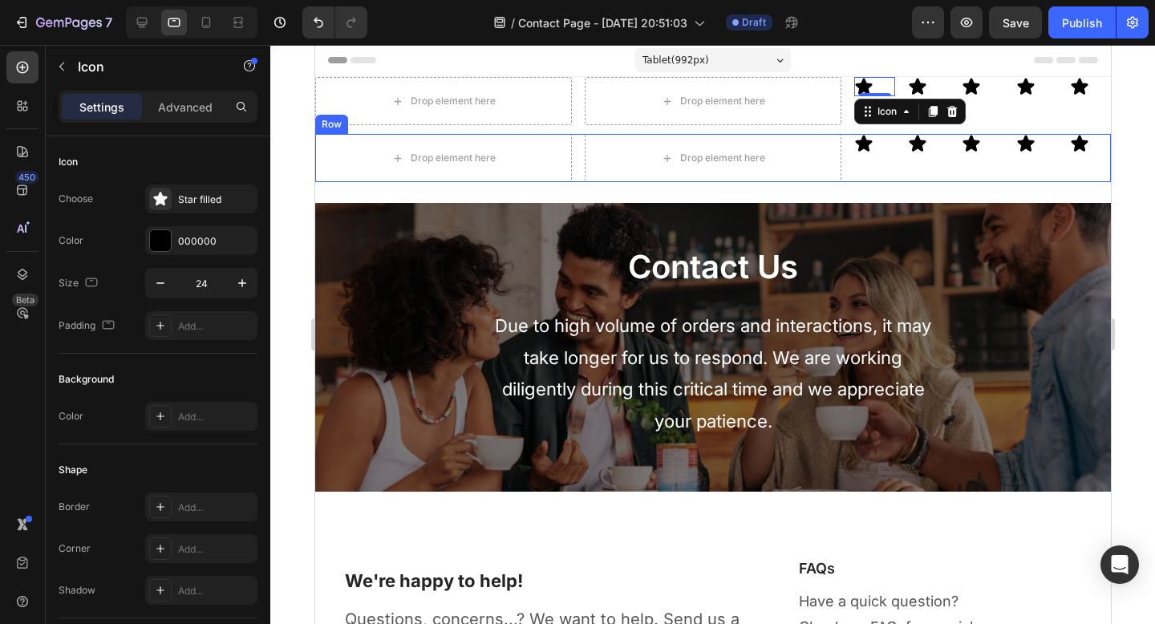
click at [840, 139] on div "Drop element here Drop element here Icon Icon Icon Icon Icon Row Row" at bounding box center [712, 158] width 796 height 48
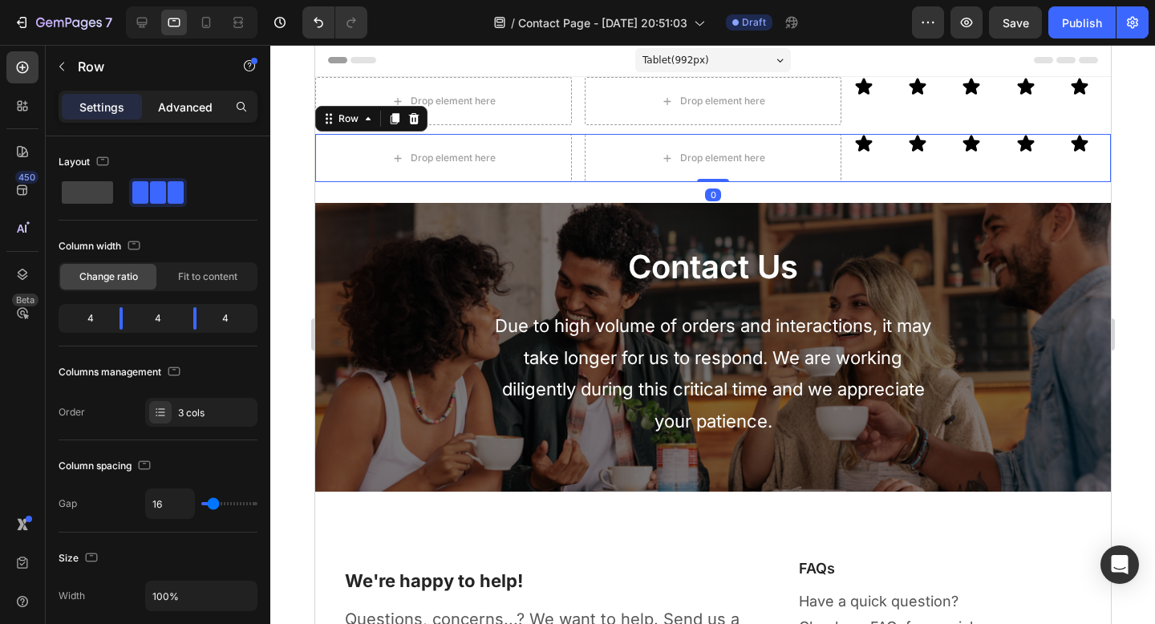
click at [187, 100] on p "Advanced" at bounding box center [185, 107] width 55 height 17
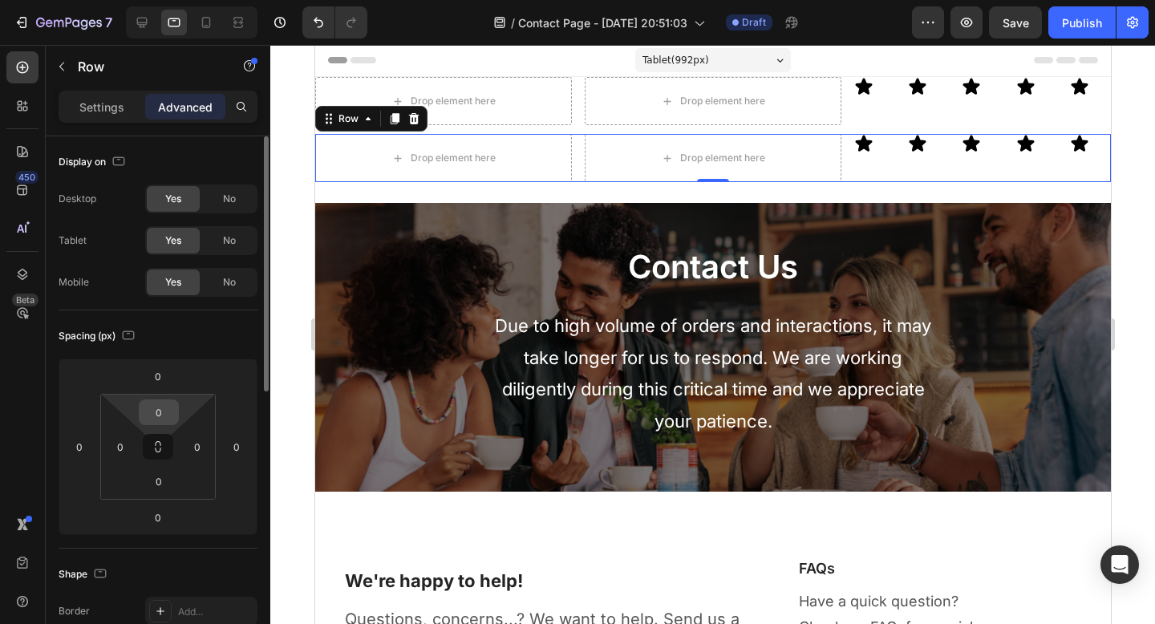
click at [161, 413] on input "0" at bounding box center [159, 412] width 32 height 24
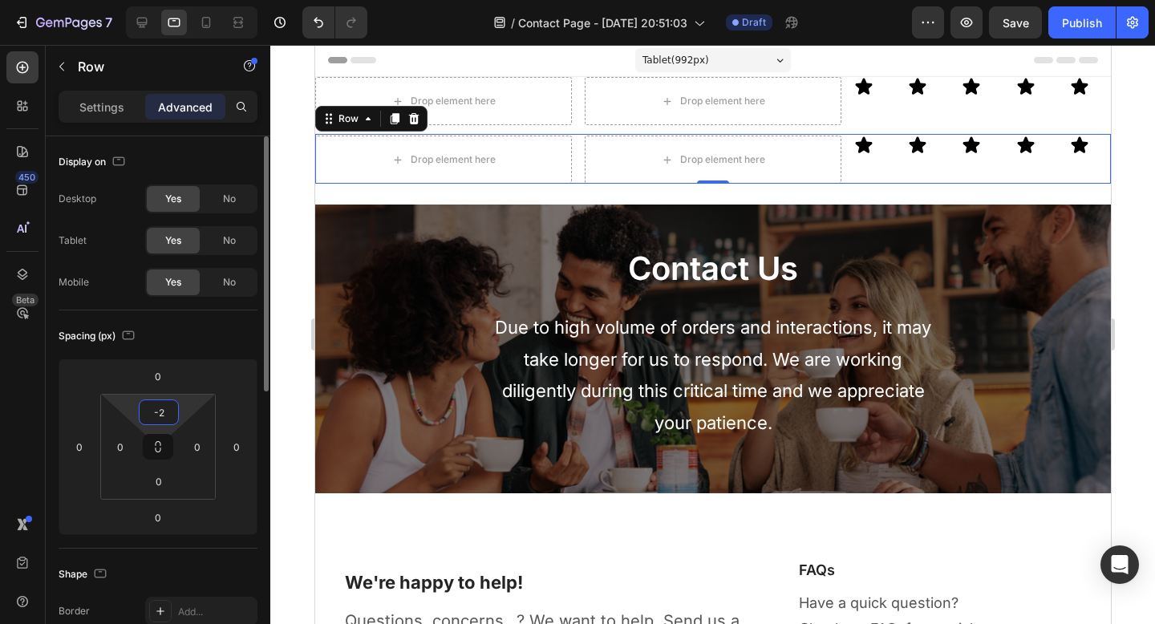
type input "-"
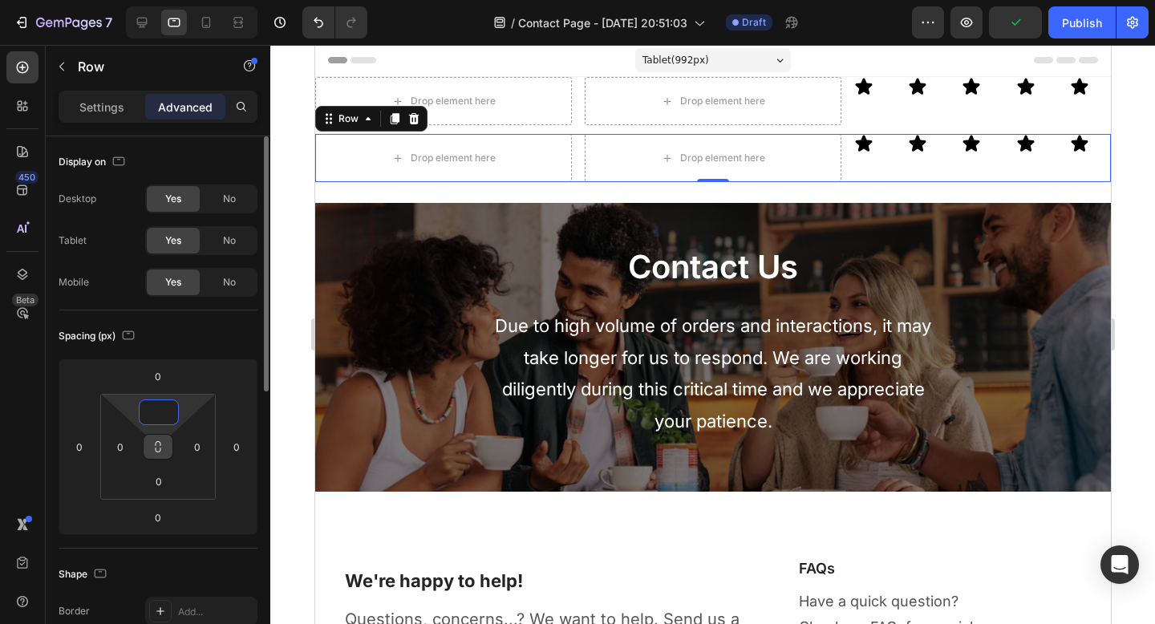
click at [160, 453] on button at bounding box center [158, 447] width 30 height 26
type input "0"
click at [162, 451] on icon at bounding box center [158, 446] width 13 height 13
click at [160, 485] on input "0" at bounding box center [159, 481] width 32 height 24
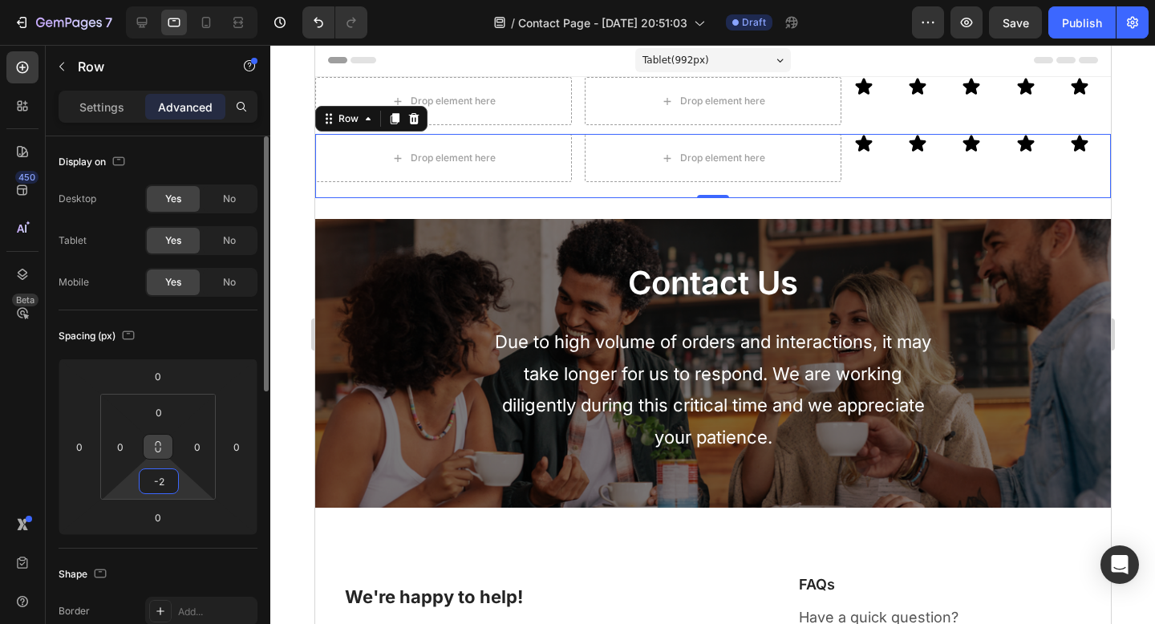
type input "-"
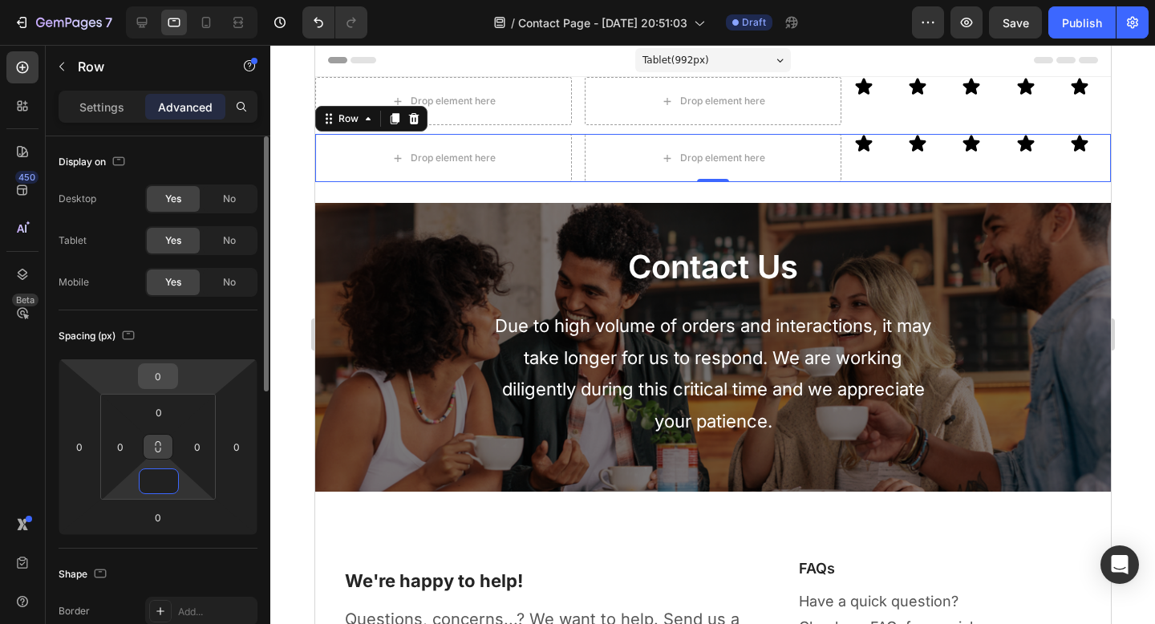
click at [154, 383] on input "0" at bounding box center [158, 376] width 32 height 24
type input "0"
click at [154, 383] on input "0" at bounding box center [158, 376] width 32 height 24
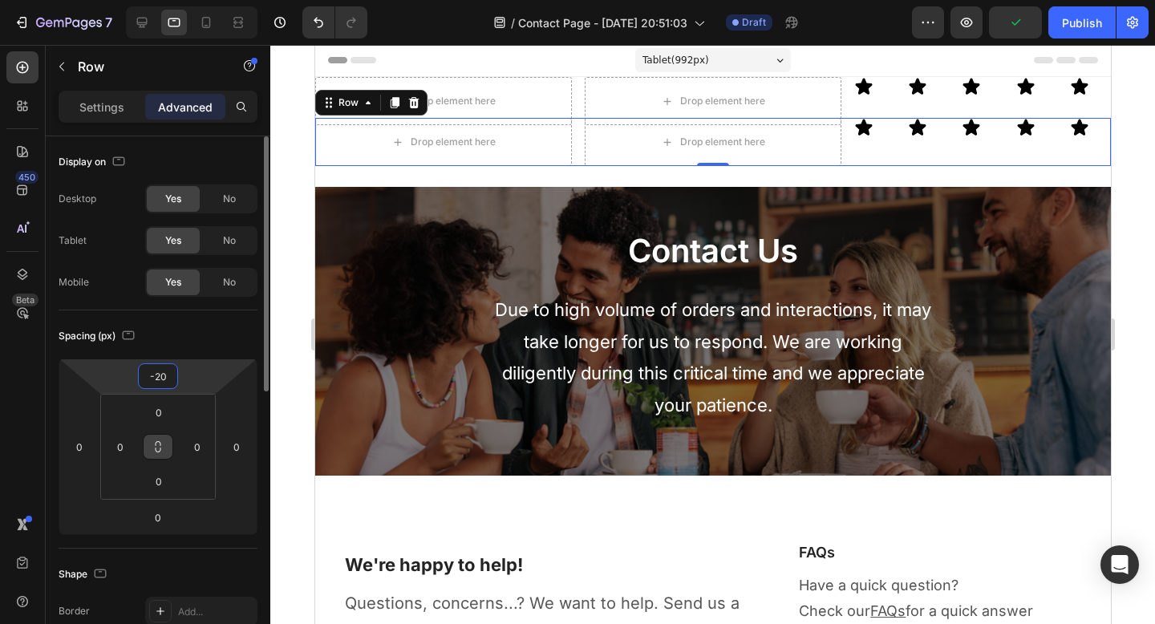
type input "-2"
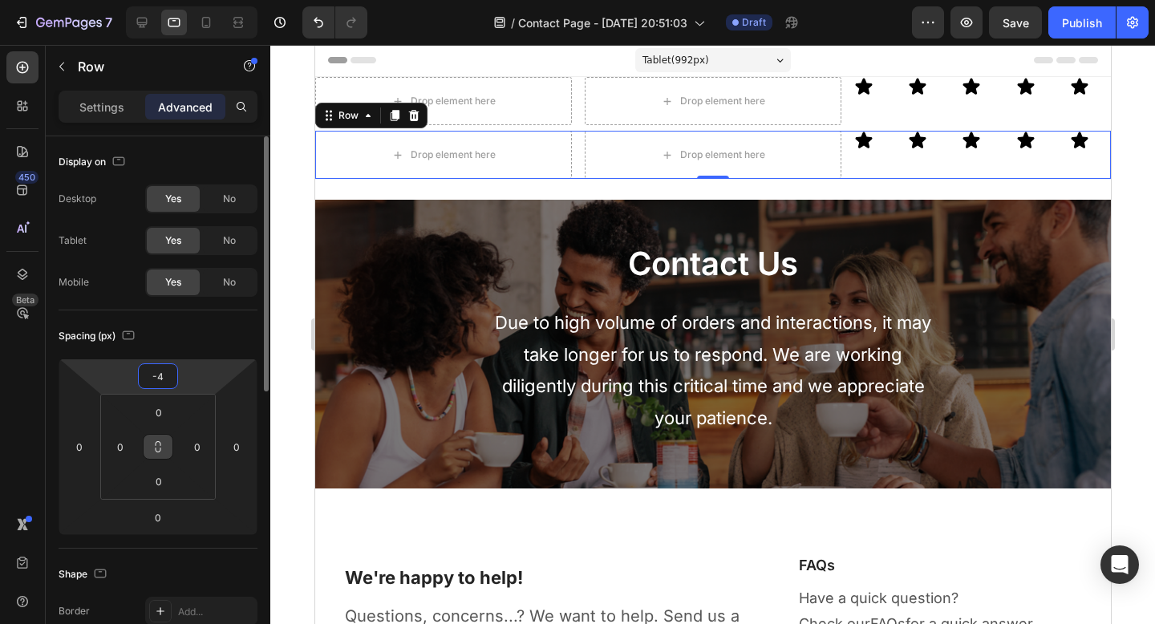
type input "-40"
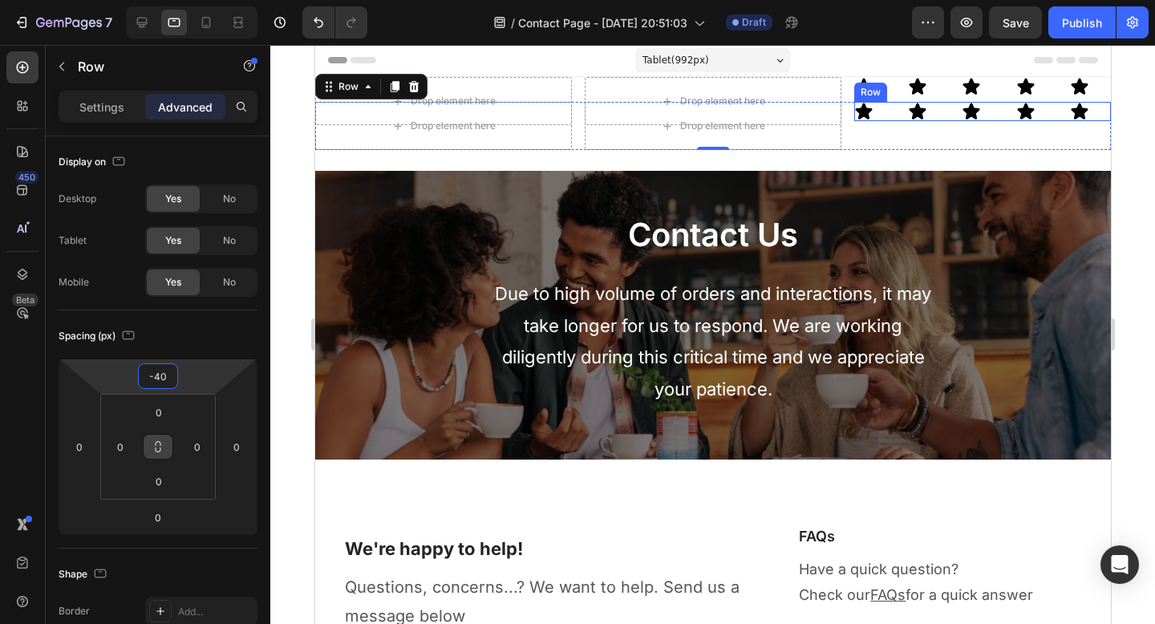
click at [1003, 114] on div "Icon Icon Icon Icon Icon Row" at bounding box center [982, 111] width 257 height 19
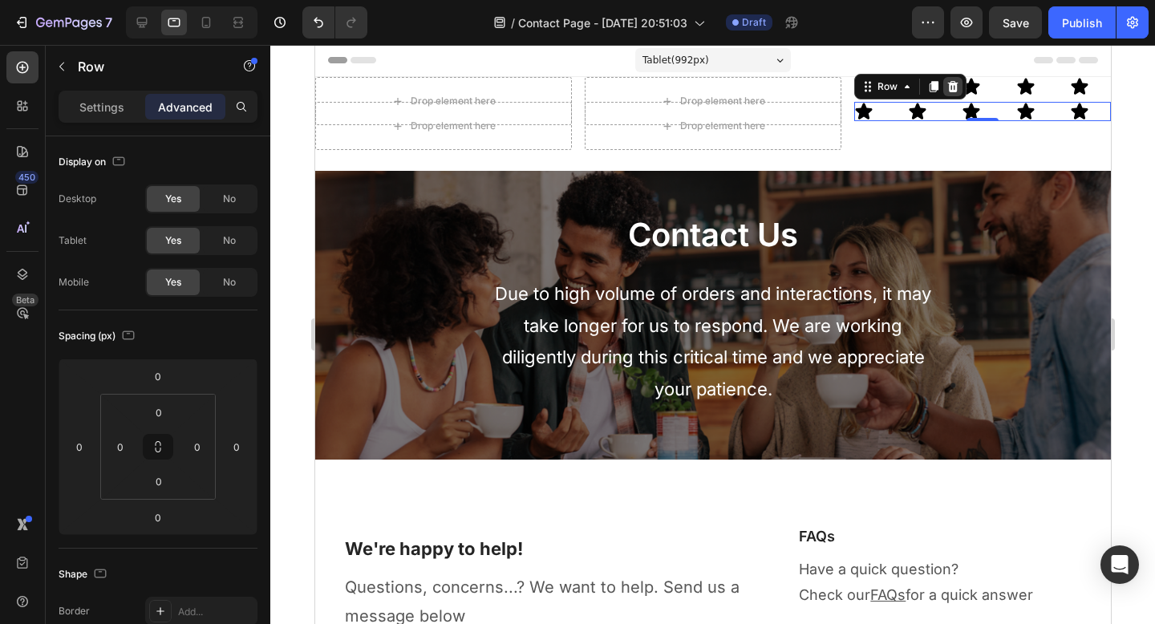
click at [947, 87] on icon at bounding box center [952, 86] width 10 height 11
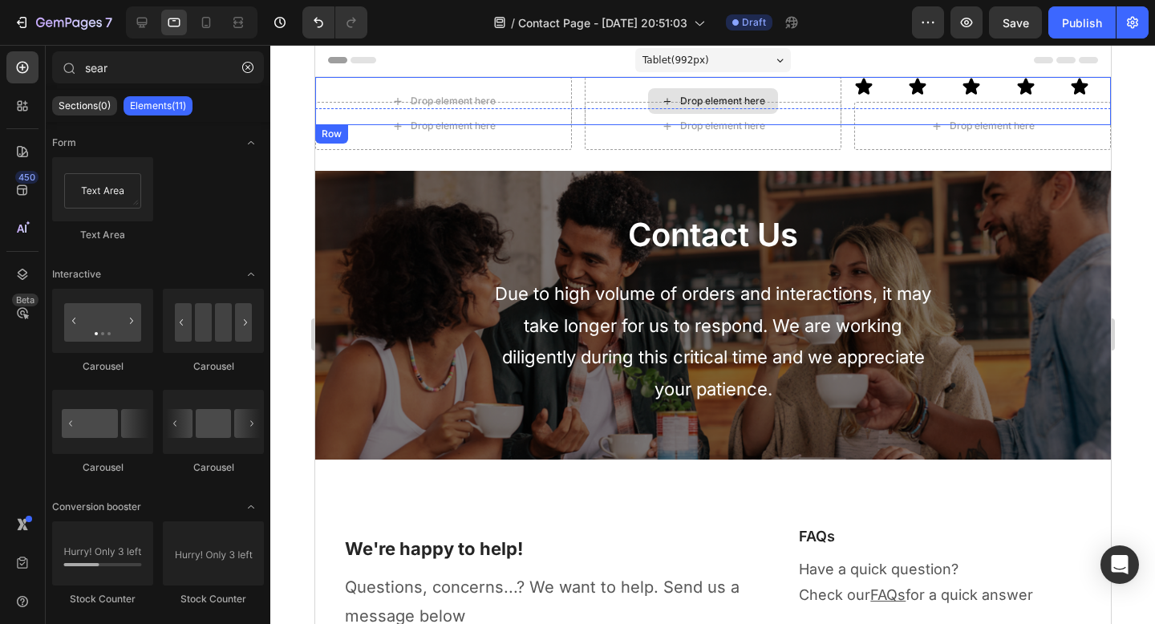
click at [808, 86] on div "Drop element here" at bounding box center [712, 101] width 257 height 48
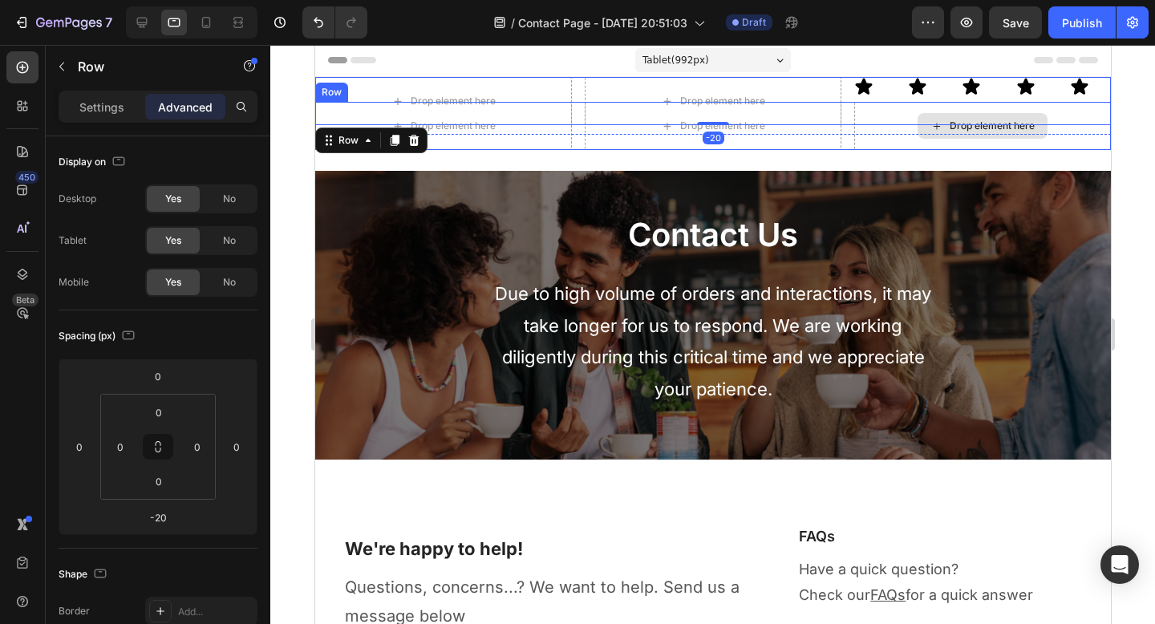
click at [887, 142] on div "Drop element here" at bounding box center [982, 126] width 257 height 48
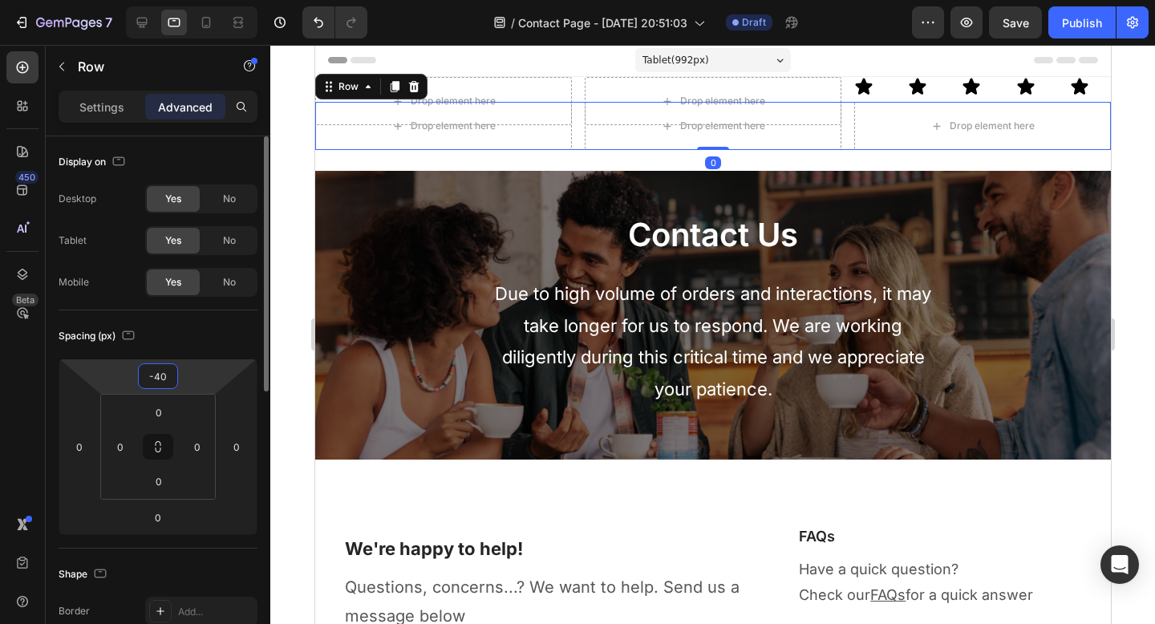
click at [157, 382] on input "-40" at bounding box center [158, 376] width 32 height 24
type input "0"
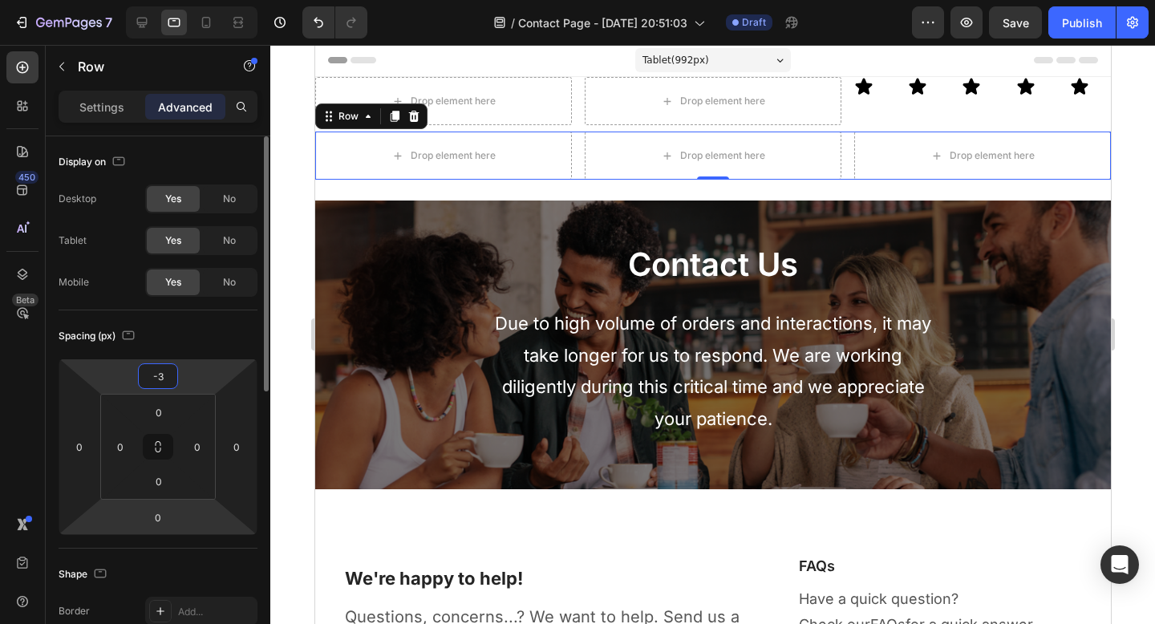
type input "-30"
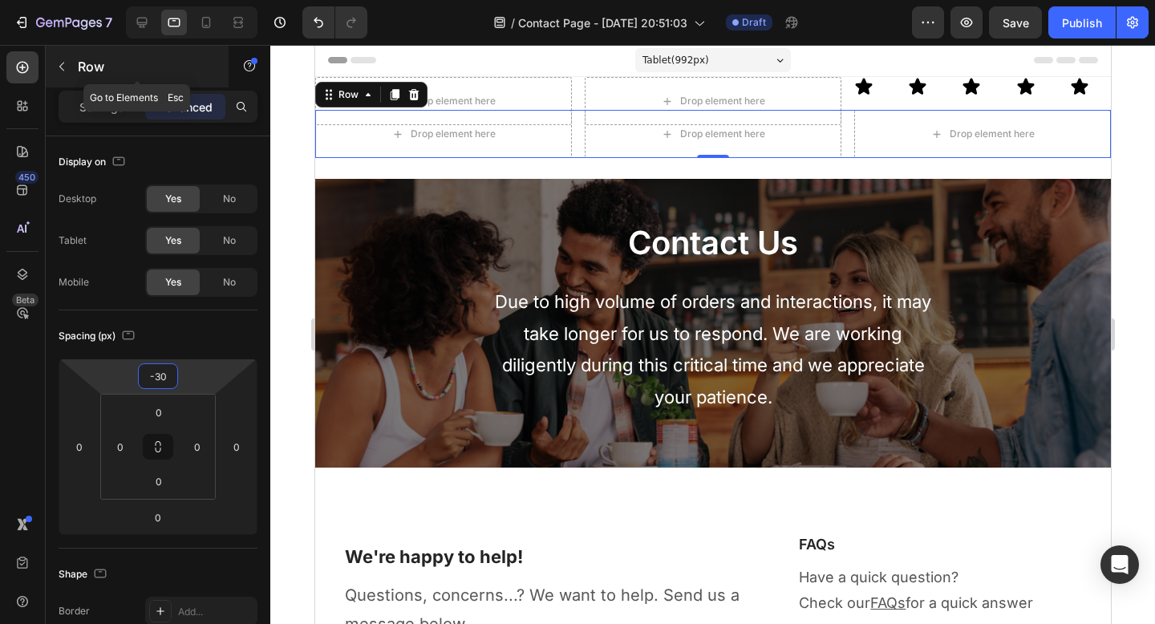
click at [60, 65] on icon "button" at bounding box center [61, 66] width 13 height 13
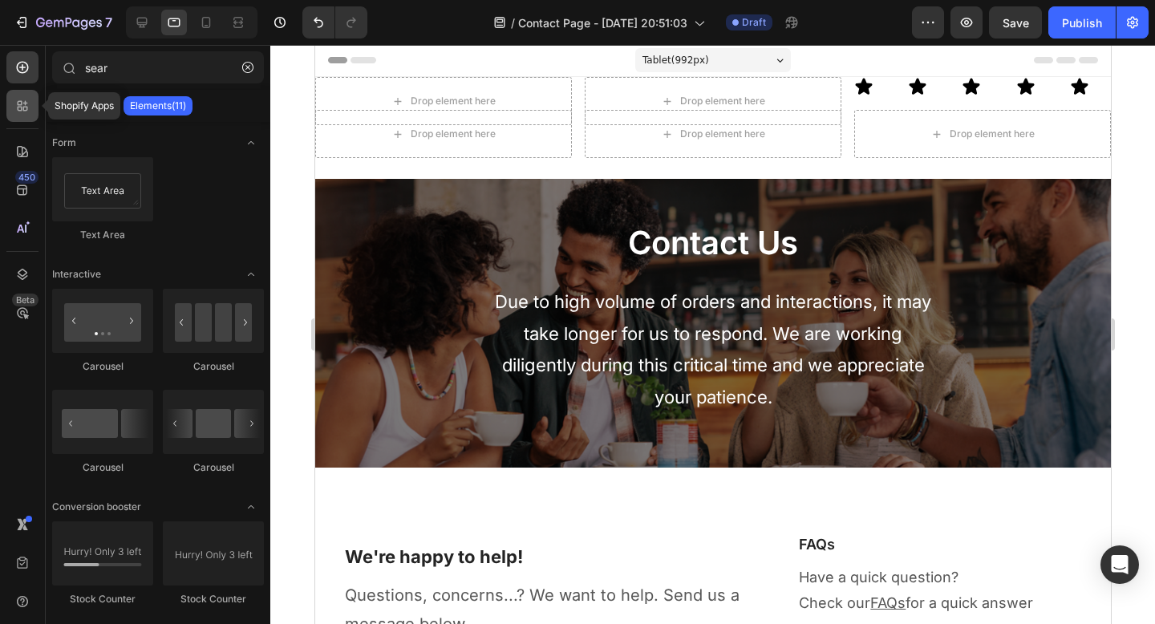
click at [21, 115] on div at bounding box center [22, 106] width 32 height 32
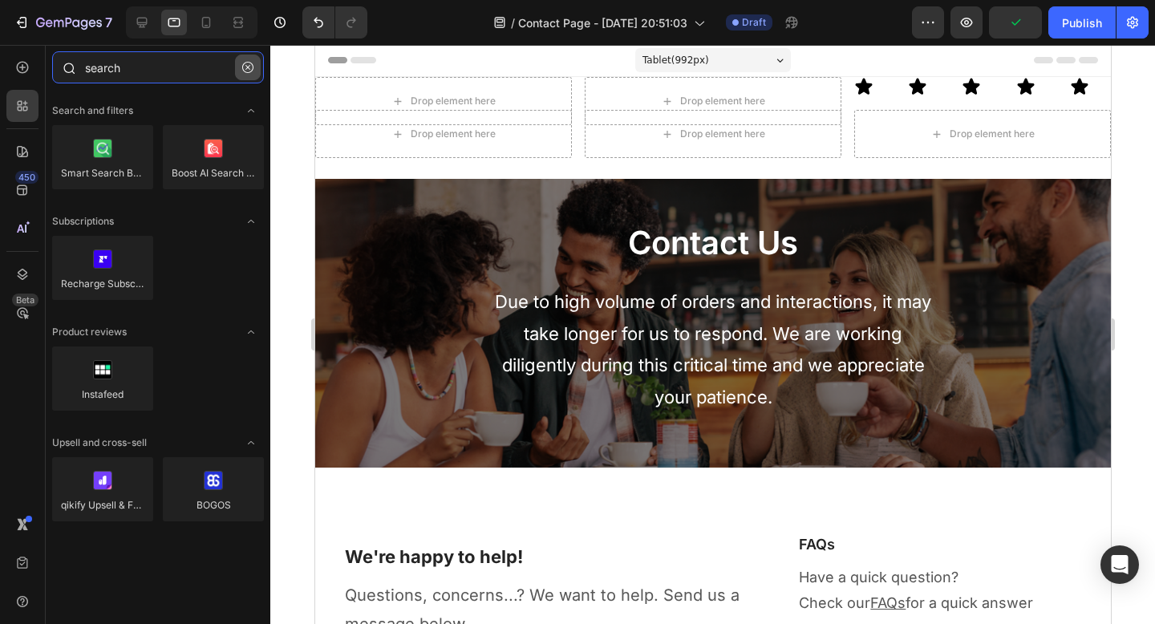
type input "search"
click at [247, 77] on button "button" at bounding box center [248, 68] width 26 height 26
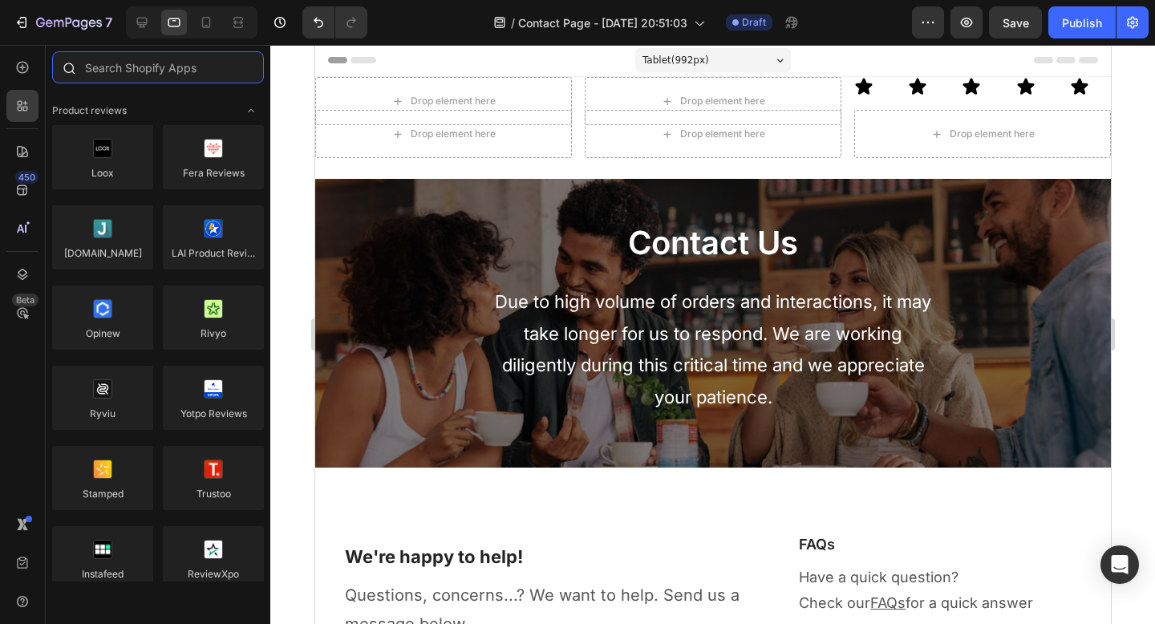
click at [128, 62] on input "text" at bounding box center [158, 67] width 212 height 32
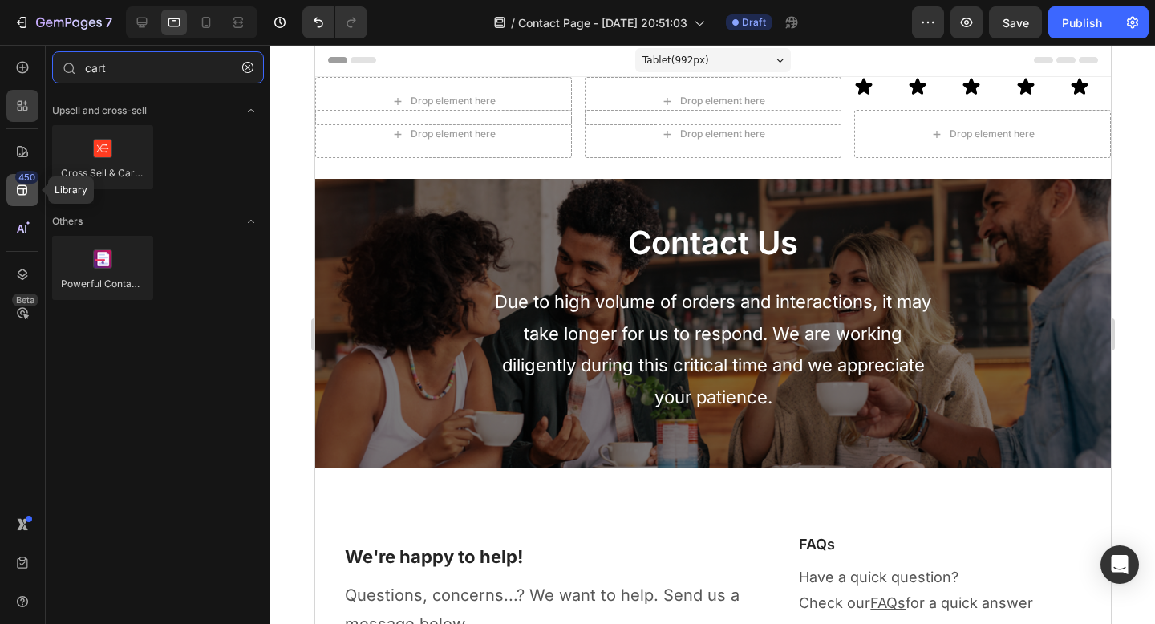
type input "cart"
click at [20, 201] on div "450" at bounding box center [22, 190] width 32 height 32
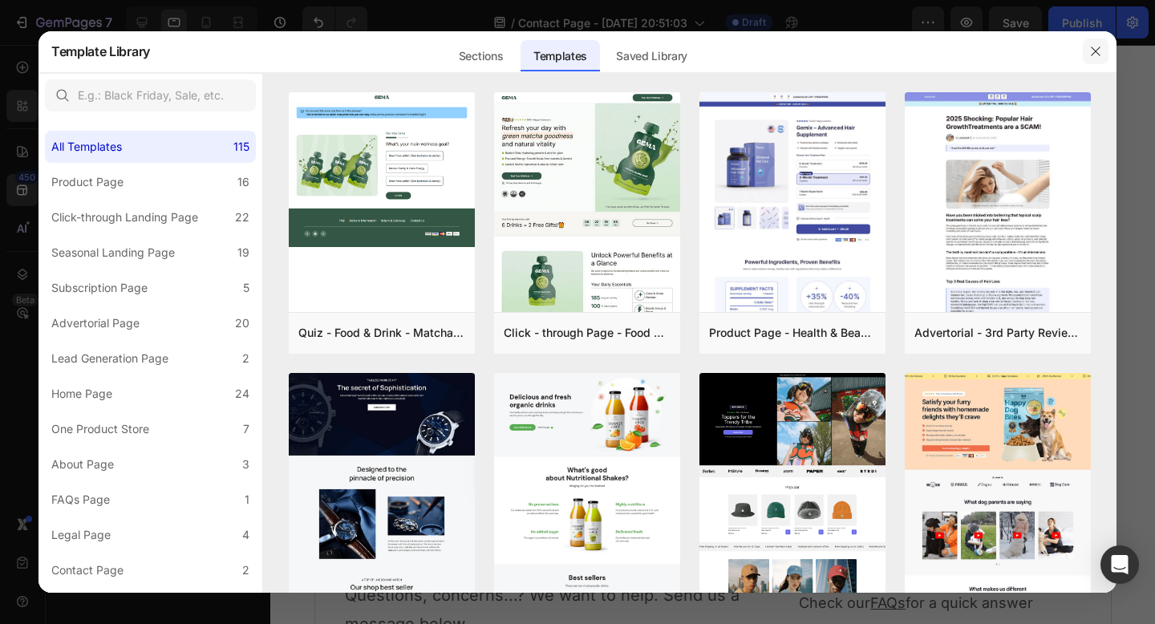
click at [1099, 47] on icon "button" at bounding box center [1095, 51] width 13 height 13
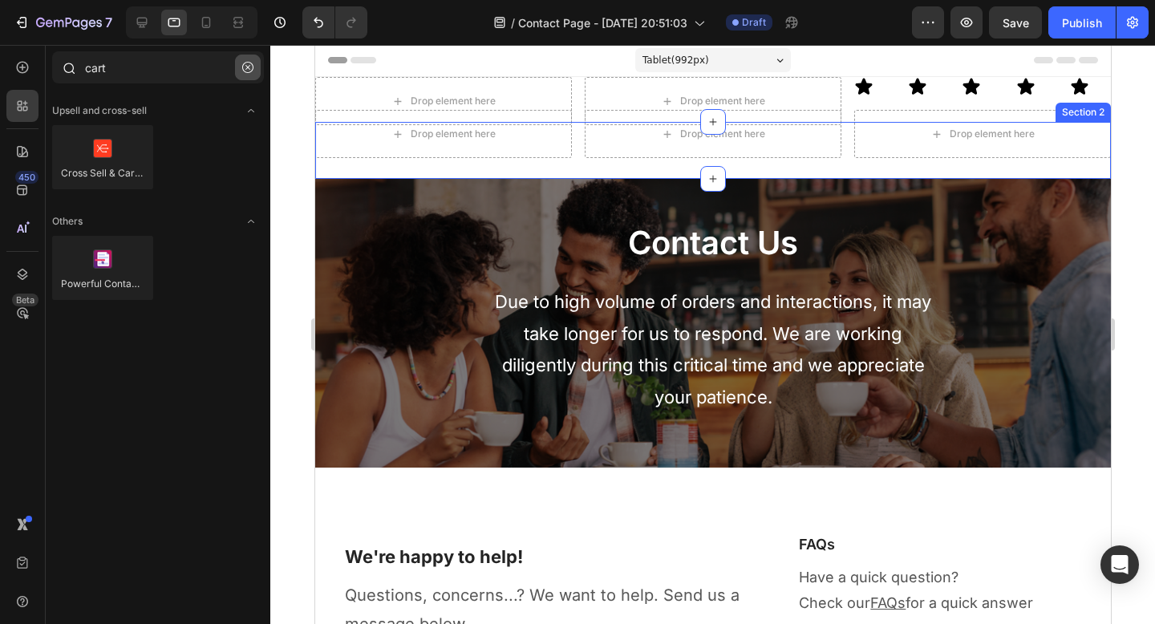
click at [244, 65] on icon "button" at bounding box center [247, 67] width 11 height 11
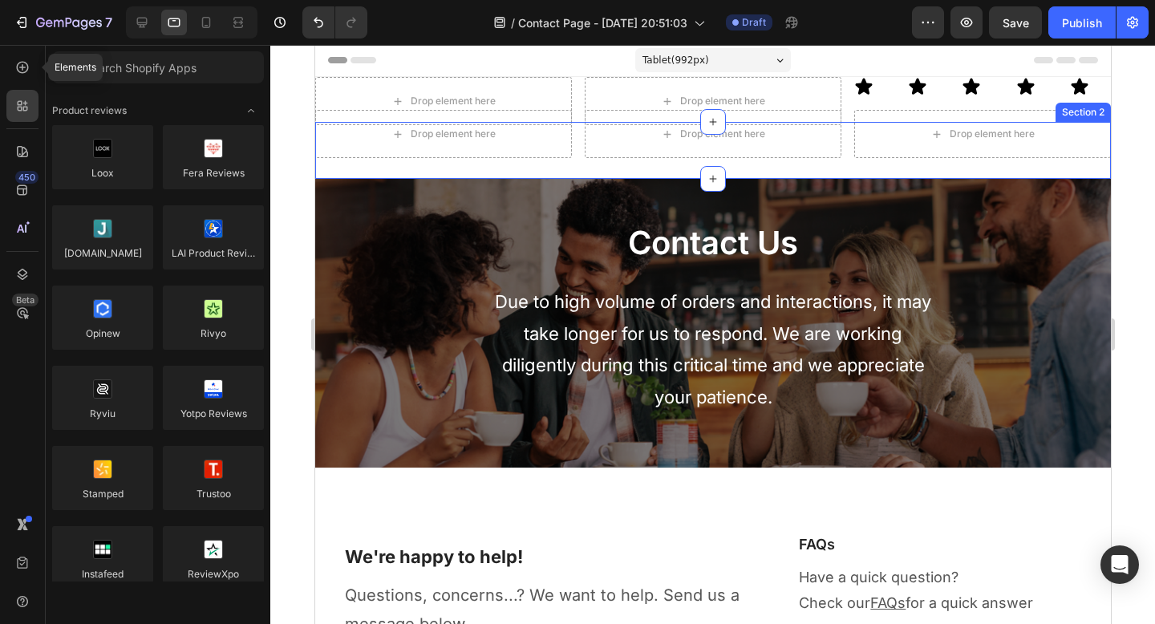
click at [23, 74] on icon at bounding box center [22, 67] width 16 height 16
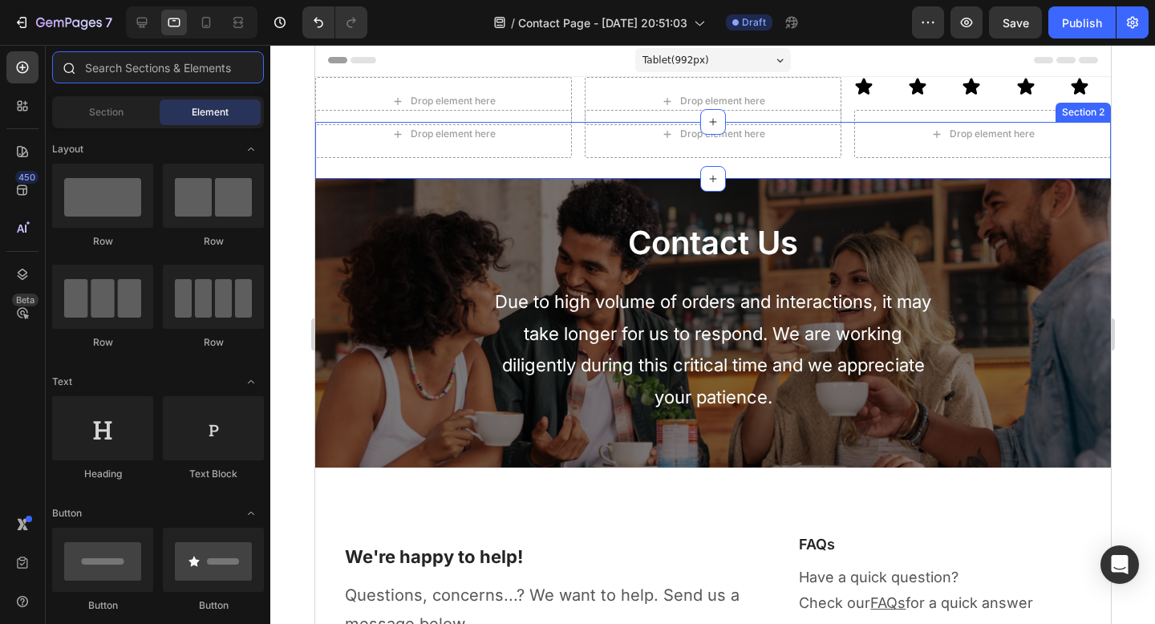
click at [121, 72] on input "text" at bounding box center [158, 67] width 212 height 32
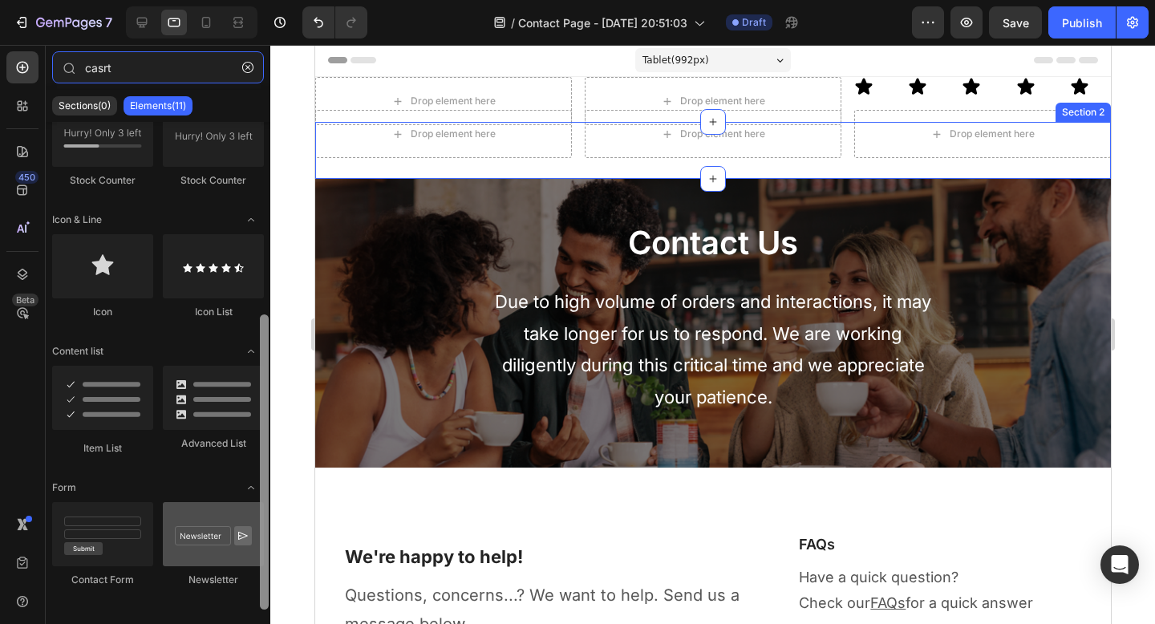
scroll to position [325, 0]
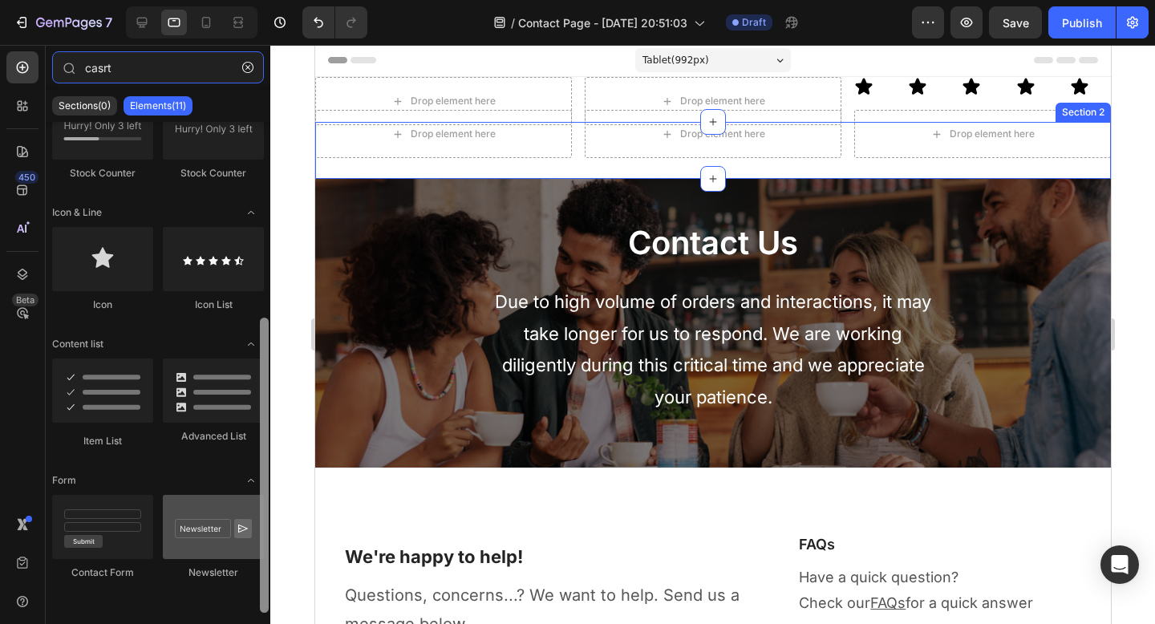
drag, startPoint x: 267, startPoint y: 258, endPoint x: 224, endPoint y: 554, distance: 299.2
click at [224, 554] on div "Product Sticky Add to Cart Add to Cart Advanced Sticky Back to top Conversion b…" at bounding box center [158, 368] width 225 height 492
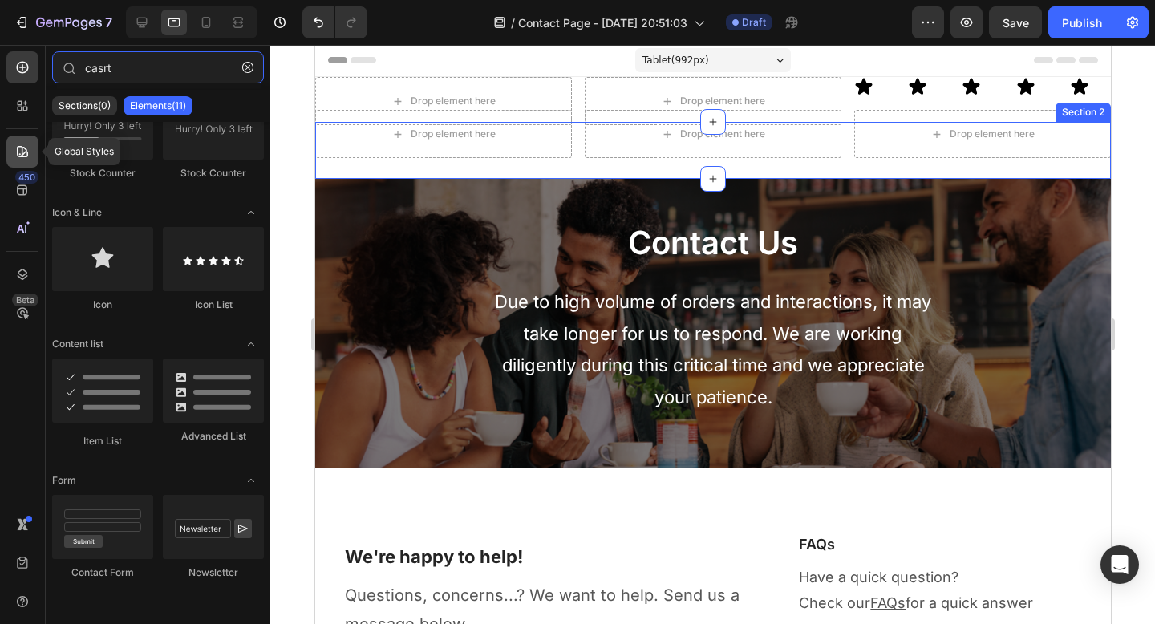
type input "casrt"
click at [26, 156] on icon at bounding box center [22, 151] width 11 height 11
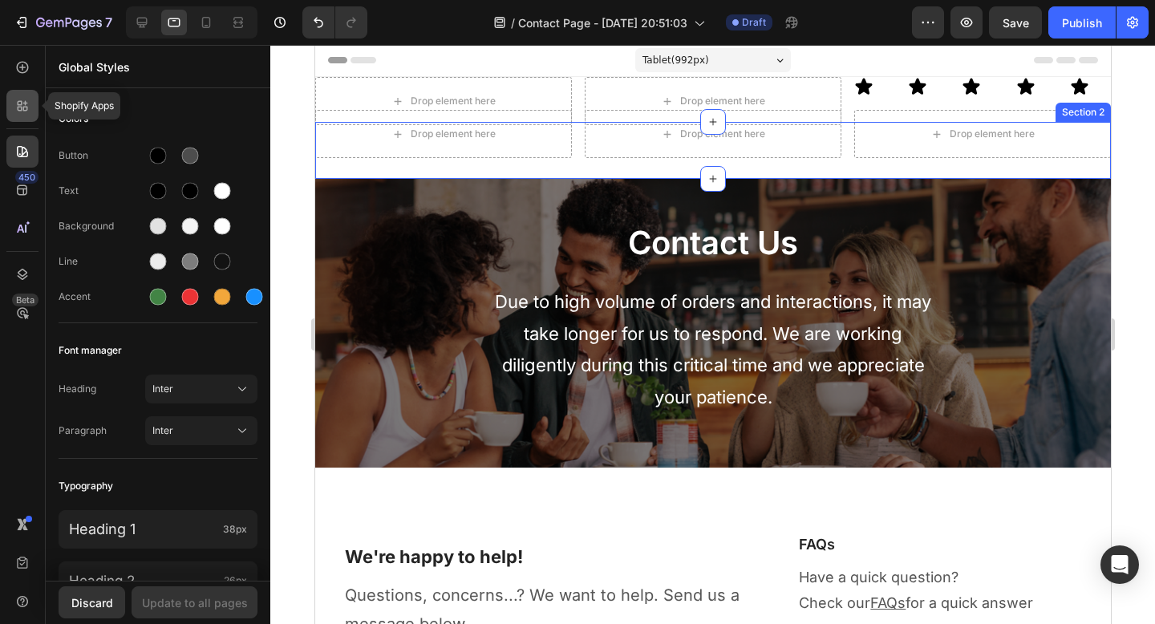
click at [23, 119] on div at bounding box center [22, 106] width 32 height 32
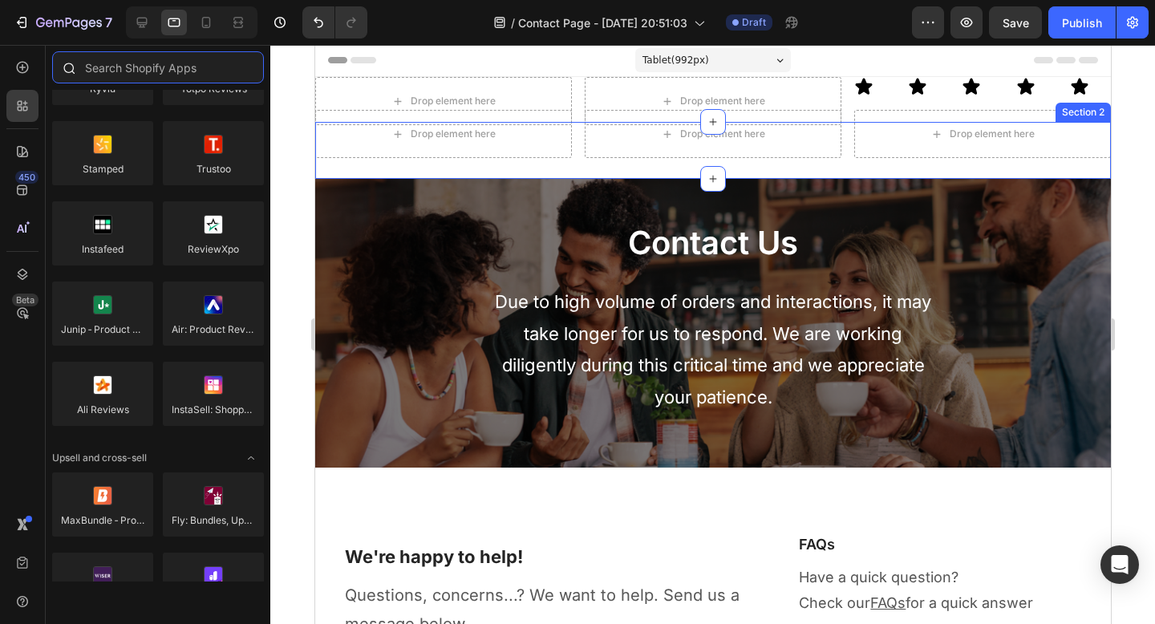
click at [132, 71] on input "text" at bounding box center [158, 67] width 212 height 32
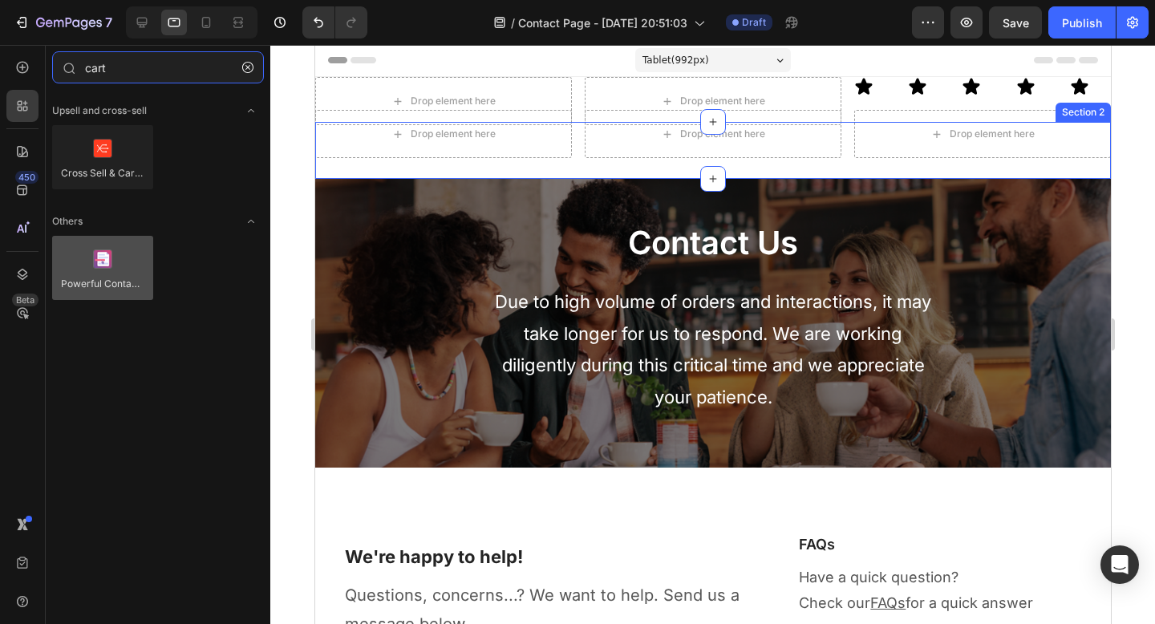
type input "cart"
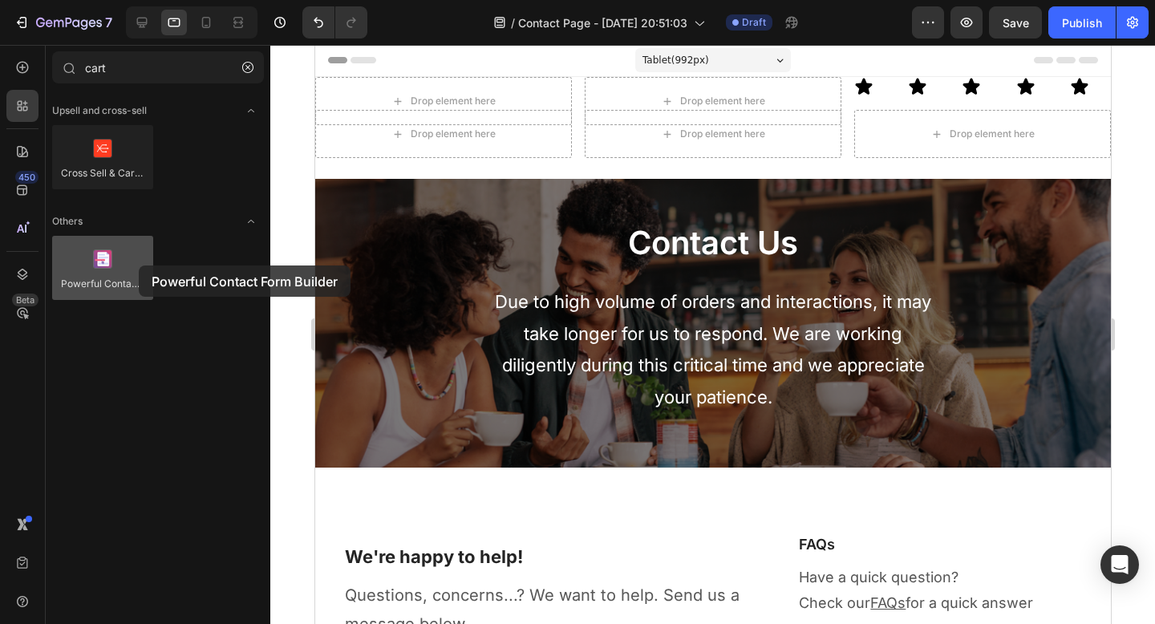
drag, startPoint x: 78, startPoint y: 268, endPoint x: 108, endPoint y: 288, distance: 36.5
click at [108, 288] on div at bounding box center [102, 268] width 101 height 64
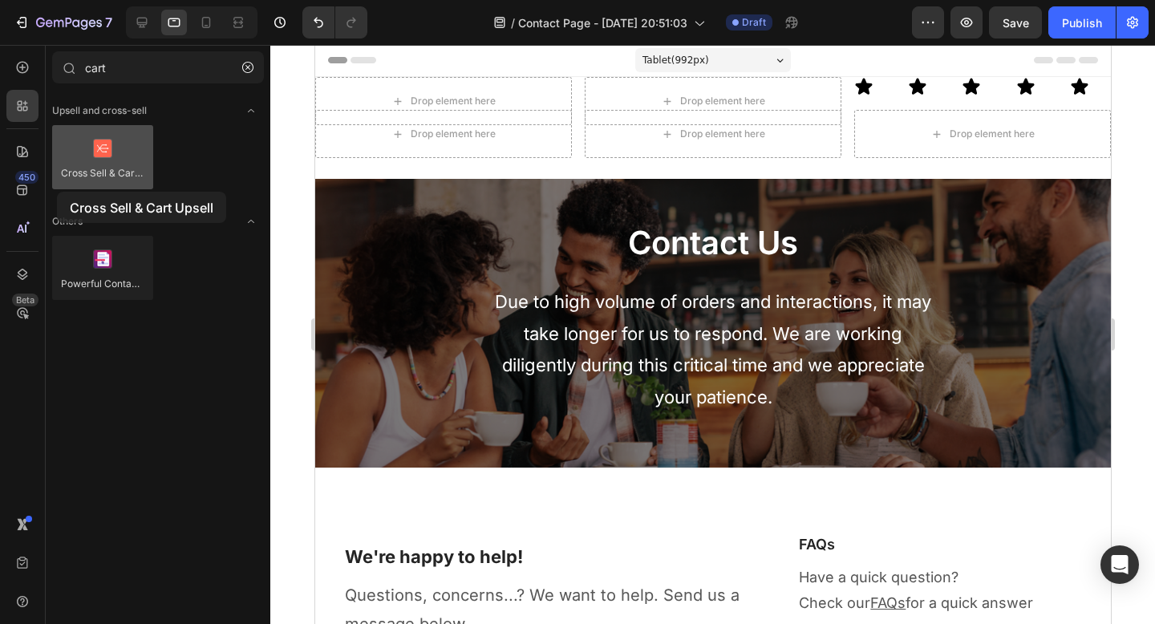
drag, startPoint x: 95, startPoint y: 174, endPoint x: 55, endPoint y: 189, distance: 43.4
click at [55, 189] on div at bounding box center [102, 157] width 101 height 64
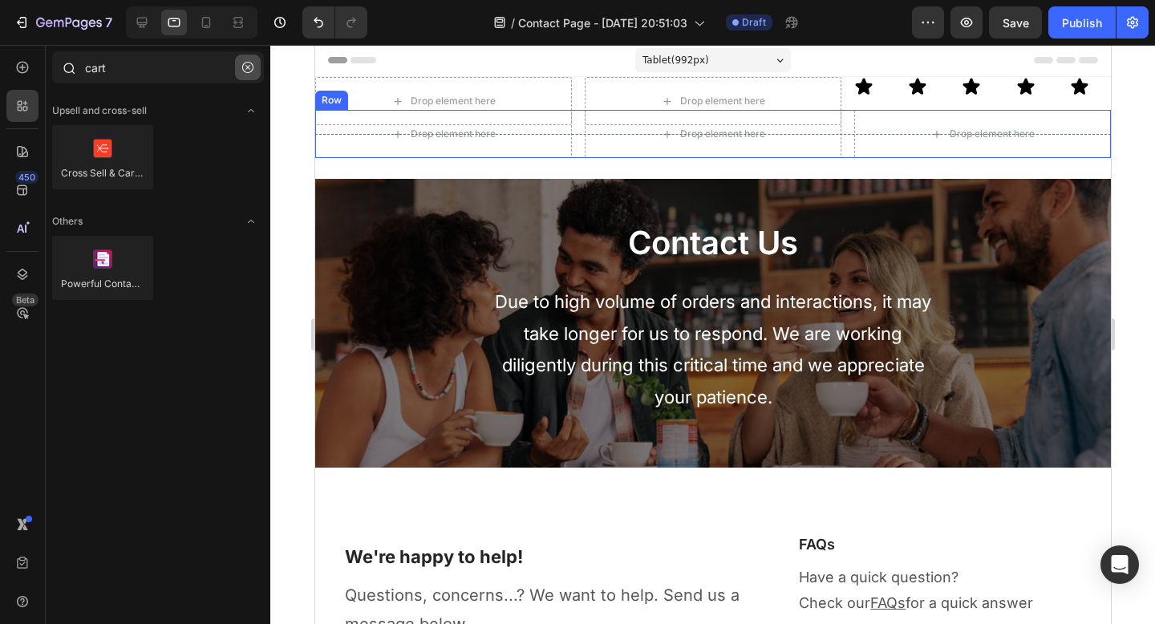
click at [242, 67] on icon "button" at bounding box center [247, 67] width 11 height 11
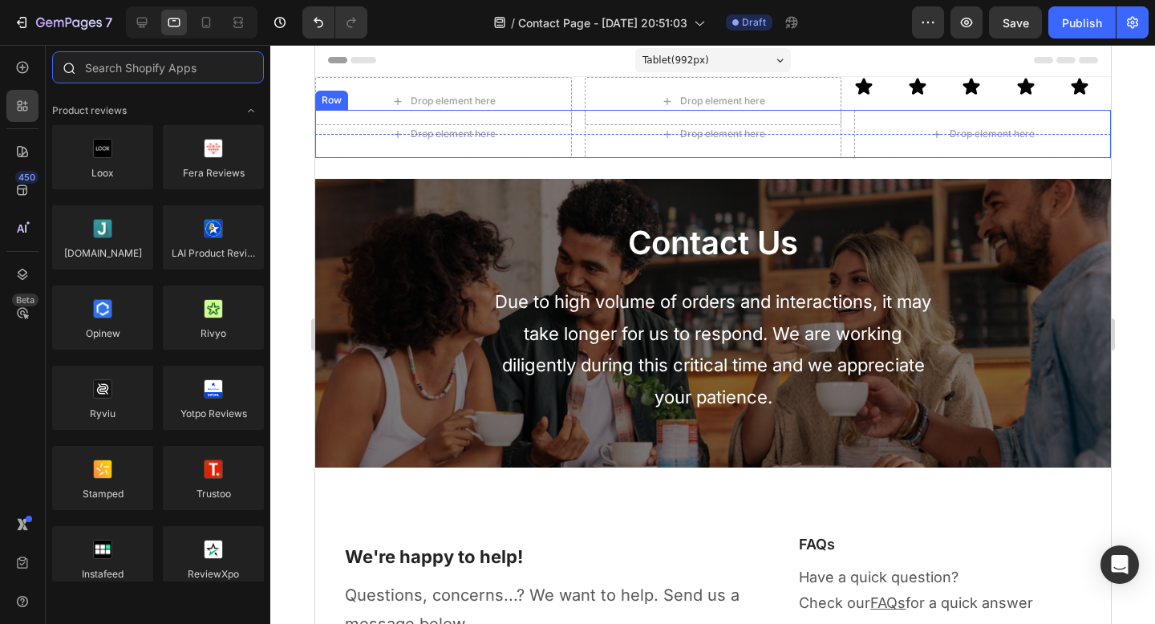
click at [209, 73] on input "text" at bounding box center [158, 67] width 212 height 32
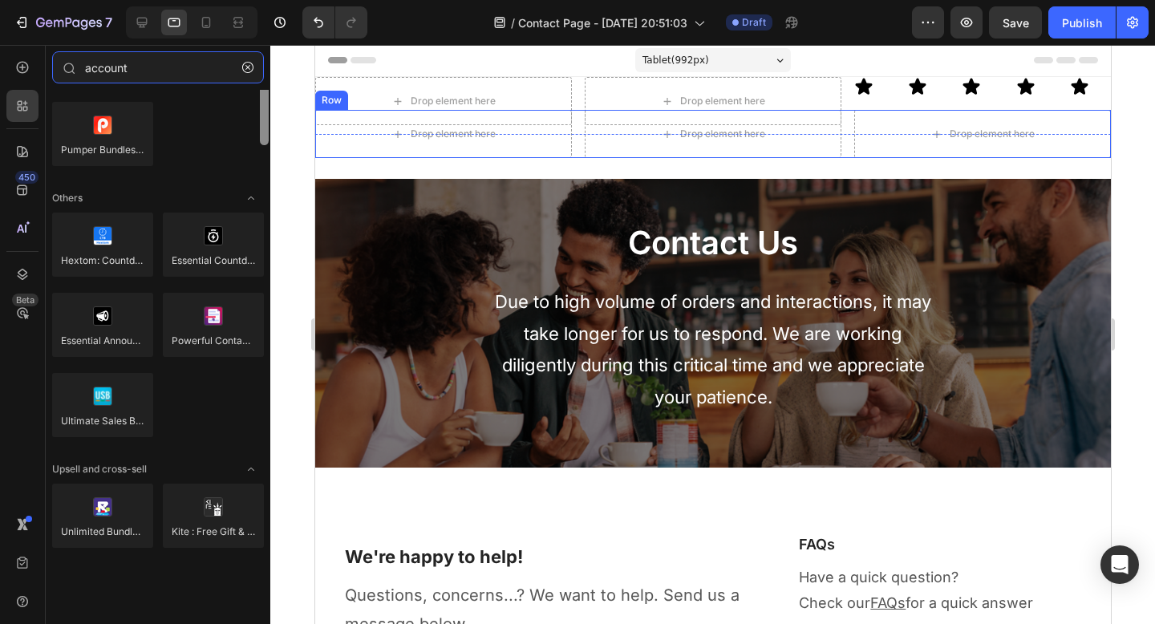
scroll to position [0, 0]
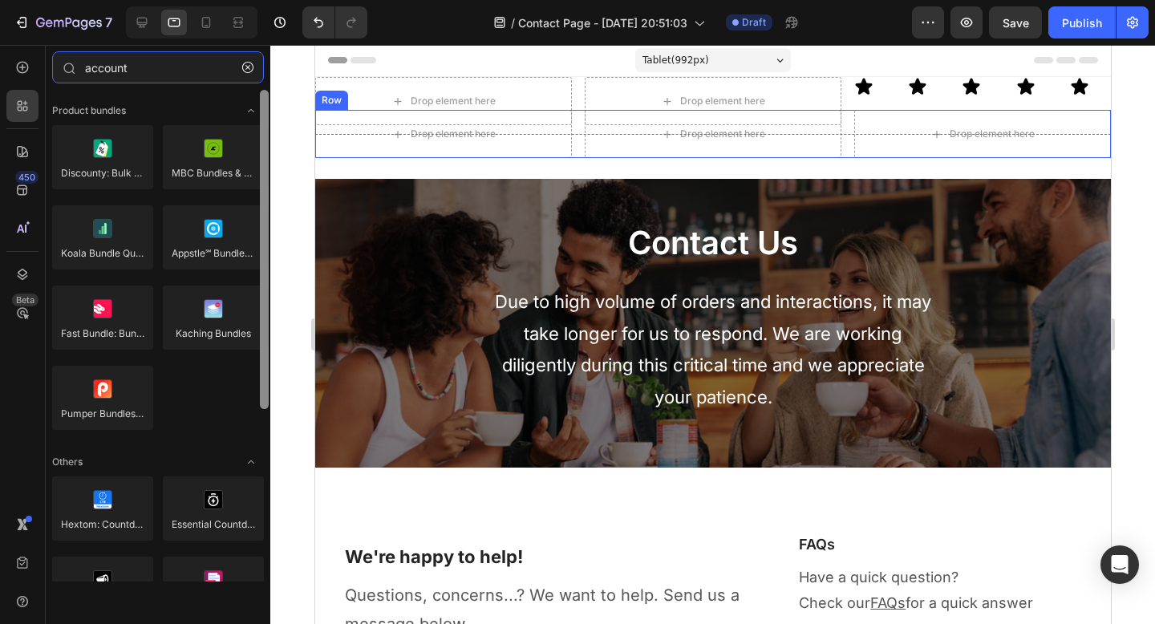
drag, startPoint x: 262, startPoint y: 400, endPoint x: 281, endPoint y: 71, distance: 330.2
click at [281, 0] on div "7 / Contact Page - [DATE] 20:51:03 Draft Preview Save Publish 450 Beta account …" at bounding box center [577, 0] width 1155 height 0
type input "account"
